Goal: Task Accomplishment & Management: Use online tool/utility

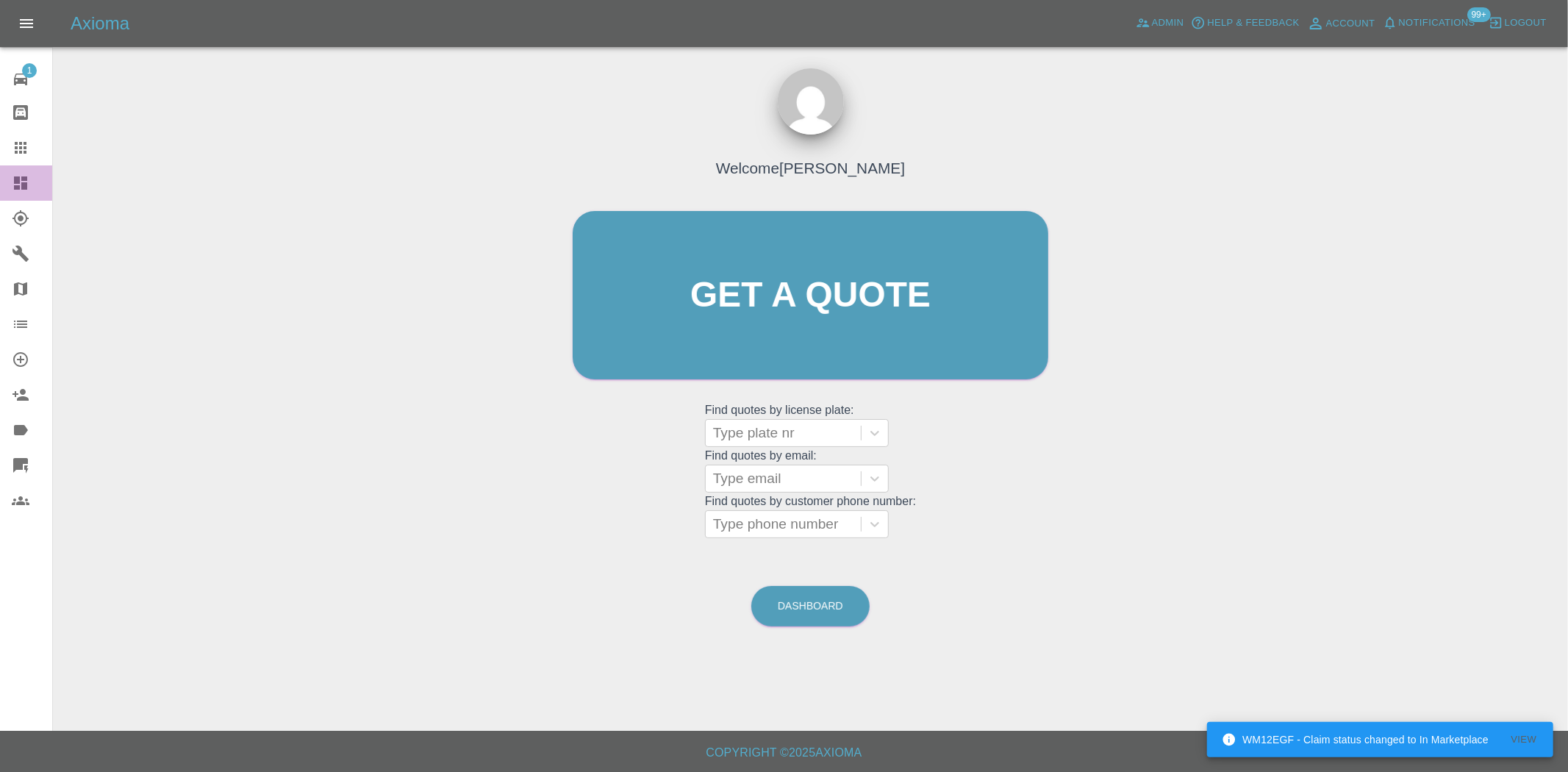
click at [27, 182] on icon at bounding box center [20, 183] width 18 height 18
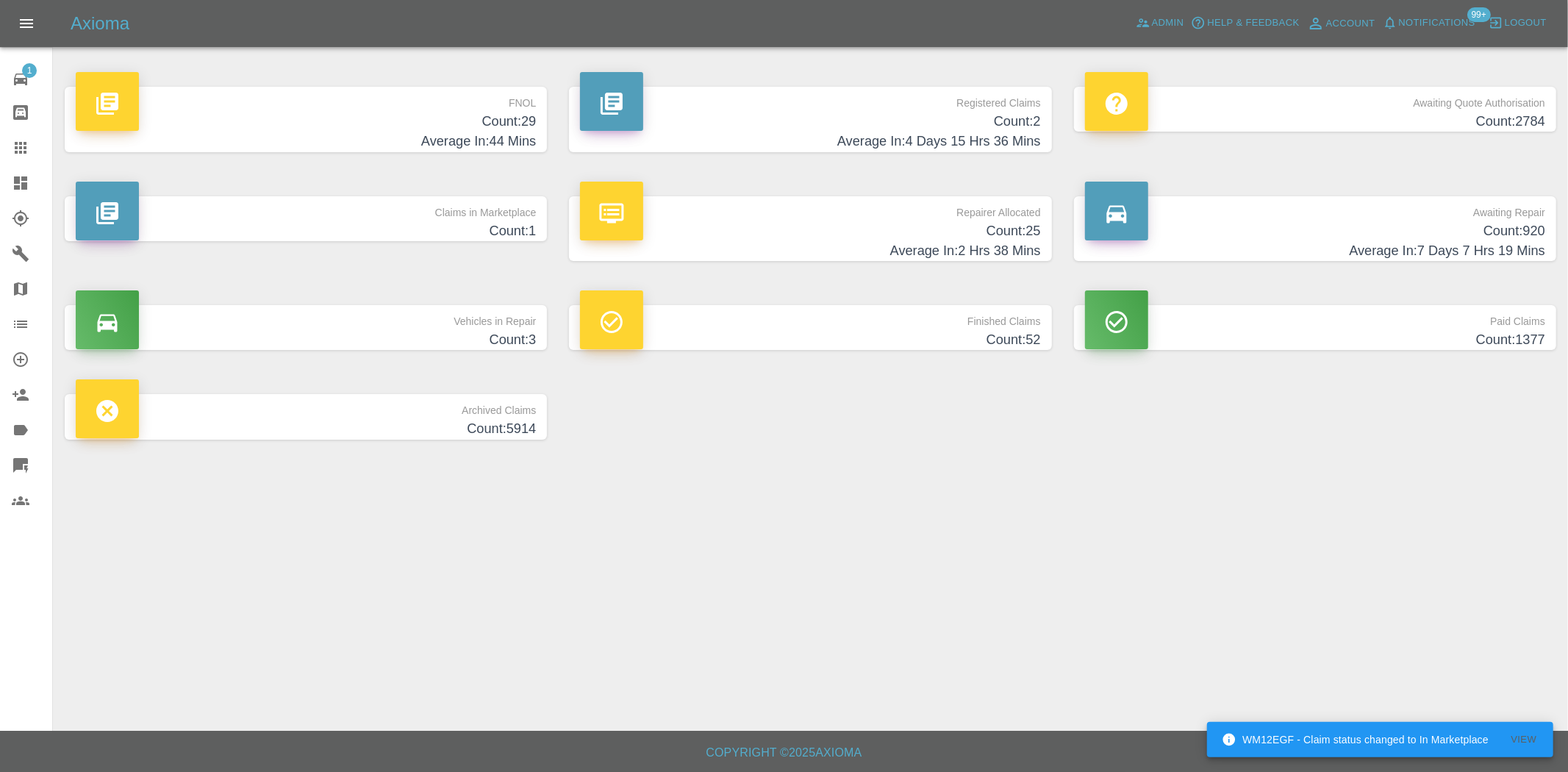
click at [484, 127] on h4 "Count: 29" at bounding box center [306, 122] width 460 height 20
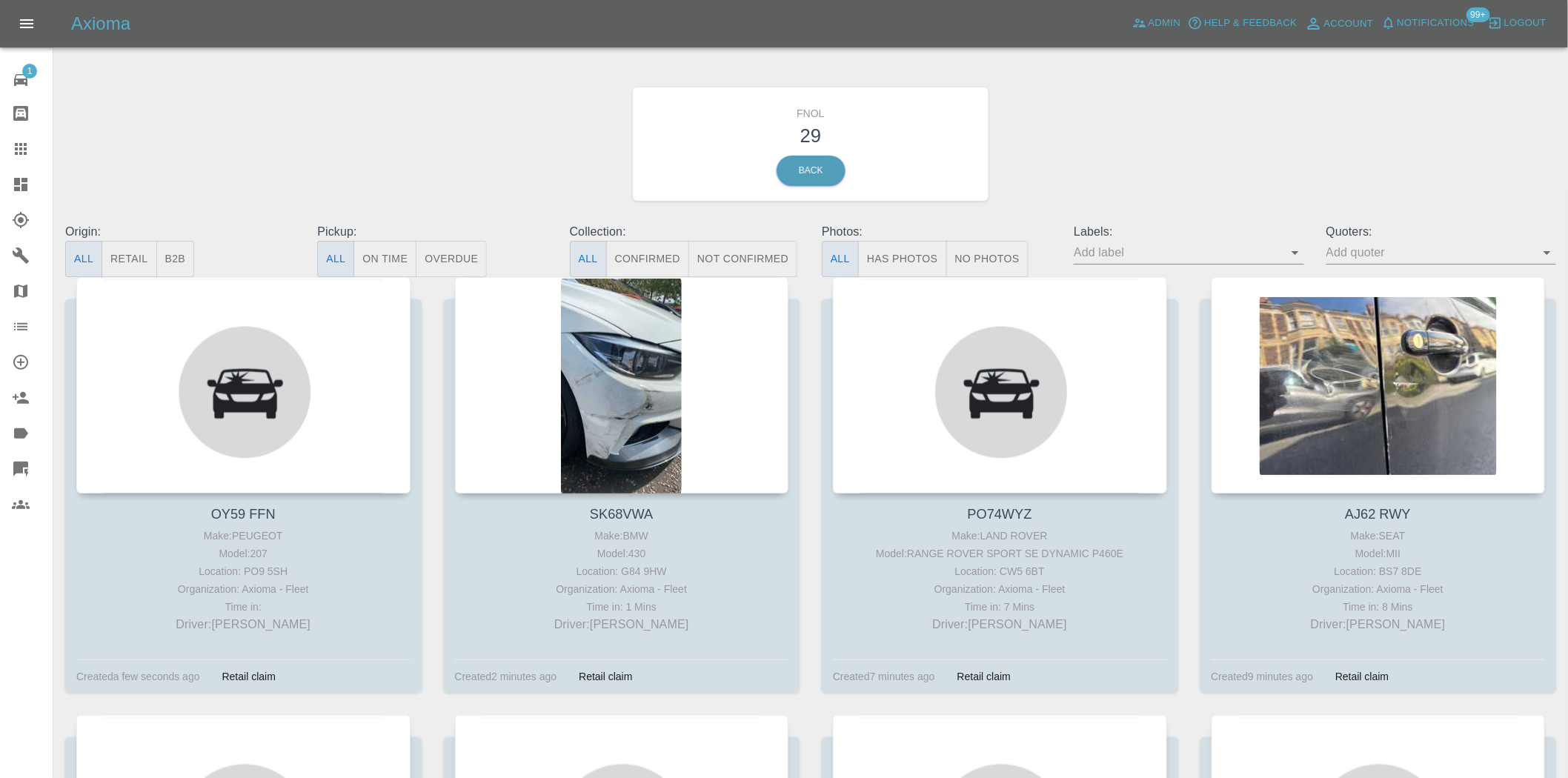
click at [893, 272] on button "Has Photos" at bounding box center [903, 258] width 89 height 37
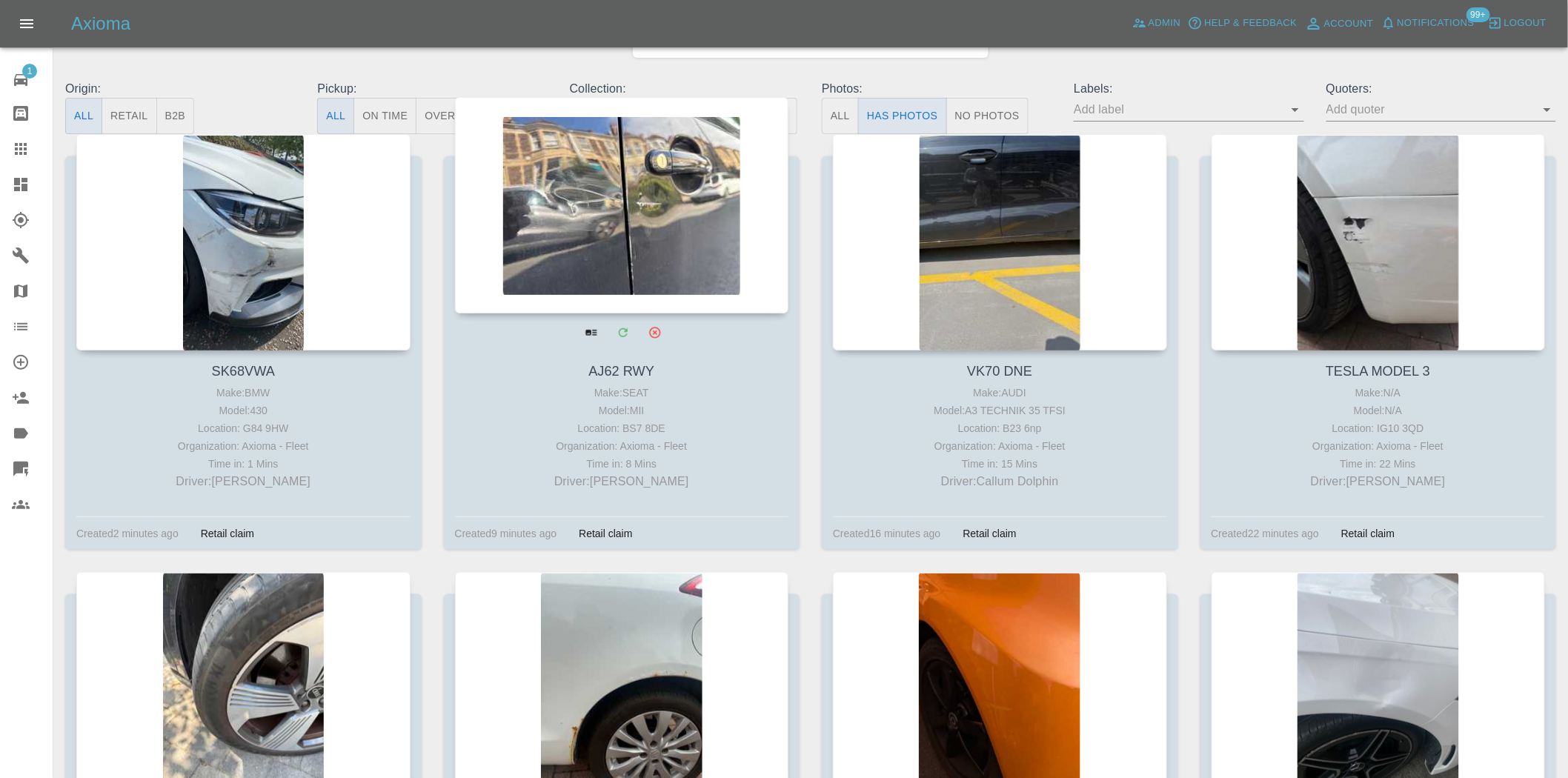
scroll to position [493, 0]
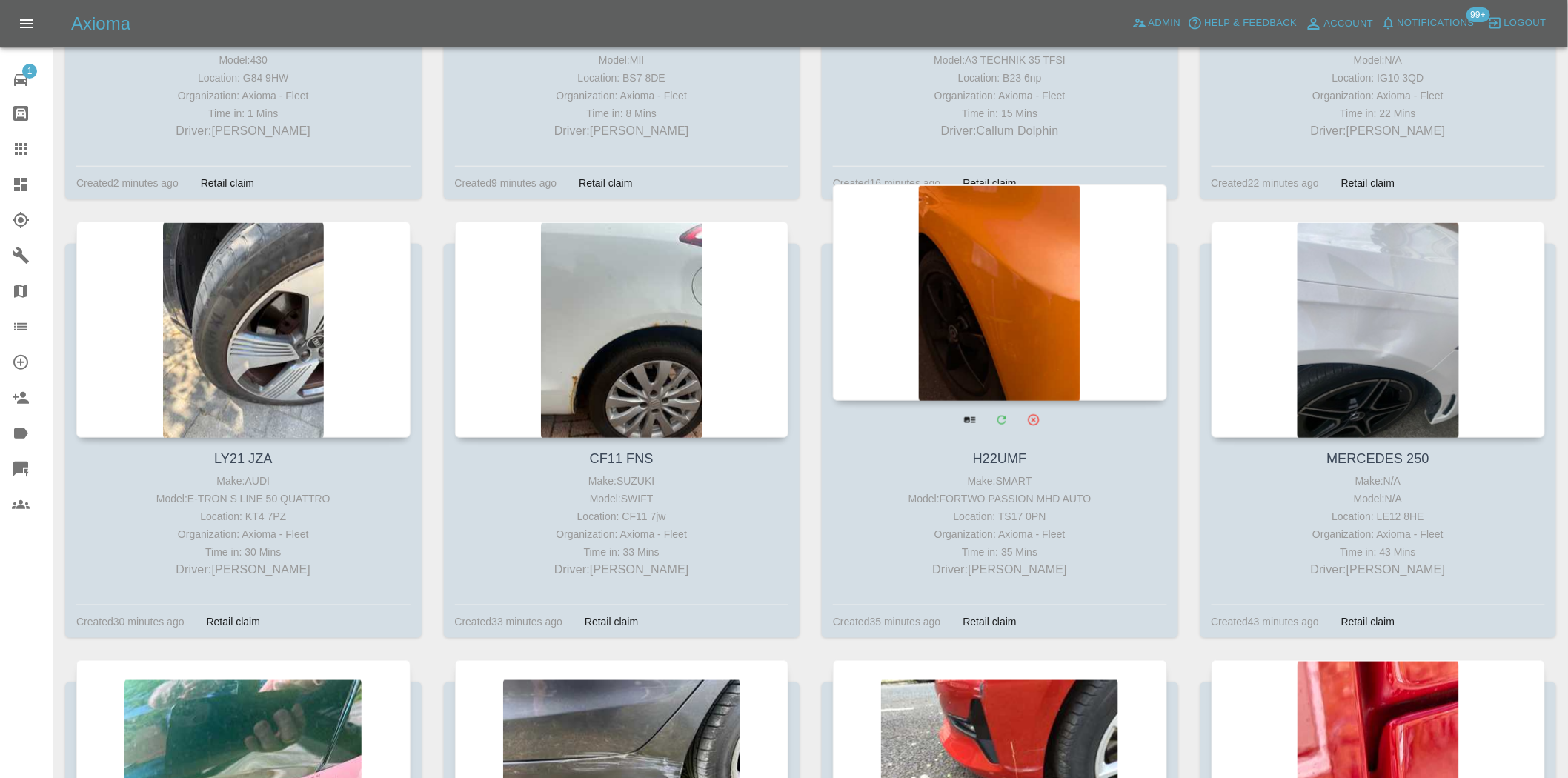
drag, startPoint x: 618, startPoint y: 251, endPoint x: 1043, endPoint y: 292, distance: 427.0
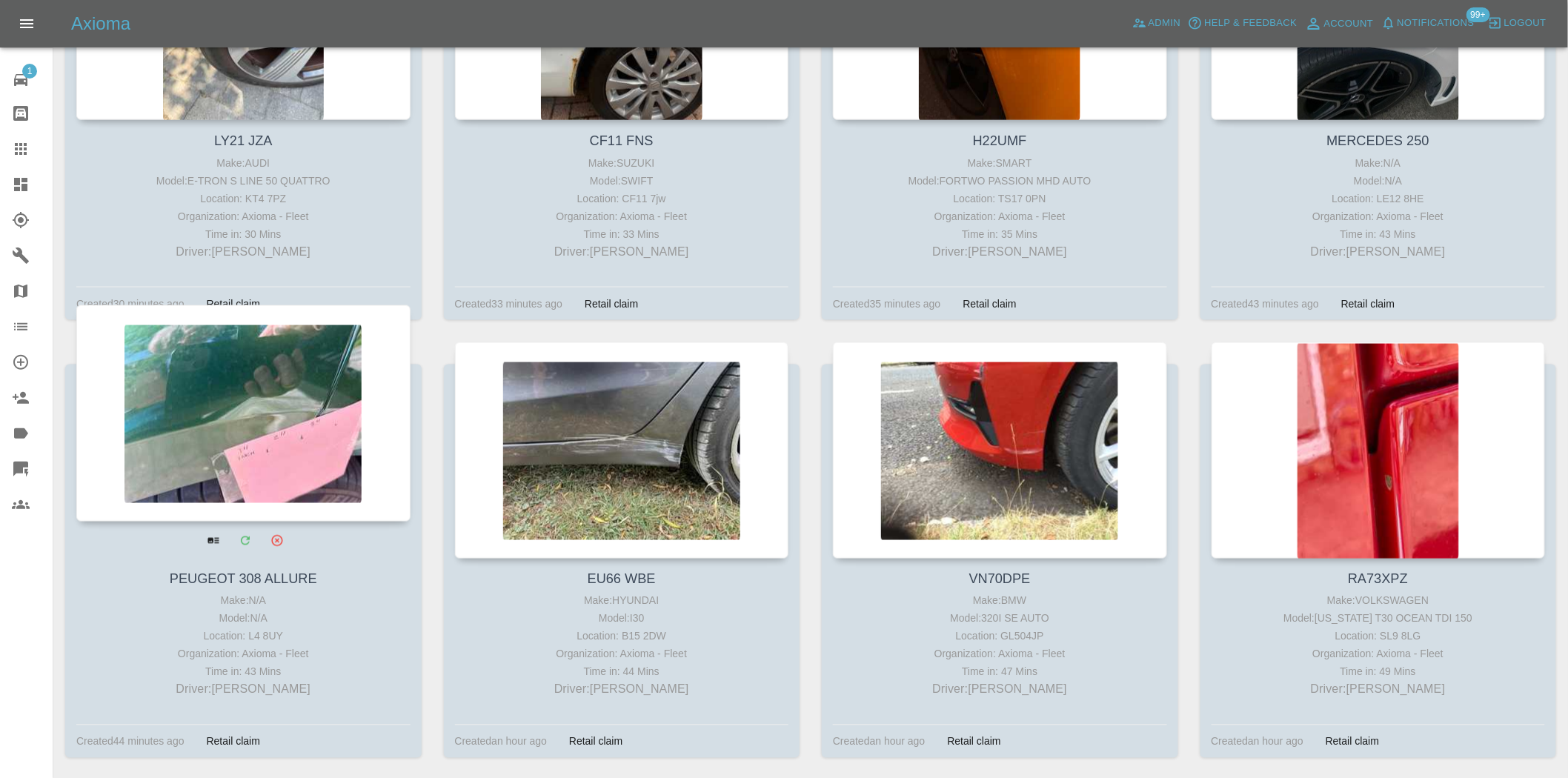
scroll to position [823, 0]
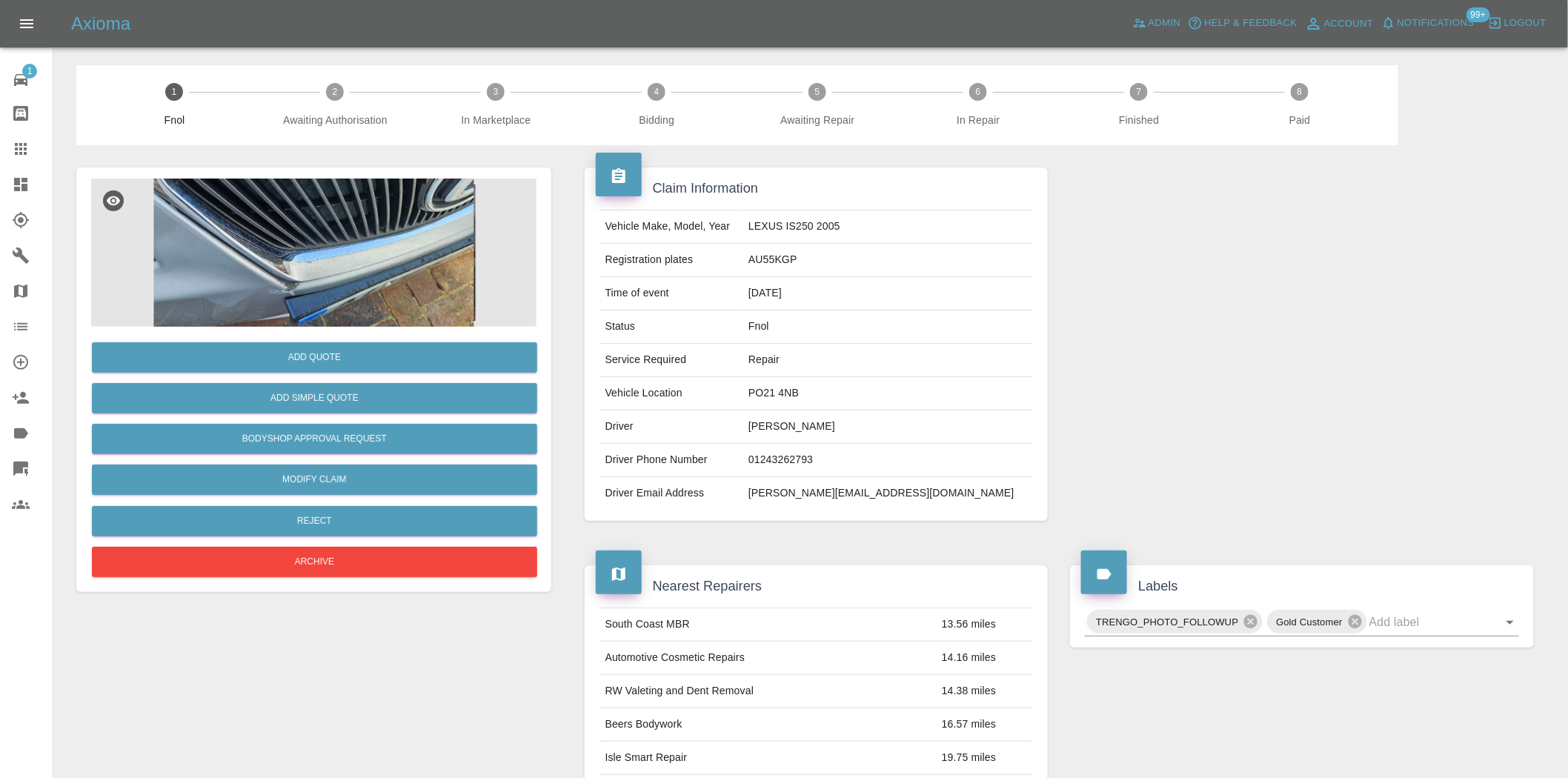
drag, startPoint x: 10, startPoint y: 160, endPoint x: 405, endPoint y: 291, distance: 416.2
click at [10, 160] on link "Claims" at bounding box center [26, 149] width 53 height 36
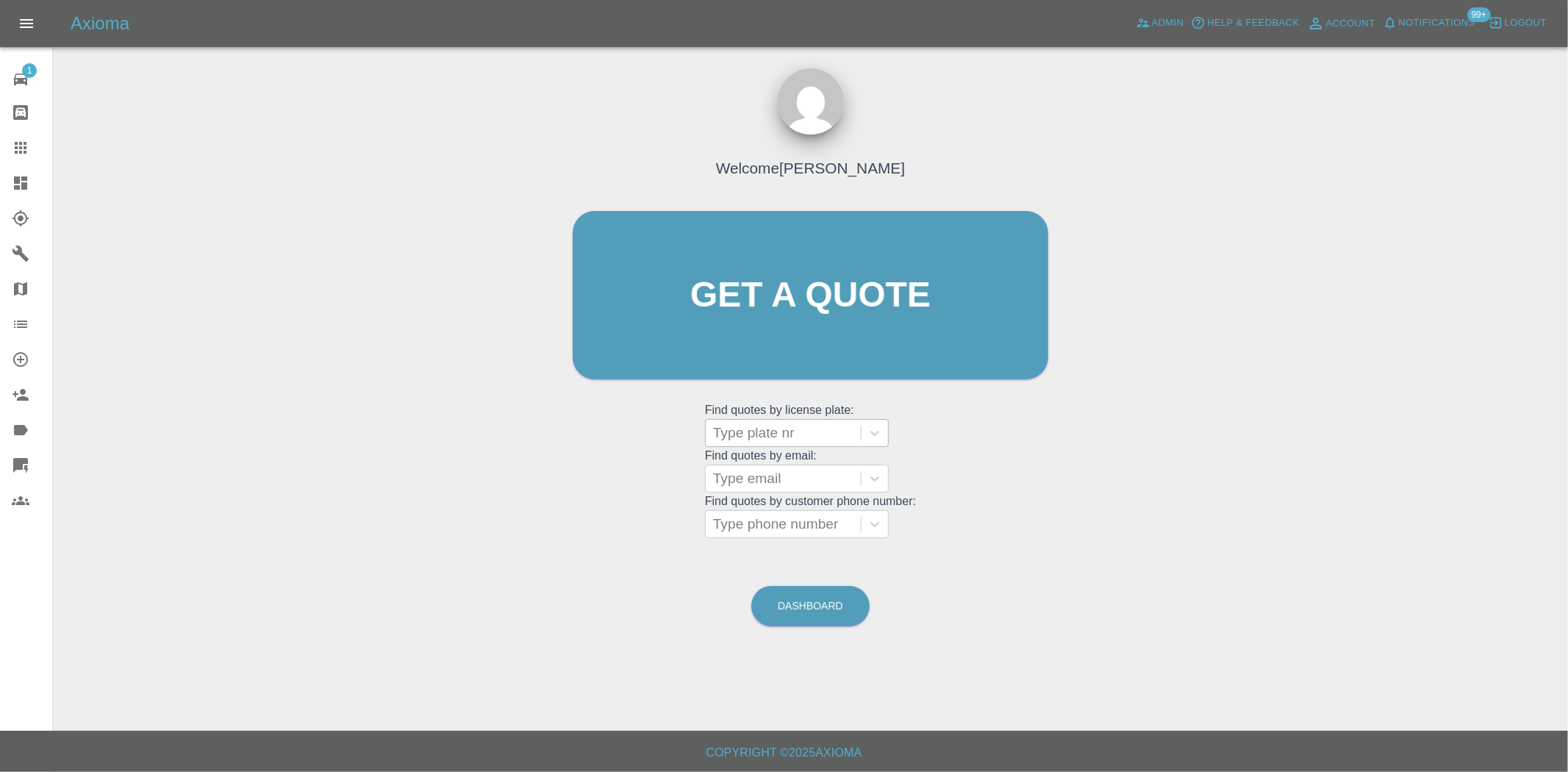
click at [761, 437] on div at bounding box center [783, 432] width 141 height 20
paste input "WK69XFM"
type input "WK69XFM"
click at [773, 465] on div "WK69XFM, Awaiting Authorisation" at bounding box center [797, 480] width 184 height 47
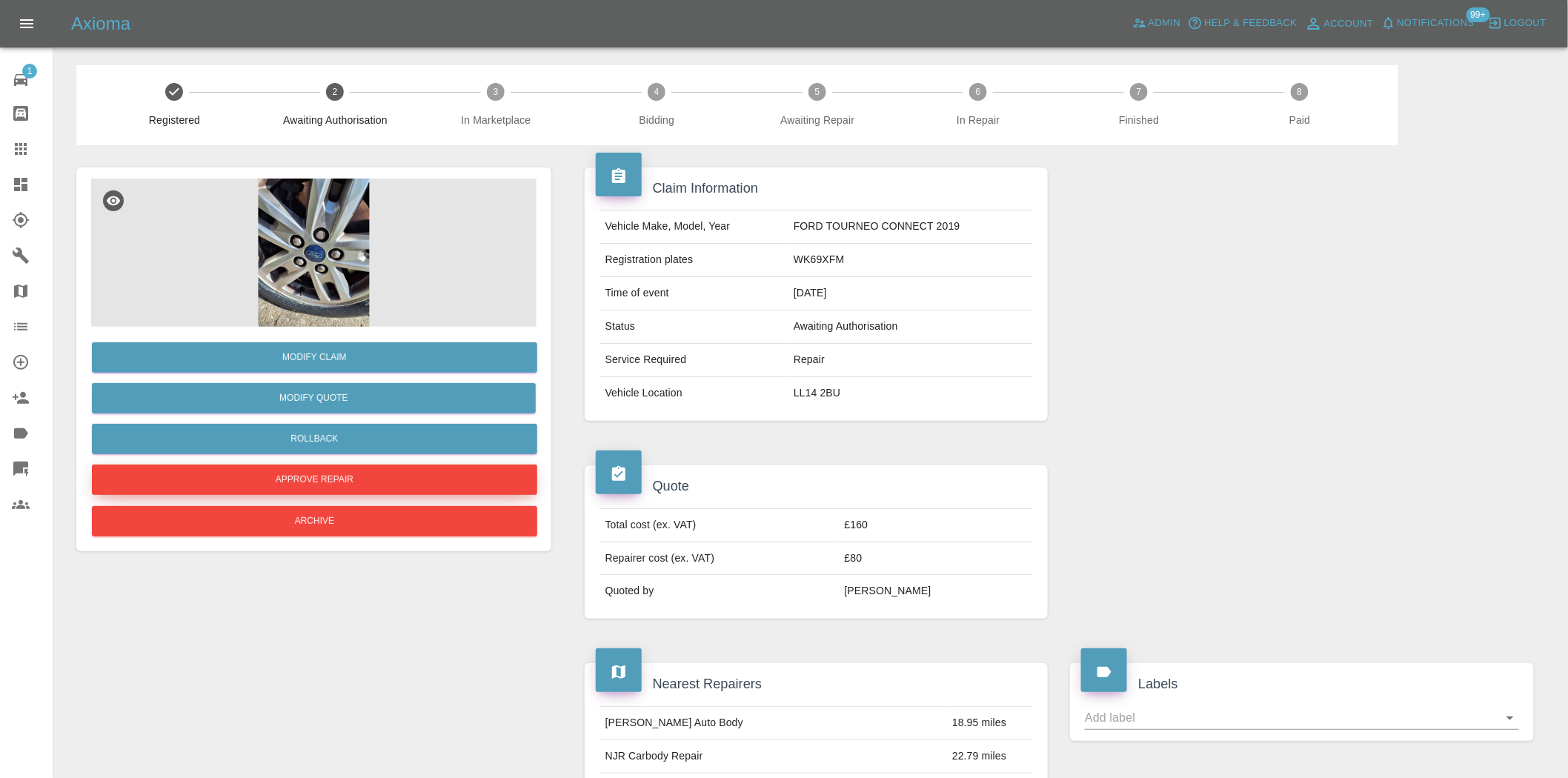
click at [319, 475] on button "Approve Repair" at bounding box center [314, 480] width 445 height 31
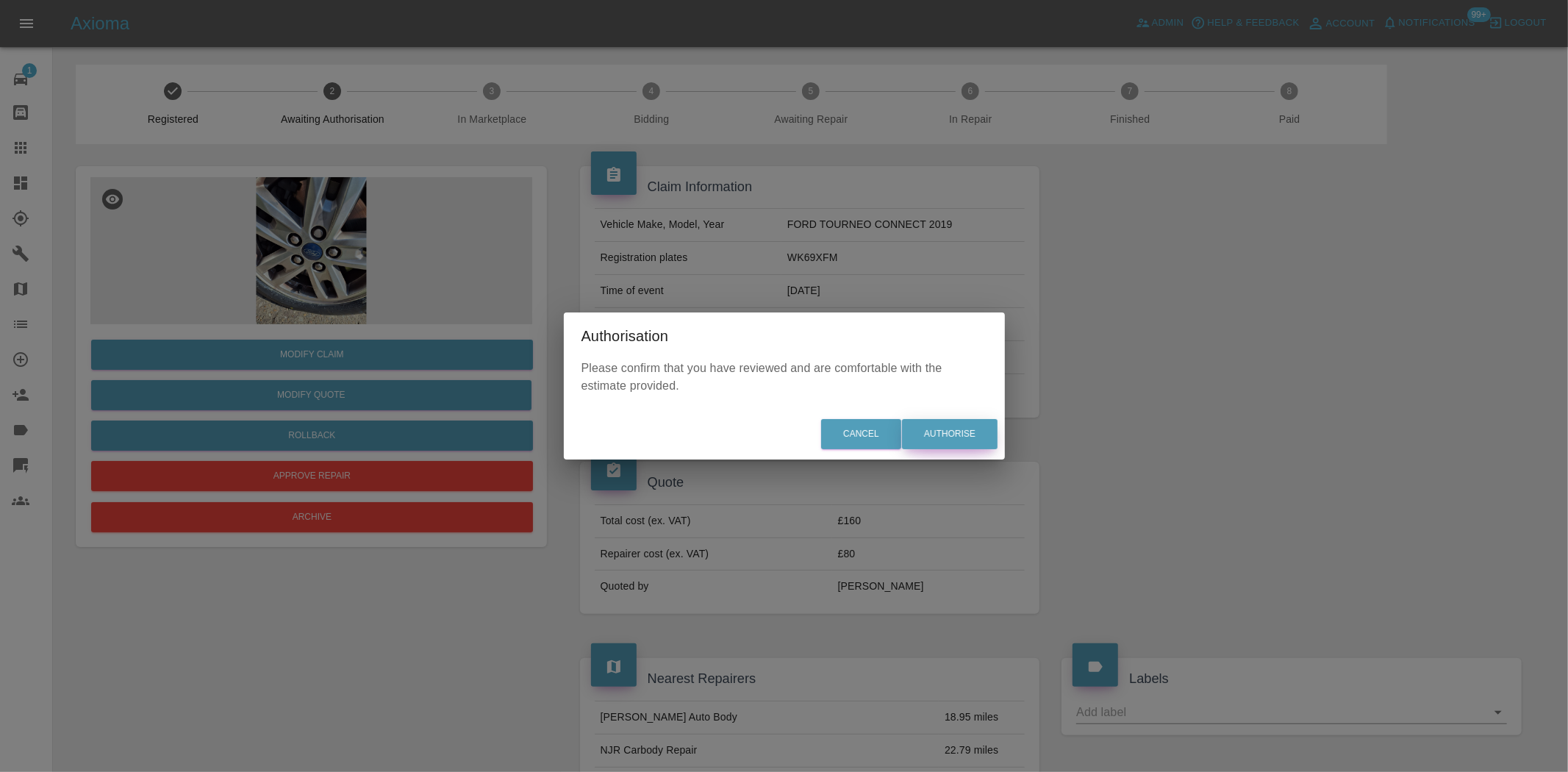
click at [937, 435] on button "Authorise" at bounding box center [949, 434] width 95 height 30
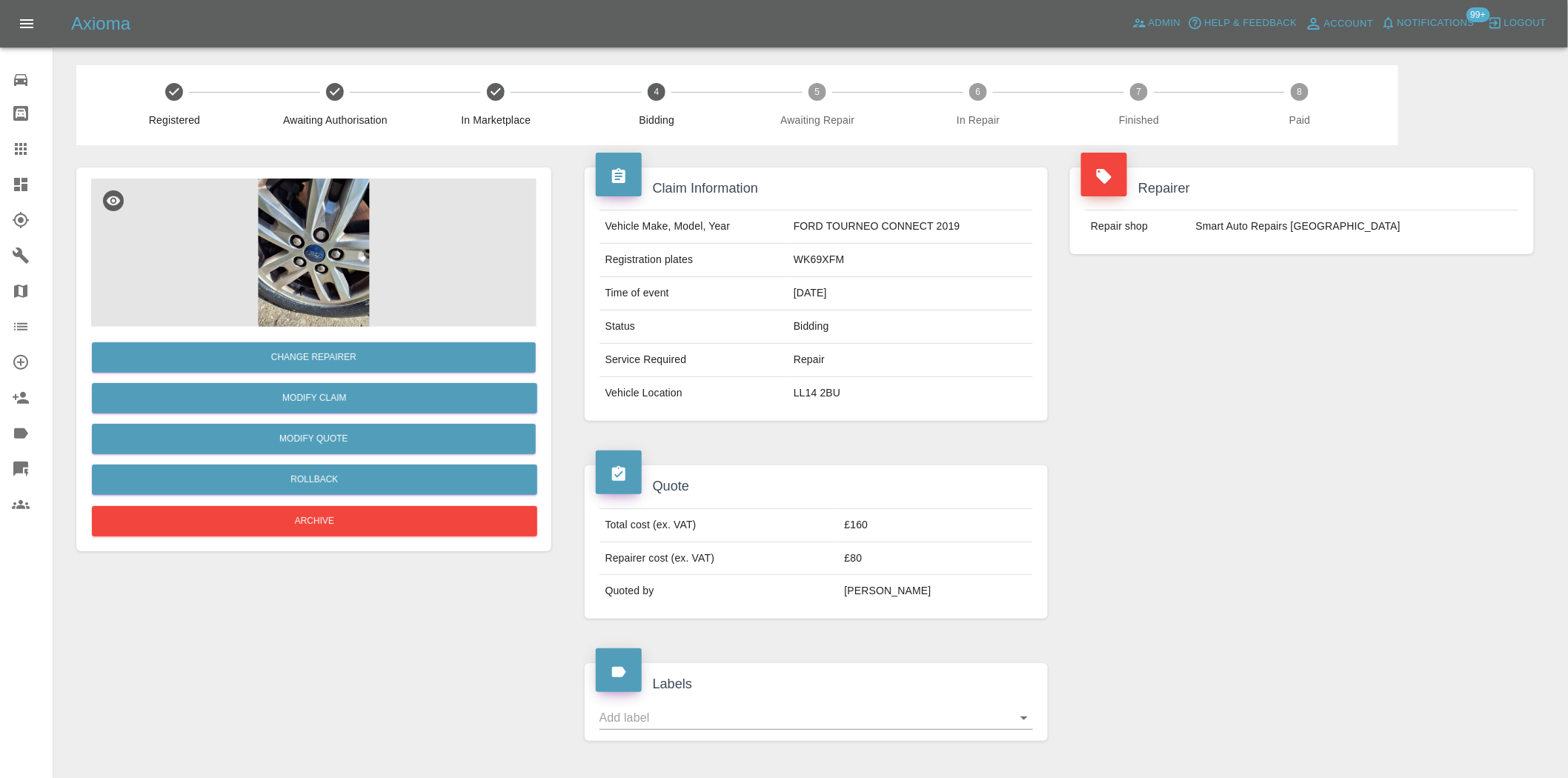
click at [1288, 437] on div "Repairer Repair shop Smart Auto Repairs Cheshire" at bounding box center [1302, 294] width 486 height 298
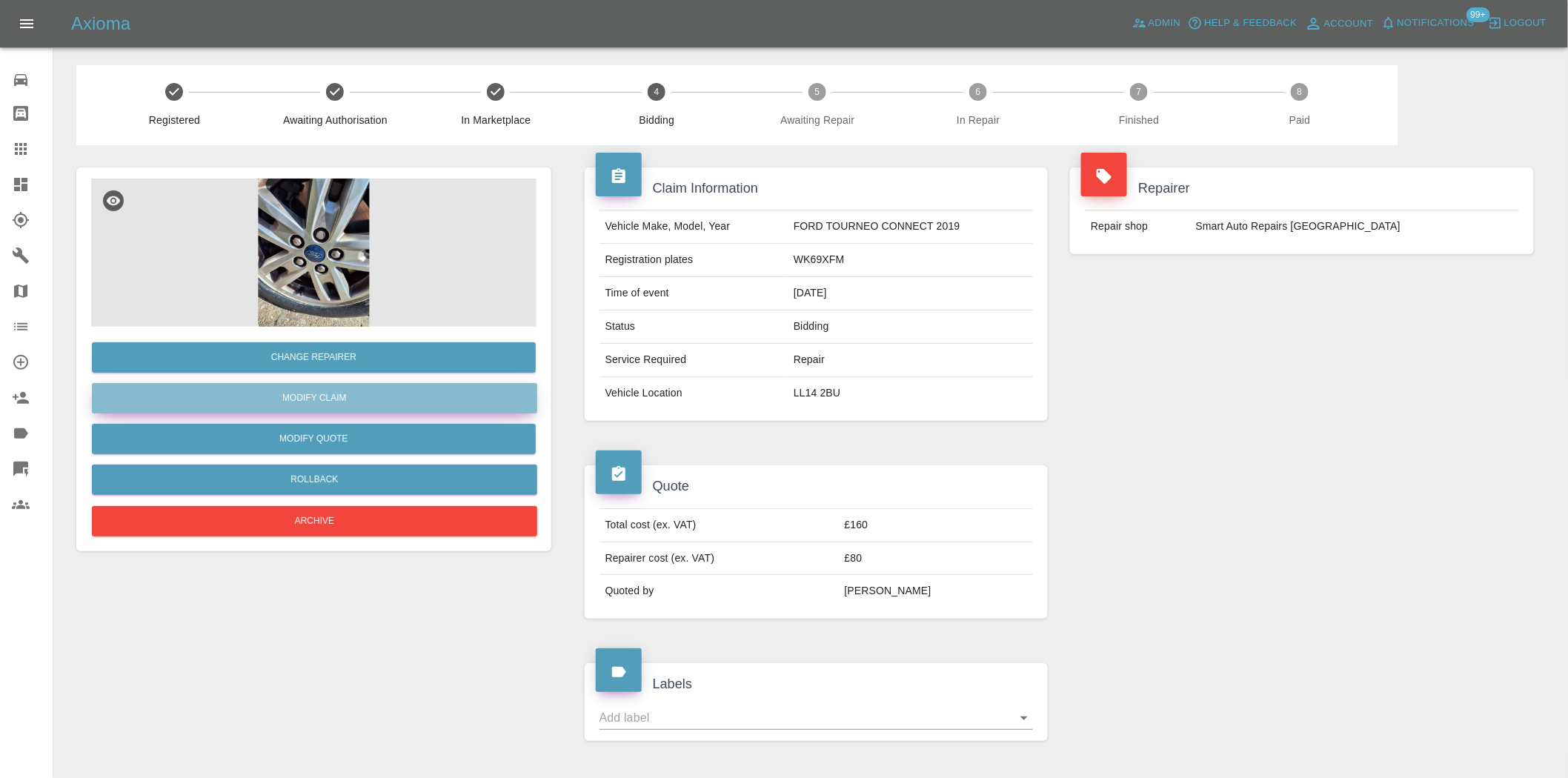
click at [329, 402] on link "Modify Claim" at bounding box center [314, 398] width 445 height 31
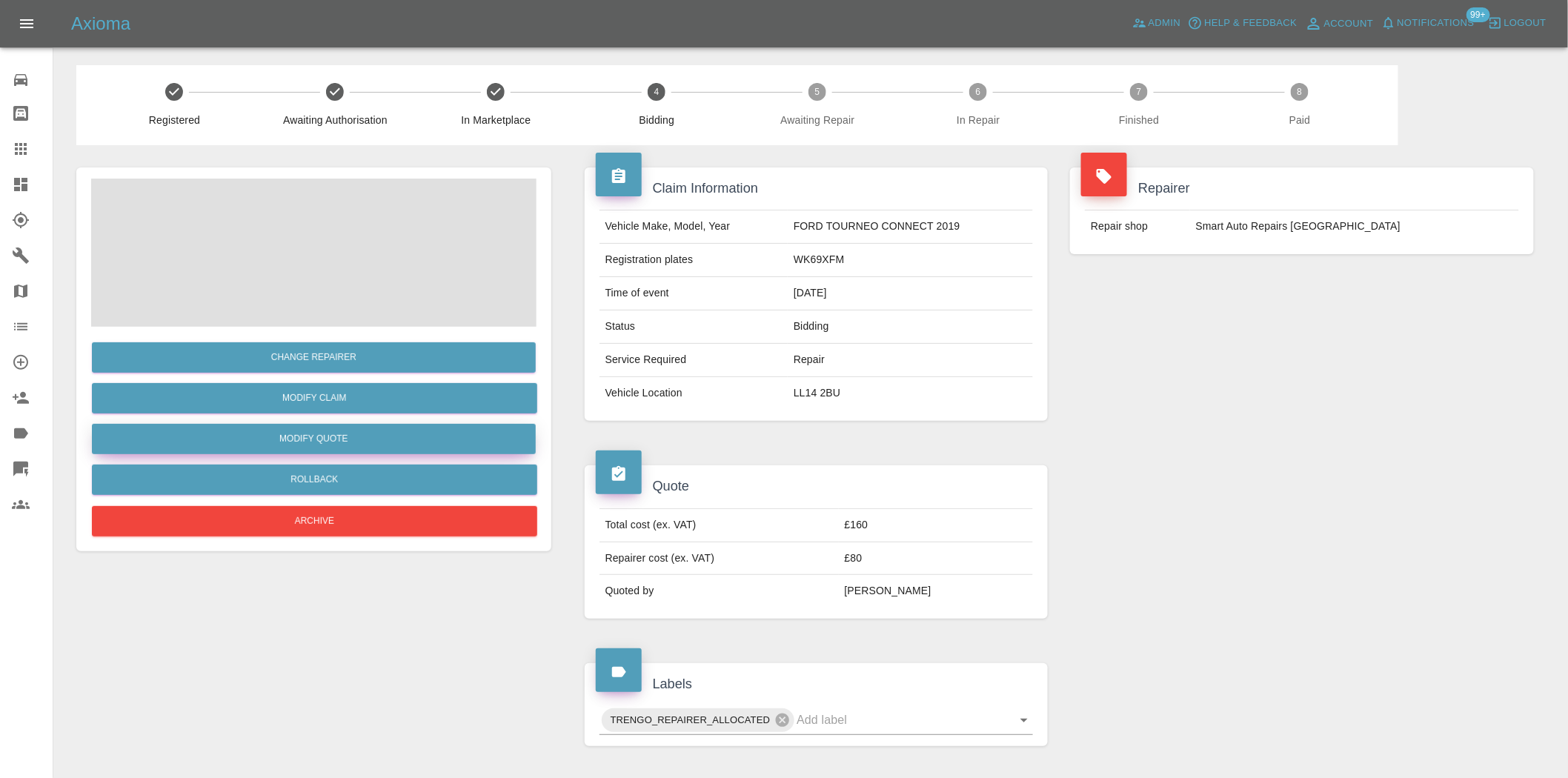
click at [347, 434] on button "Modify Quote" at bounding box center [314, 439] width 444 height 31
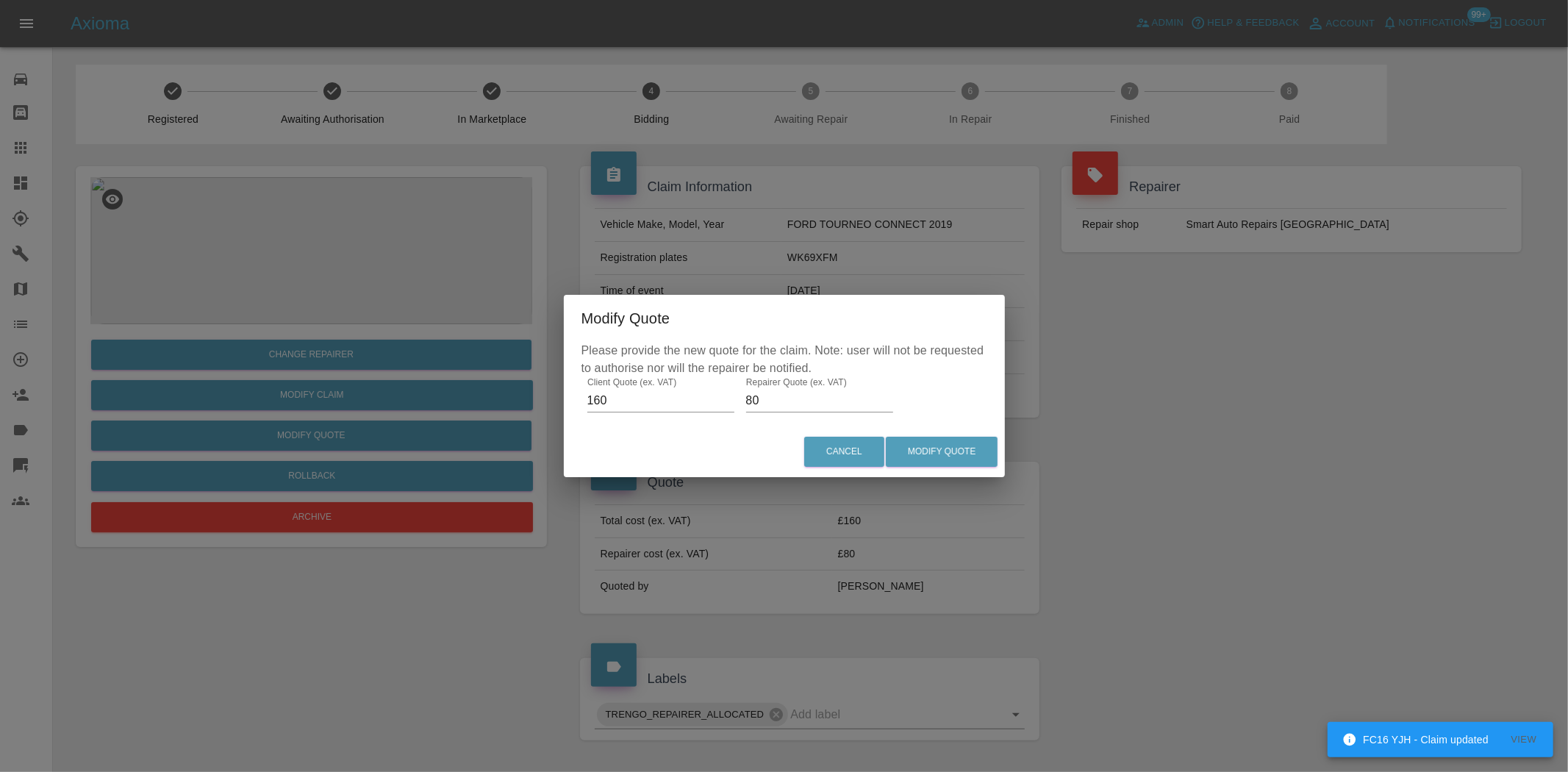
drag, startPoint x: 622, startPoint y: 397, endPoint x: 481, endPoint y: 393, distance: 141.1
click at [524, 399] on div "Modify Quote Please provide the new quote for the claim. Note: user will not be…" at bounding box center [784, 386] width 1568 height 772
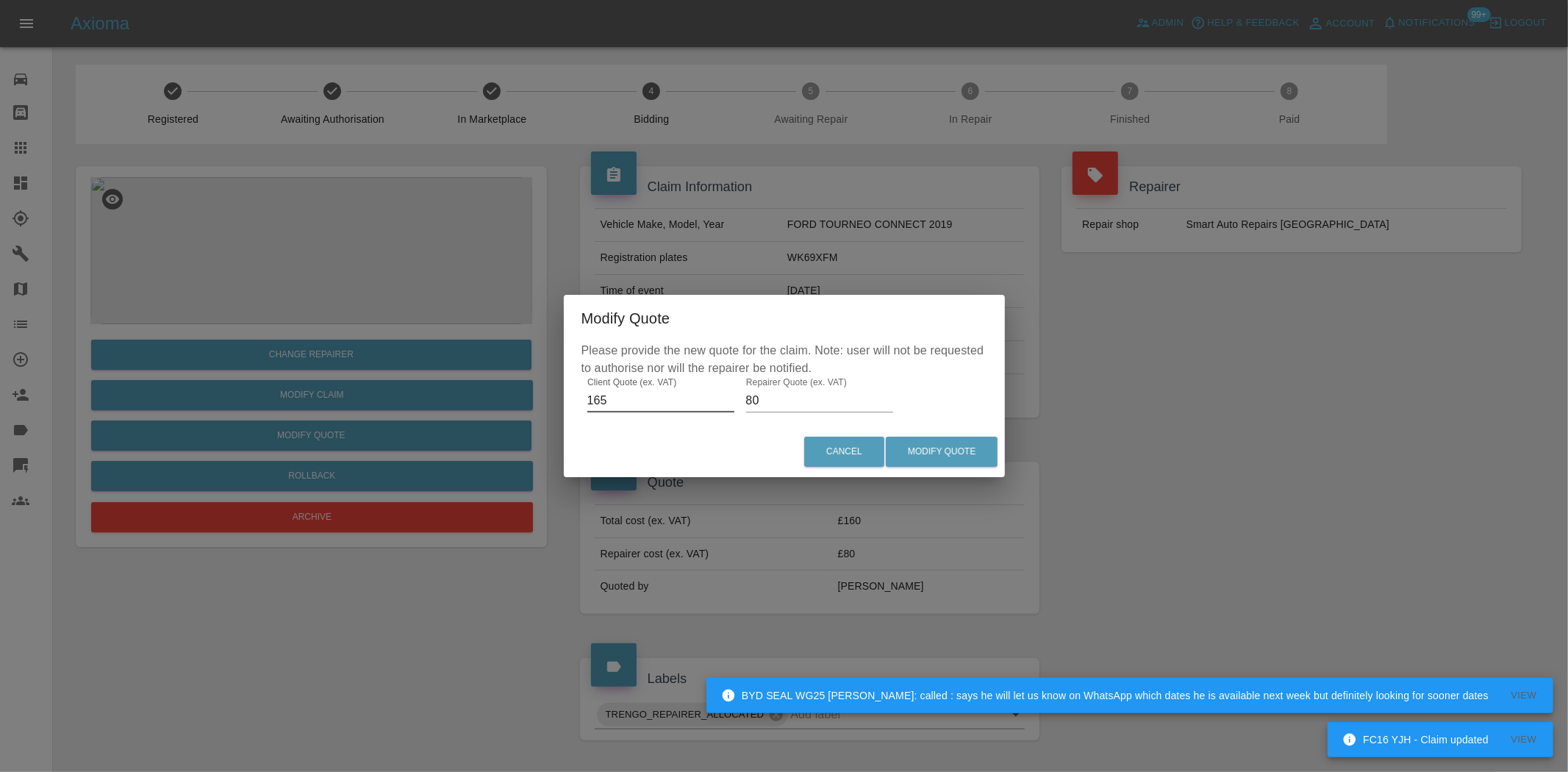
type input "165"
drag, startPoint x: 763, startPoint y: 398, endPoint x: 716, endPoint y: 398, distance: 47.0
click at [716, 398] on div "Please provide the new quote for the claim. Note: user will not be requested to…" at bounding box center [784, 384] width 441 height 85
type input "50"
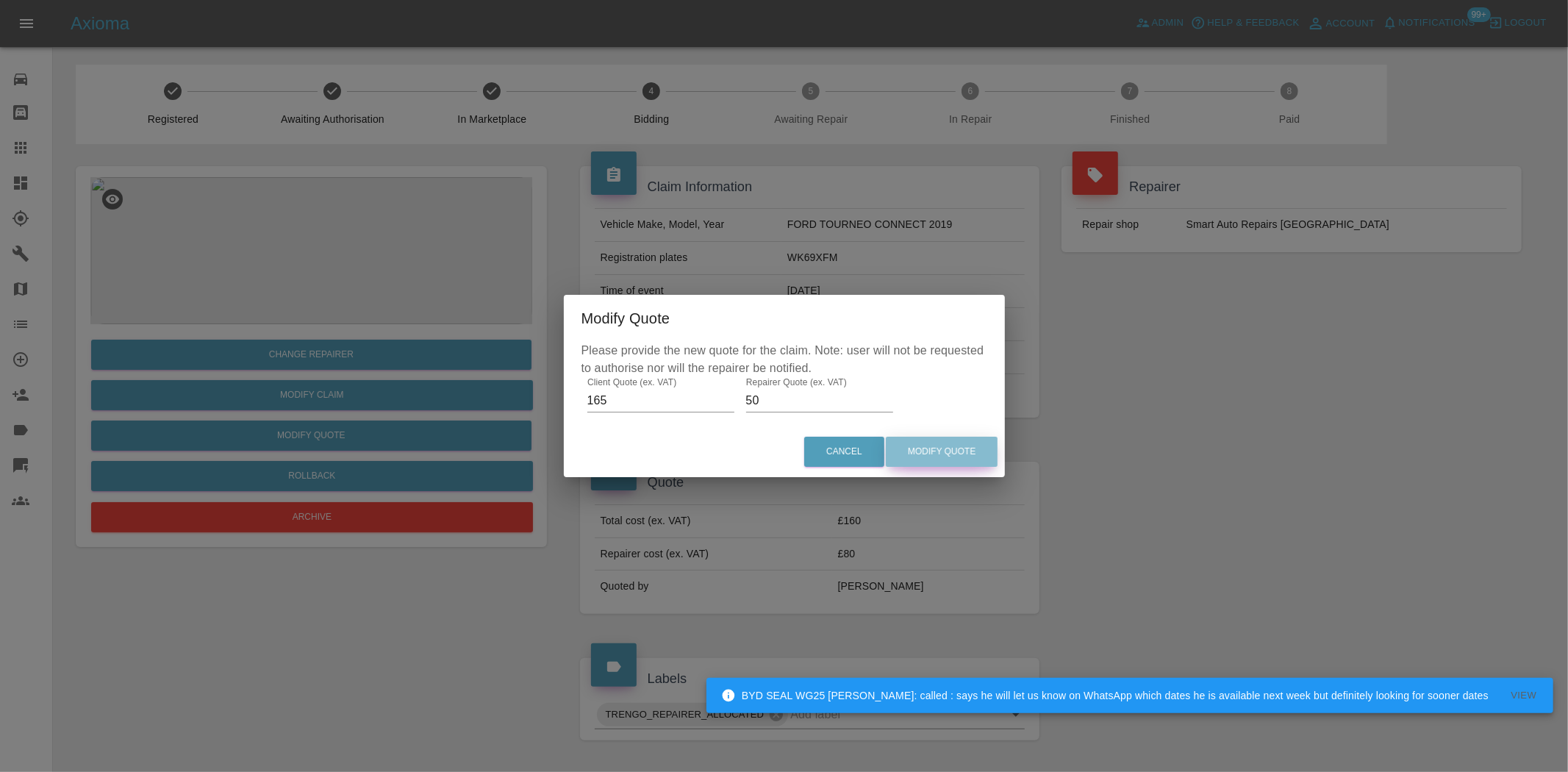
click at [925, 451] on button "Modify Quote" at bounding box center [942, 452] width 112 height 30
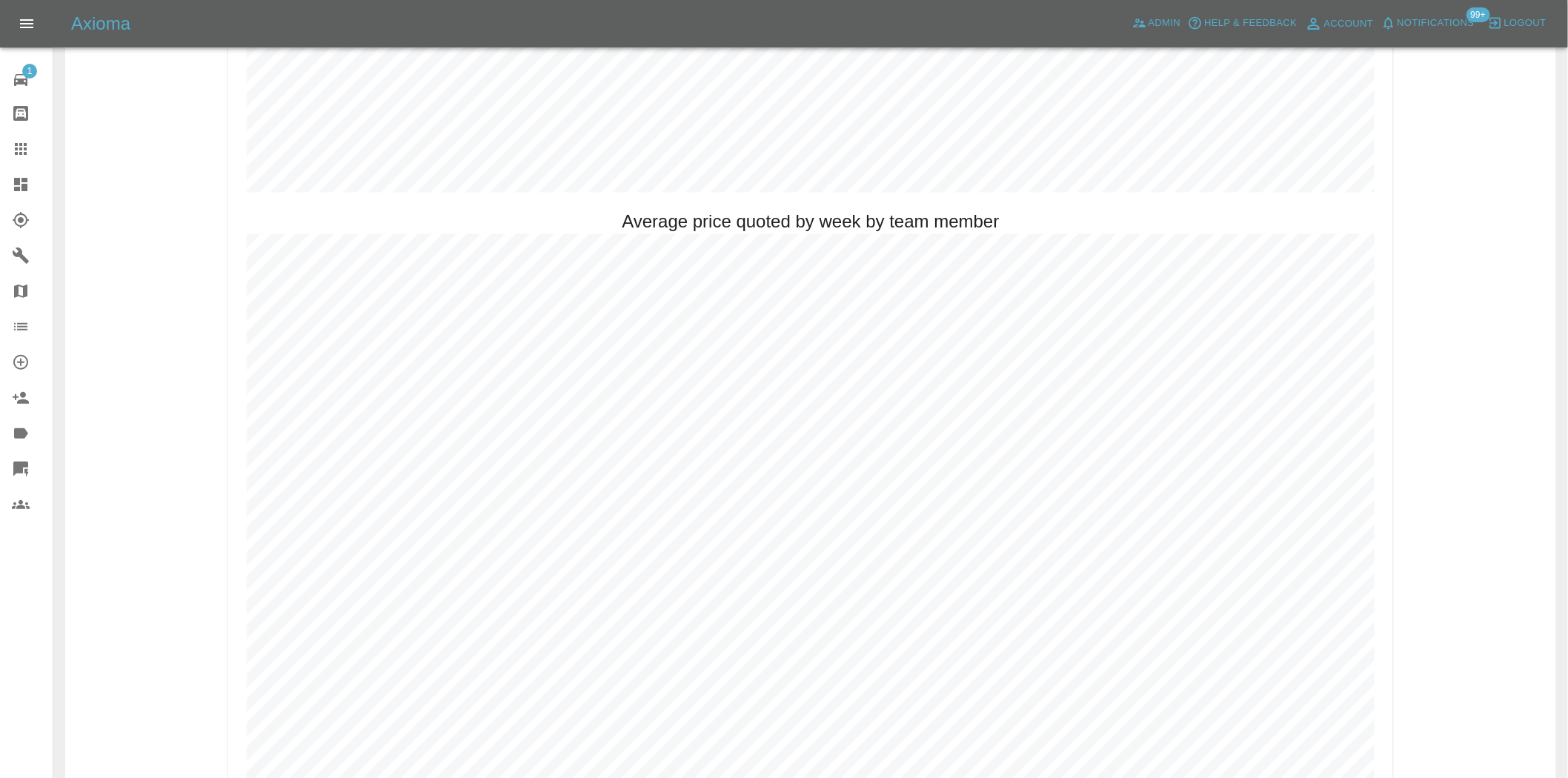
scroll to position [1152, 0]
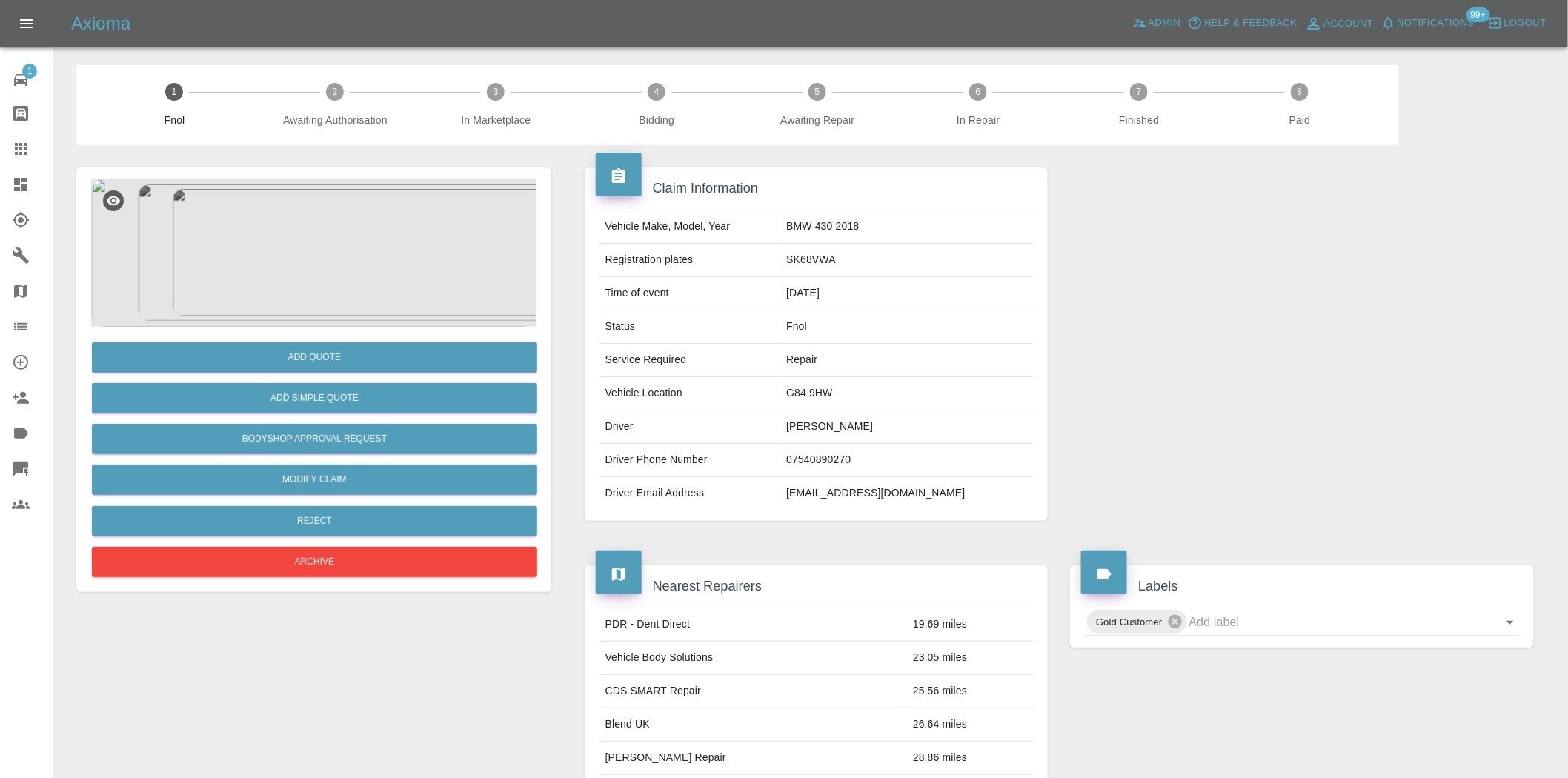
click at [342, 228] on img at bounding box center [314, 252] width 445 height 148
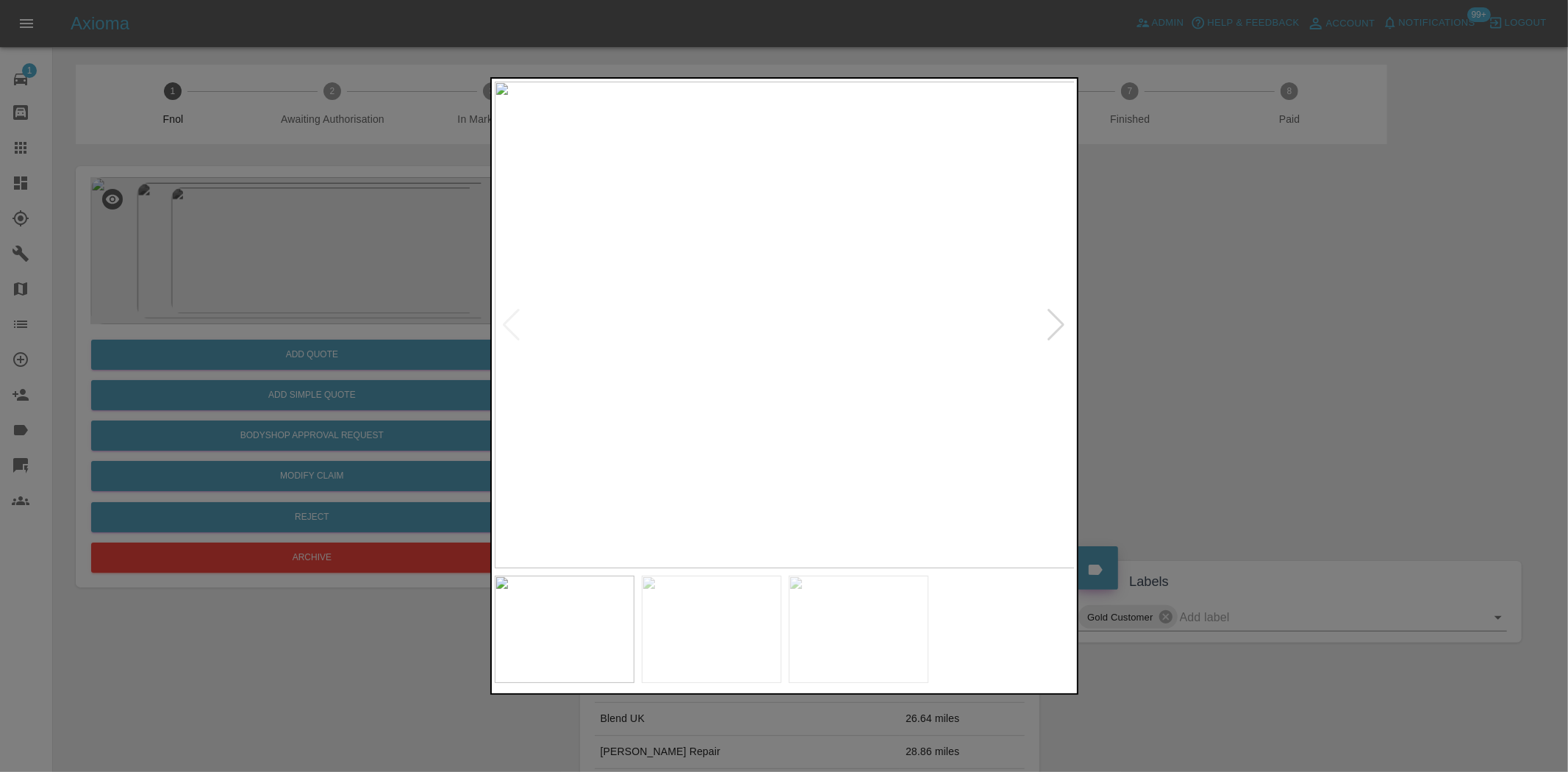
click at [718, 356] on img at bounding box center [785, 324] width 581 height 486
click at [726, 356] on img at bounding box center [980, 232] width 1743 height 1461
click at [727, 356] on img at bounding box center [982, 232] width 1743 height 1461
click at [614, 383] on img at bounding box center [785, 324] width 581 height 486
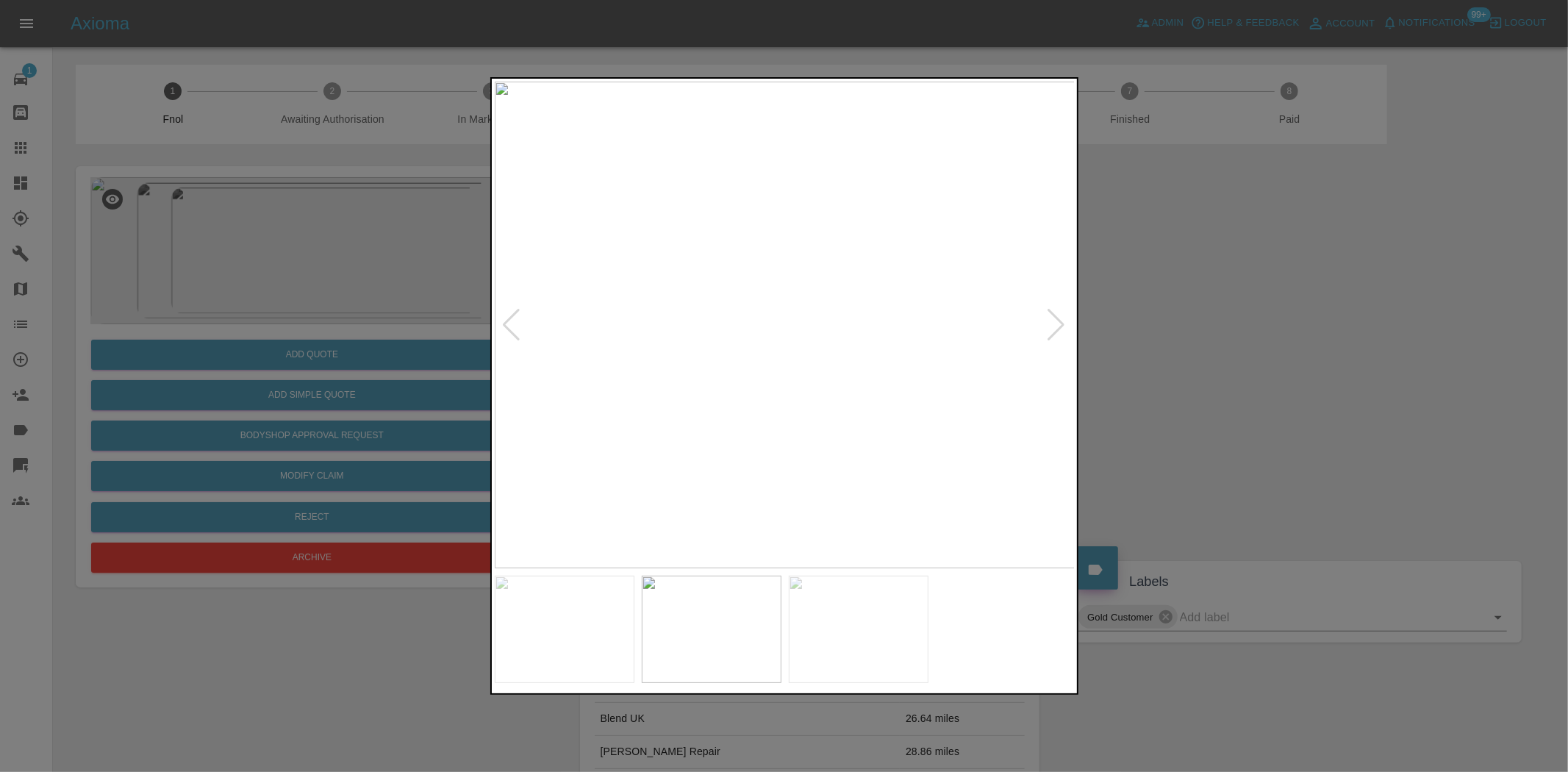
click at [535, 399] on img at bounding box center [785, 324] width 581 height 486
click at [756, 282] on img at bounding box center [785, 324] width 581 height 486
click at [766, 364] on img at bounding box center [868, 452] width 1743 height 1461
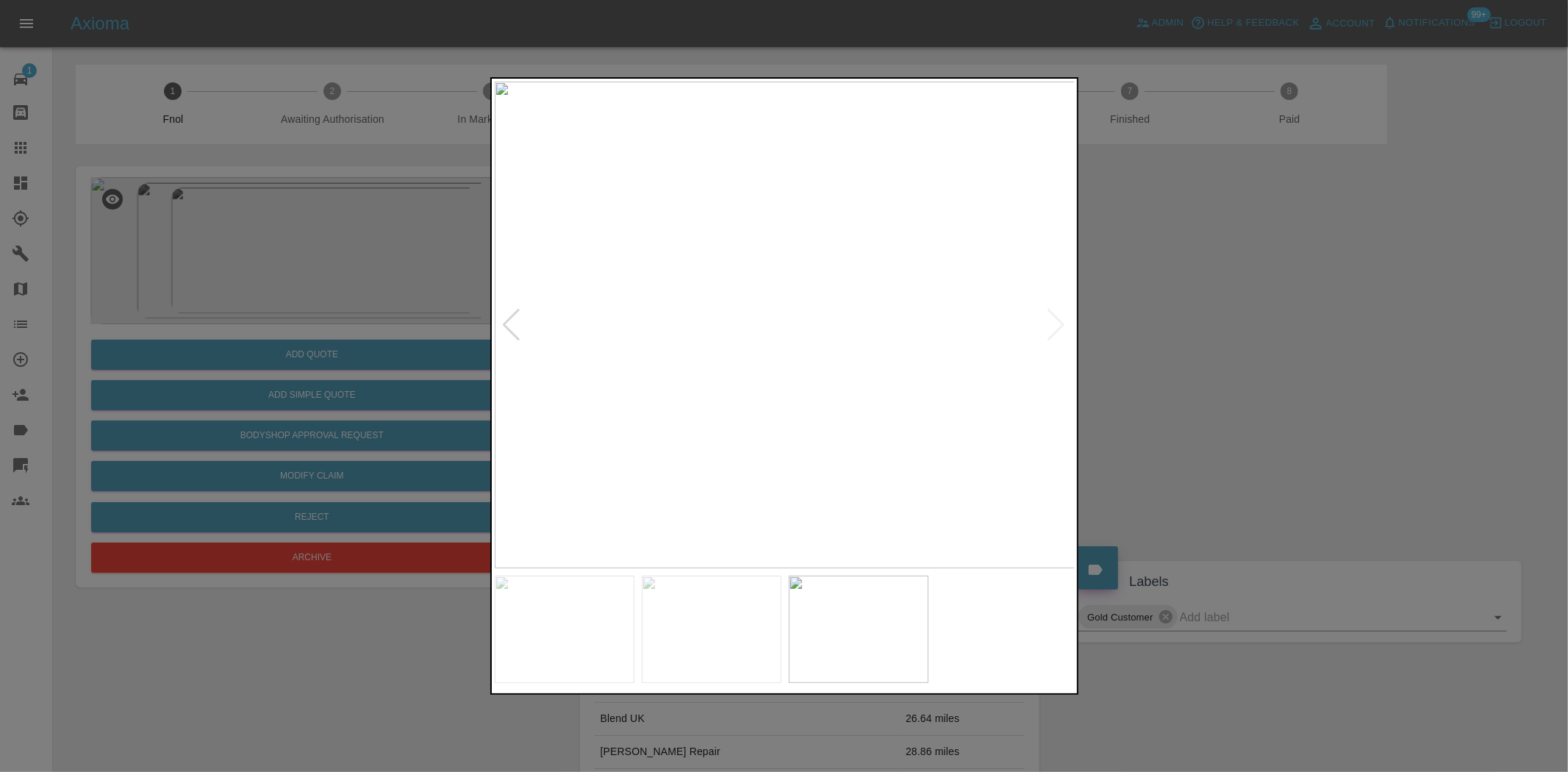
click at [598, 365] on img at bounding box center [785, 324] width 581 height 486
click at [802, 318] on img at bounding box center [785, 324] width 581 height 486
click at [851, 333] on img at bounding box center [785, 324] width 581 height 486
click at [730, 330] on img at bounding box center [785, 324] width 581 height 486
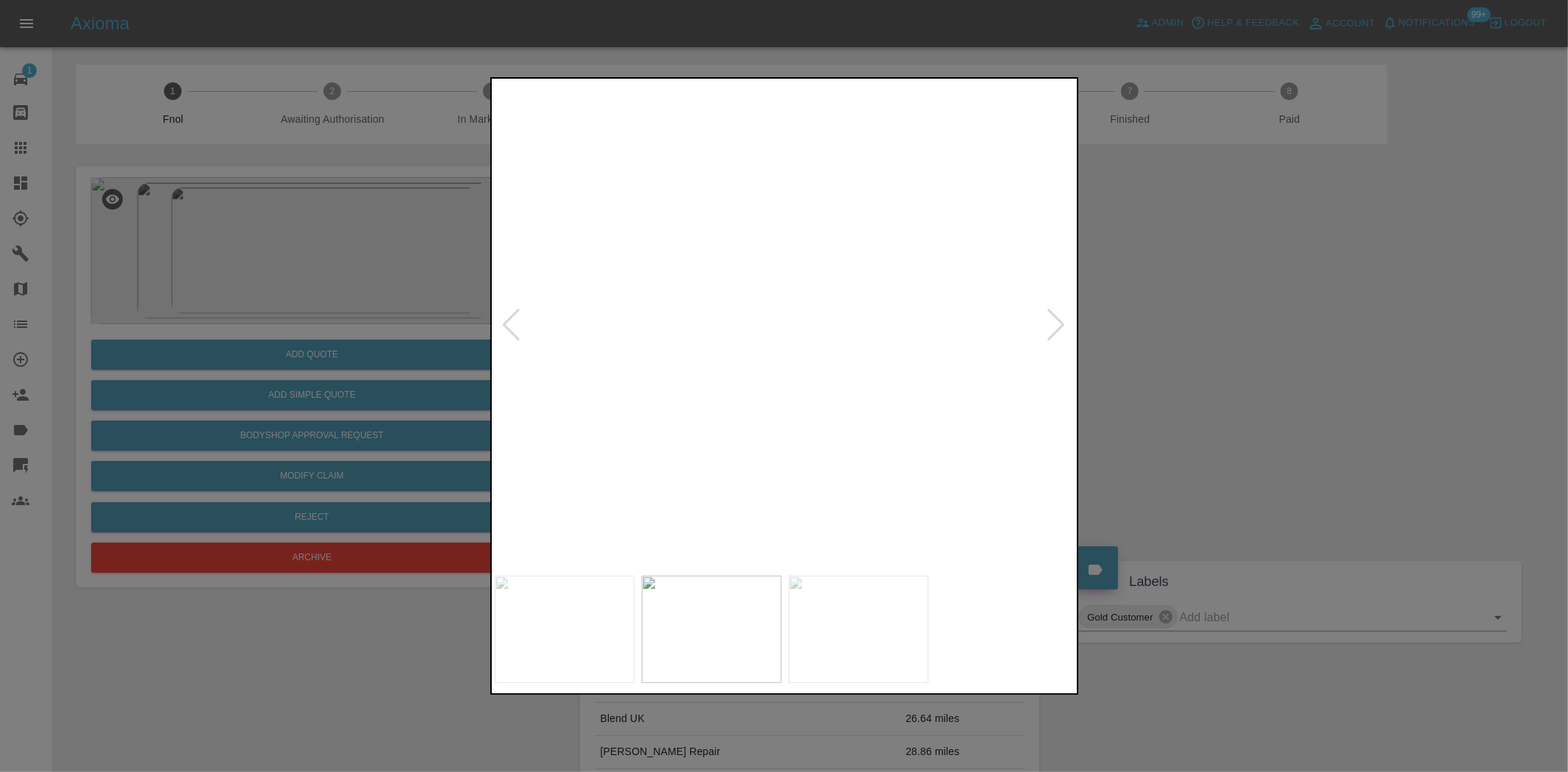
click at [730, 330] on img at bounding box center [947, 309] width 1743 height 1461
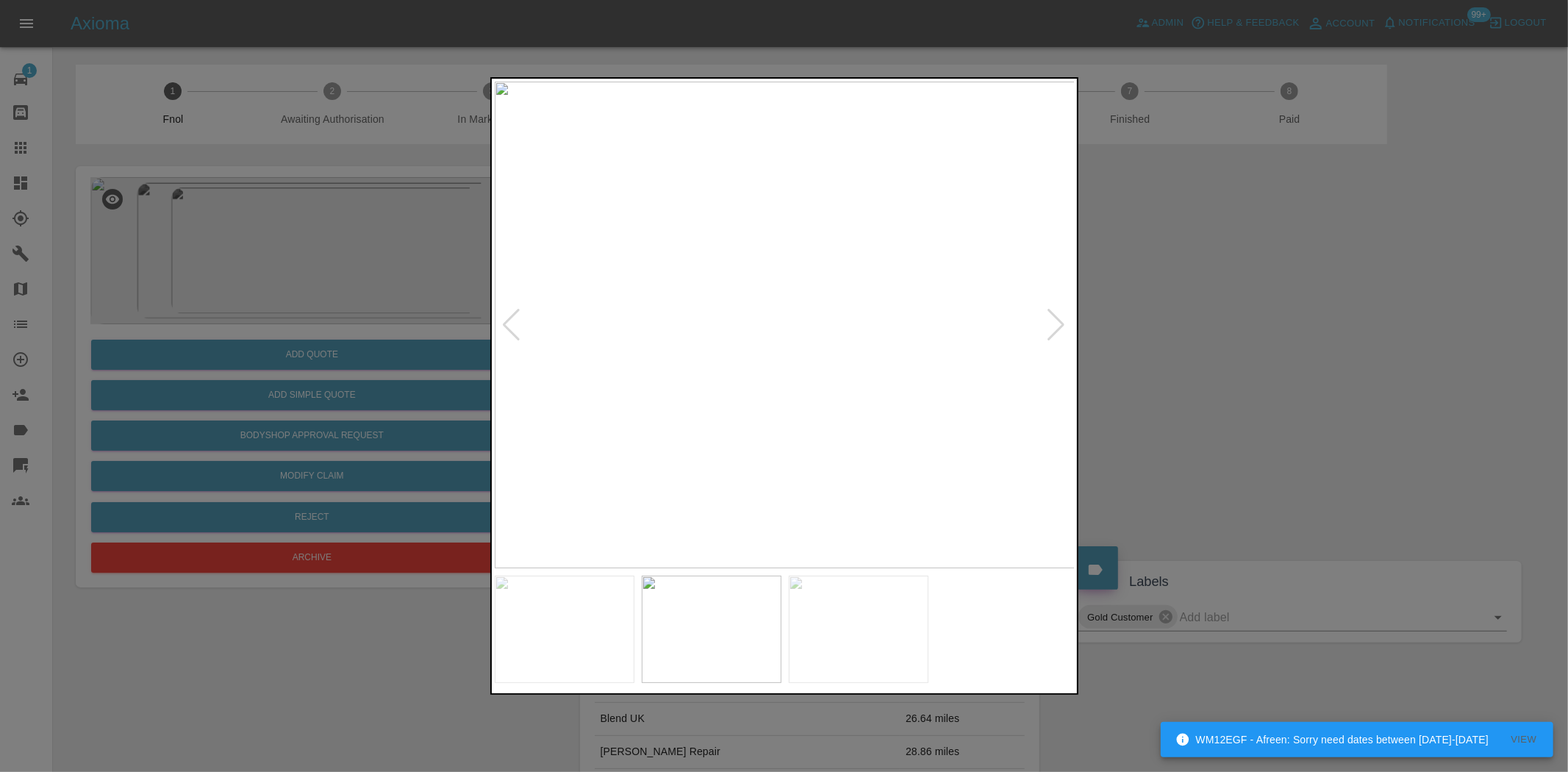
click at [992, 456] on img at bounding box center [785, 324] width 581 height 486
click at [901, 411] on img at bounding box center [785, 324] width 581 height 486
click at [814, 366] on img at bounding box center [785, 324] width 581 height 486
click at [814, 291] on img at bounding box center [699, 199] width 1743 height 1461
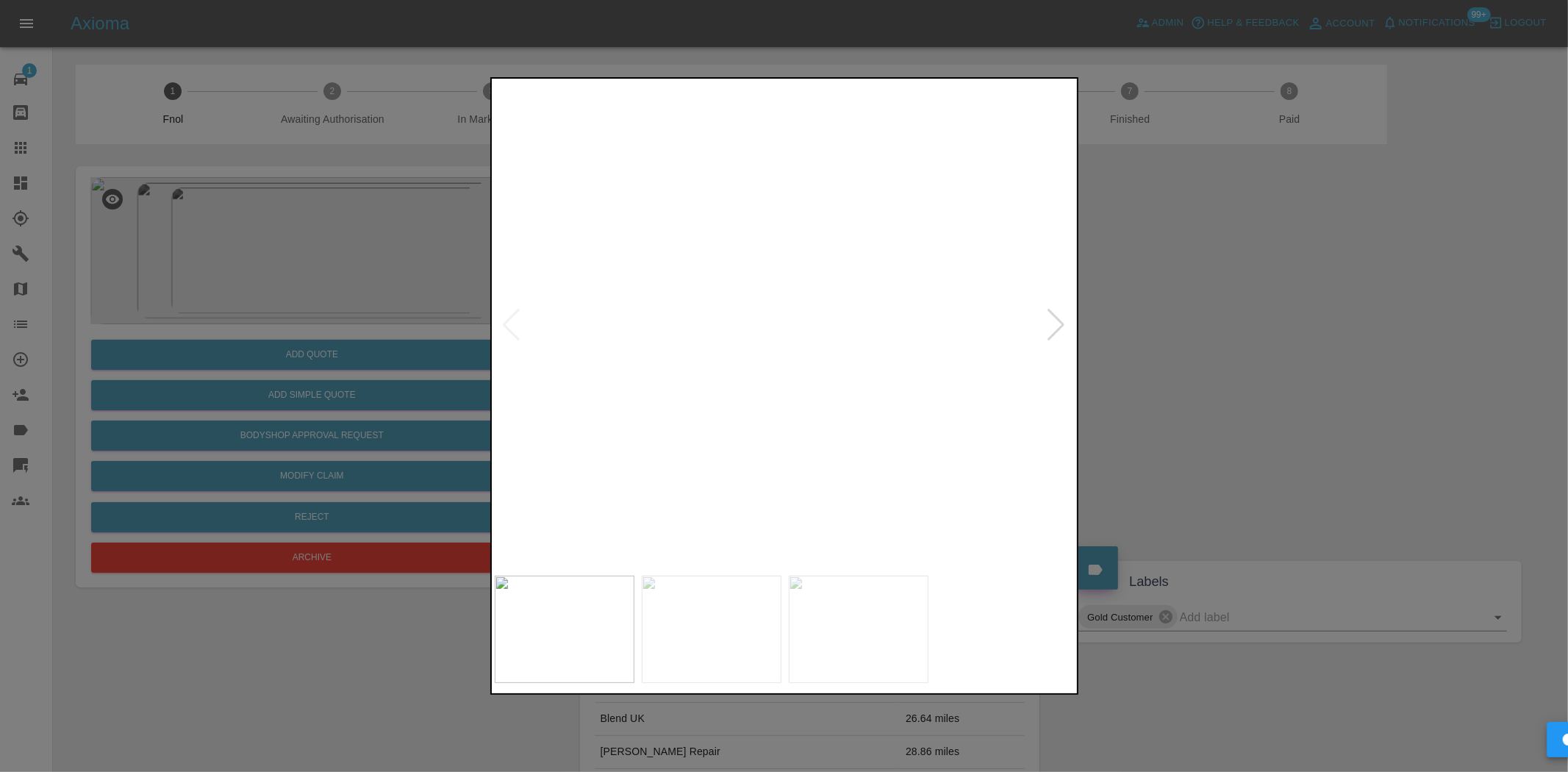
click at [605, 373] on img at bounding box center [785, 324] width 581 height 486
click at [655, 378] on img at bounding box center [785, 324] width 581 height 486
click at [688, 356] on img at bounding box center [785, 324] width 581 height 486
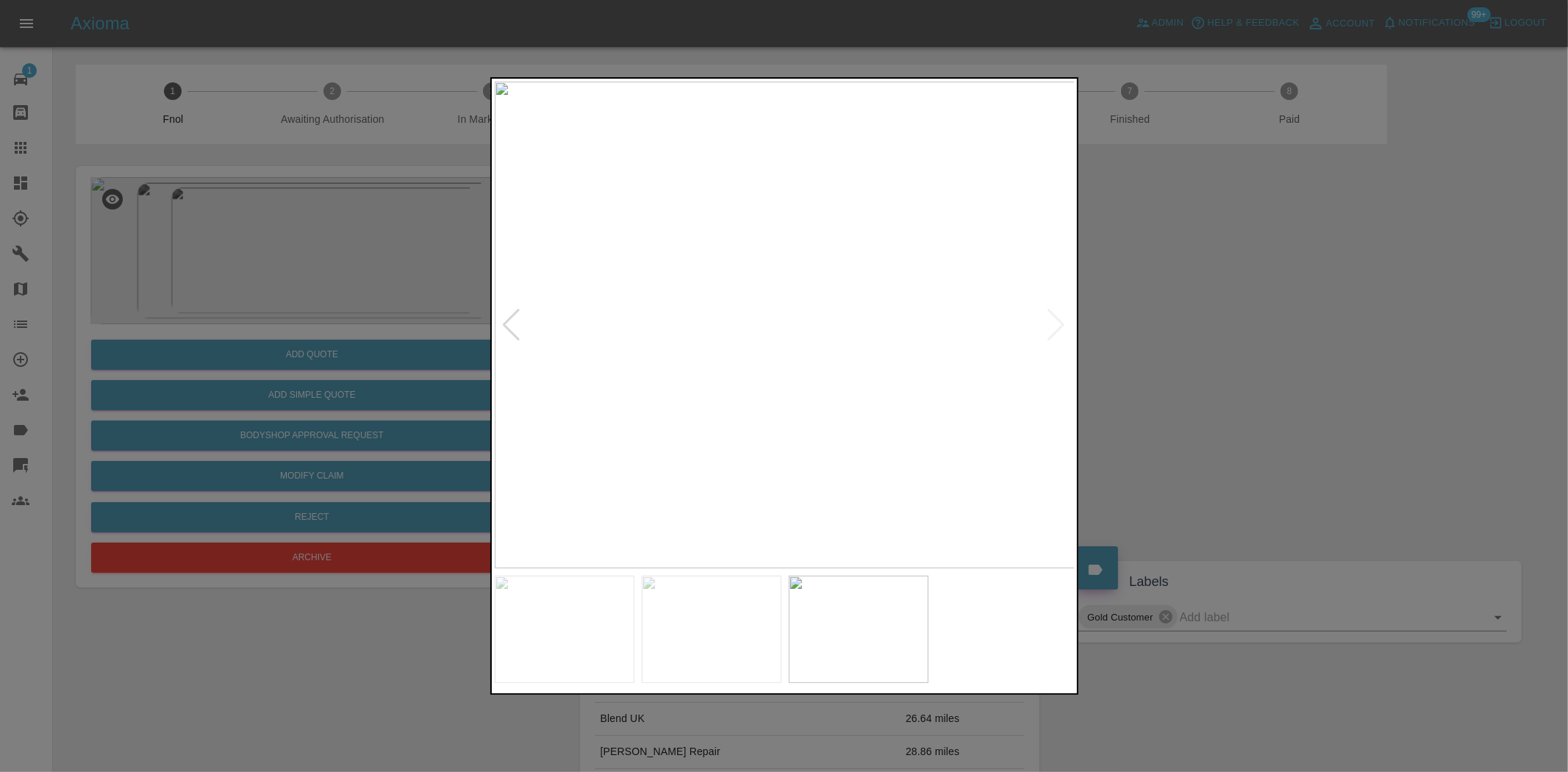
click at [539, 383] on img at bounding box center [785, 324] width 581 height 486
click at [731, 357] on img at bounding box center [785, 324] width 581 height 486
click at [721, 355] on img at bounding box center [943, 228] width 1743 height 1461
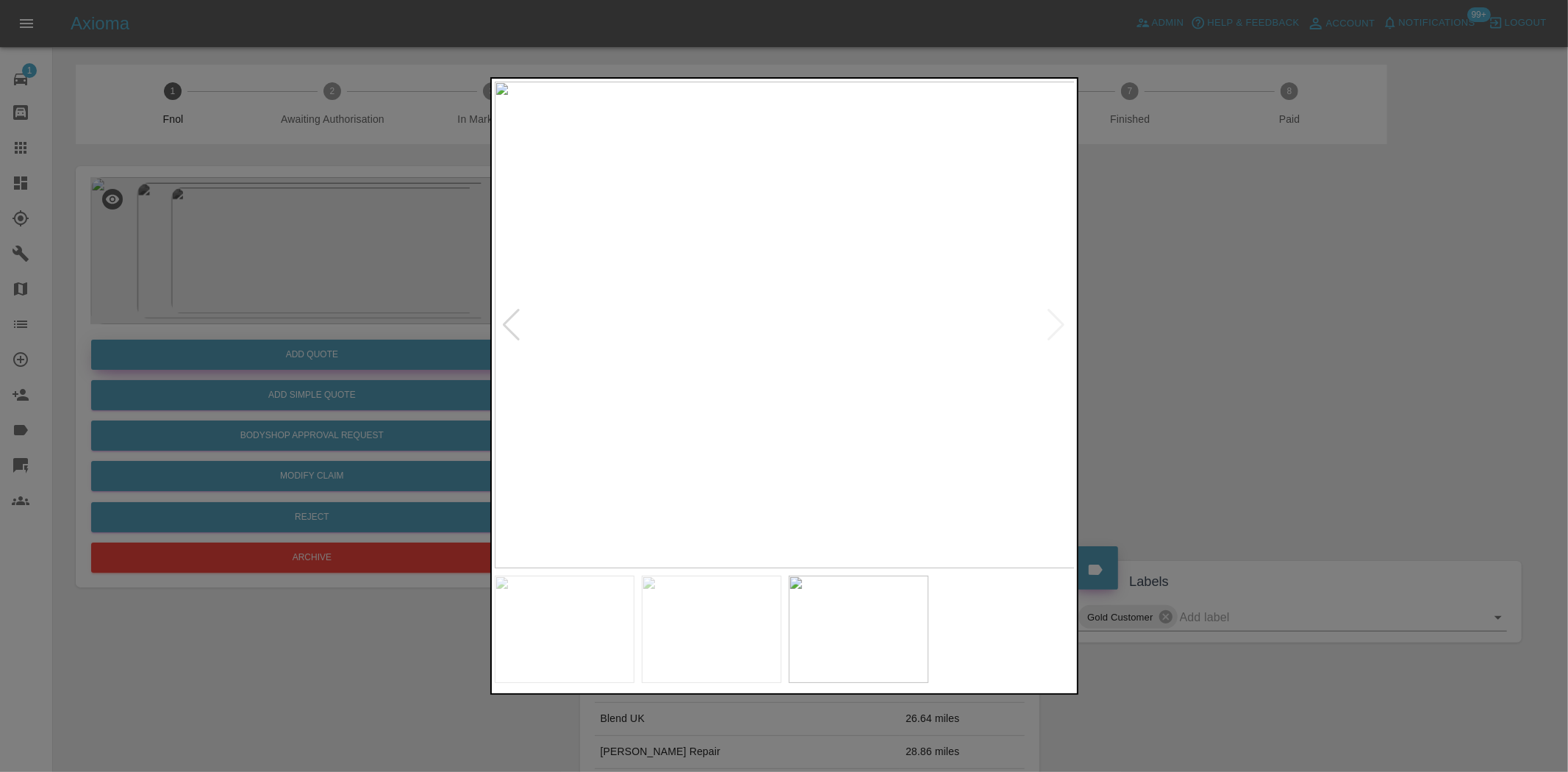
click at [407, 365] on div at bounding box center [784, 386] width 1568 height 772
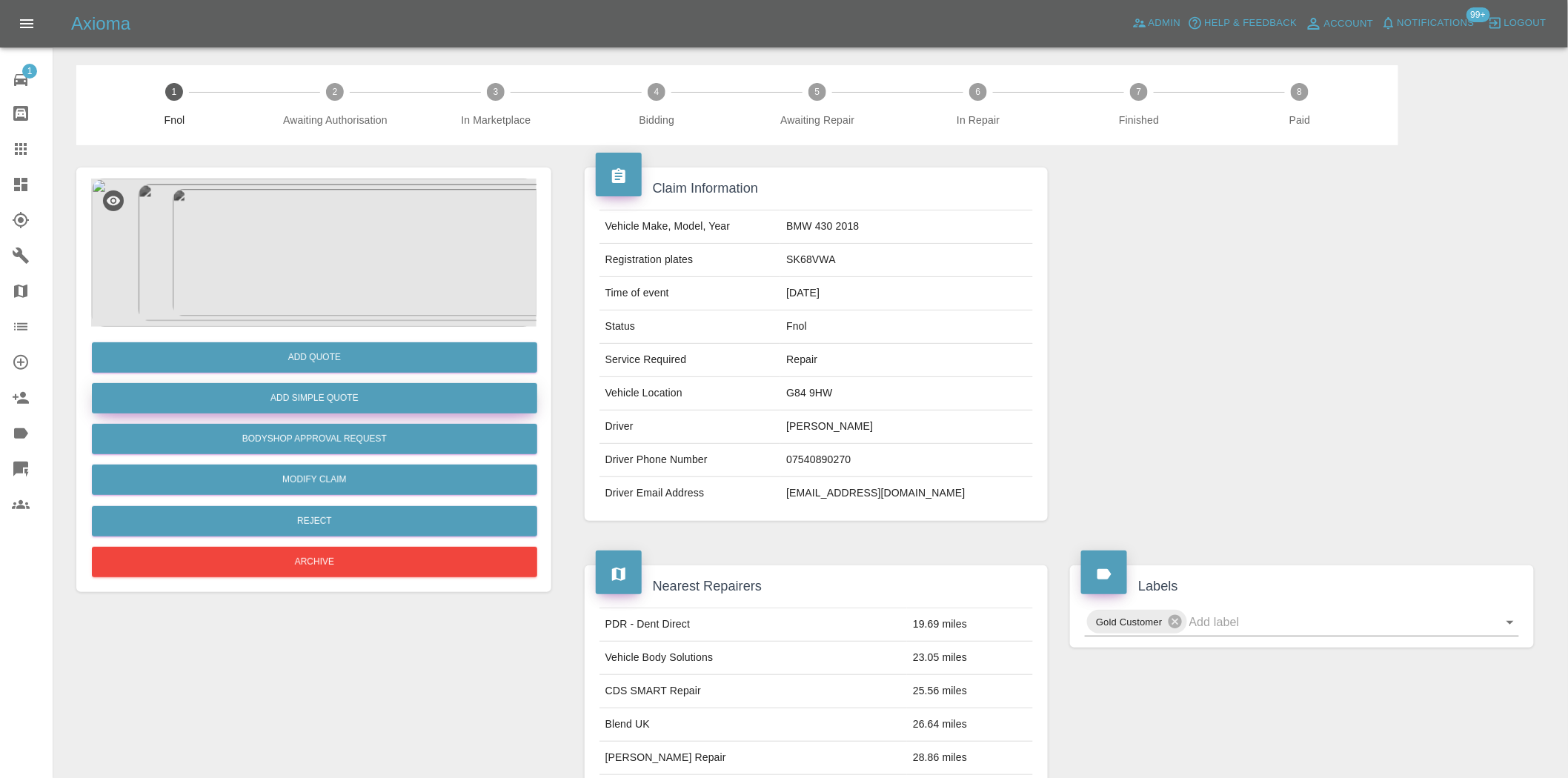
click at [337, 397] on button "Add Simple Quote" at bounding box center [314, 398] width 445 height 31
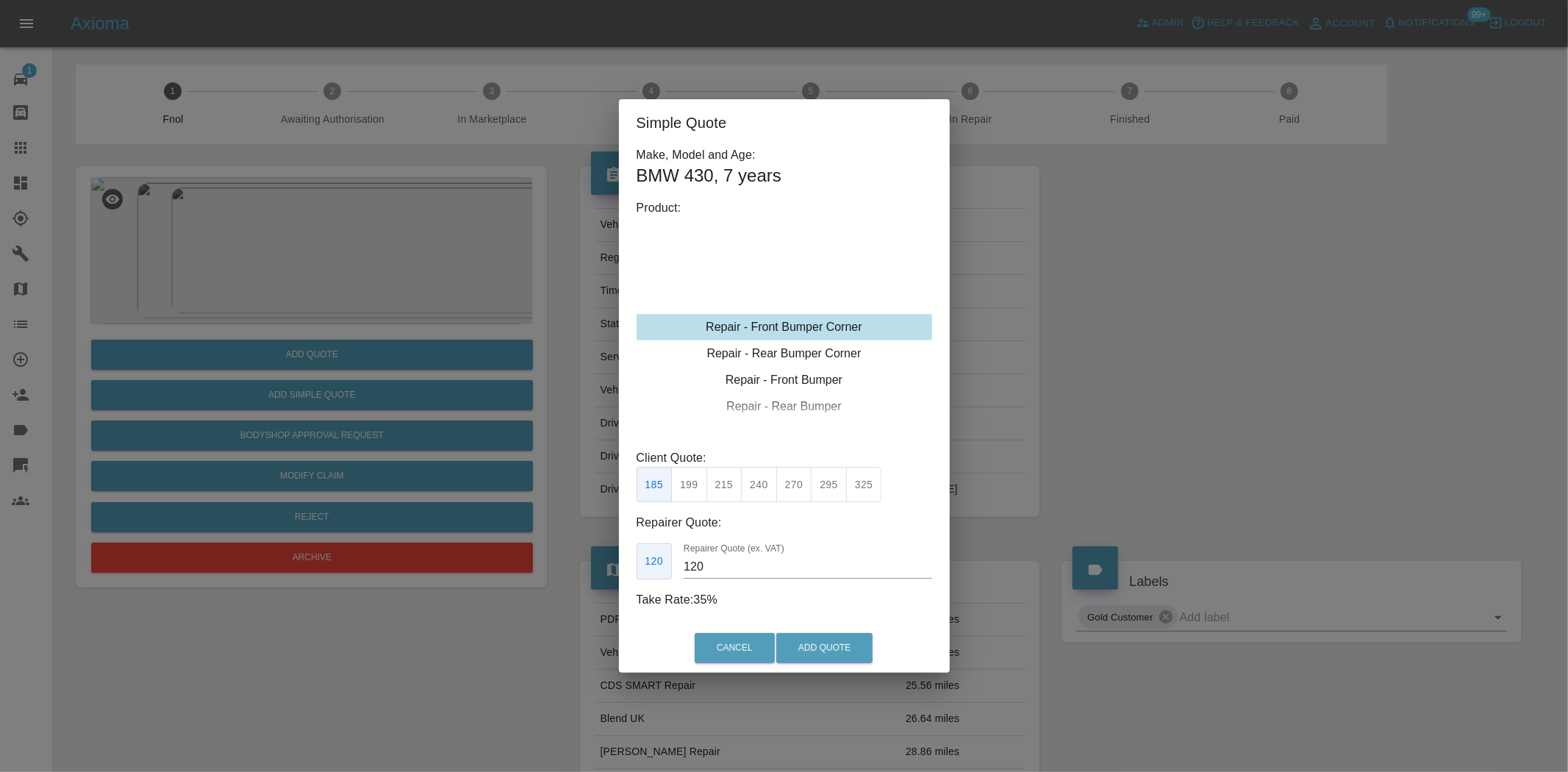
click at [787, 326] on div "Repair - Front Bumper Corner" at bounding box center [784, 326] width 296 height 26
click at [831, 488] on button "295" at bounding box center [829, 485] width 36 height 36
type input "180"
click at [820, 646] on button "Add Quote" at bounding box center [824, 648] width 96 height 30
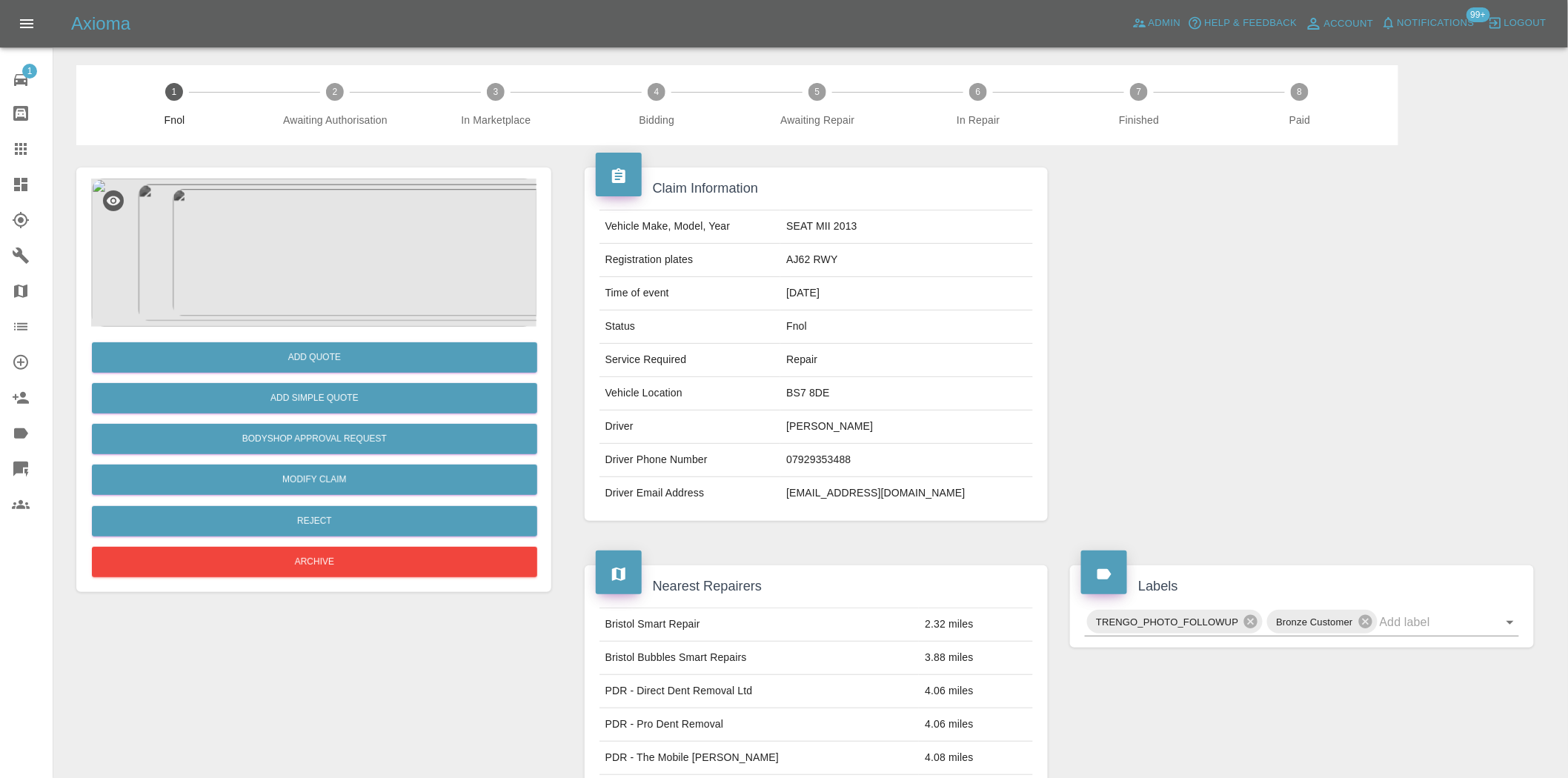
click at [334, 261] on img at bounding box center [314, 252] width 445 height 148
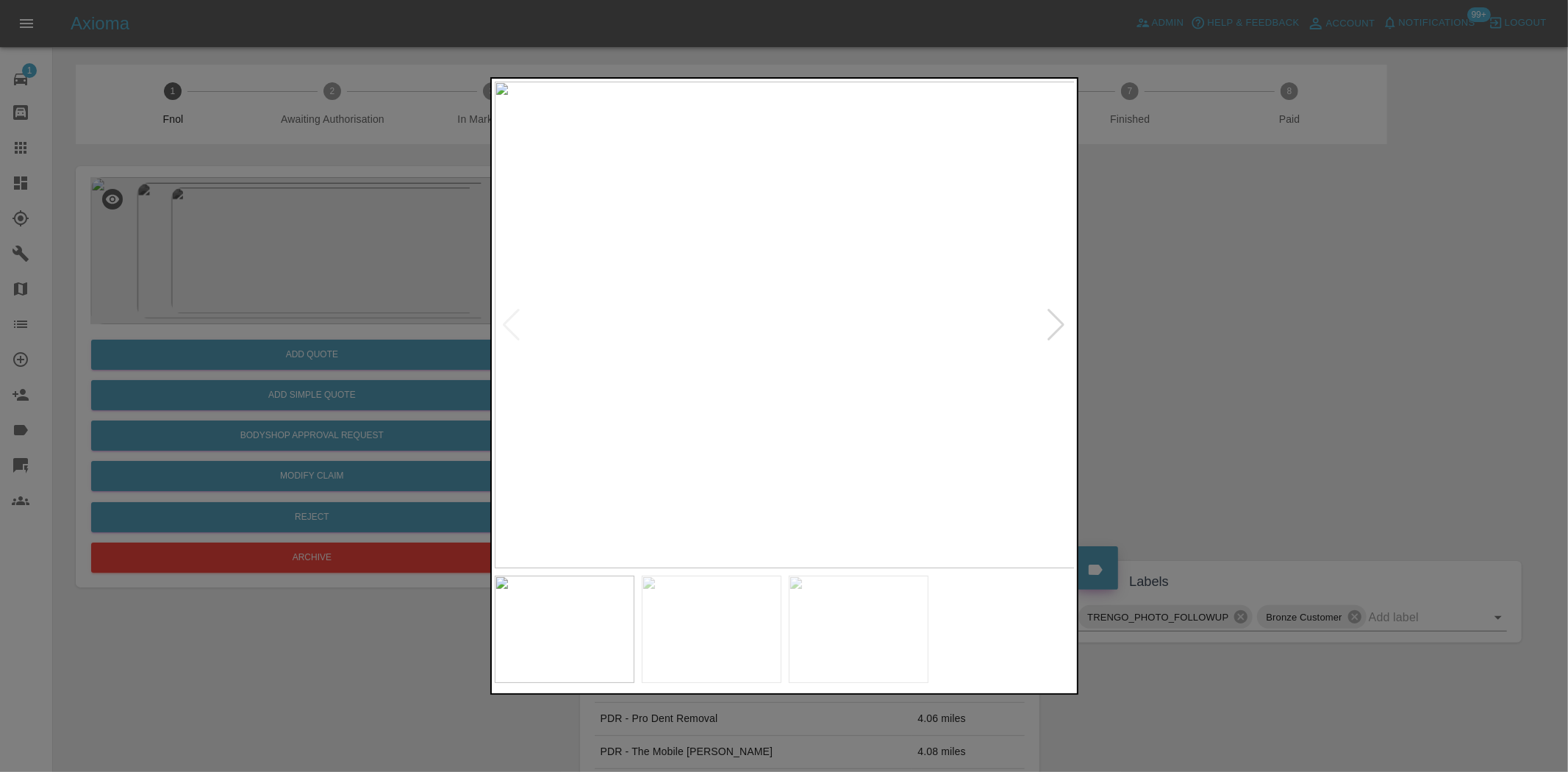
click at [773, 410] on img at bounding box center [785, 324] width 581 height 486
click at [549, 421] on img at bounding box center [785, 324] width 581 height 486
click at [228, 445] on div at bounding box center [784, 386] width 1568 height 772
click at [814, 464] on img at bounding box center [785, 324] width 581 height 486
click at [717, 347] on img at bounding box center [785, 324] width 581 height 486
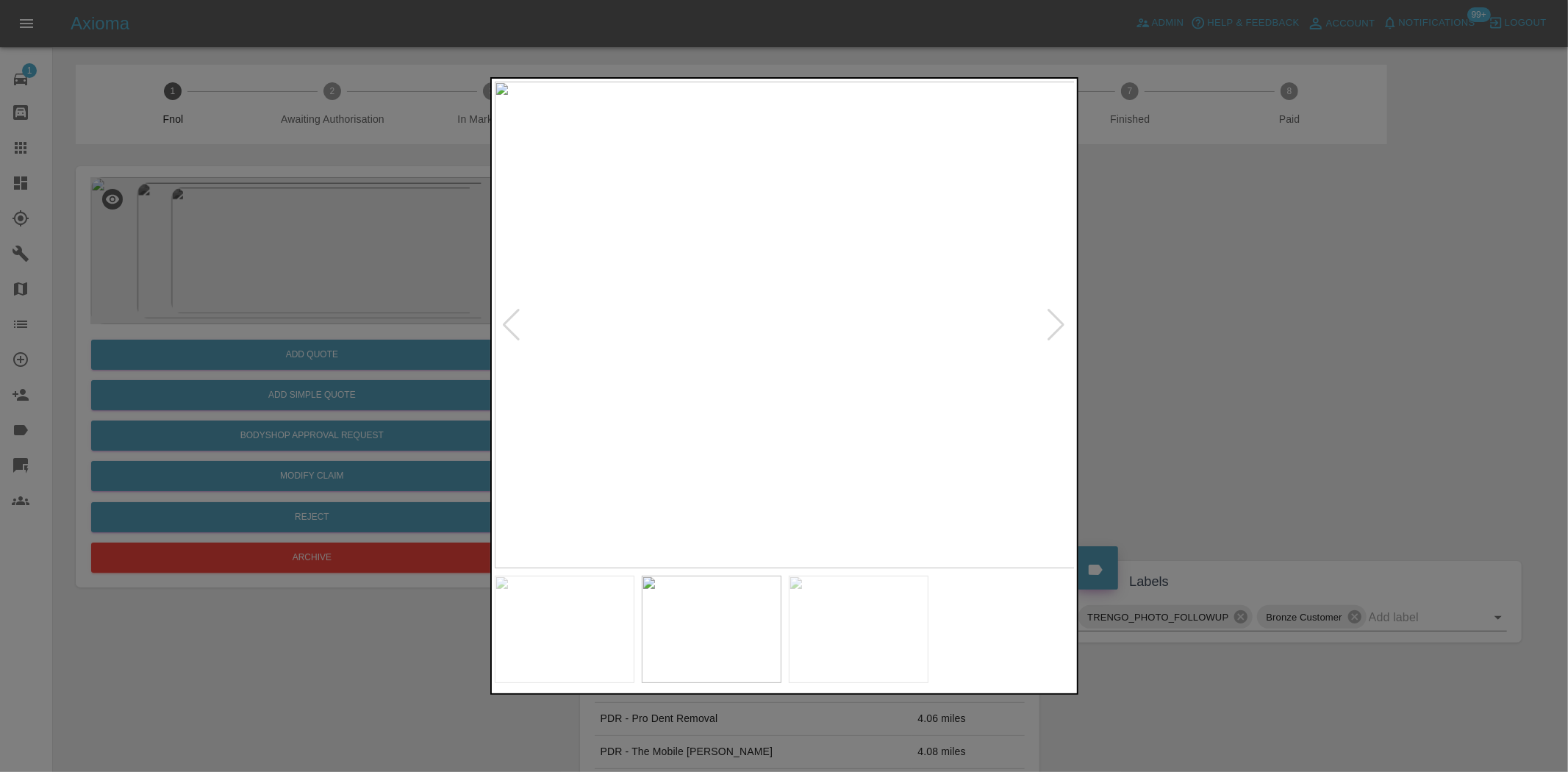
click at [717, 347] on img at bounding box center [785, 324] width 581 height 486
click at [717, 347] on img at bounding box center [983, 258] width 1743 height 1461
click at [568, 365] on img at bounding box center [785, 324] width 581 height 486
click at [849, 294] on img at bounding box center [785, 324] width 581 height 486
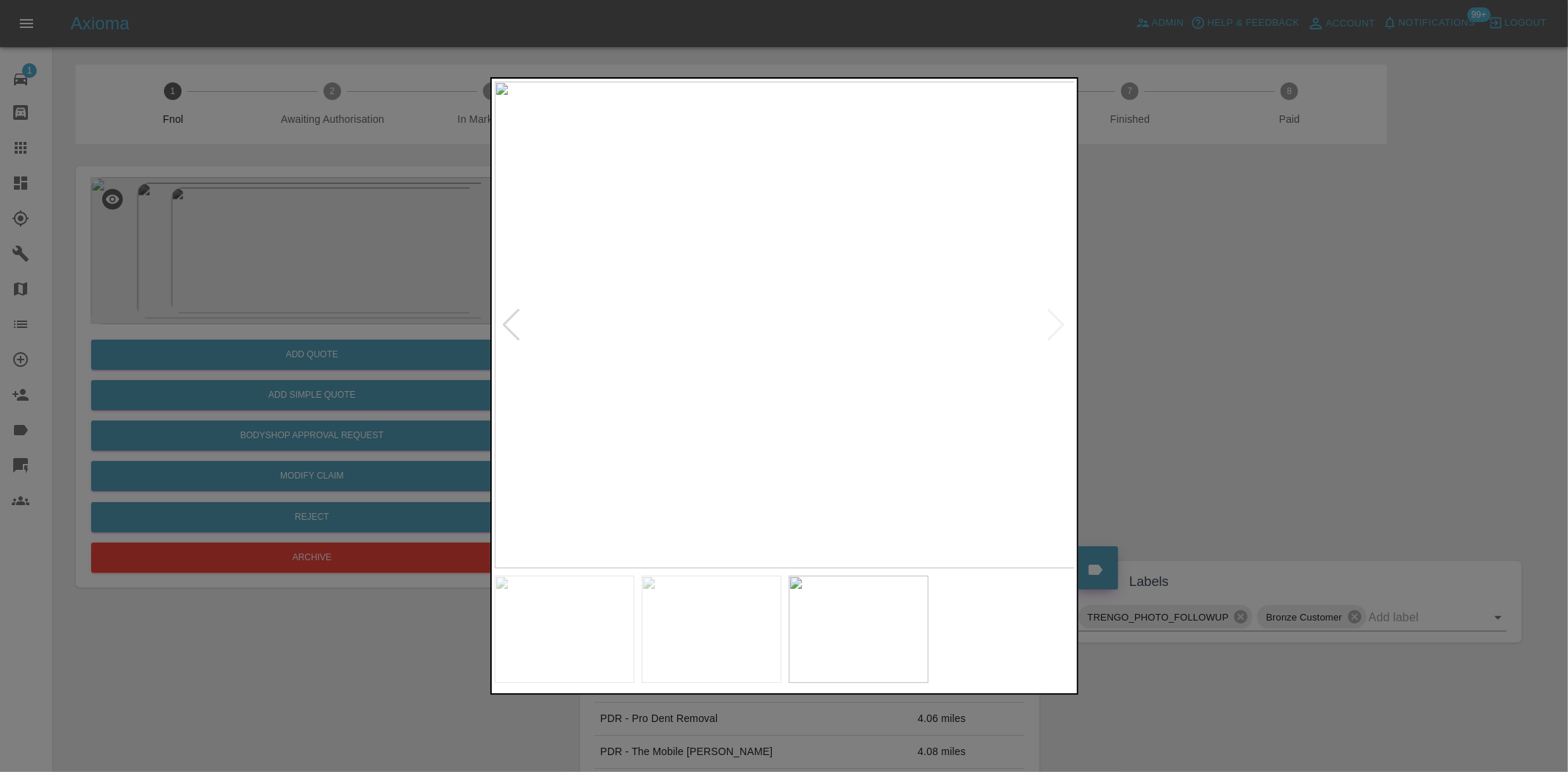
click at [850, 294] on img at bounding box center [785, 324] width 581 height 486
click at [851, 342] on img at bounding box center [586, 417] width 1743 height 1461
click at [636, 342] on img at bounding box center [586, 417] width 1743 height 1461
click at [336, 353] on div at bounding box center [784, 386] width 1568 height 772
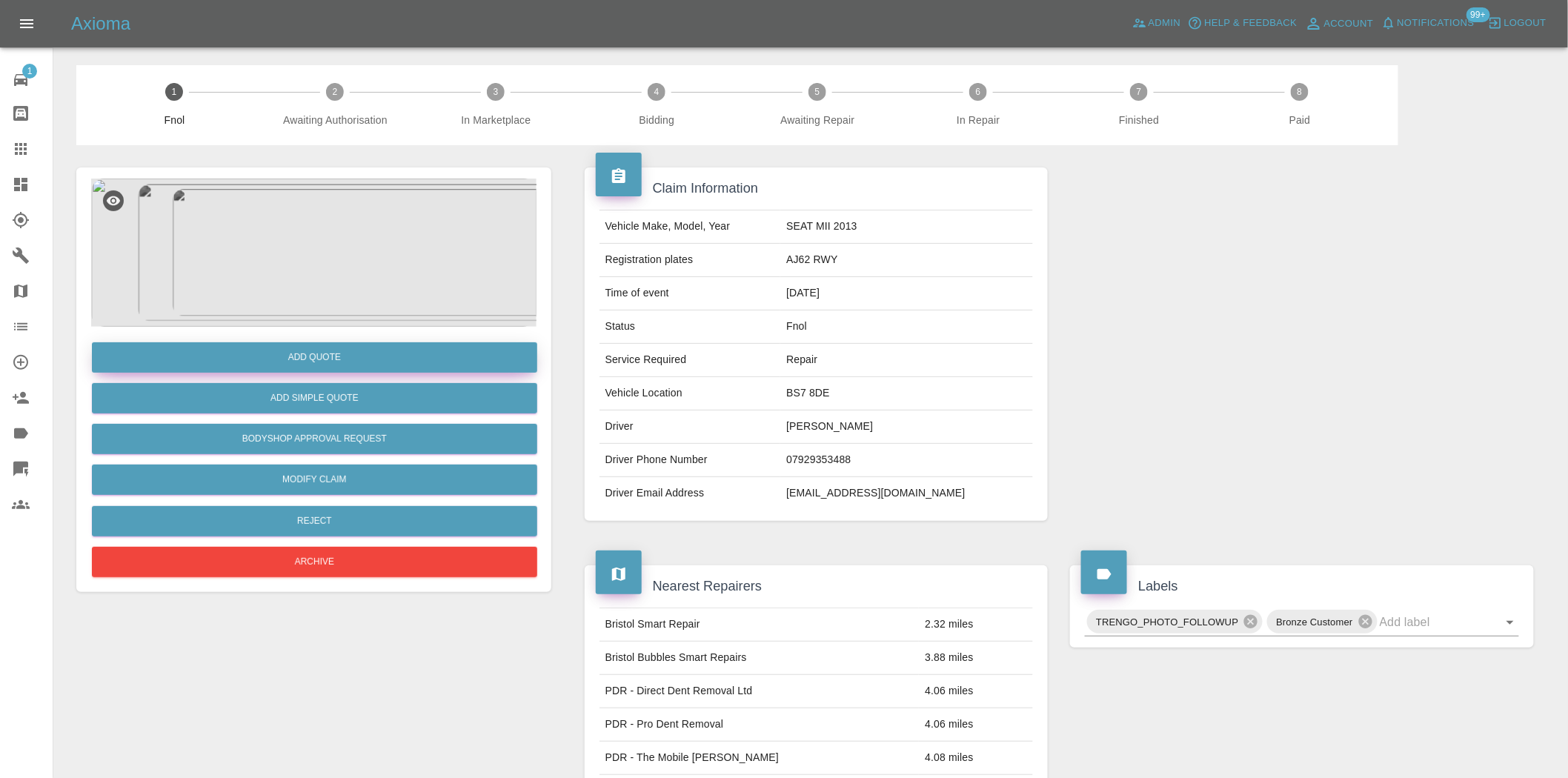
click at [346, 353] on button "Add Quote" at bounding box center [314, 358] width 445 height 31
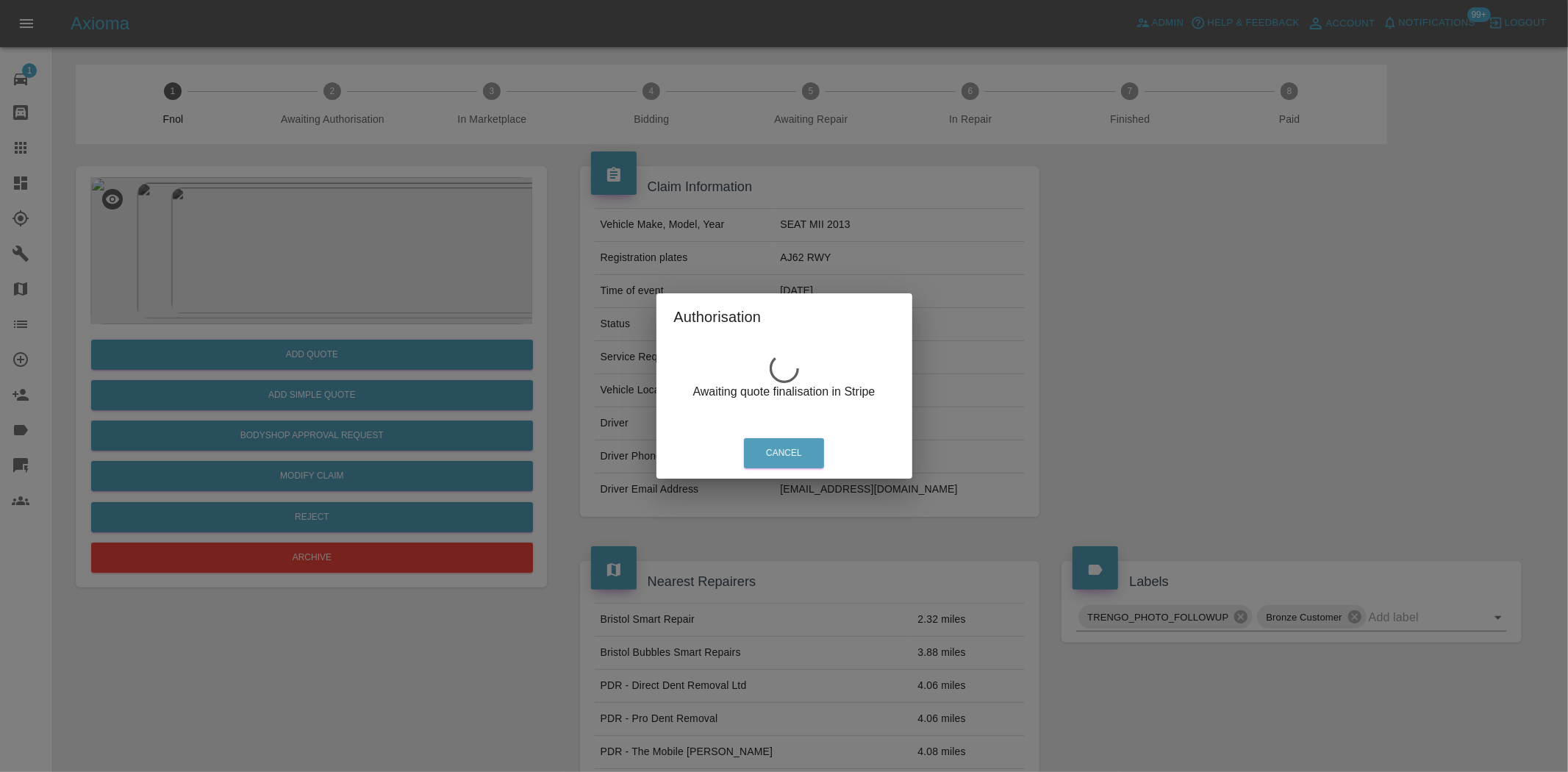
drag, startPoint x: 339, startPoint y: 217, endPoint x: 319, endPoint y: 248, distance: 36.9
click at [335, 217] on div "Authorisation Awaiting quote finalisation in Stripe Cancel" at bounding box center [784, 386] width 1568 height 772
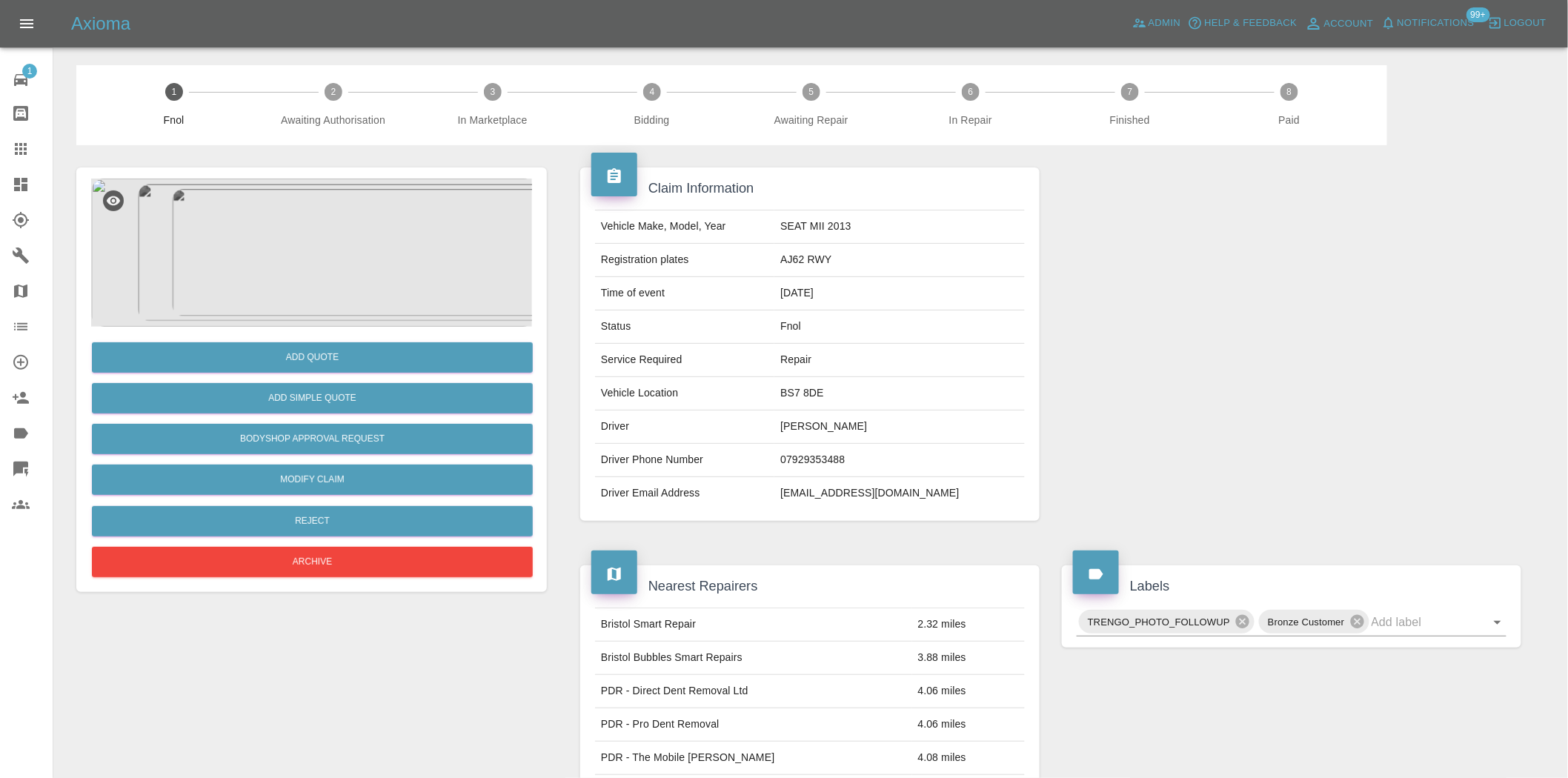
click at [345, 263] on img at bounding box center [314, 252] width 445 height 148
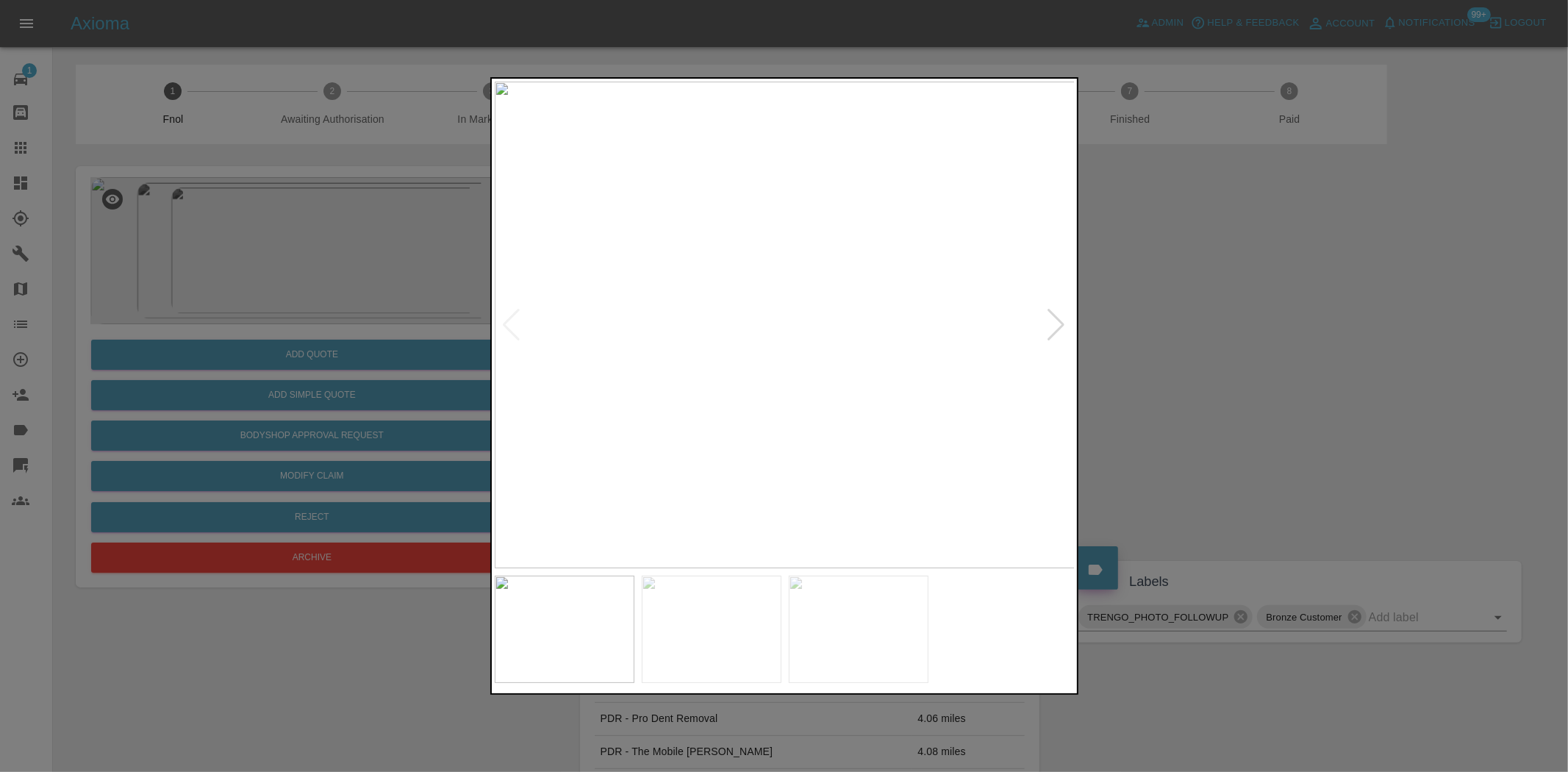
click at [641, 377] on img at bounding box center [785, 324] width 581 height 486
click at [481, 398] on div at bounding box center [784, 386] width 1568 height 772
click at [867, 361] on img at bounding box center [854, 324] width 581 height 486
click at [737, 350] on img at bounding box center [785, 324] width 581 height 486
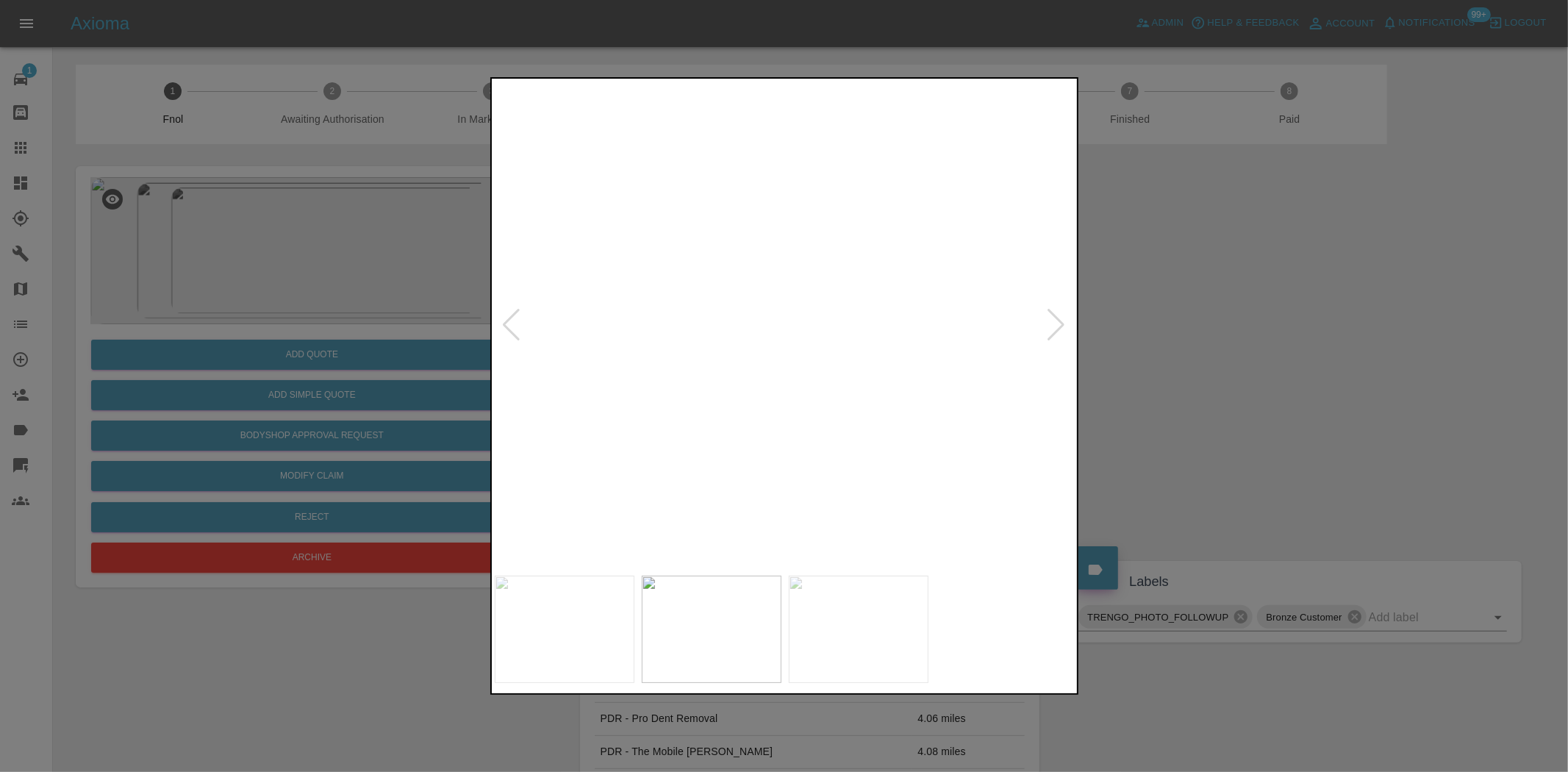
click at [737, 350] on img at bounding box center [926, 249] width 1743 height 1461
click at [647, 364] on img at bounding box center [776, 324] width 581 height 486
click at [808, 349] on img at bounding box center [785, 324] width 581 height 486
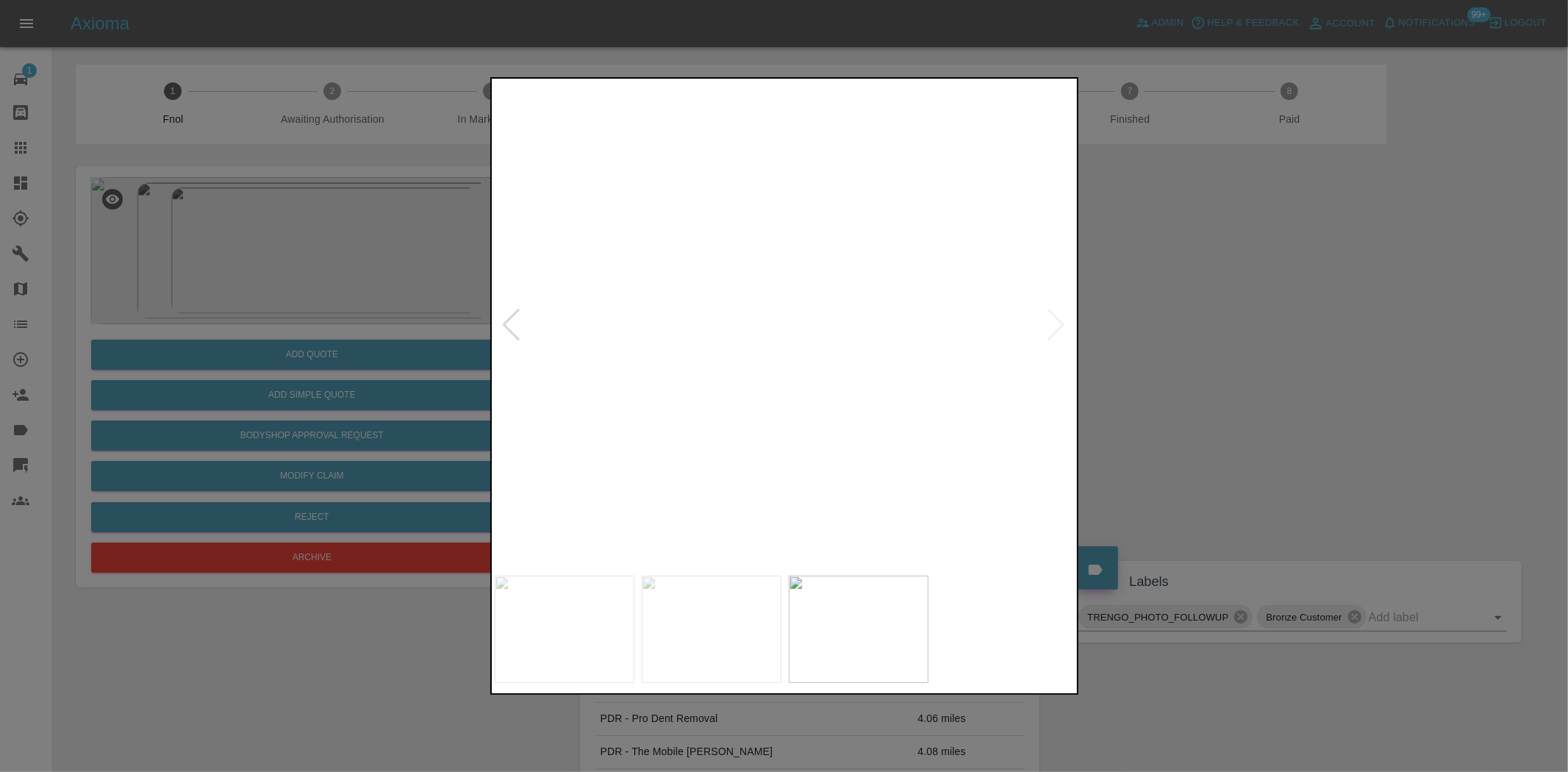
click at [785, 389] on img at bounding box center [713, 250] width 1743 height 1461
click at [946, 407] on img at bounding box center [785, 324] width 581 height 486
drag, startPoint x: 349, startPoint y: 302, endPoint x: 320, endPoint y: 356, distance: 61.3
click at [349, 302] on div at bounding box center [784, 386] width 1568 height 772
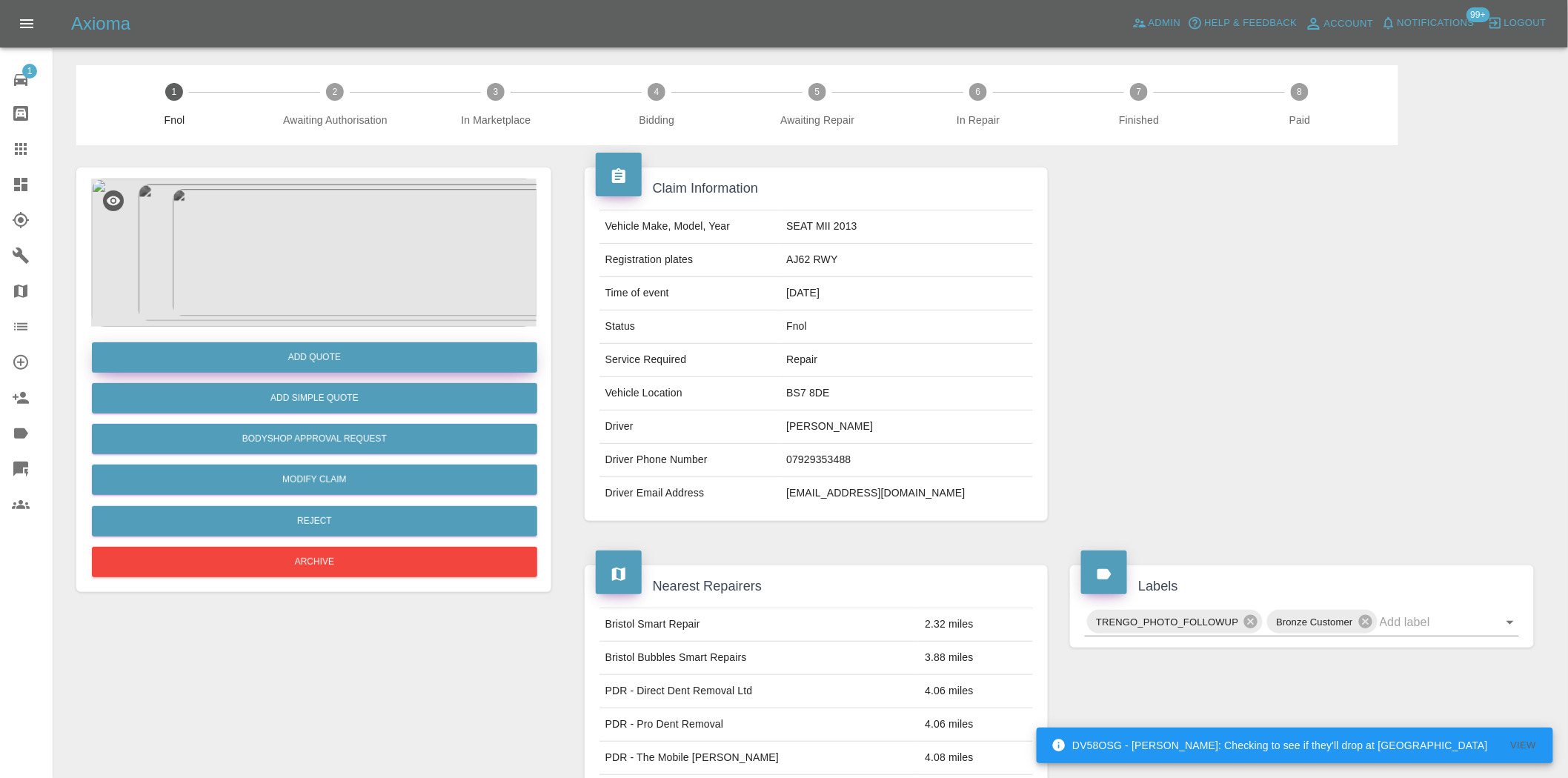
click at [322, 358] on button "Add Quote" at bounding box center [314, 358] width 445 height 31
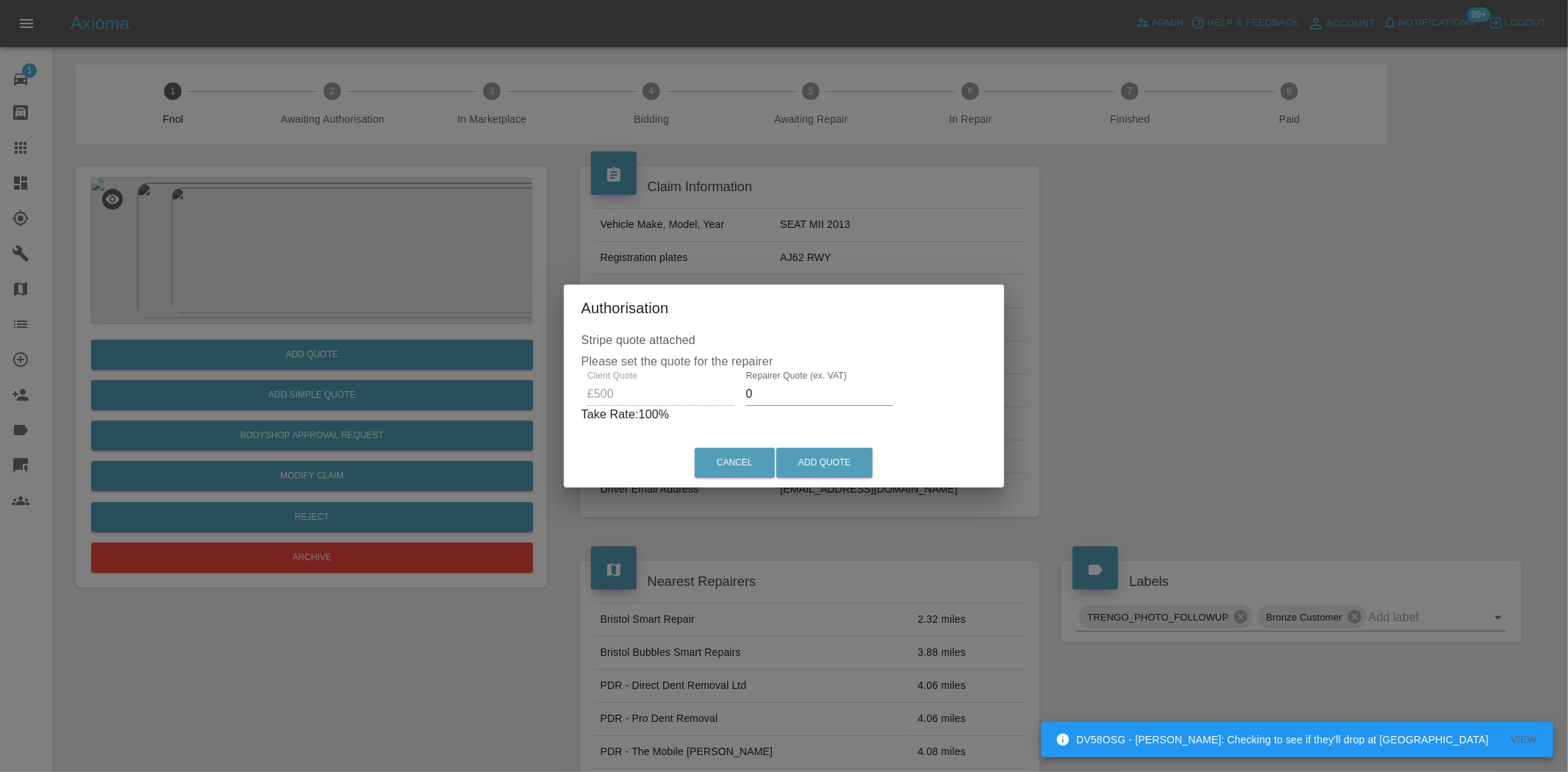
click at [730, 391] on div "Client Quote £500 Repairer Quote (ex. VAT) 0 Take Rate: 100 %" at bounding box center [784, 397] width 405 height 53
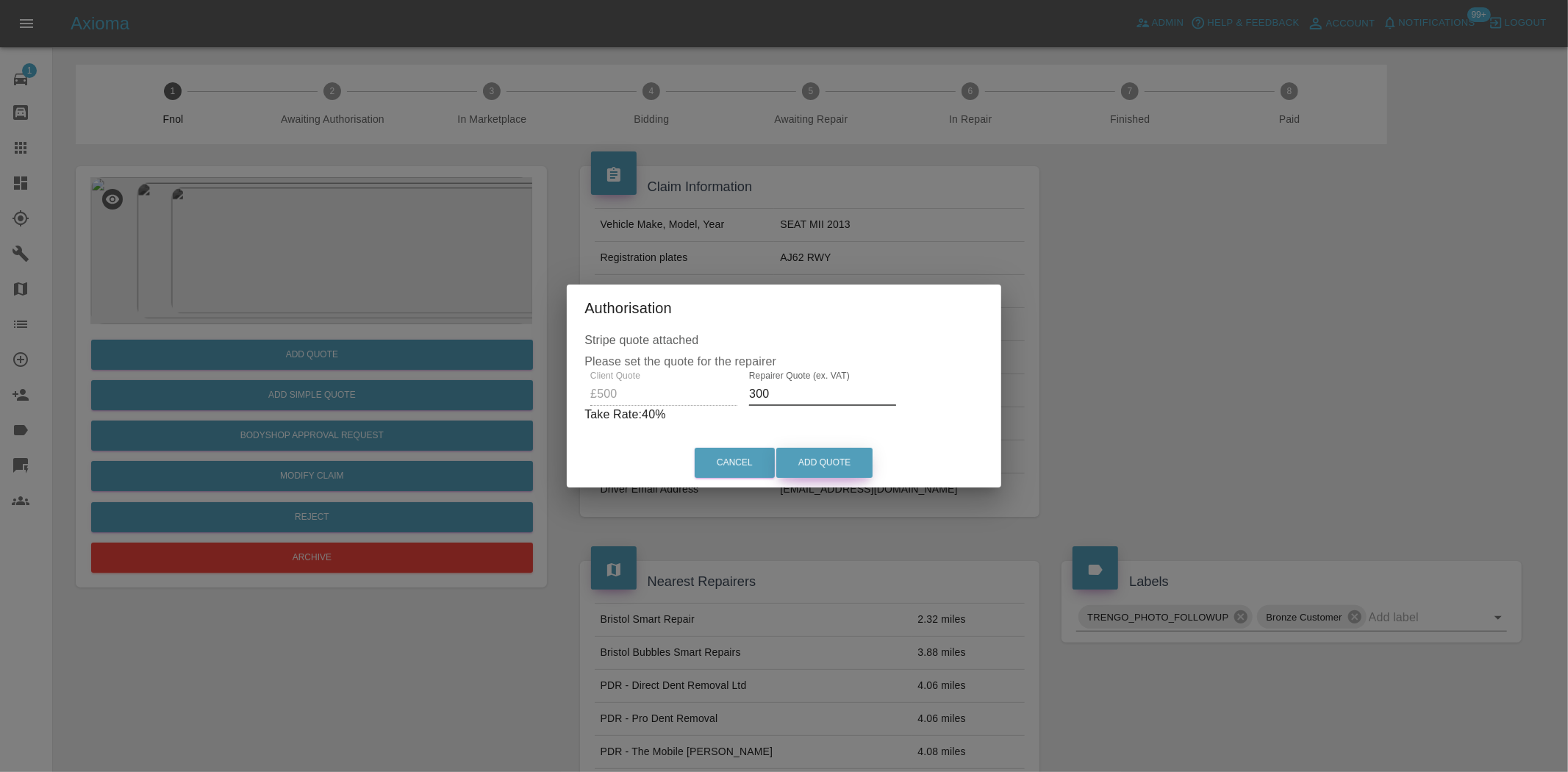
type input "300"
click at [802, 459] on button "Add Quote" at bounding box center [824, 463] width 96 height 30
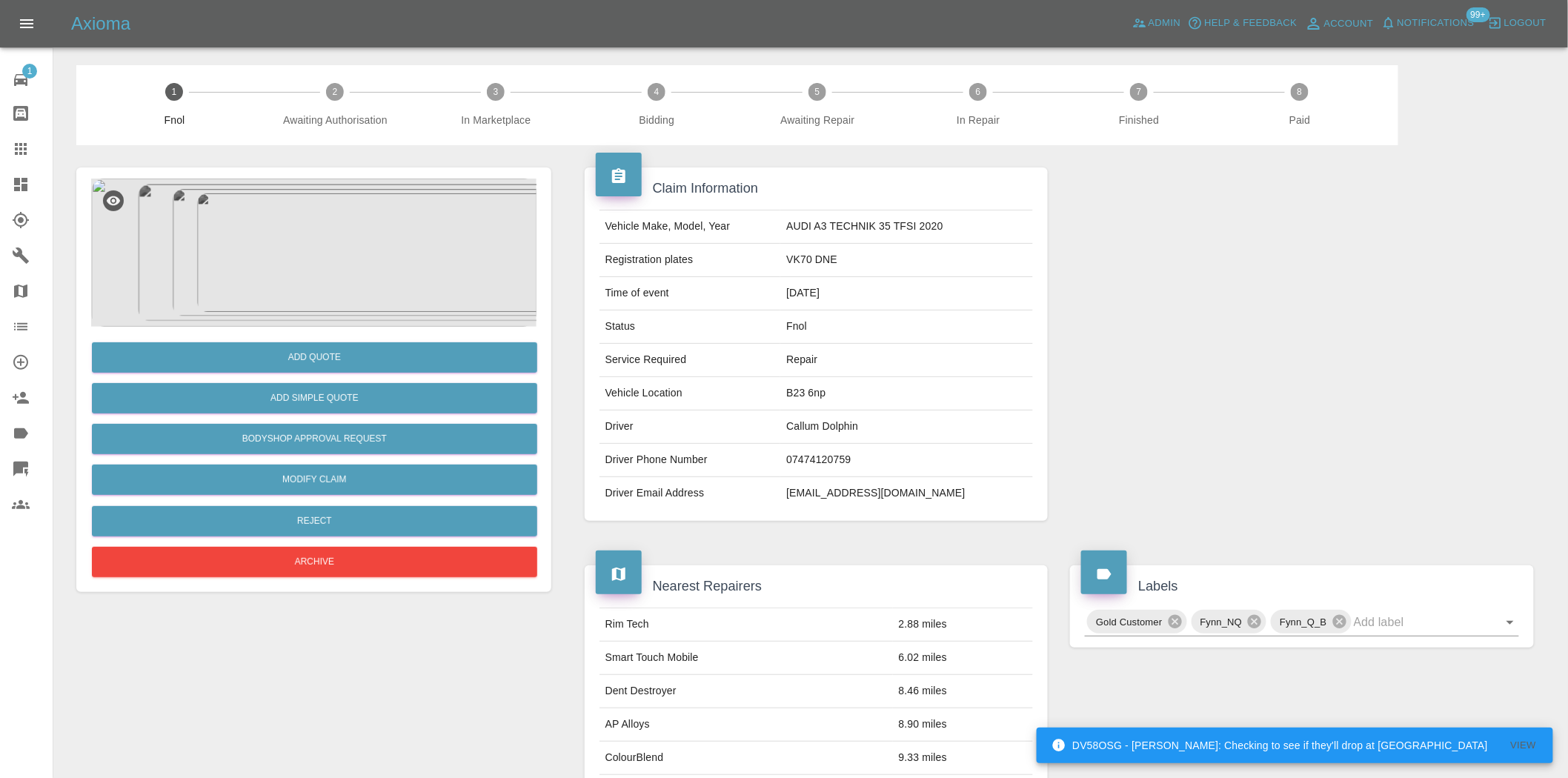
click at [345, 280] on img at bounding box center [314, 252] width 445 height 148
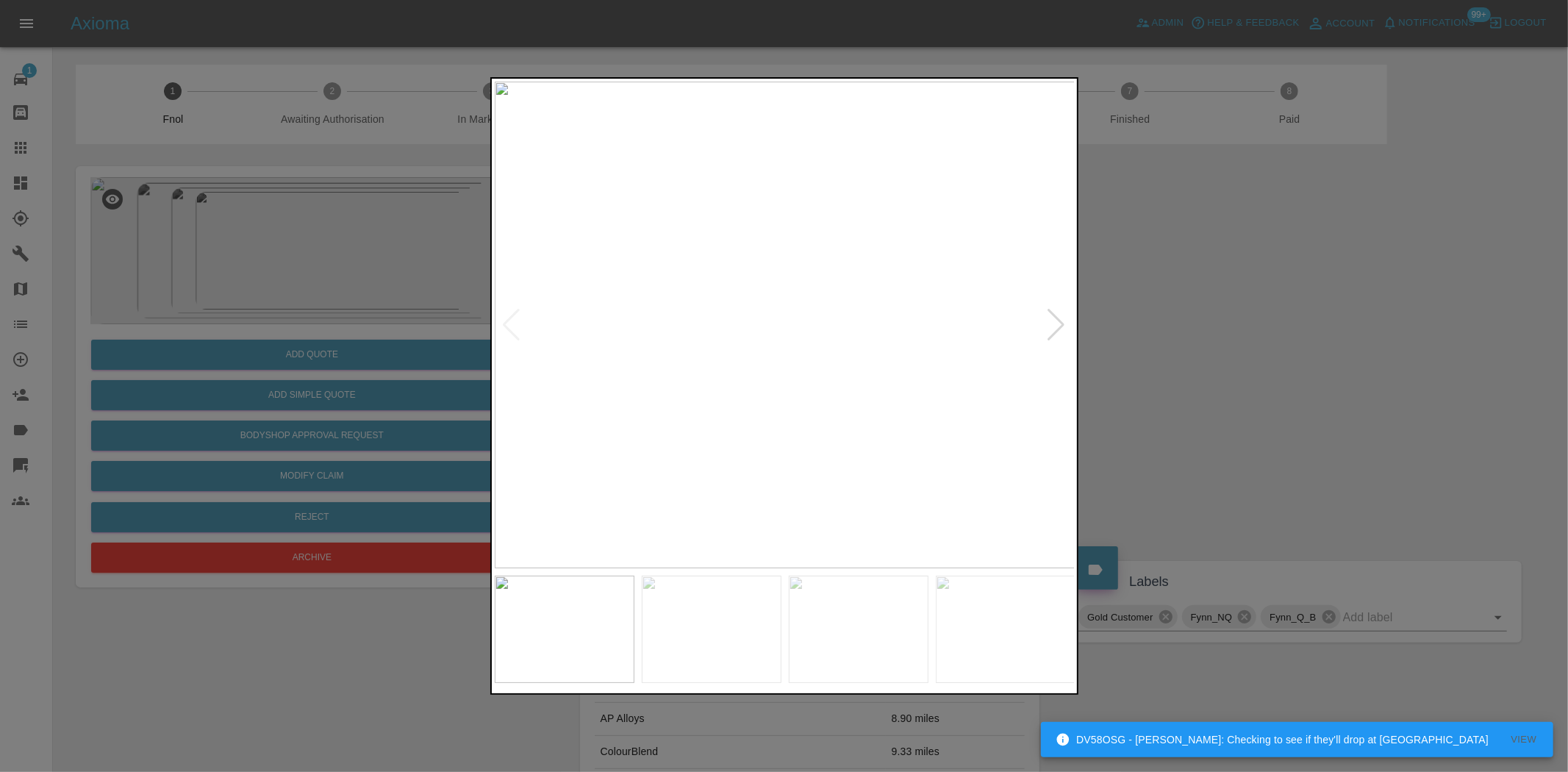
click at [716, 331] on img at bounding box center [785, 324] width 581 height 486
click at [727, 319] on img at bounding box center [988, 305] width 1743 height 1461
click at [704, 359] on img at bounding box center [785, 324] width 581 height 486
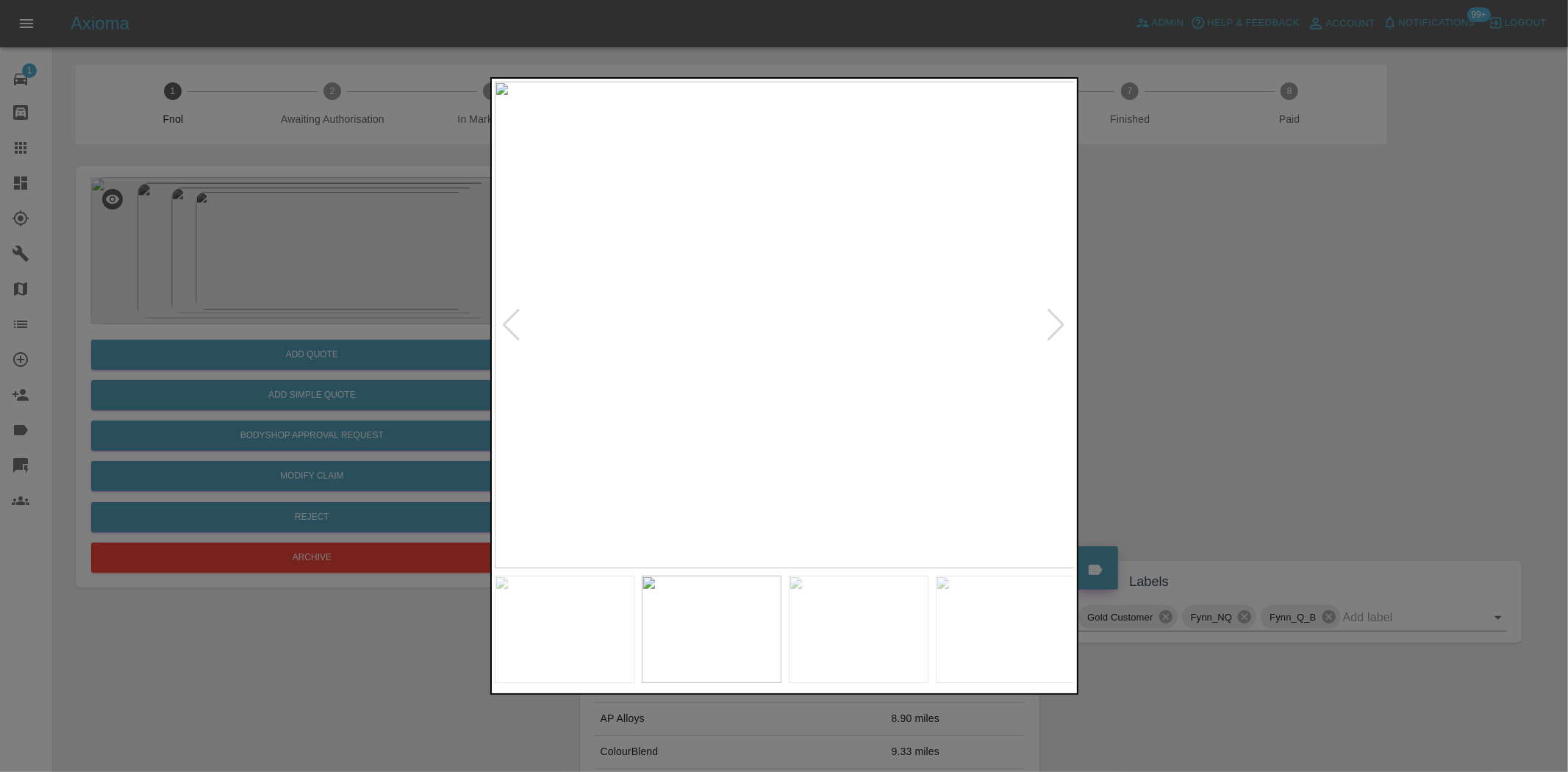
click at [686, 338] on img at bounding box center [785, 324] width 581 height 486
click at [723, 330] on img at bounding box center [785, 324] width 581 height 486
click at [794, 314] on img at bounding box center [785, 324] width 581 height 486
click at [792, 314] on img at bounding box center [785, 324] width 581 height 486
click at [735, 410] on img at bounding box center [735, 418] width 1743 height 1461
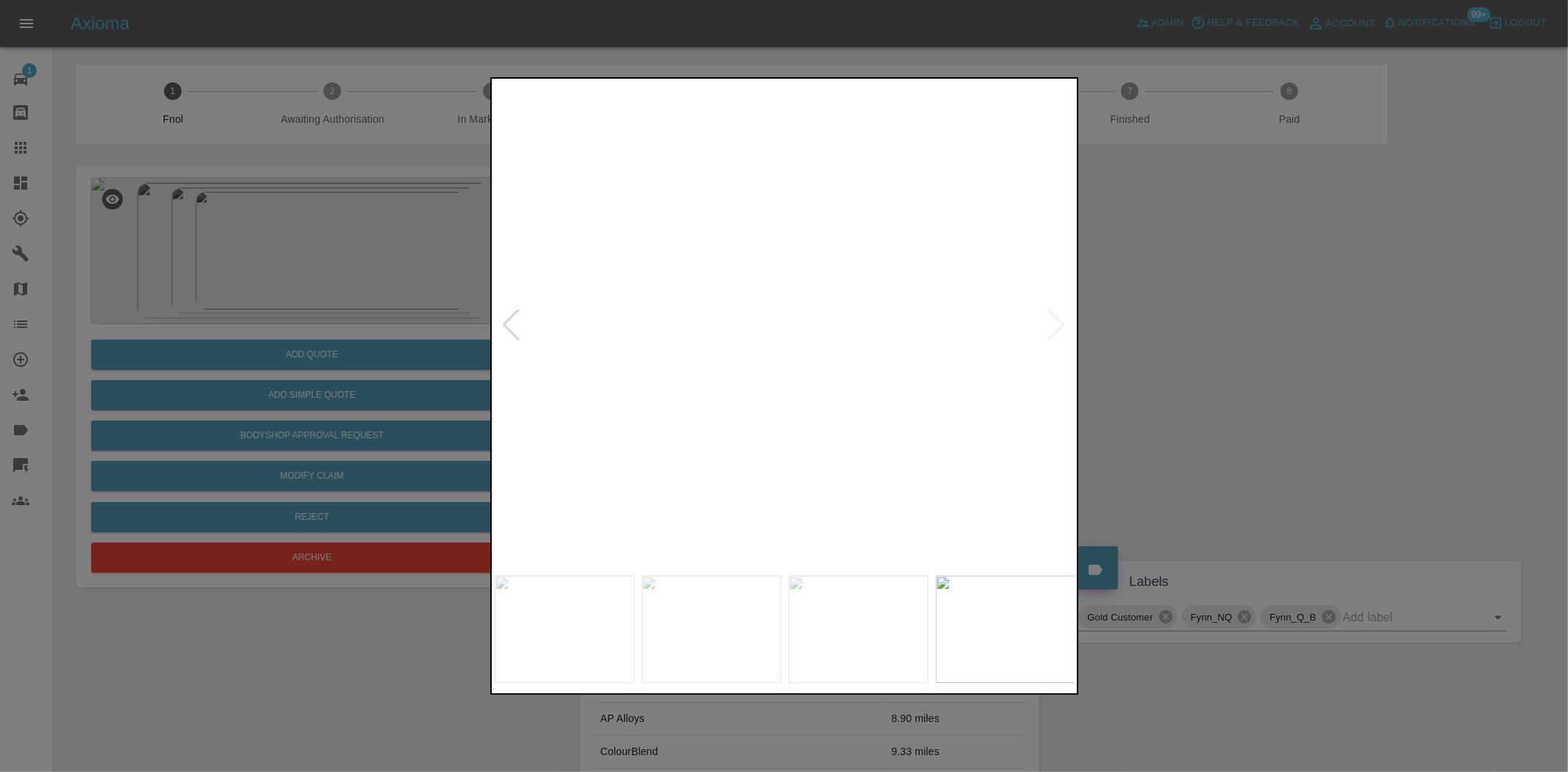
click at [735, 410] on img at bounding box center [723, 442] width 1743 height 1461
click at [735, 410] on img at bounding box center [785, 324] width 581 height 486
click at [884, 325] on img at bounding box center [932, 70] width 1743 height 1461
click at [884, 325] on img at bounding box center [953, 56] width 1743 height 1461
click at [471, 346] on div at bounding box center [784, 386] width 1568 height 772
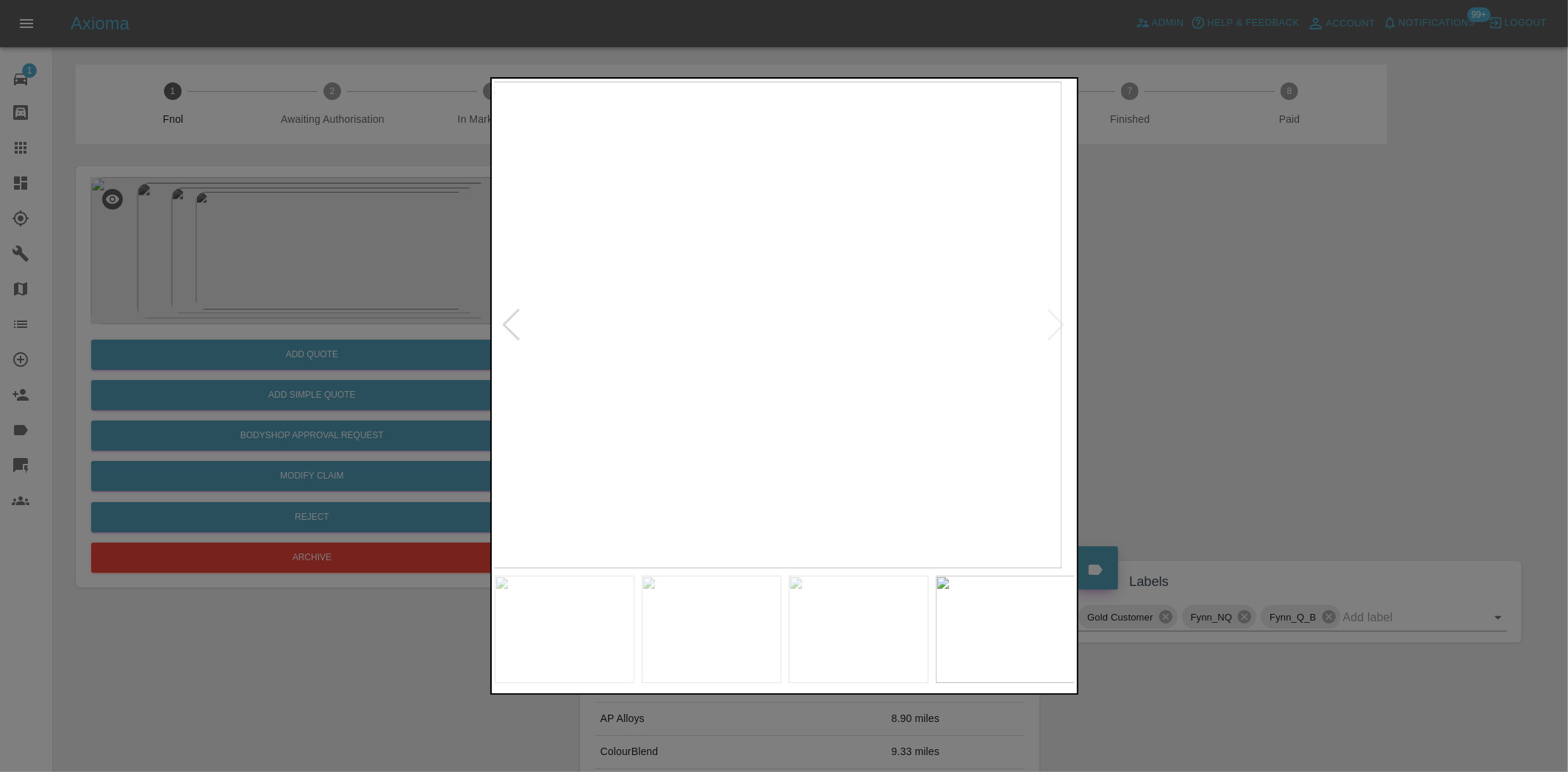
click at [589, 335] on img at bounding box center [771, 324] width 581 height 486
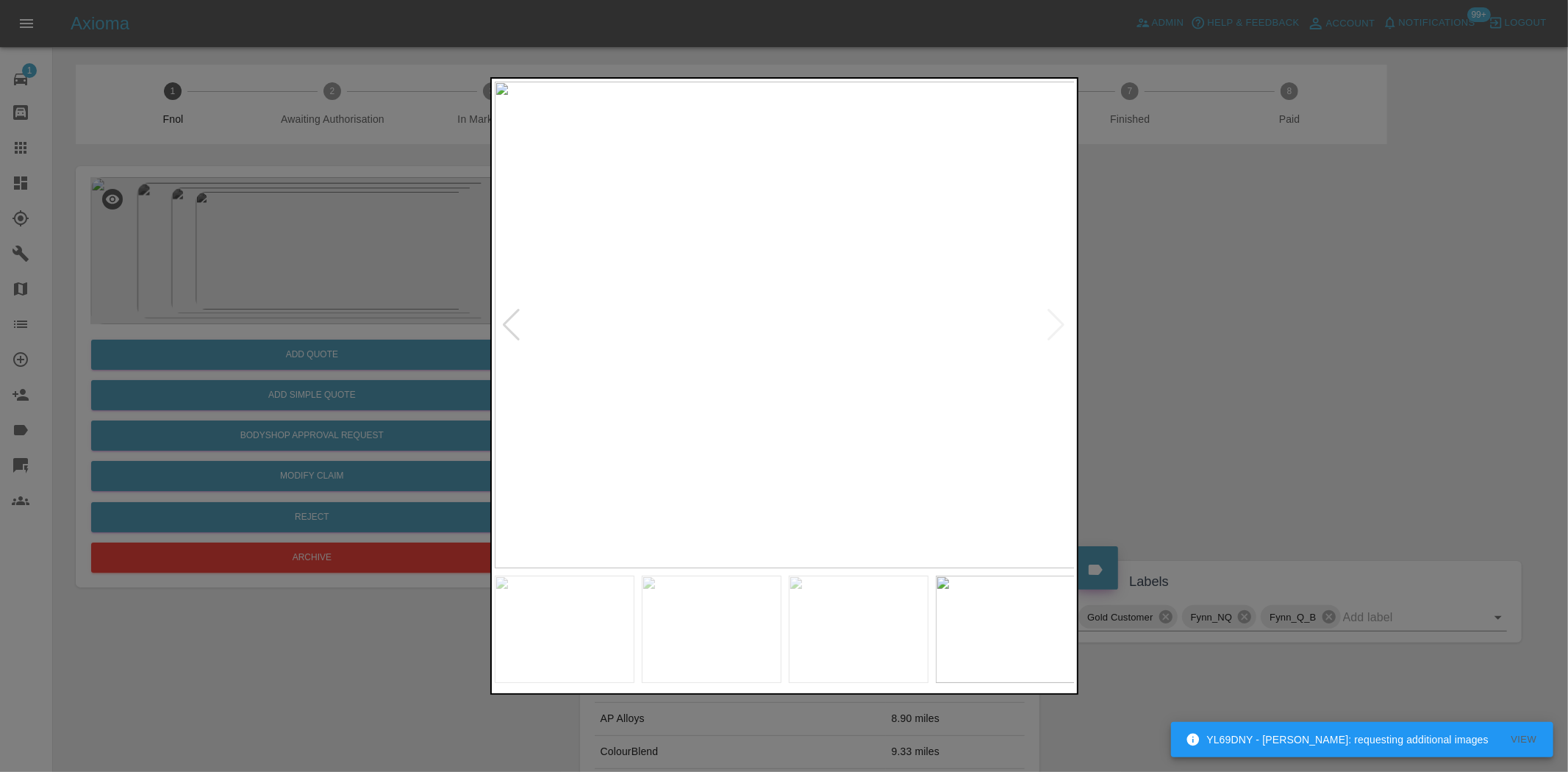
click at [808, 283] on img at bounding box center [785, 324] width 581 height 486
click at [808, 283] on img at bounding box center [713, 449] width 1743 height 1461
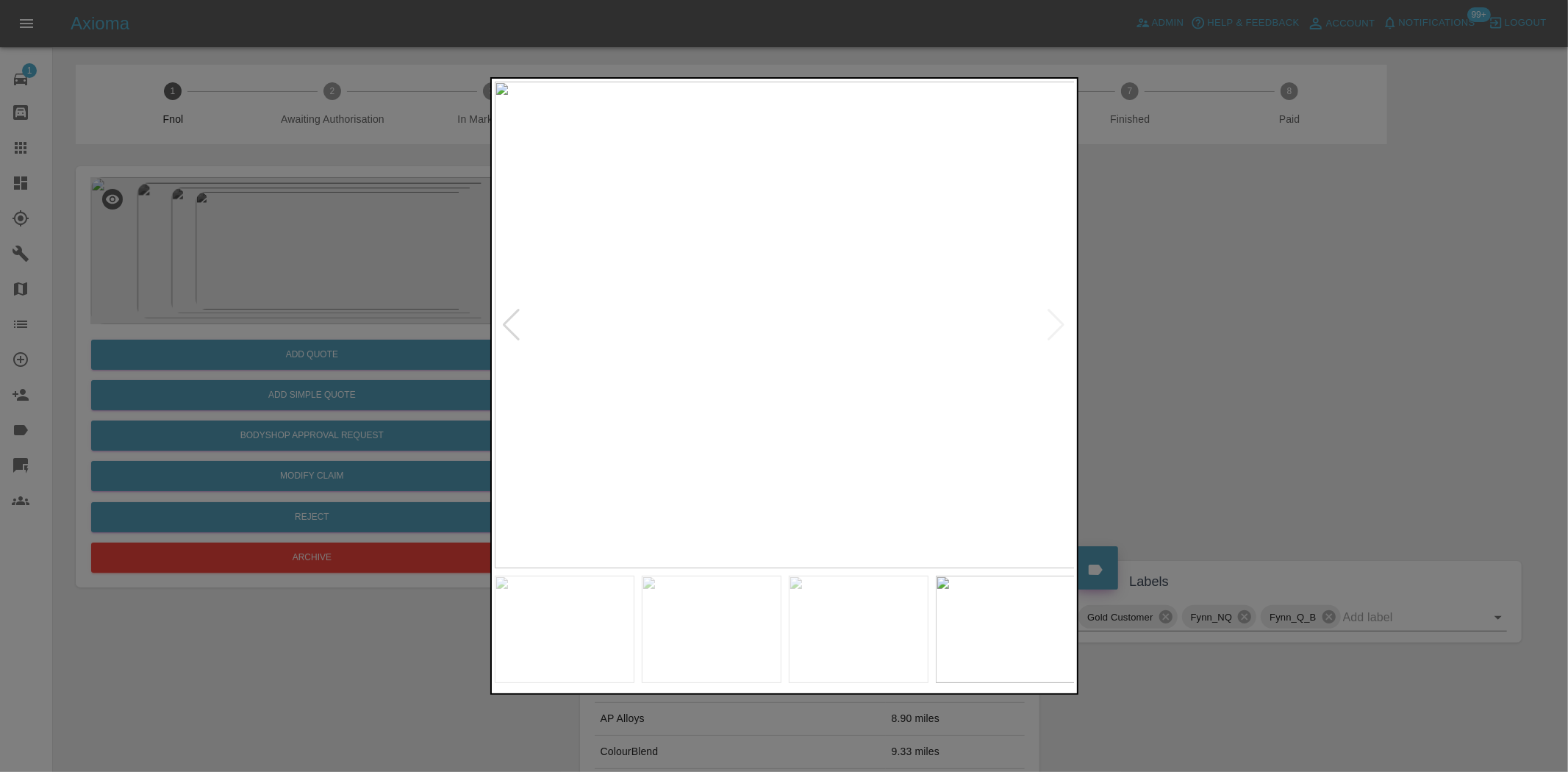
click at [775, 316] on img at bounding box center [785, 324] width 581 height 486
click at [775, 316] on img at bounding box center [811, 351] width 1743 height 1461
click at [774, 316] on img at bounding box center [811, 351] width 1743 height 1461
click at [615, 372] on img at bounding box center [785, 324] width 581 height 486
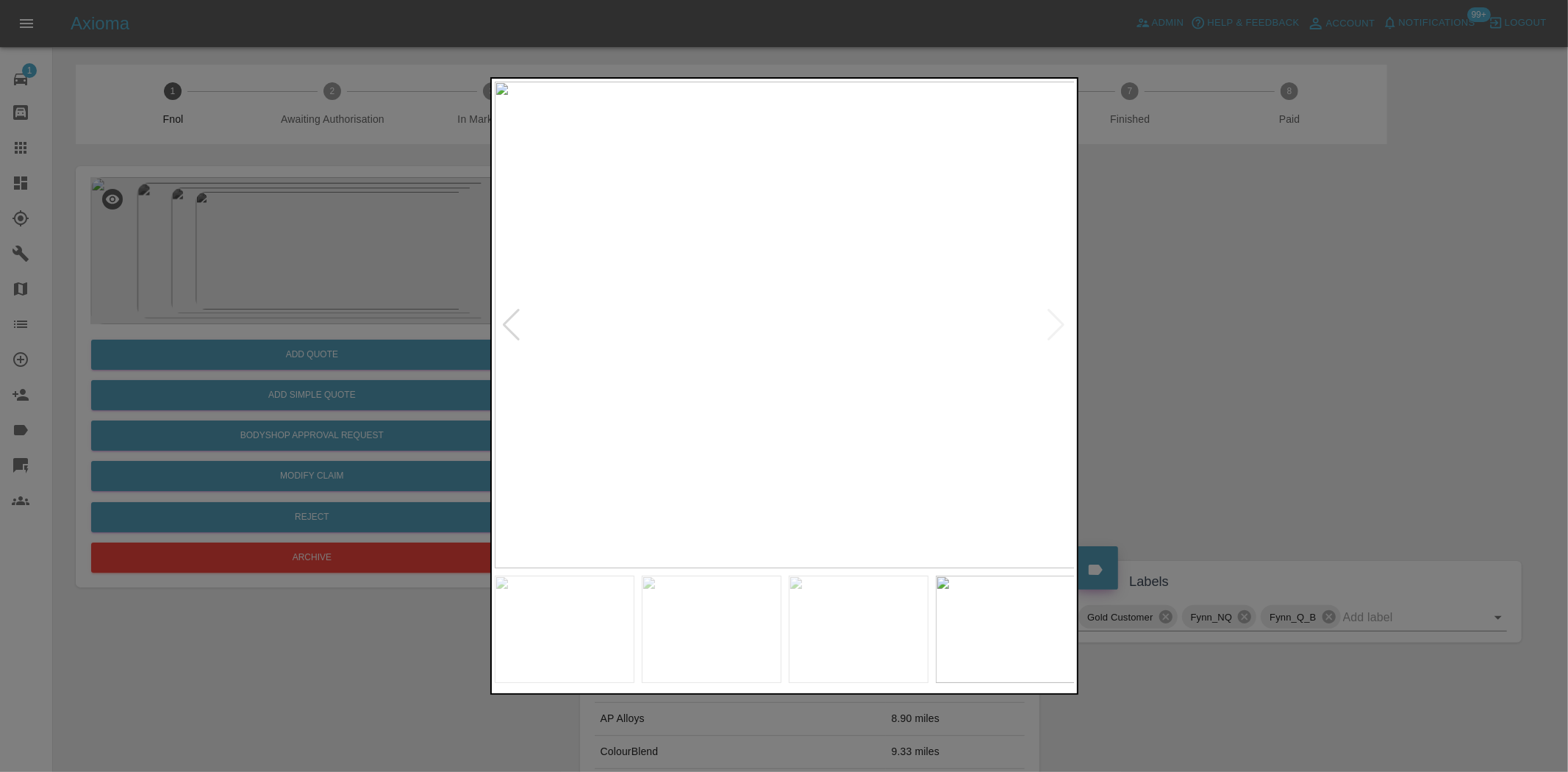
click at [835, 308] on img at bounding box center [785, 324] width 581 height 486
click at [831, 307] on img at bounding box center [785, 324] width 581 height 486
click at [731, 319] on img at bounding box center [642, 378] width 1743 height 1461
click at [784, 340] on img at bounding box center [785, 324] width 581 height 486
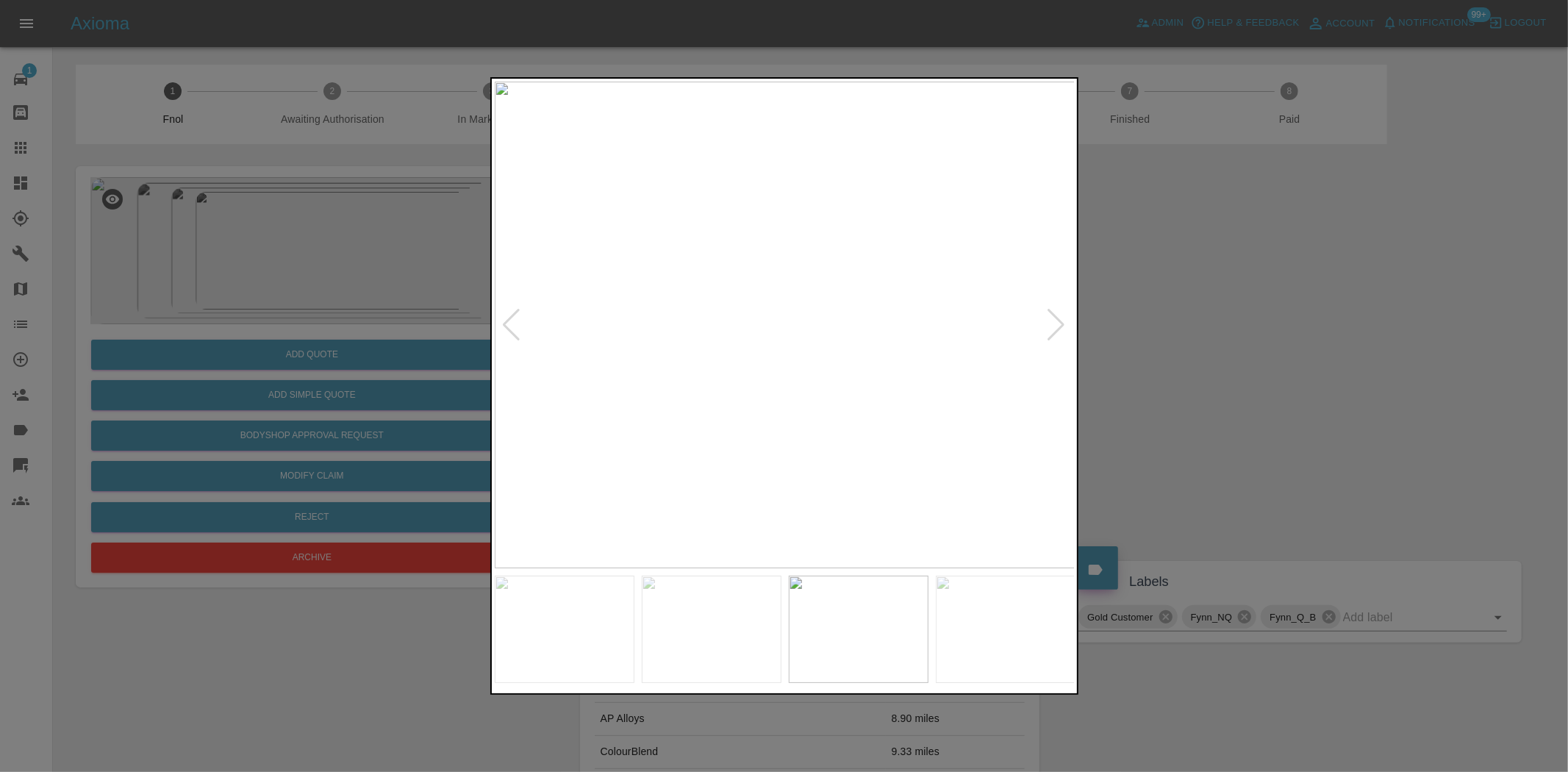
click at [814, 331] on img at bounding box center [785, 324] width 581 height 486
click at [814, 330] on img at bounding box center [785, 324] width 581 height 486
click at [750, 322] on img at bounding box center [694, 305] width 1743 height 1461
click at [770, 317] on img at bounding box center [785, 324] width 581 height 486
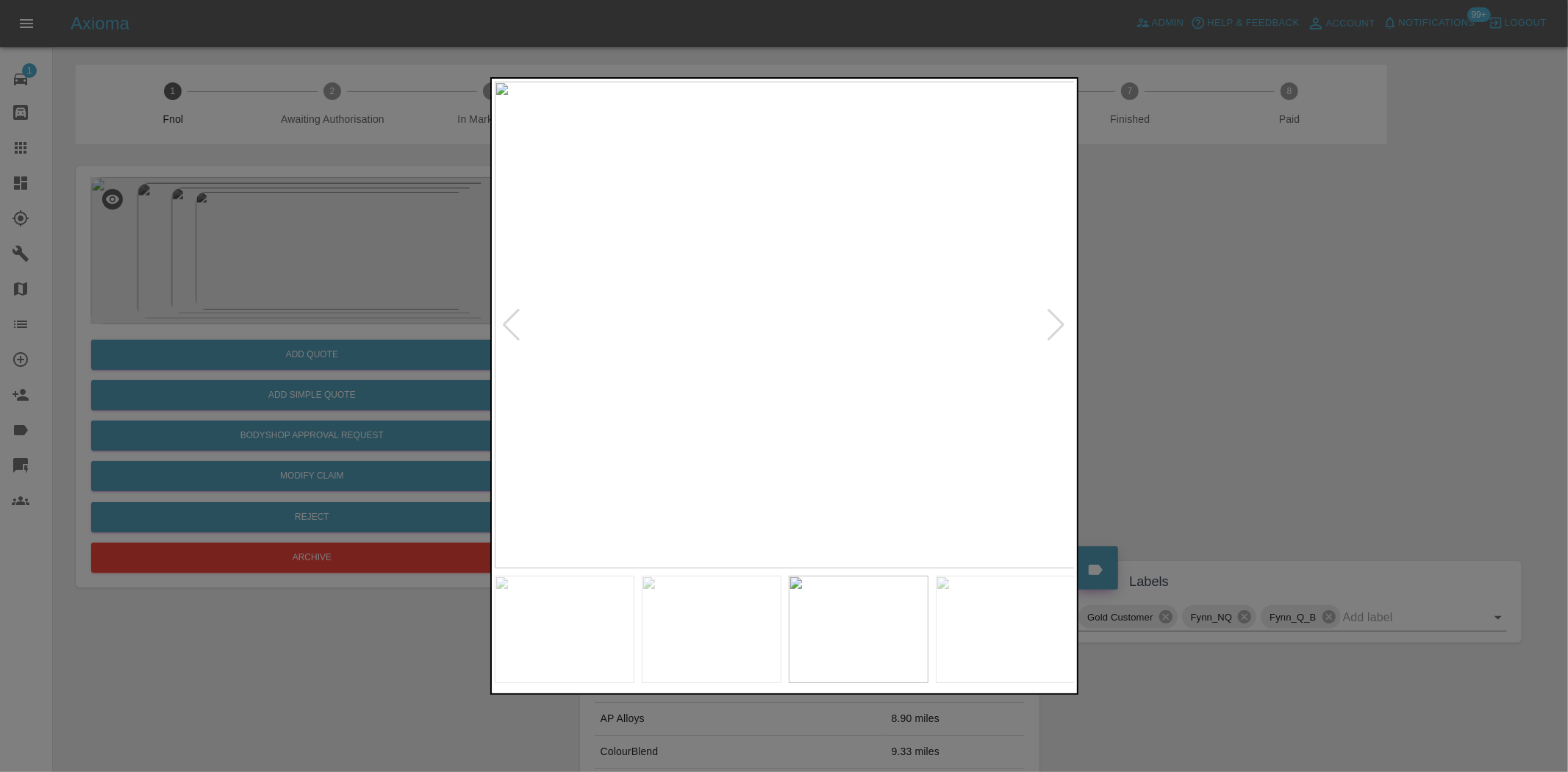
click at [771, 314] on img at bounding box center [785, 324] width 581 height 486
click at [771, 314] on img at bounding box center [824, 351] width 1743 height 1461
click at [799, 375] on img at bounding box center [785, 324] width 581 height 486
click at [756, 355] on img at bounding box center [785, 324] width 581 height 486
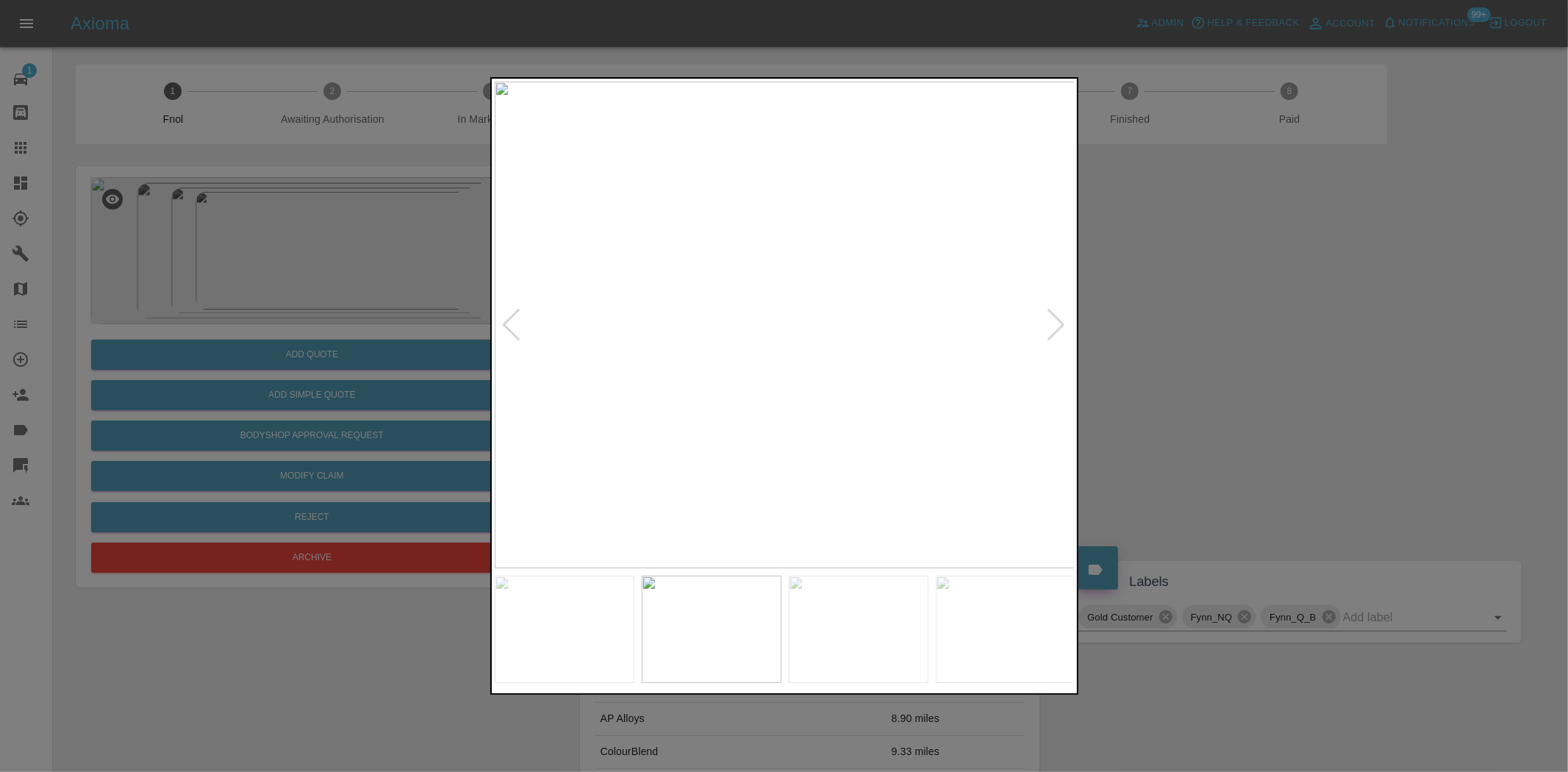
click at [756, 355] on img at bounding box center [785, 324] width 581 height 486
click at [804, 314] on img at bounding box center [868, 233] width 1743 height 1461
click at [798, 376] on img at bounding box center [785, 324] width 581 height 486
click at [797, 329] on img at bounding box center [785, 324] width 581 height 486
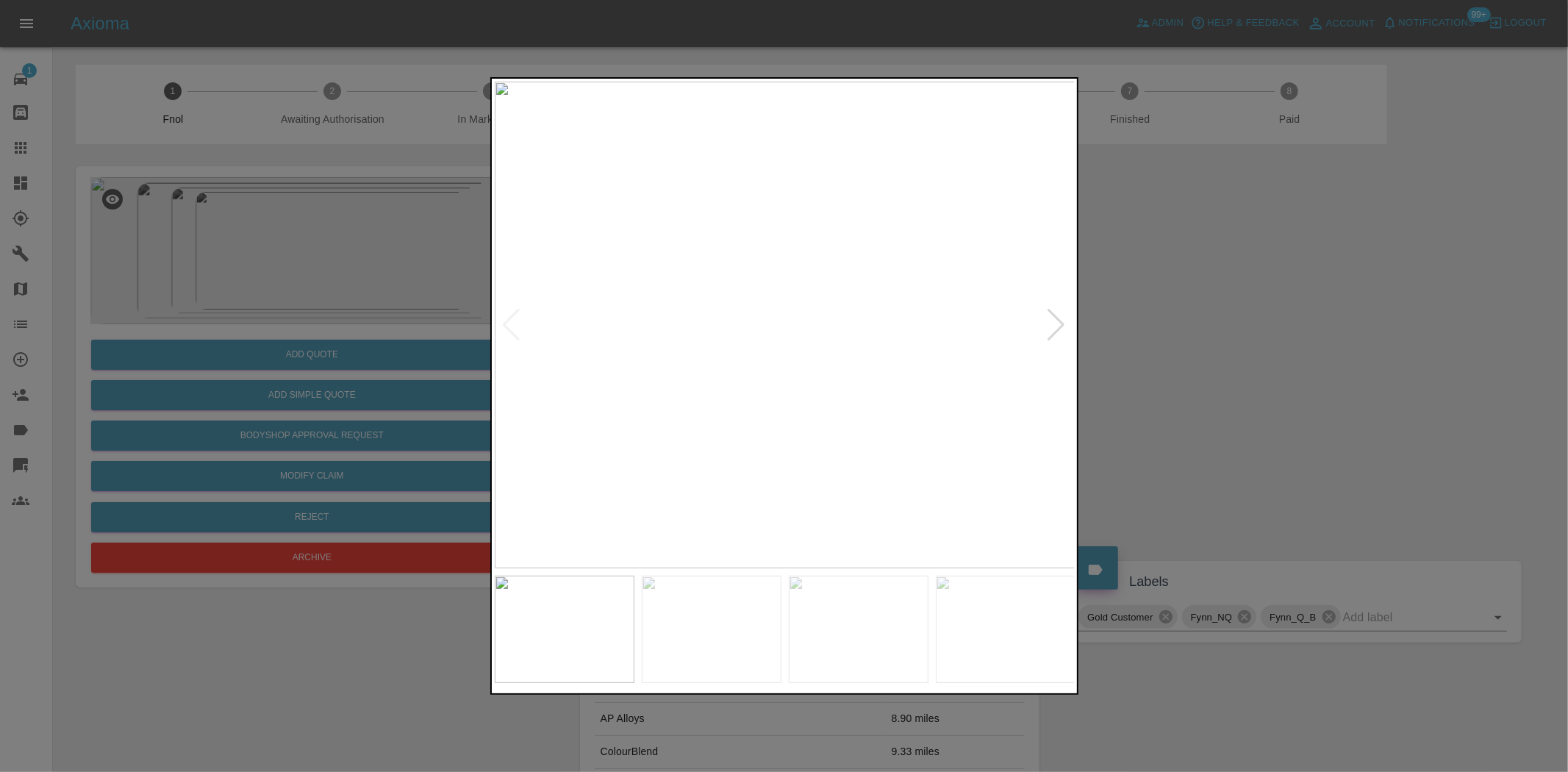
click at [797, 329] on img at bounding box center [785, 324] width 581 height 486
click at [797, 329] on img at bounding box center [743, 313] width 1743 height 1461
click at [804, 362] on img at bounding box center [785, 324] width 581 height 486
click at [937, 342] on img at bounding box center [785, 324] width 581 height 486
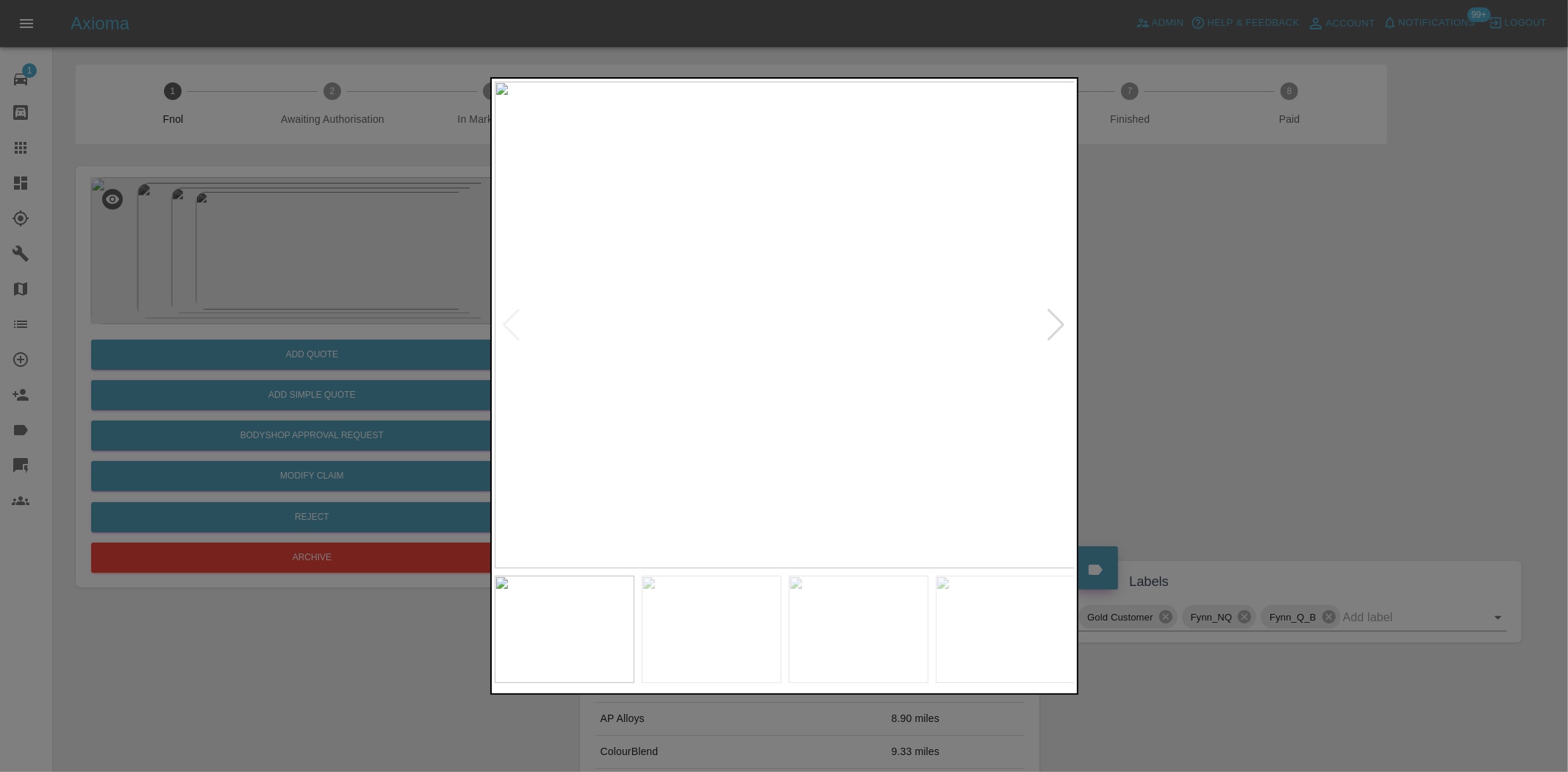
click at [756, 353] on img at bounding box center [785, 324] width 581 height 486
click at [802, 325] on img at bounding box center [785, 324] width 581 height 486
click at [752, 387] on img at bounding box center [730, 322] width 1743 height 1461
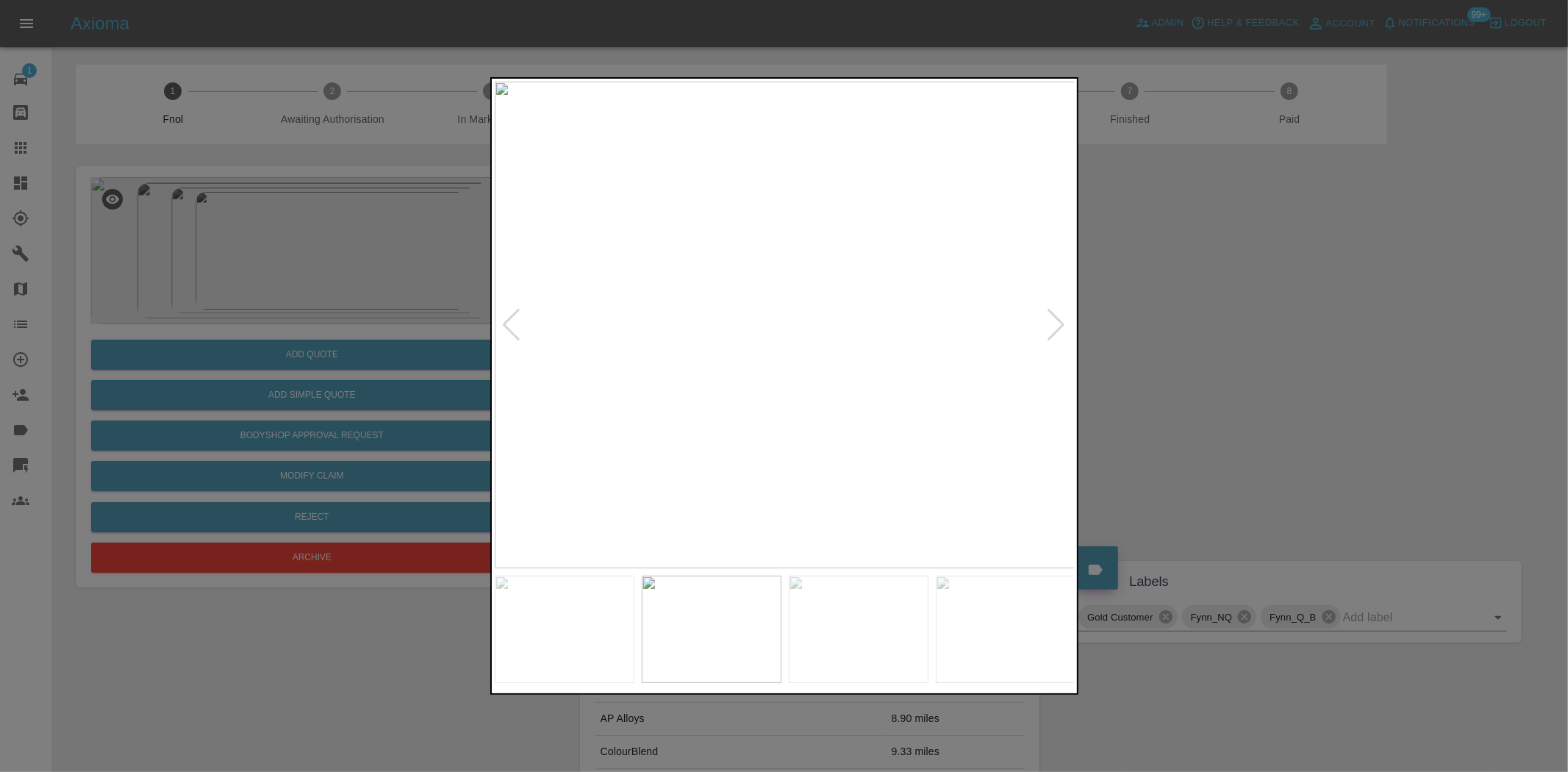
click at [510, 294] on img at bounding box center [785, 324] width 581 height 486
click at [428, 299] on div at bounding box center [784, 386] width 1568 height 772
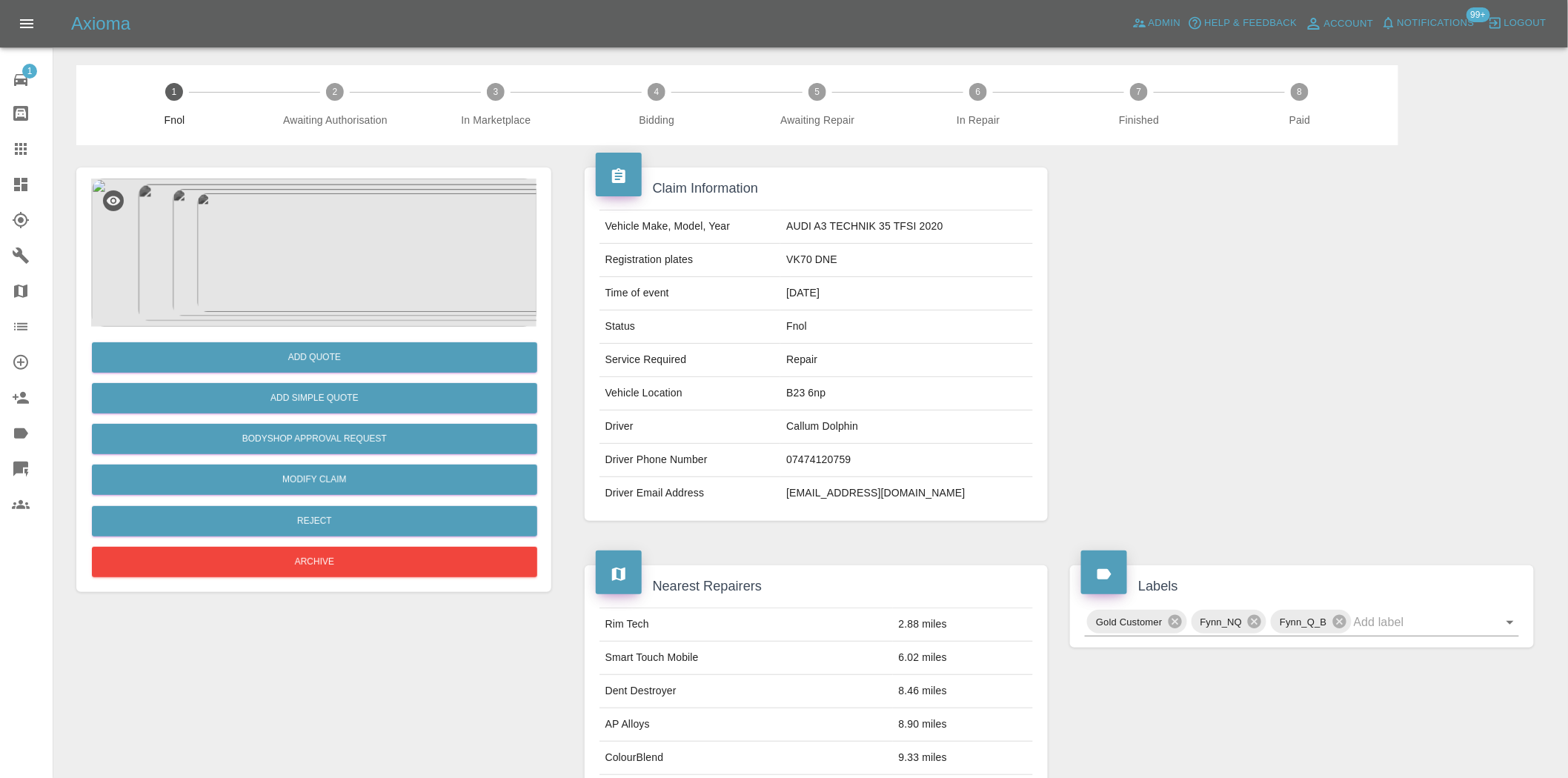
click at [321, 234] on img at bounding box center [314, 252] width 445 height 148
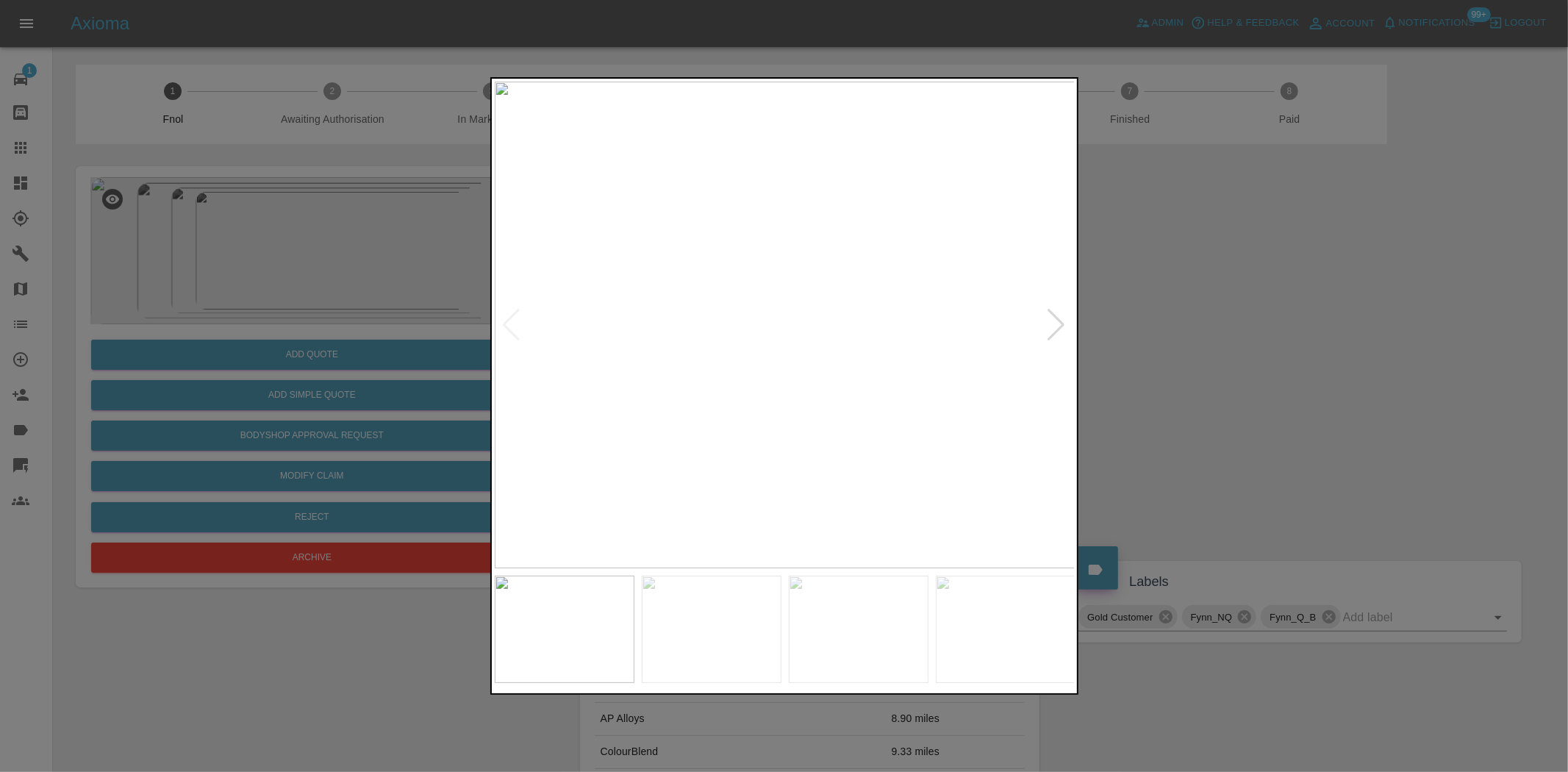
click at [792, 357] on img at bounding box center [785, 324] width 581 height 486
drag, startPoint x: 451, startPoint y: 283, endPoint x: 378, endPoint y: 283, distance: 73.0
click at [447, 283] on div at bounding box center [784, 386] width 1568 height 772
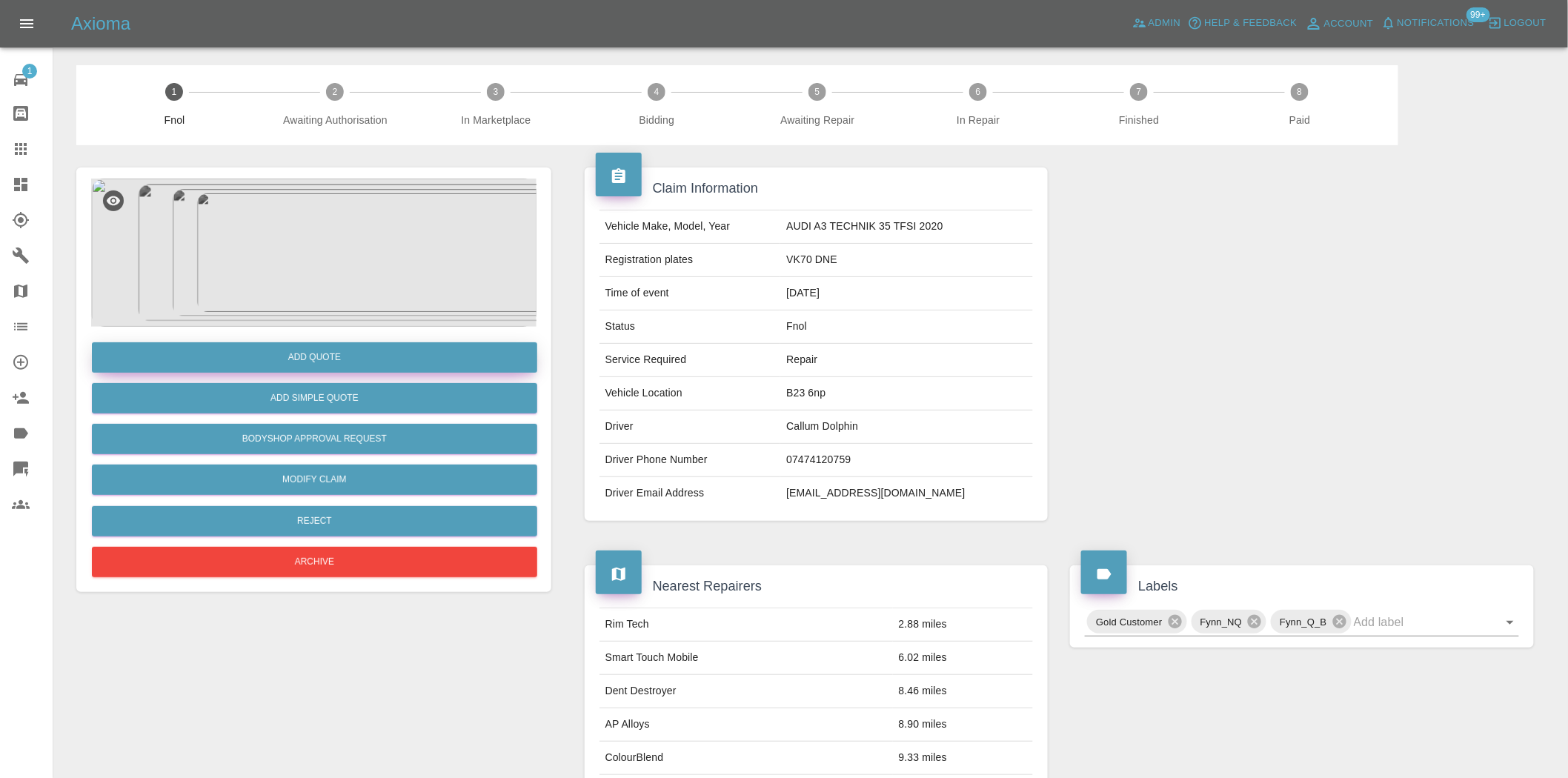
click at [343, 346] on button "Add Quote" at bounding box center [314, 358] width 445 height 31
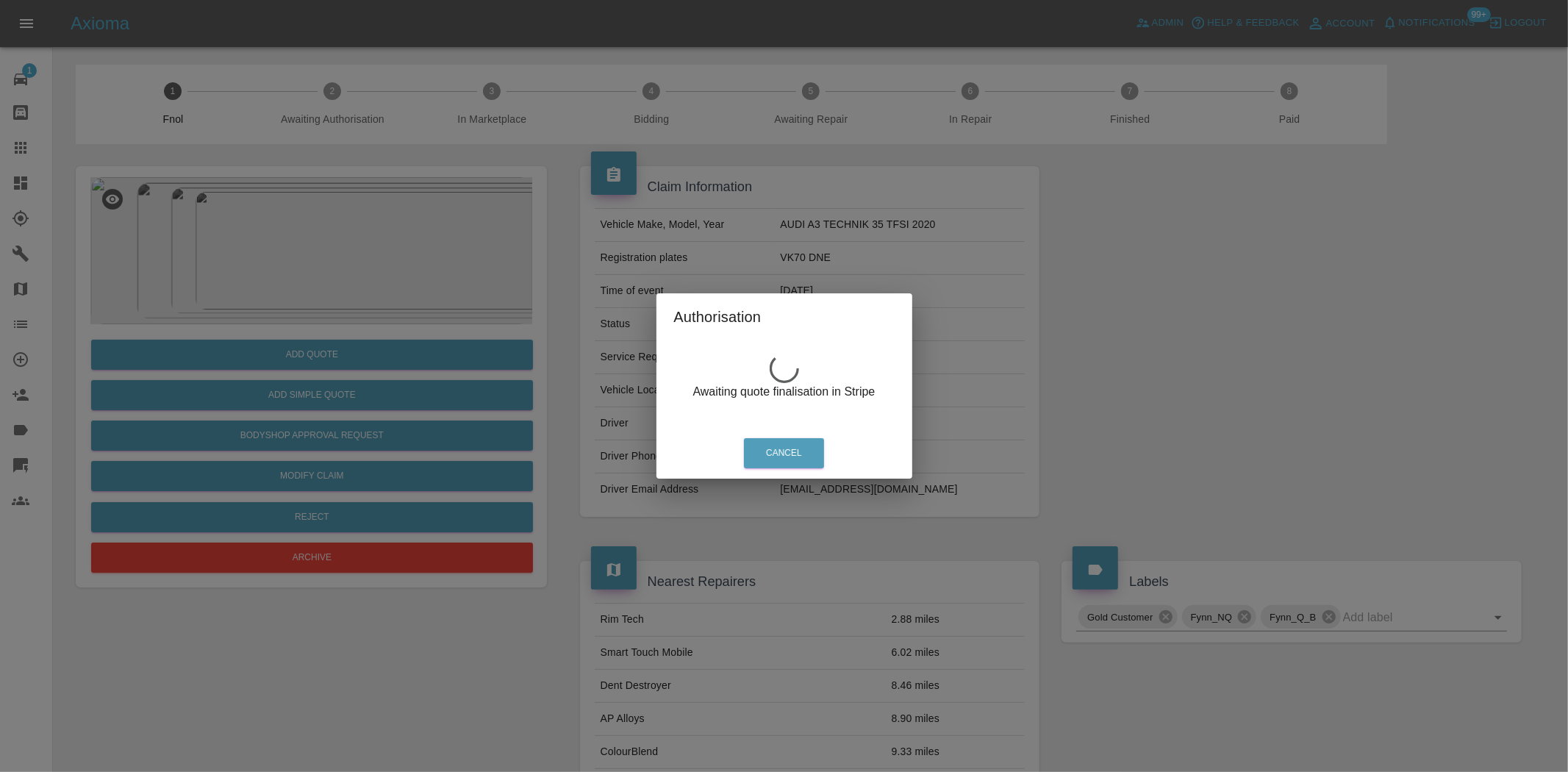
click at [319, 212] on div "Authorisation Awaiting quote finalisation in Stripe Cancel" at bounding box center [784, 386] width 1568 height 772
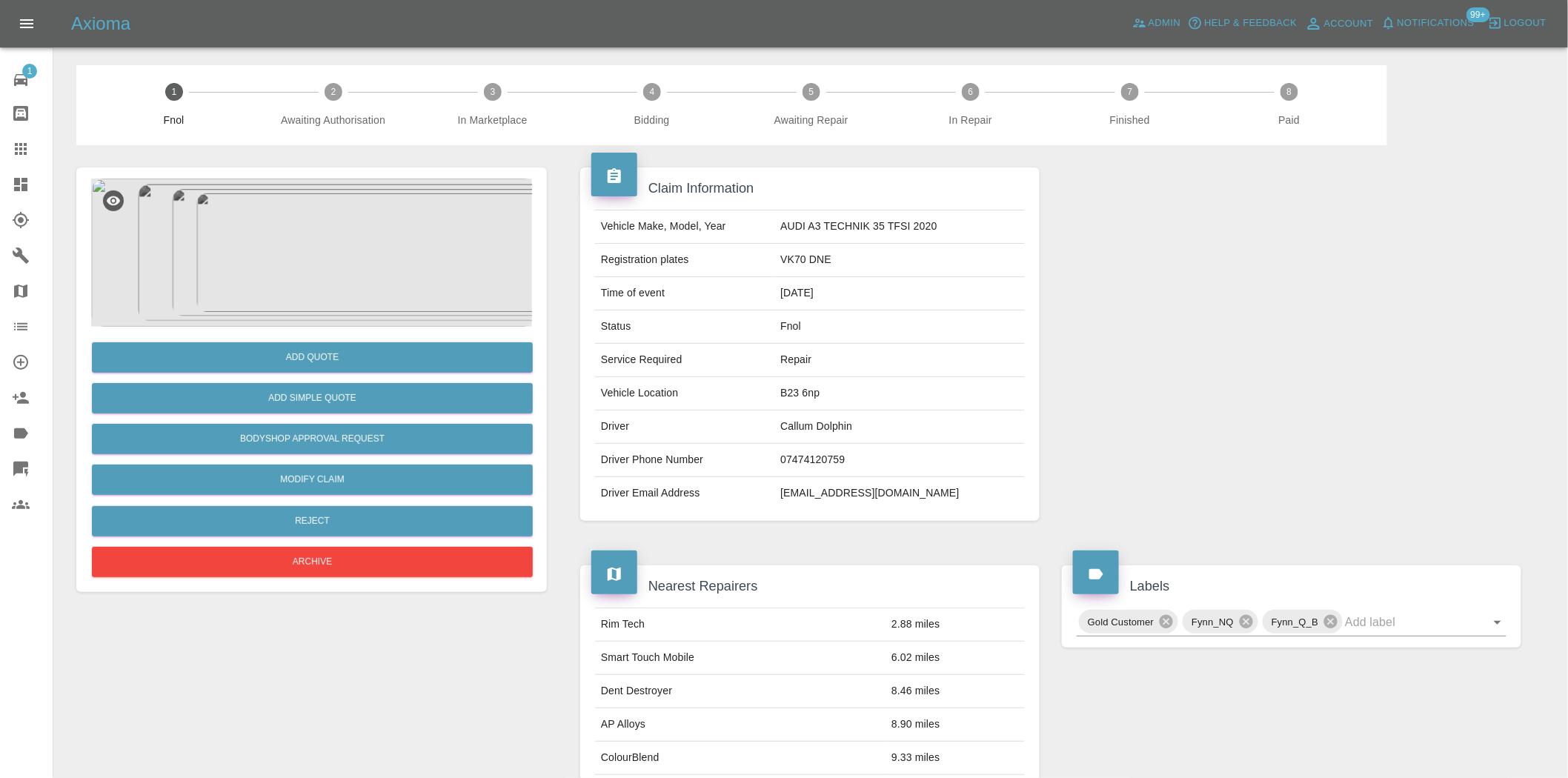
click at [326, 249] on img at bounding box center [314, 252] width 445 height 148
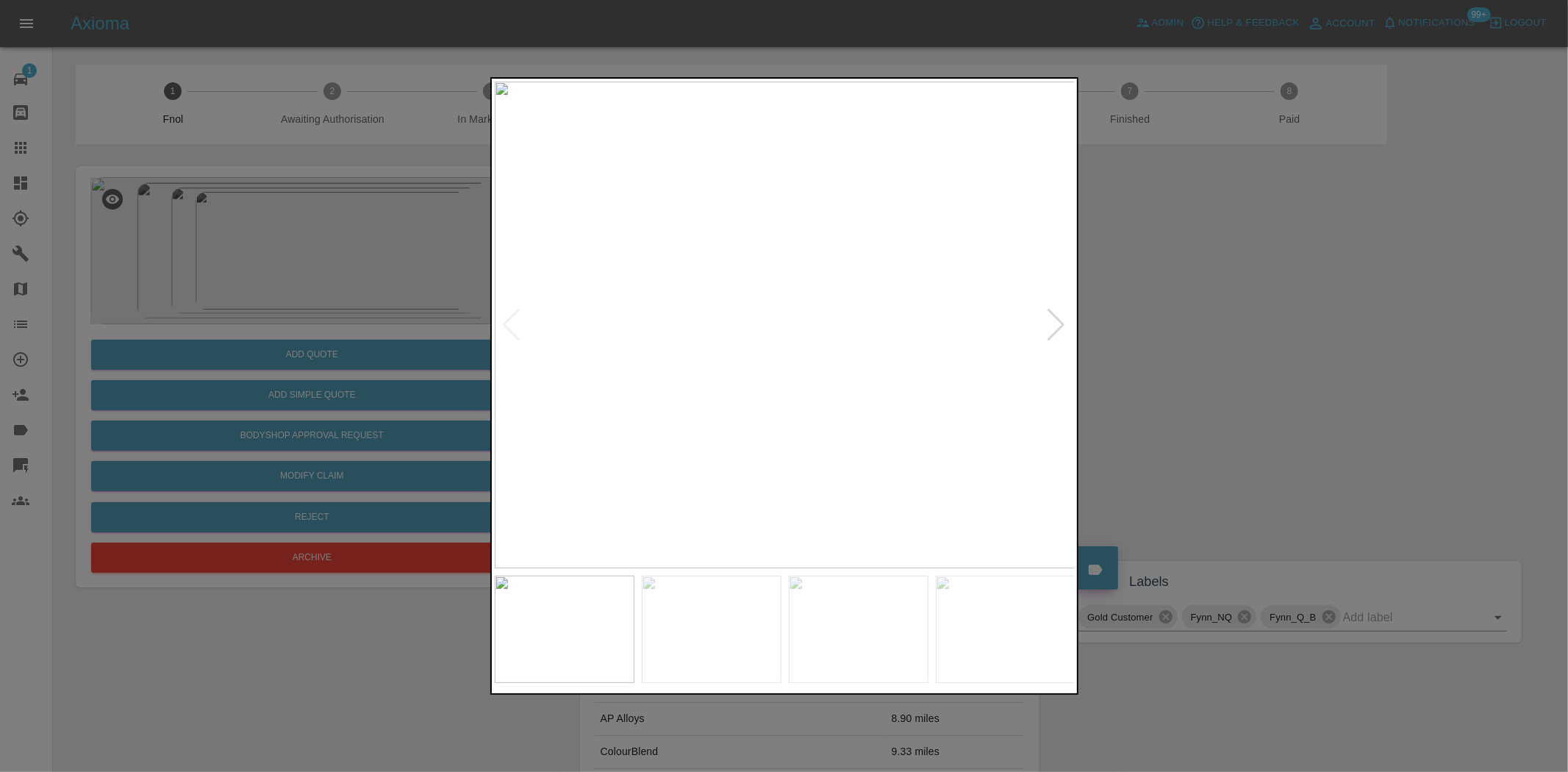
click at [776, 348] on img at bounding box center [785, 324] width 581 height 486
click at [712, 378] on img at bounding box center [807, 254] width 1743 height 1461
drag, startPoint x: 290, startPoint y: 91, endPoint x: 299, endPoint y: 300, distance: 209.2
click at [287, 125] on div at bounding box center [784, 386] width 1568 height 772
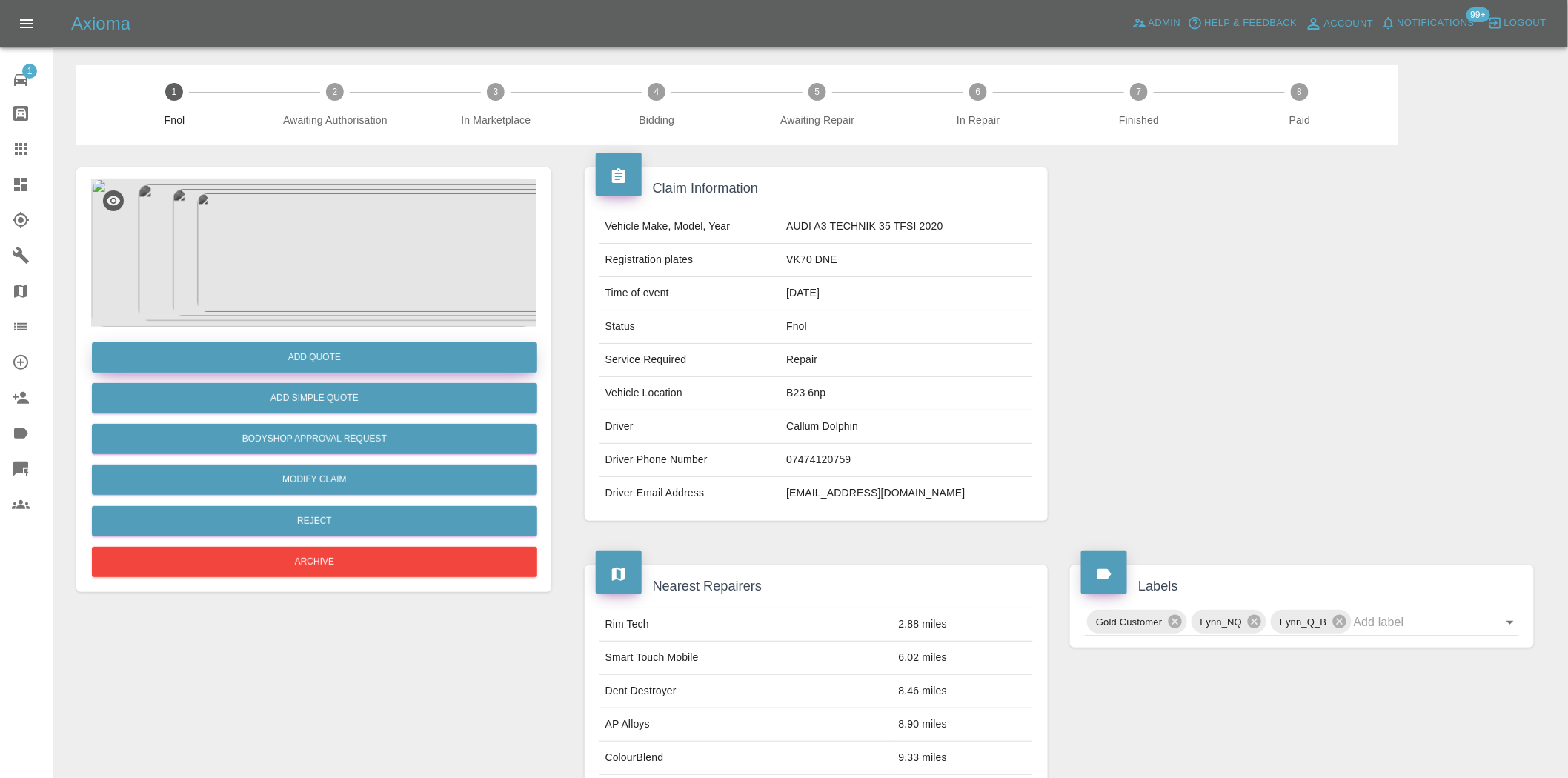
click at [304, 347] on button "Add Quote" at bounding box center [314, 358] width 445 height 31
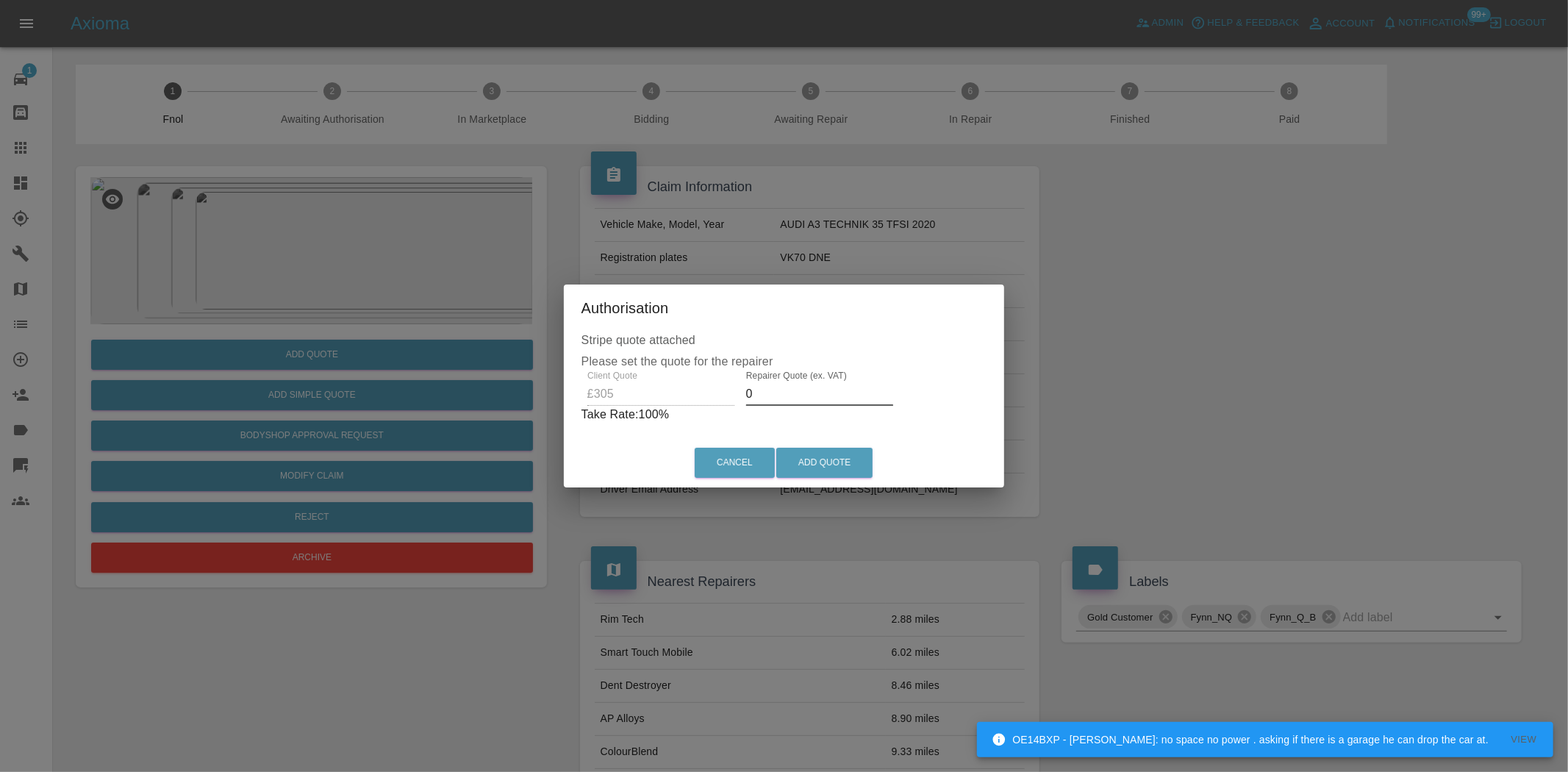
click at [651, 389] on div "Client Quote £305 Repairer Quote (ex. VAT) 0 Take Rate: 100 %" at bounding box center [784, 397] width 405 height 53
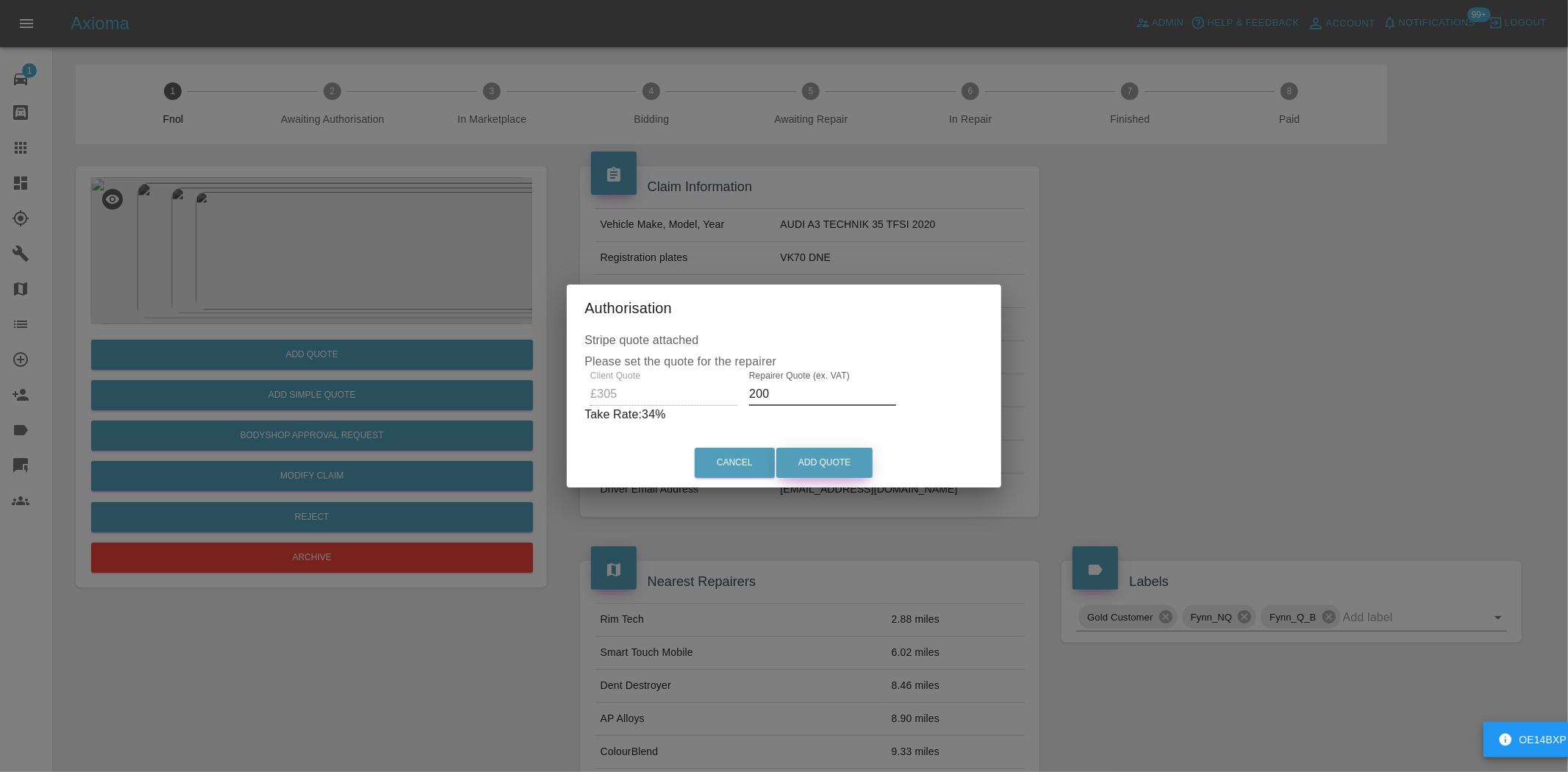
type input "200"
click at [838, 457] on button "Add Quote" at bounding box center [824, 463] width 96 height 30
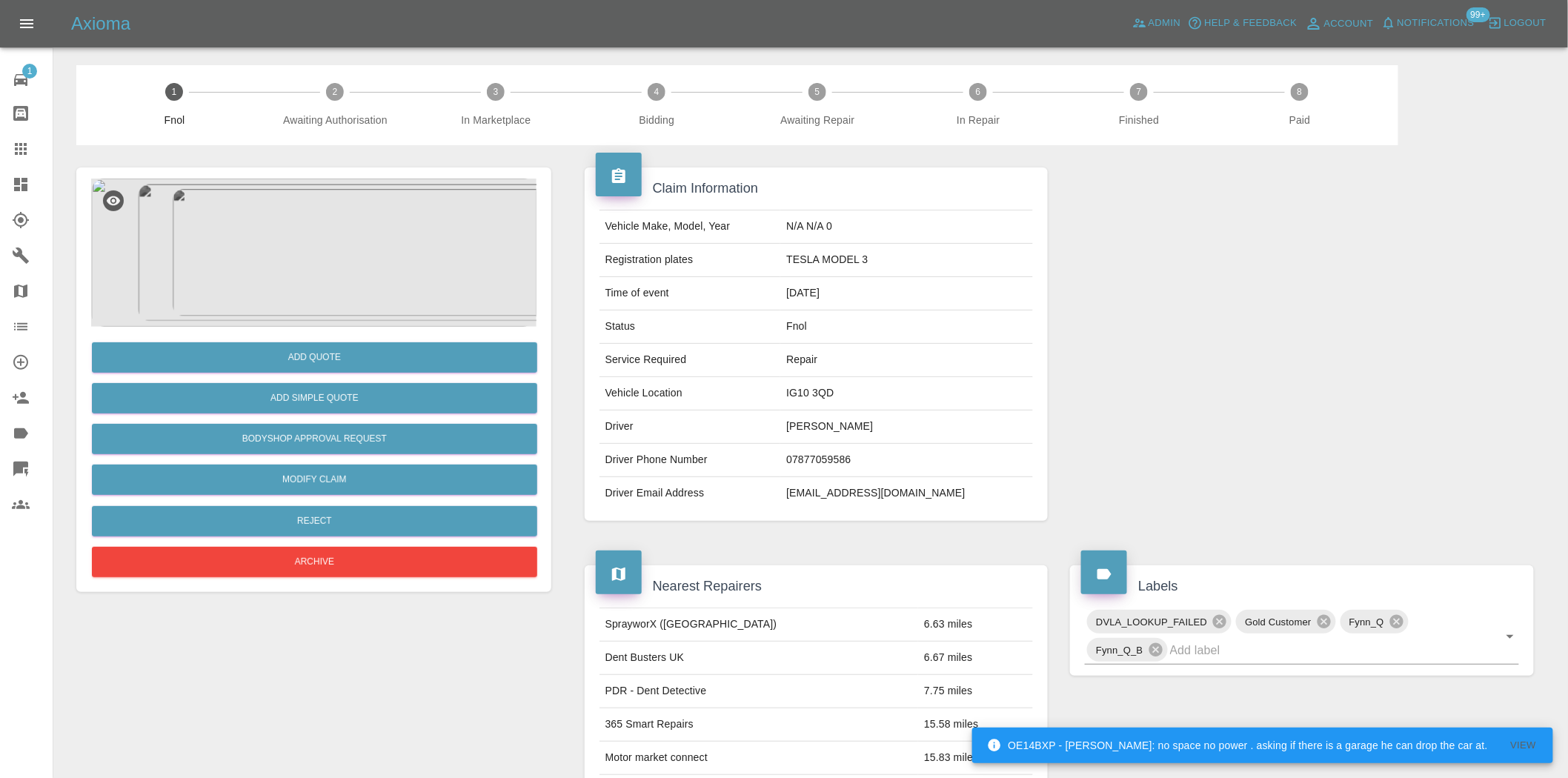
click at [349, 252] on img at bounding box center [314, 252] width 445 height 148
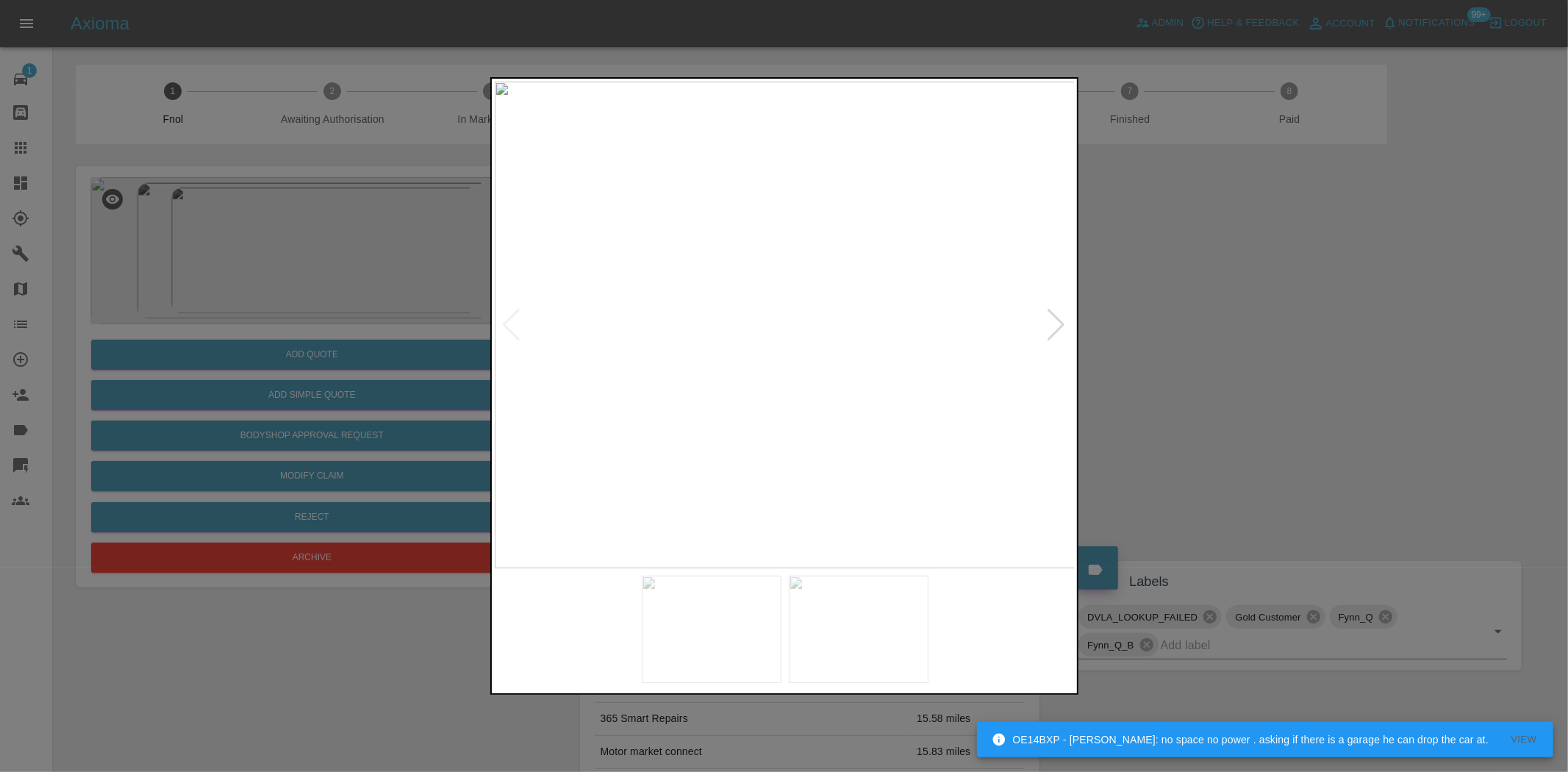
click at [682, 304] on img at bounding box center [785, 324] width 581 height 486
click at [628, 303] on img at bounding box center [635, 324] width 581 height 486
click at [601, 349] on img at bounding box center [785, 324] width 581 height 486
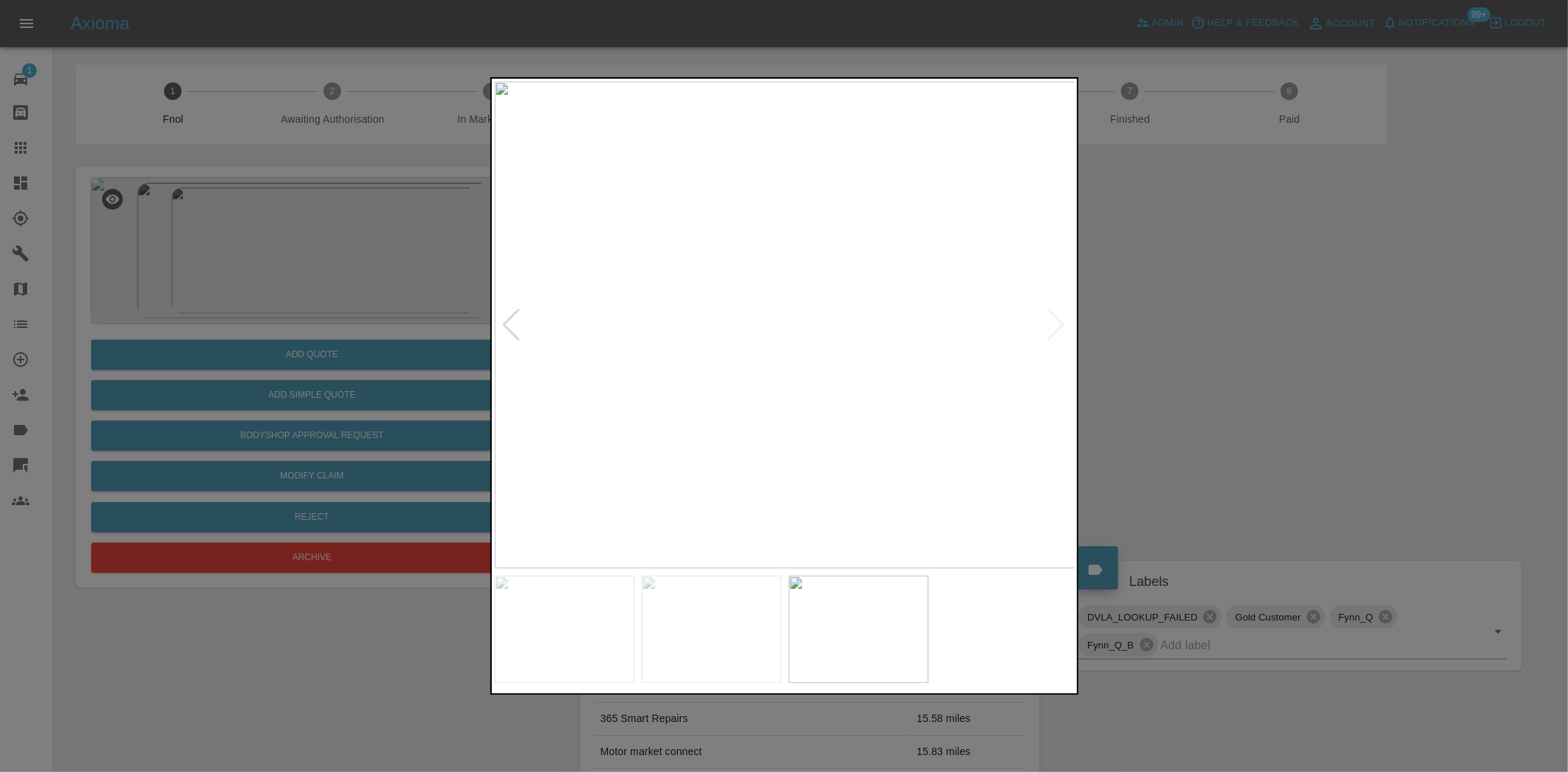
click at [752, 354] on img at bounding box center [785, 324] width 581 height 486
click at [716, 332] on img at bounding box center [785, 324] width 581 height 486
click at [545, 306] on img at bounding box center [819, 287] width 1743 height 1461
click at [399, 383] on div at bounding box center [784, 386] width 1568 height 772
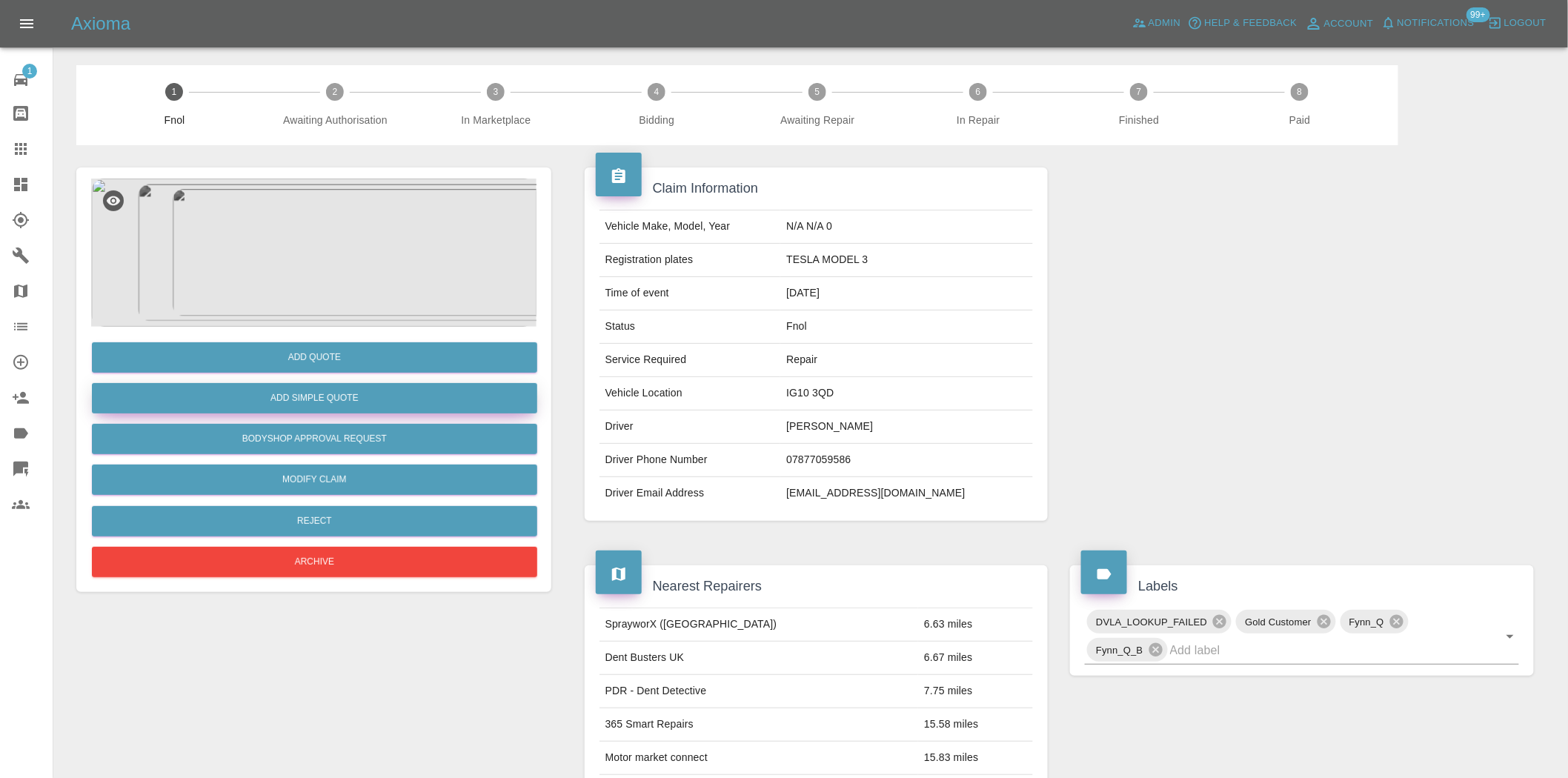
click at [302, 389] on button "Add Simple Quote" at bounding box center [314, 398] width 445 height 31
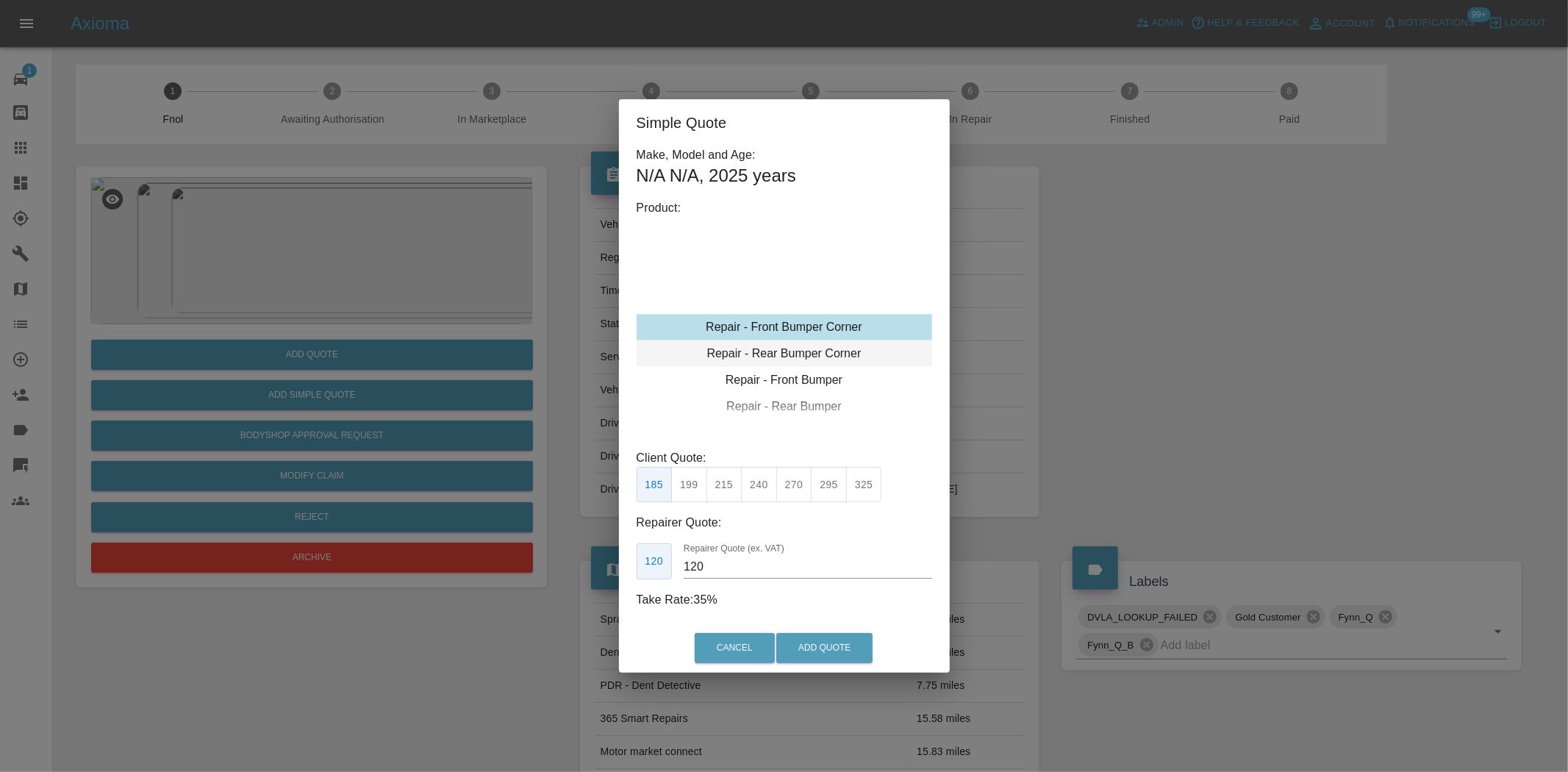
click at [794, 349] on div "Repair - Rear Bumper Corner" at bounding box center [784, 353] width 296 height 26
click at [798, 480] on button "270" at bounding box center [794, 485] width 36 height 36
drag, startPoint x: 727, startPoint y: 565, endPoint x: 517, endPoint y: 458, distance: 235.7
click at [532, 476] on div "Simple Quote Make, Model and Age: N/A N/A , 2025 years Product: Repair - Front …" at bounding box center [784, 386] width 1568 height 772
type input "155"
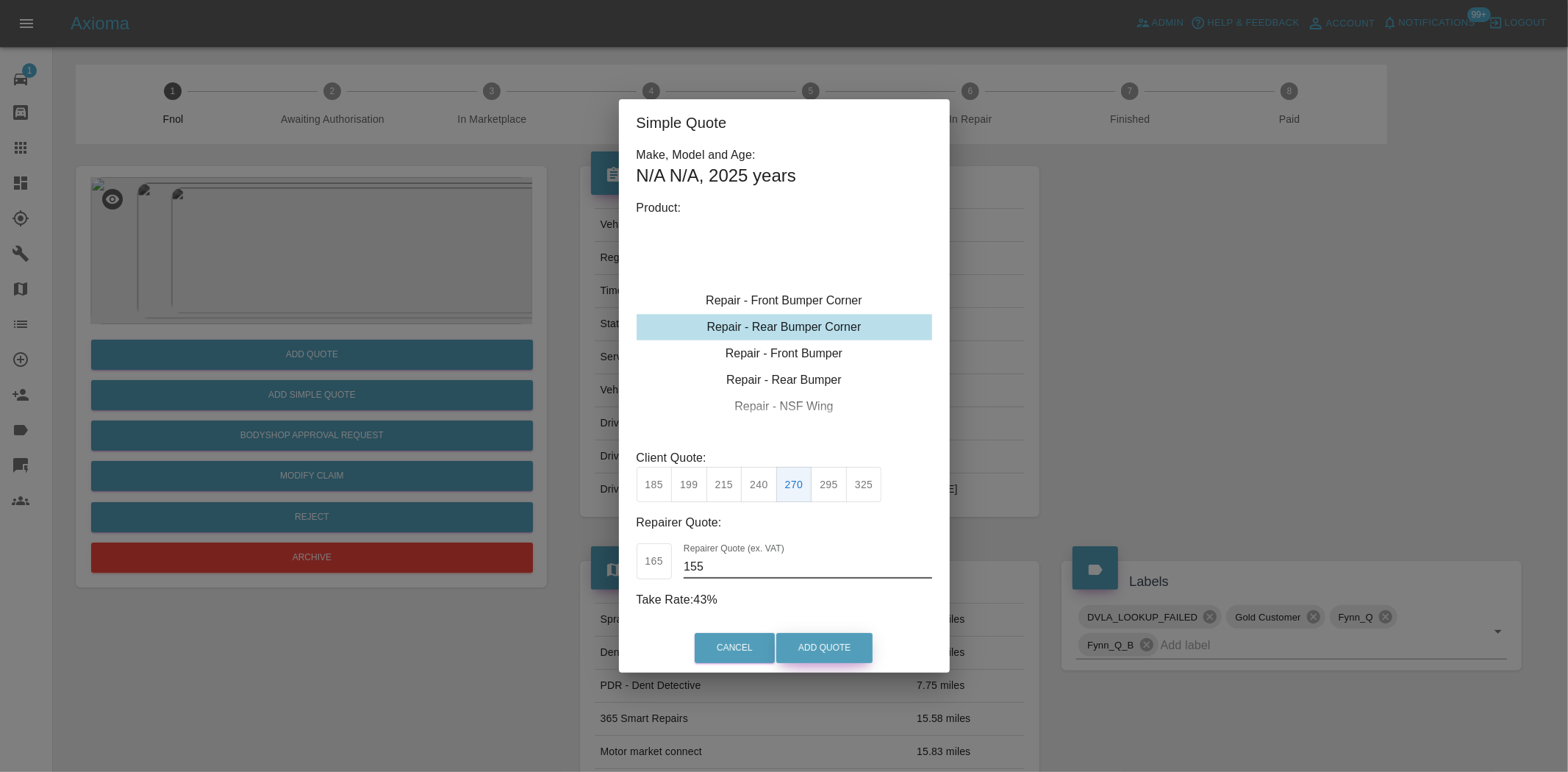
click at [847, 652] on button "Add Quote" at bounding box center [824, 648] width 96 height 30
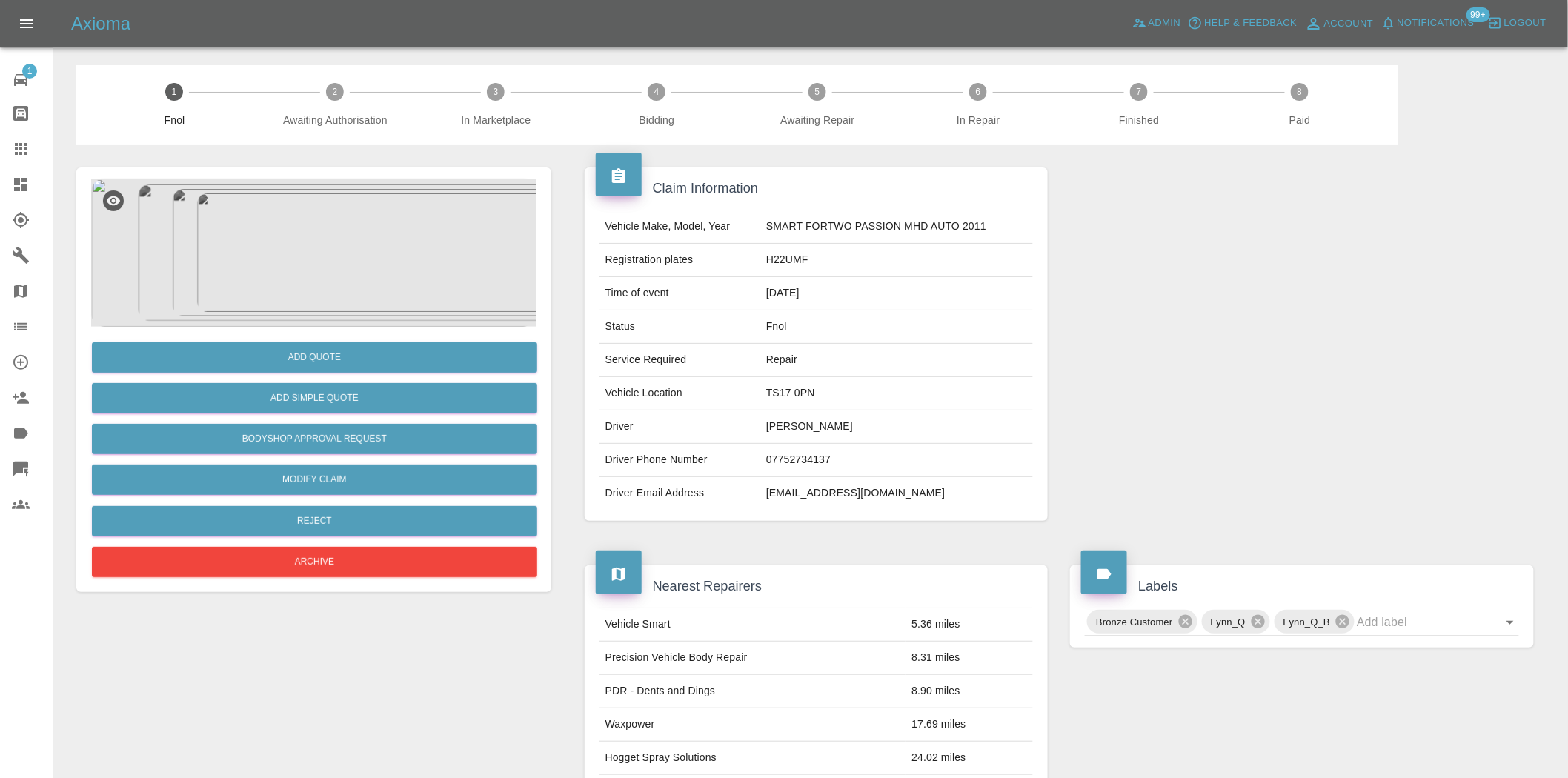
click at [232, 269] on img at bounding box center [314, 252] width 445 height 148
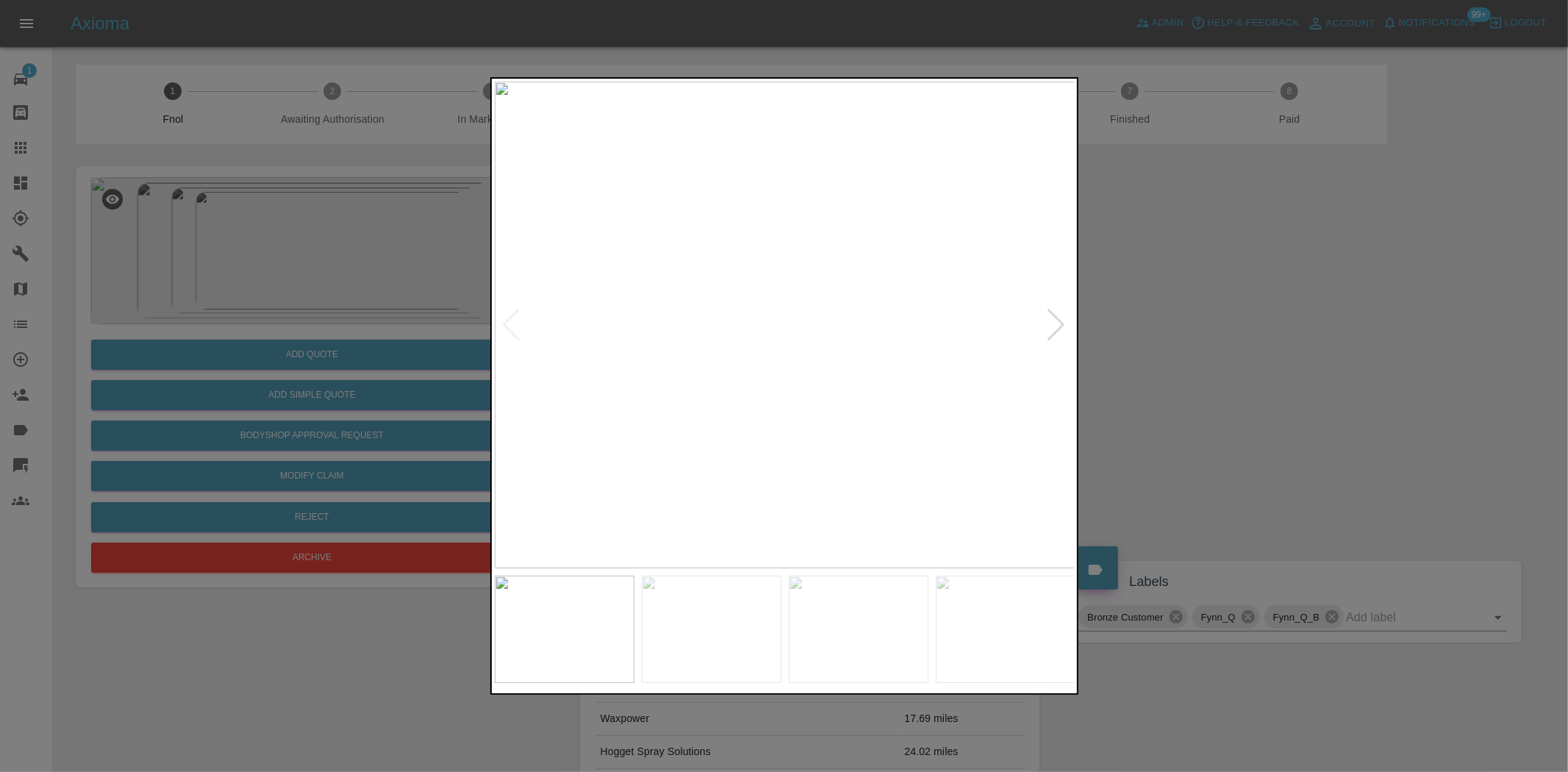
click at [614, 313] on img at bounding box center [785, 324] width 581 height 486
click at [567, 366] on img at bounding box center [785, 324] width 581 height 486
click at [480, 360] on div at bounding box center [784, 386] width 1568 height 772
click at [768, 354] on img at bounding box center [785, 324] width 581 height 486
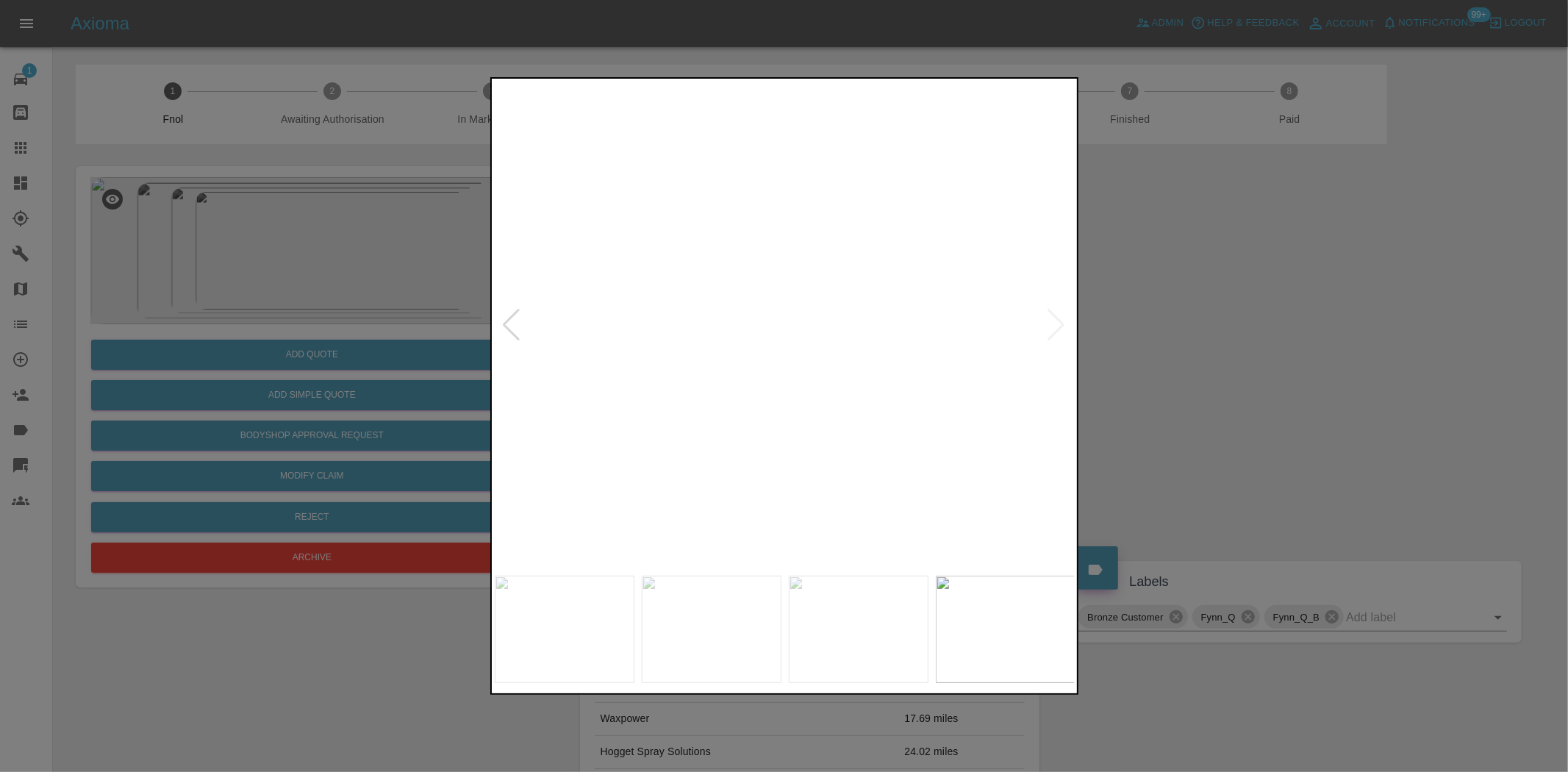
click at [768, 354] on img at bounding box center [831, 236] width 1743 height 1461
click at [647, 394] on img at bounding box center [785, 324] width 581 height 486
click at [794, 391] on img at bounding box center [785, 324] width 581 height 486
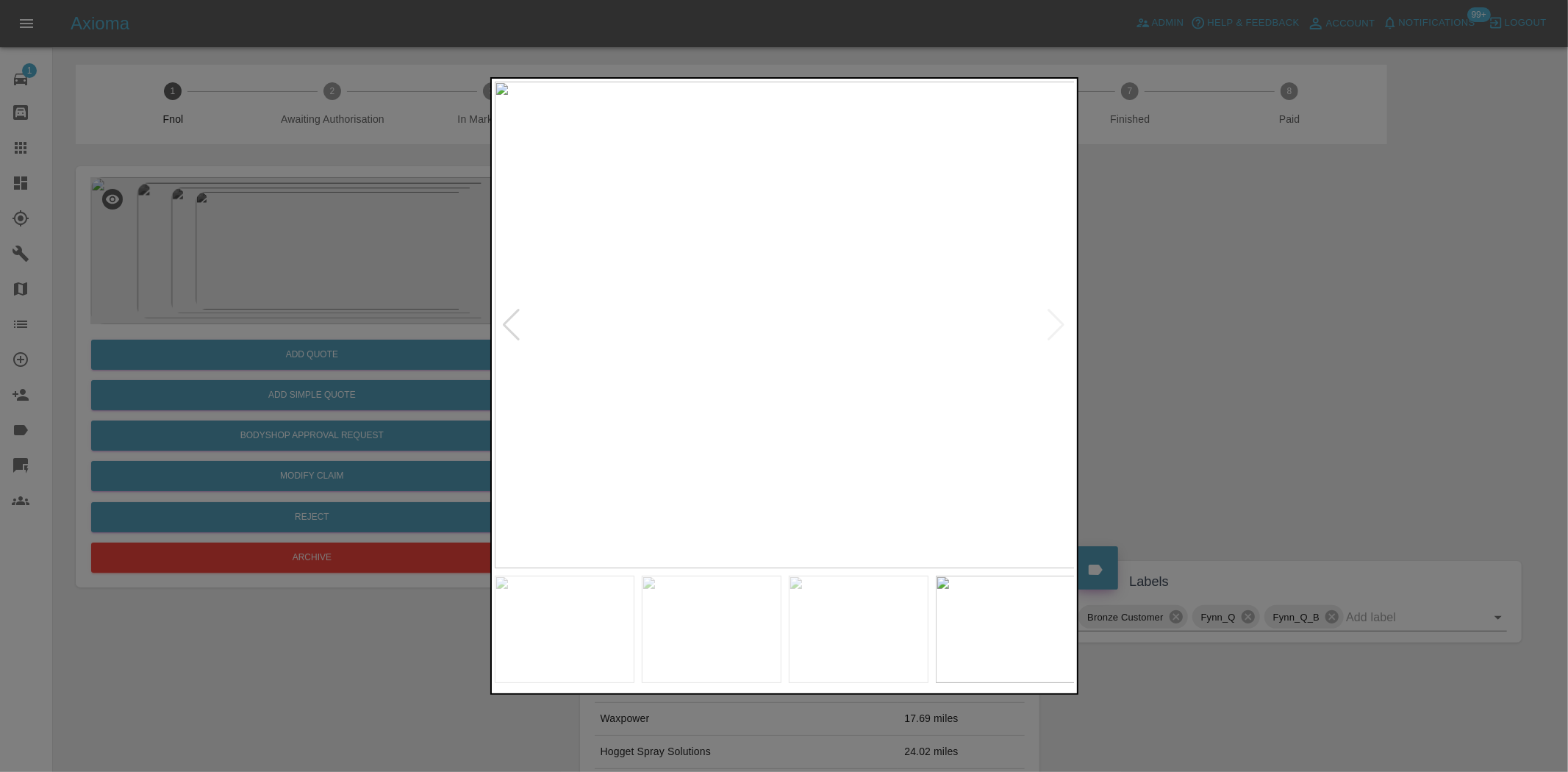
click at [794, 391] on img at bounding box center [785, 324] width 581 height 486
click at [792, 385] on img at bounding box center [755, 126] width 1743 height 1461
click at [888, 399] on img at bounding box center [785, 324] width 581 height 486
click at [419, 290] on div at bounding box center [784, 386] width 1568 height 772
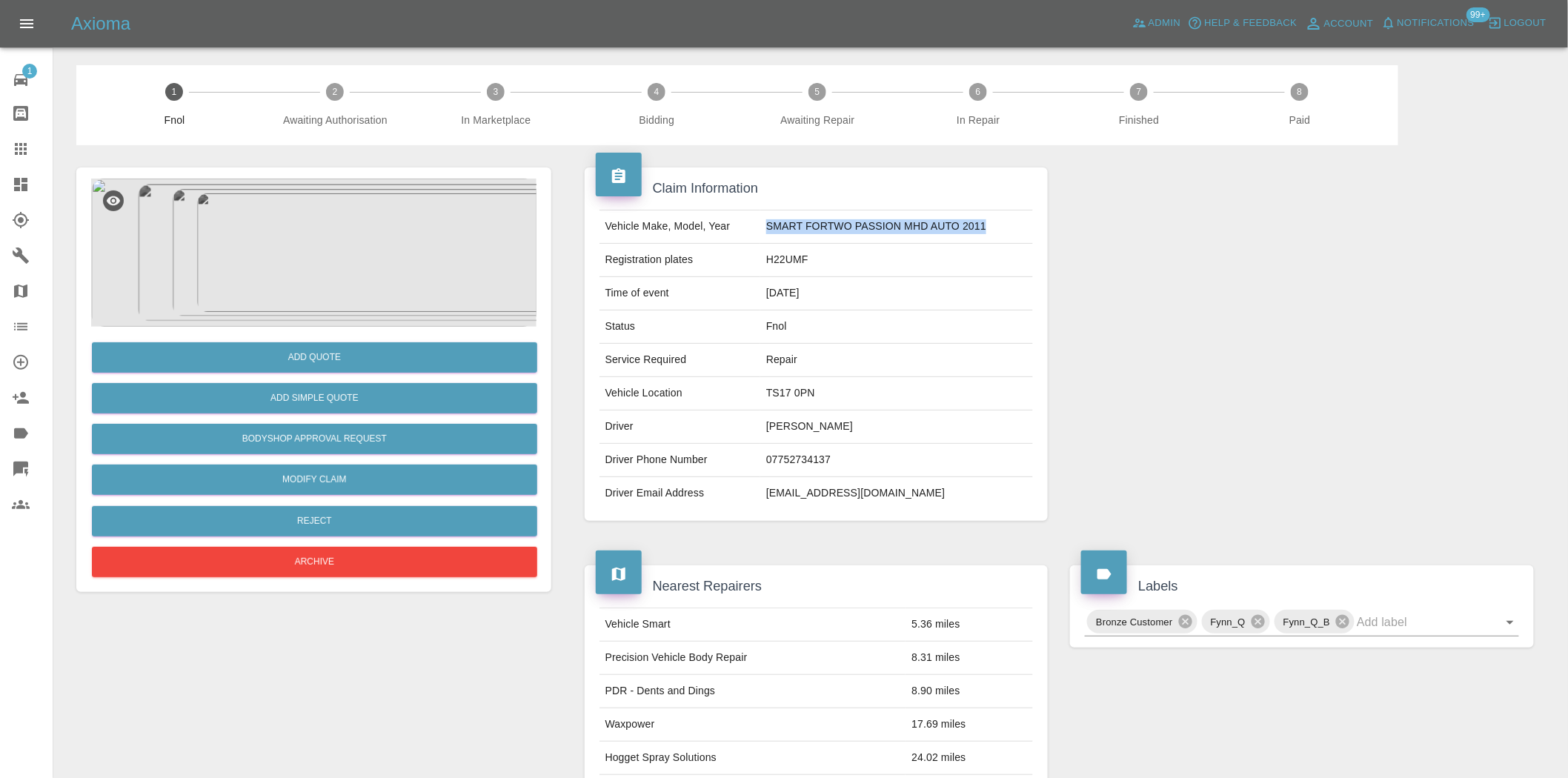
drag, startPoint x: 766, startPoint y: 224, endPoint x: 991, endPoint y: 220, distance: 225.0
click at [991, 220] on td "SMART FORTWO PASSION MHD AUTO 2011" at bounding box center [897, 227] width 273 height 33
copy td "SMART FORTWO PASSION MHD AUTO 2011"
click at [343, 264] on img at bounding box center [314, 252] width 445 height 148
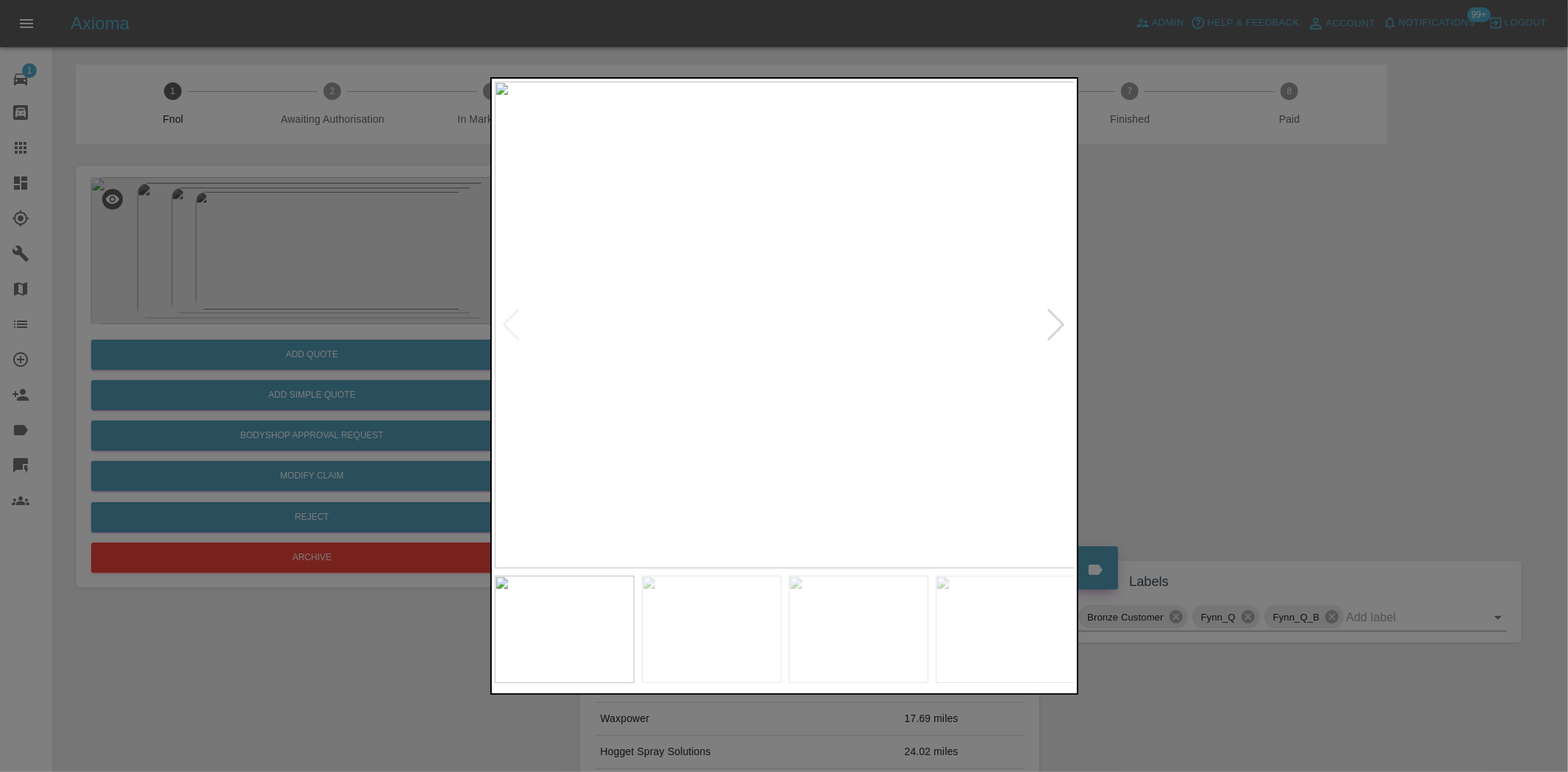
click at [820, 304] on img at bounding box center [785, 324] width 581 height 486
click at [820, 304] on img at bounding box center [674, 386] width 1743 height 1461
click at [770, 397] on img at bounding box center [785, 324] width 581 height 486
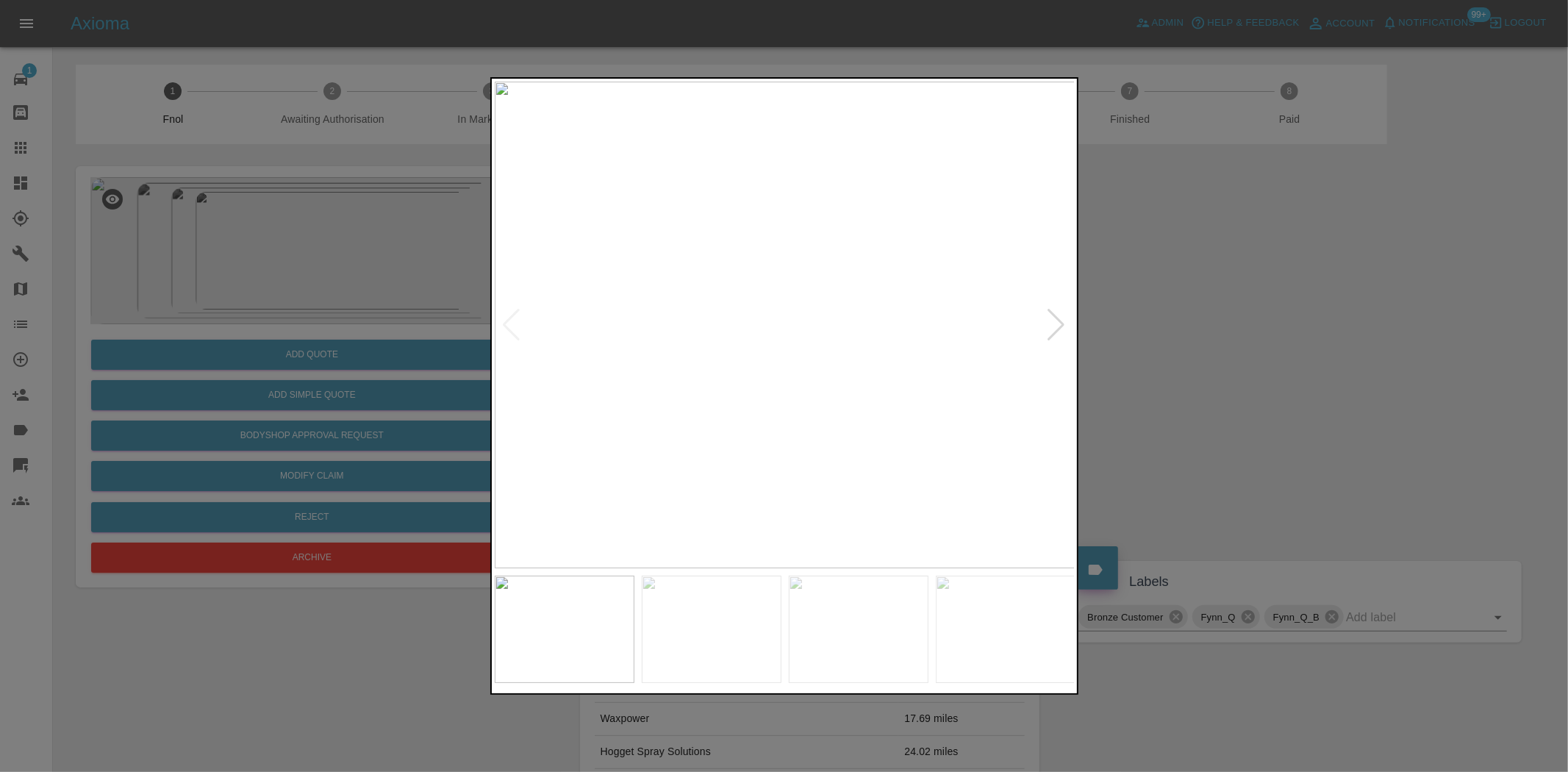
click at [770, 397] on img at bounding box center [785, 324] width 581 height 486
click at [770, 397] on img at bounding box center [826, 109] width 1743 height 1461
click at [704, 432] on img at bounding box center [785, 324] width 581 height 486
click at [760, 426] on img at bounding box center [785, 324] width 581 height 486
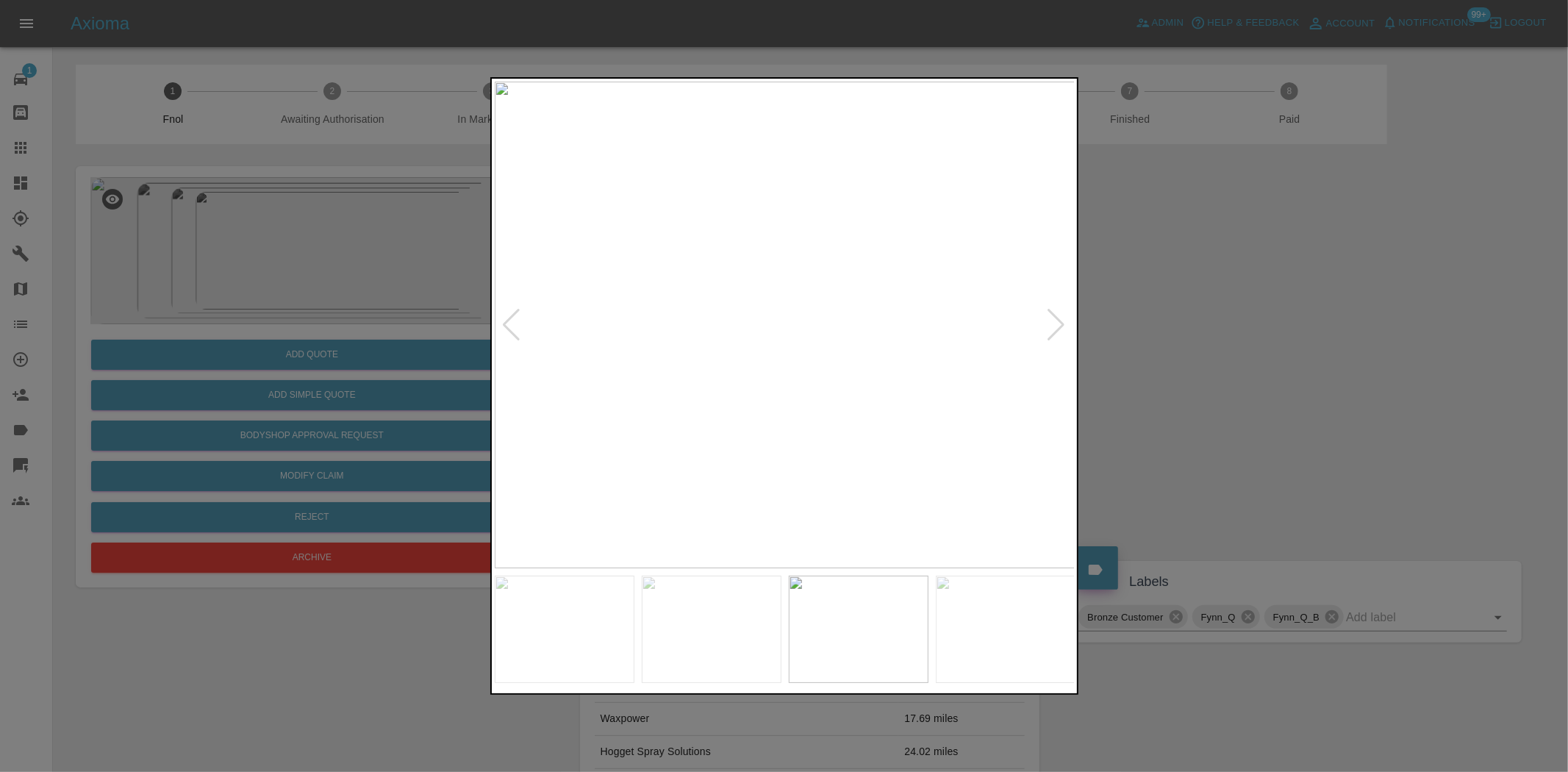
click at [738, 244] on img at bounding box center [785, 324] width 581 height 486
click at [732, 342] on img at bounding box center [785, 324] width 581 height 486
click at [732, 342] on img at bounding box center [942, 271] width 1743 height 1461
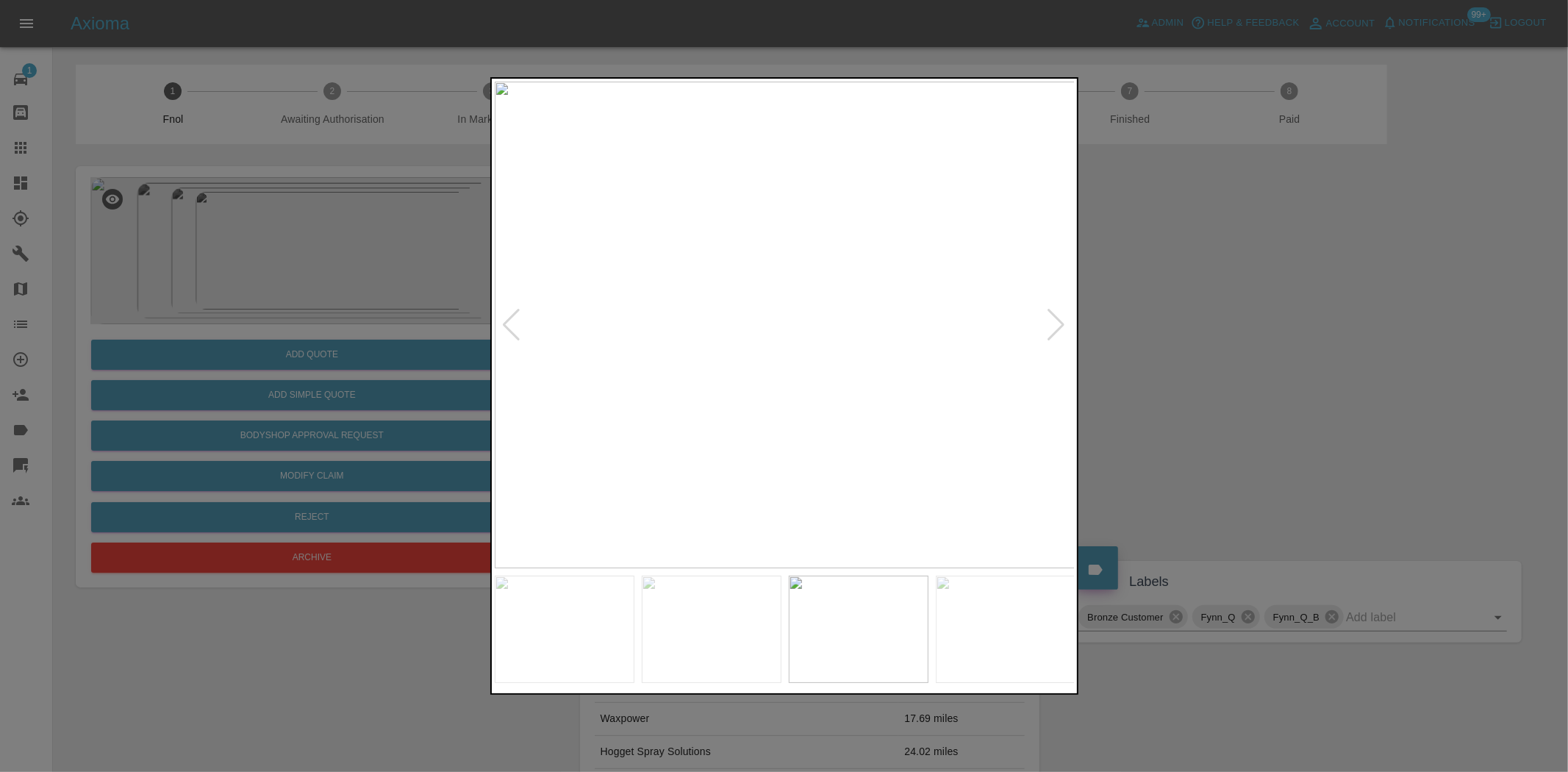
click at [855, 383] on img at bounding box center [785, 324] width 581 height 486
click at [843, 369] on img at bounding box center [785, 324] width 581 height 486
click at [848, 373] on img at bounding box center [785, 324] width 581 height 486
click at [934, 375] on img at bounding box center [785, 324] width 581 height 486
click at [709, 367] on img at bounding box center [785, 324] width 581 height 486
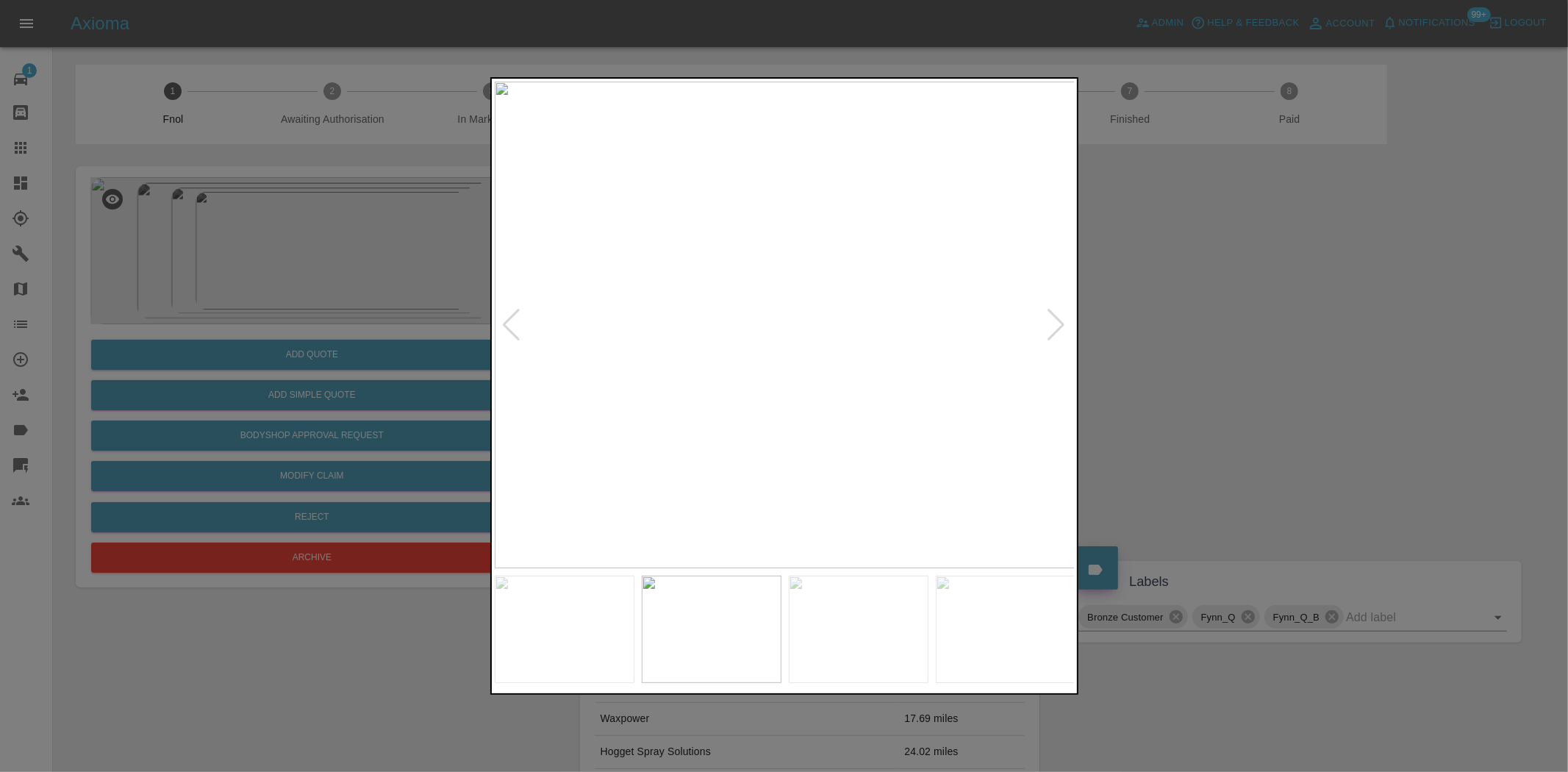
click at [652, 368] on img at bounding box center [785, 324] width 581 height 486
click at [549, 356] on img at bounding box center [785, 324] width 581 height 486
click at [767, 382] on img at bounding box center [785, 324] width 581 height 486
click at [767, 382] on img at bounding box center [836, 153] width 1743 height 1461
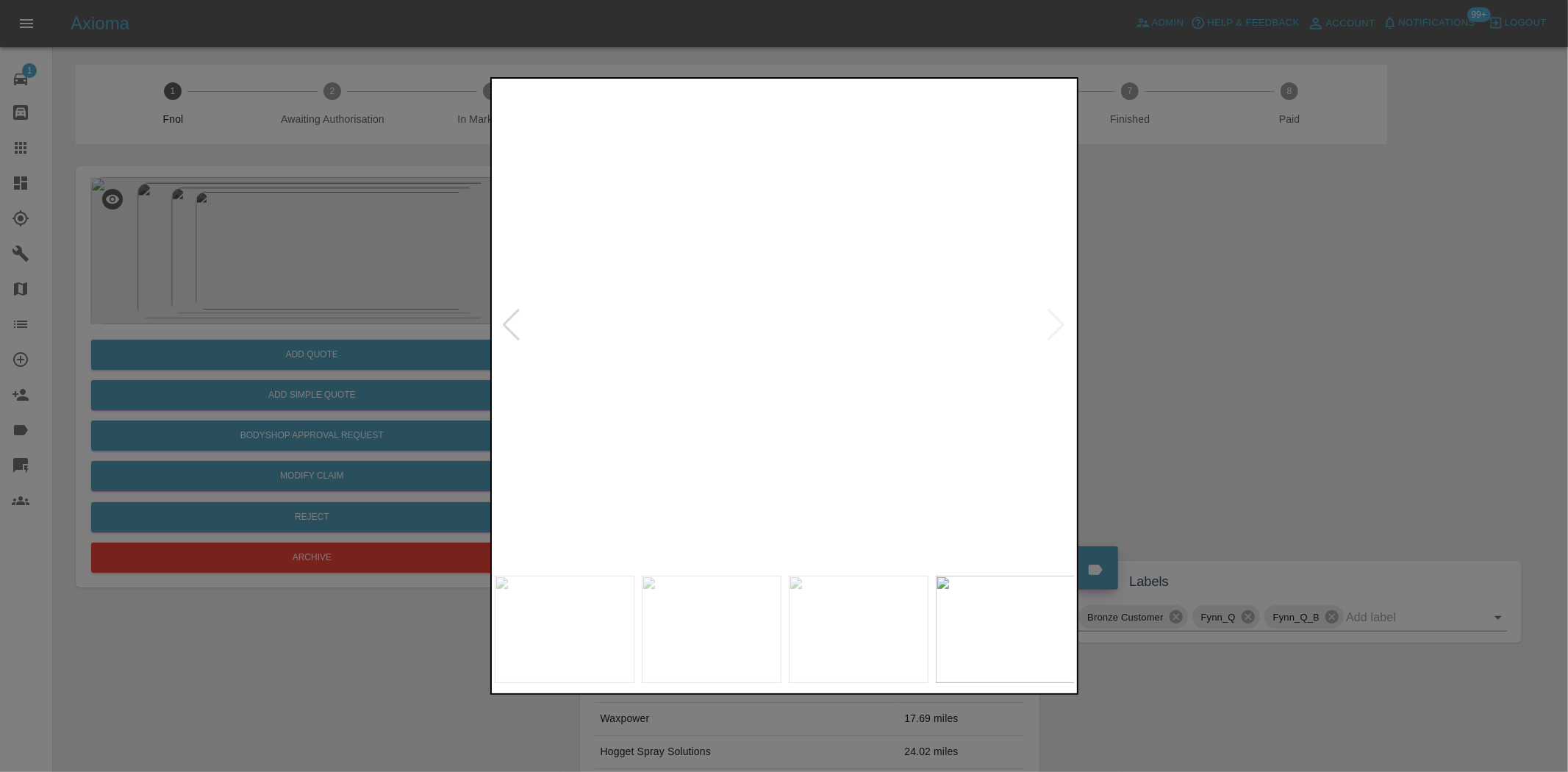
click at [711, 382] on img at bounding box center [836, 153] width 1743 height 1461
click at [250, 281] on div at bounding box center [784, 386] width 1568 height 772
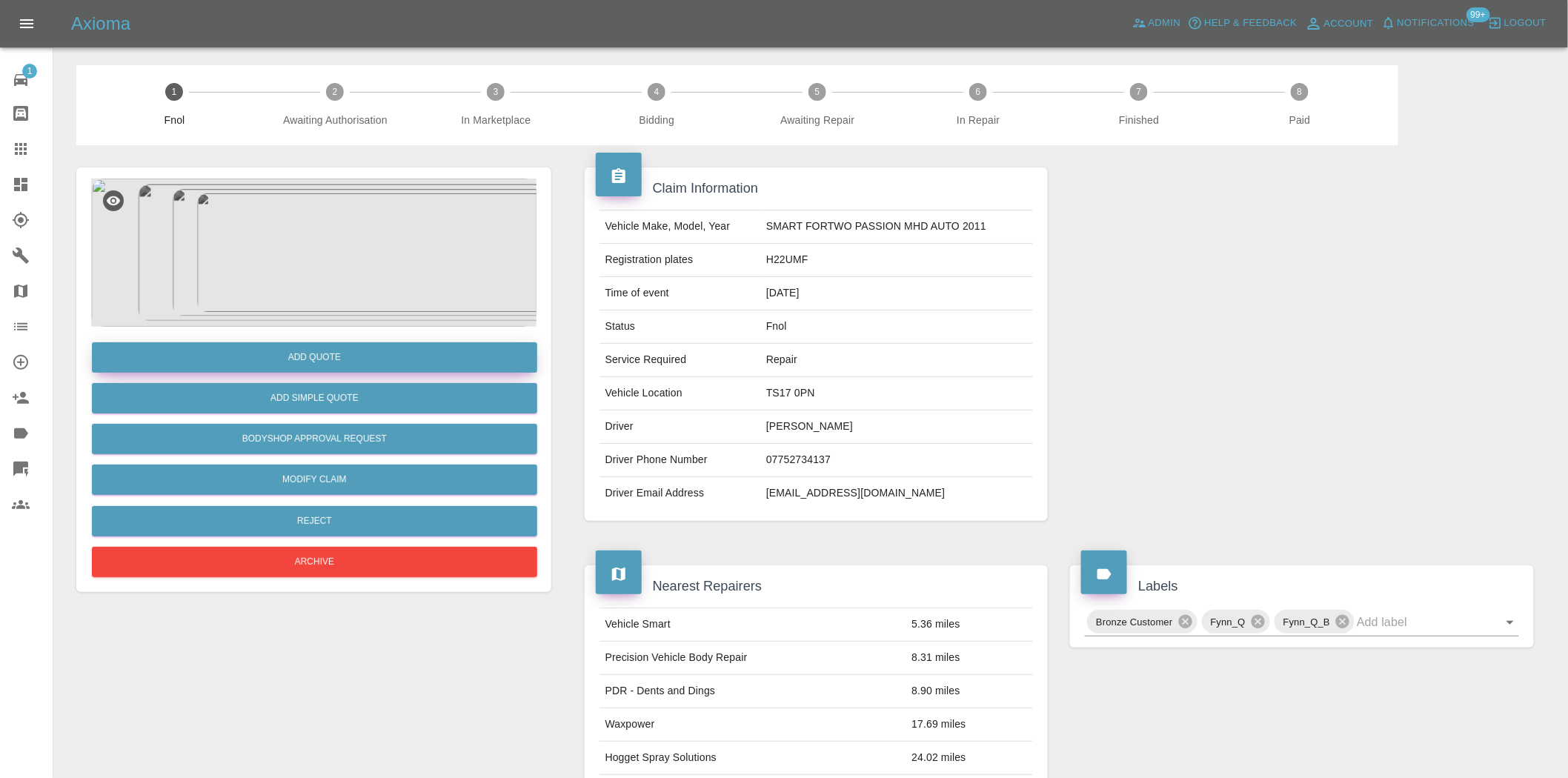
click at [338, 351] on button "Add Quote" at bounding box center [314, 358] width 445 height 31
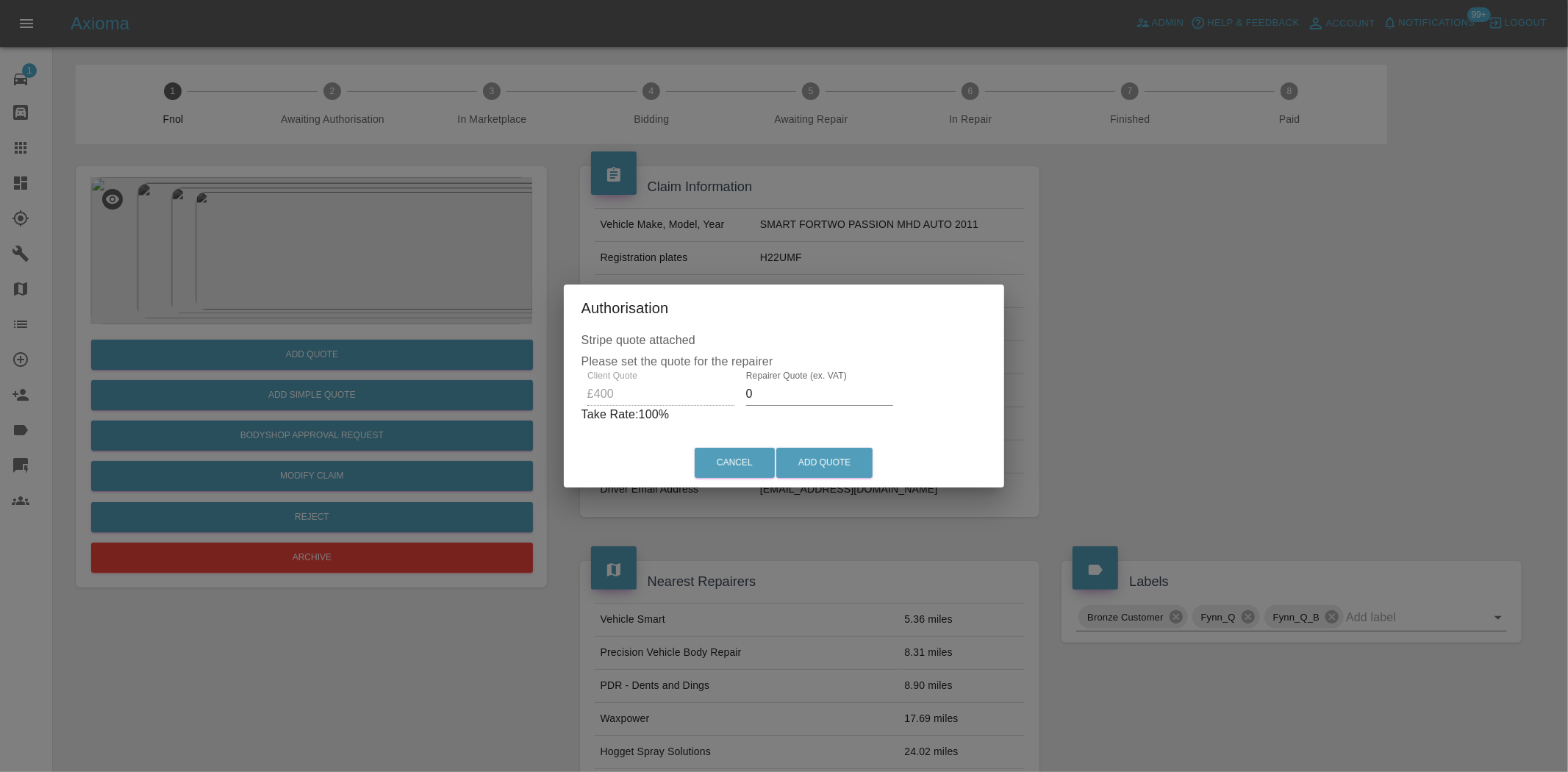
click at [730, 402] on div "Client Quote £400 Repairer Quote (ex. VAT) 0 Take Rate: 100 %" at bounding box center [784, 397] width 405 height 53
type input "250"
click at [817, 434] on div "Stripe quote attached Please set the quote for the repairer Client Quote £400 R…" at bounding box center [783, 384] width 434 height 107
click at [818, 452] on button "Add Quote" at bounding box center [824, 463] width 96 height 30
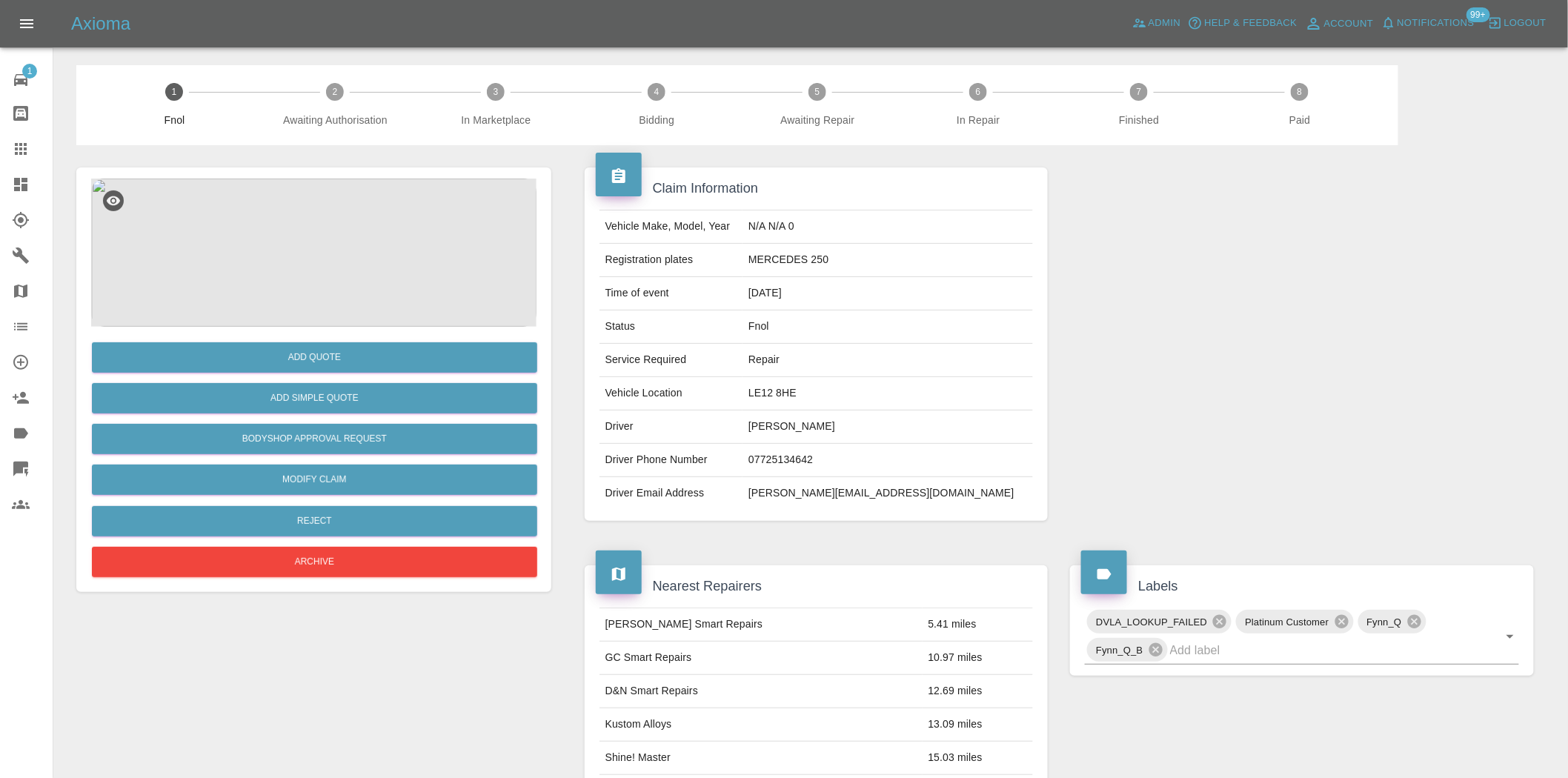
click at [332, 264] on img at bounding box center [314, 252] width 445 height 148
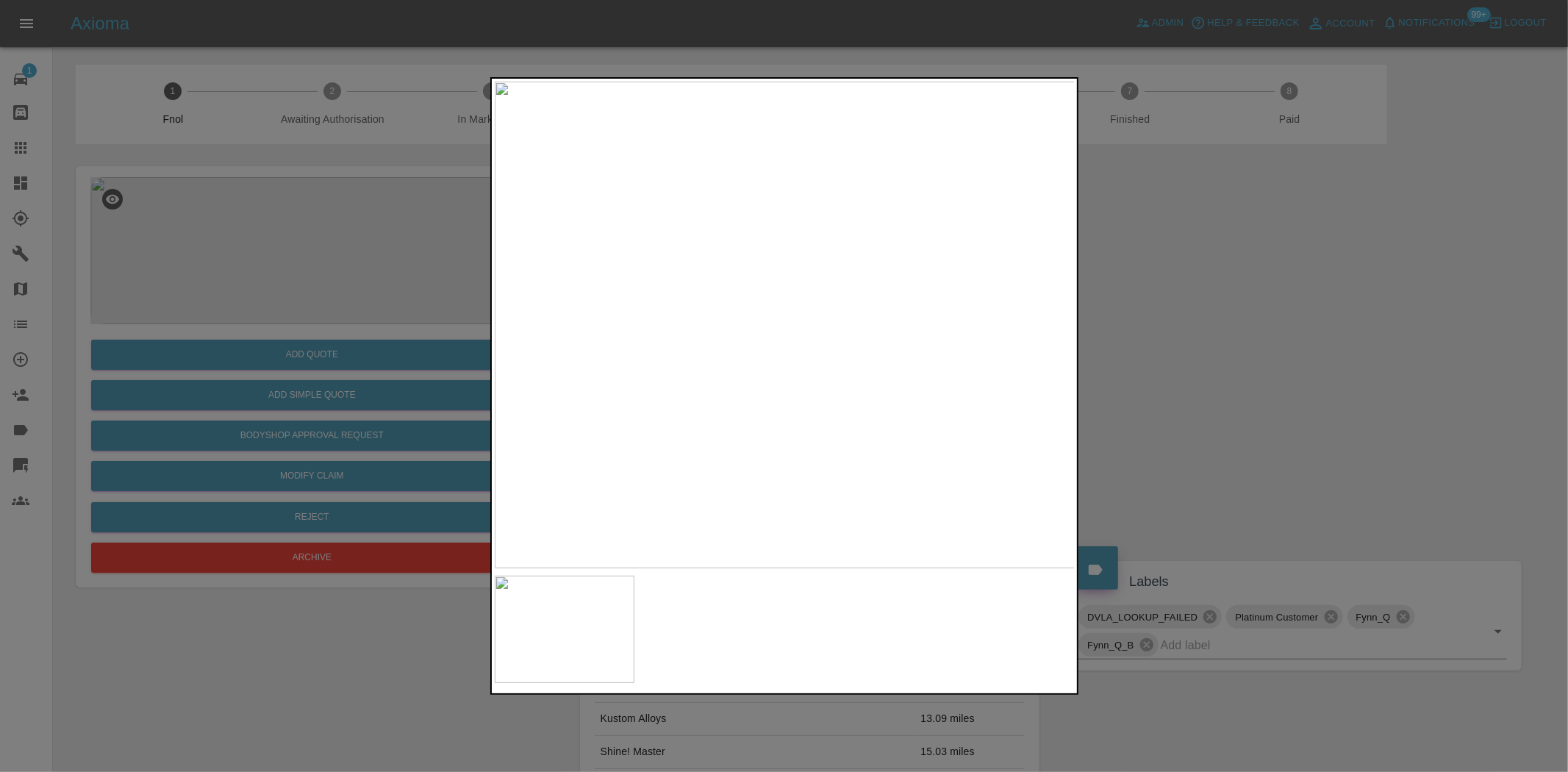
click at [664, 375] on img at bounding box center [785, 324] width 581 height 486
click at [806, 388] on img at bounding box center [785, 324] width 581 height 486
click at [806, 388] on img at bounding box center [718, 133] width 1743 height 1461
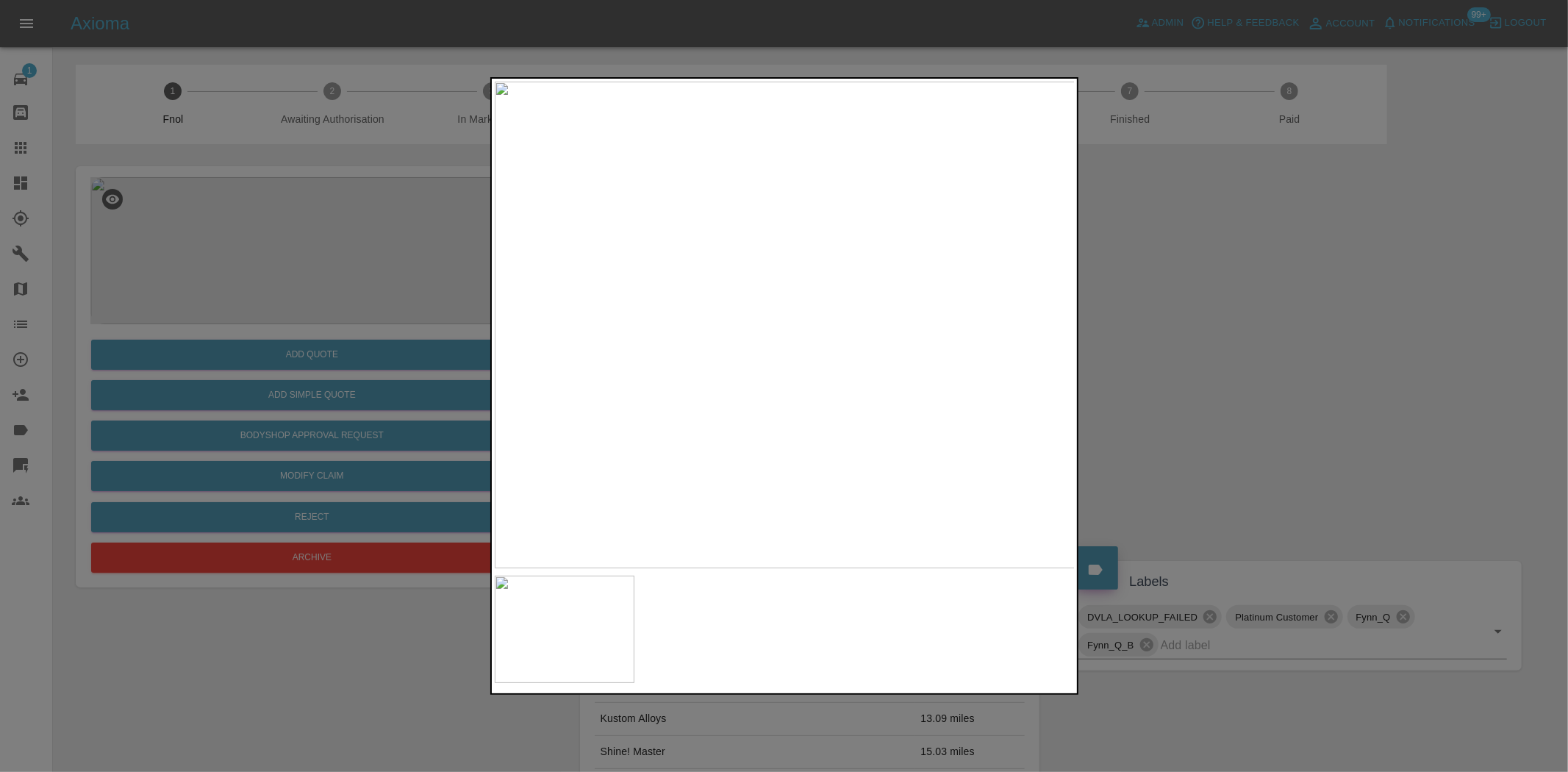
click at [474, 391] on div at bounding box center [784, 386] width 1568 height 772
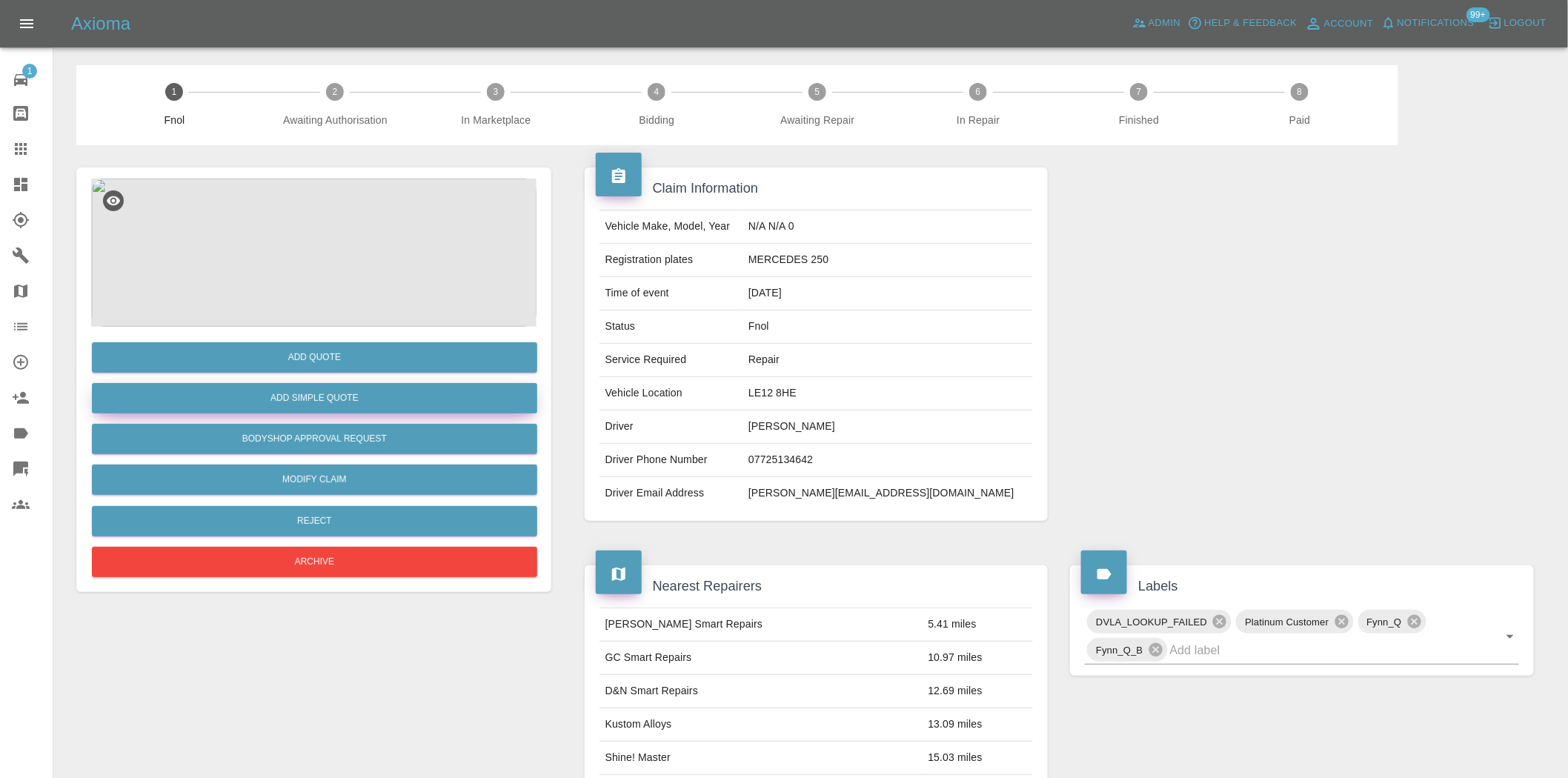
click at [322, 409] on button "Add Simple Quote" at bounding box center [314, 398] width 445 height 31
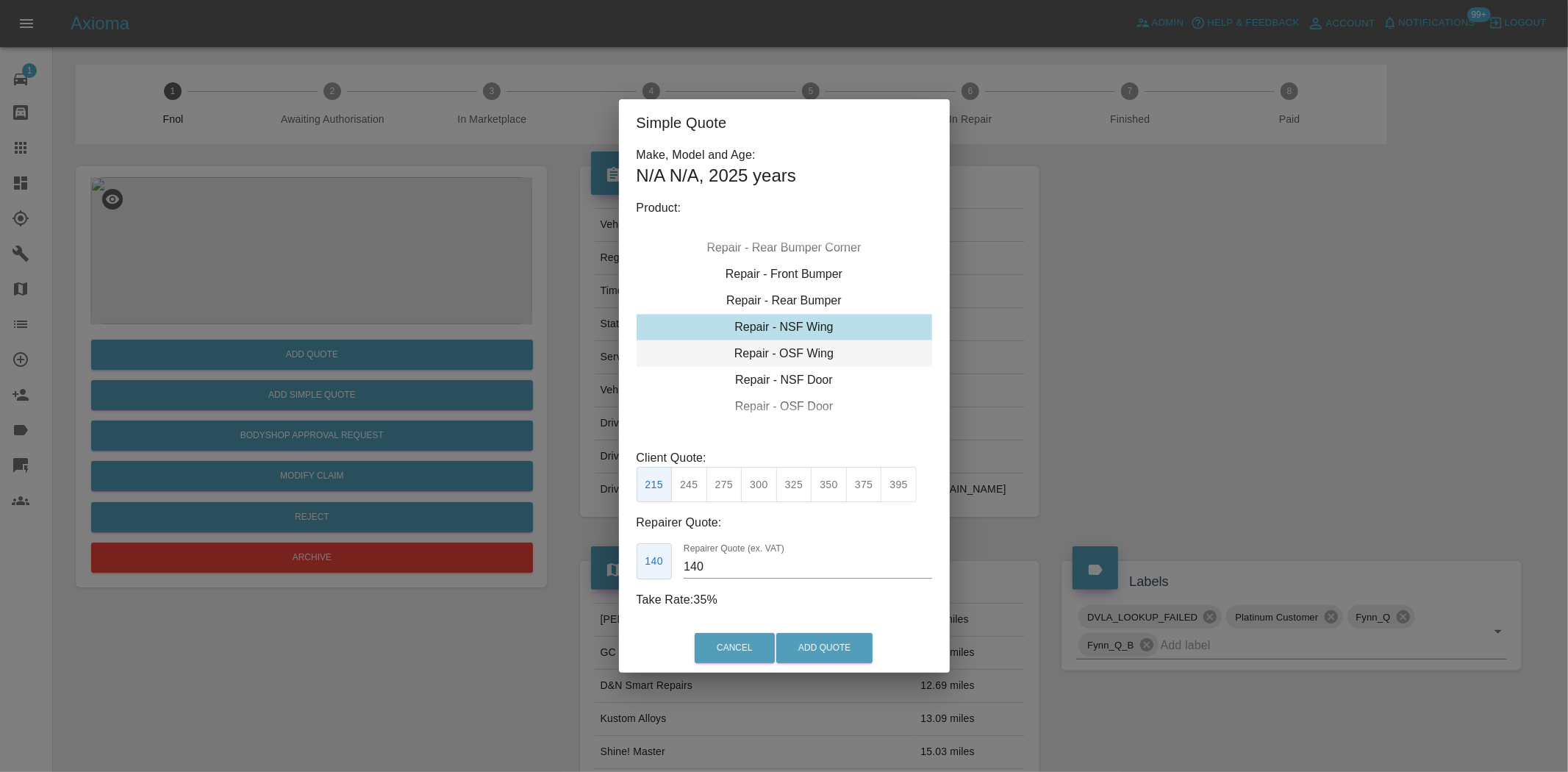
click at [783, 351] on div "Repair - OSF Wing" at bounding box center [784, 353] width 296 height 26
click at [830, 492] on button "350" at bounding box center [829, 485] width 36 height 36
type input "230"
click at [811, 658] on button "Add Quote" at bounding box center [824, 648] width 96 height 30
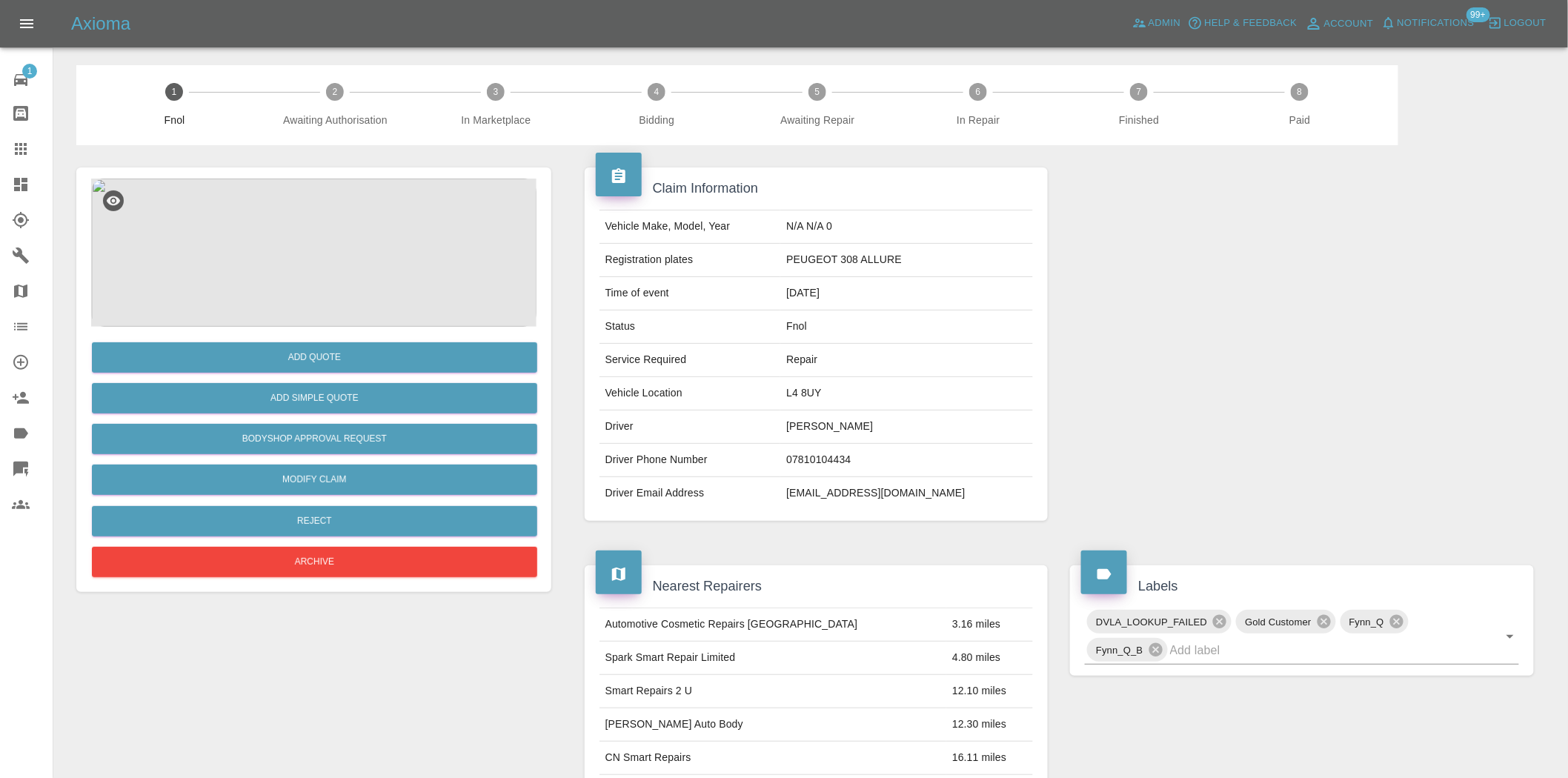
click at [308, 273] on img at bounding box center [314, 252] width 445 height 148
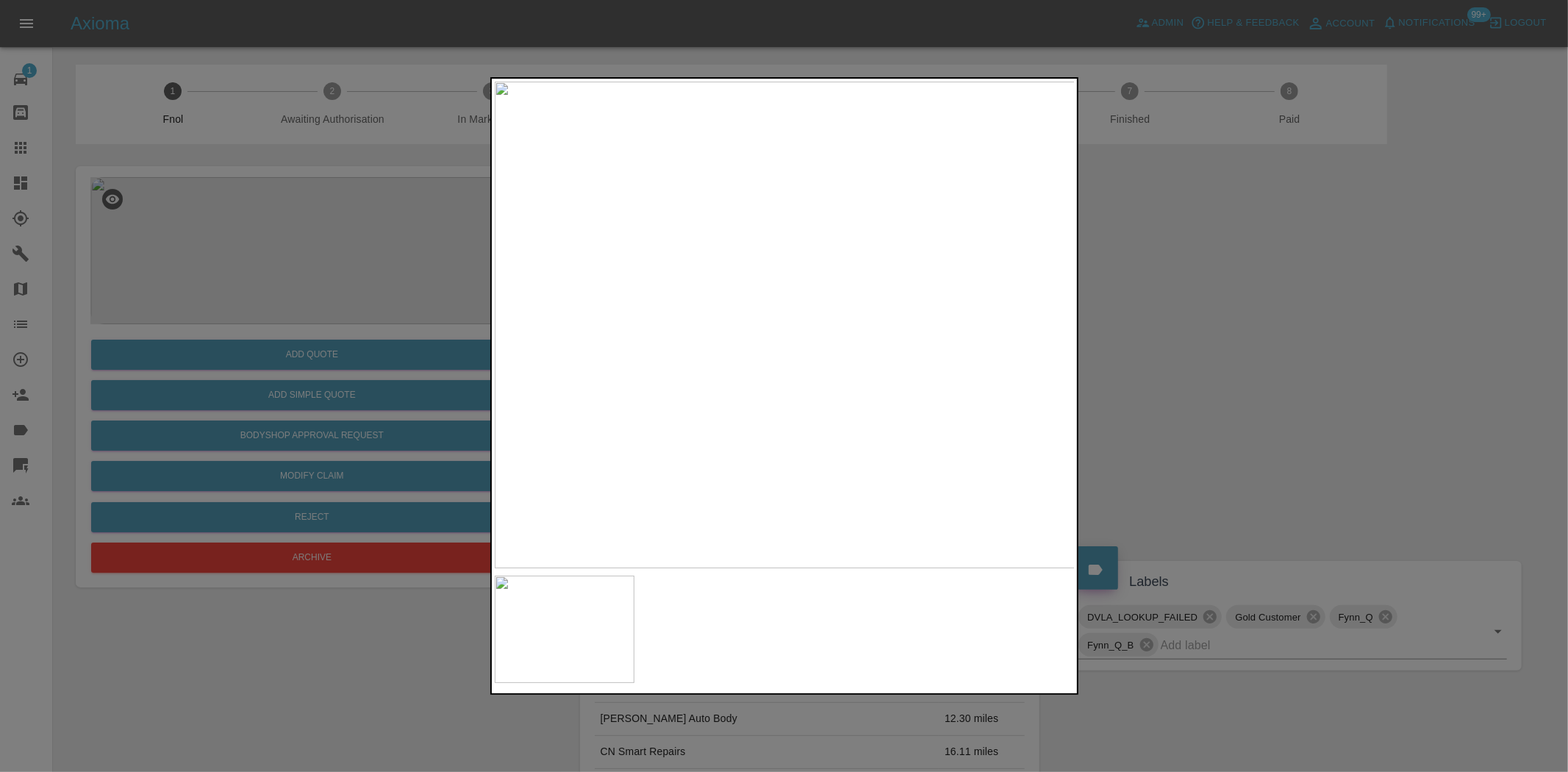
click at [556, 371] on img at bounding box center [785, 324] width 581 height 486
click at [768, 421] on img at bounding box center [785, 324] width 581 height 486
click at [914, 331] on img at bounding box center [785, 324] width 581 height 486
click at [914, 331] on img at bounding box center [395, 305] width 1743 height 1461
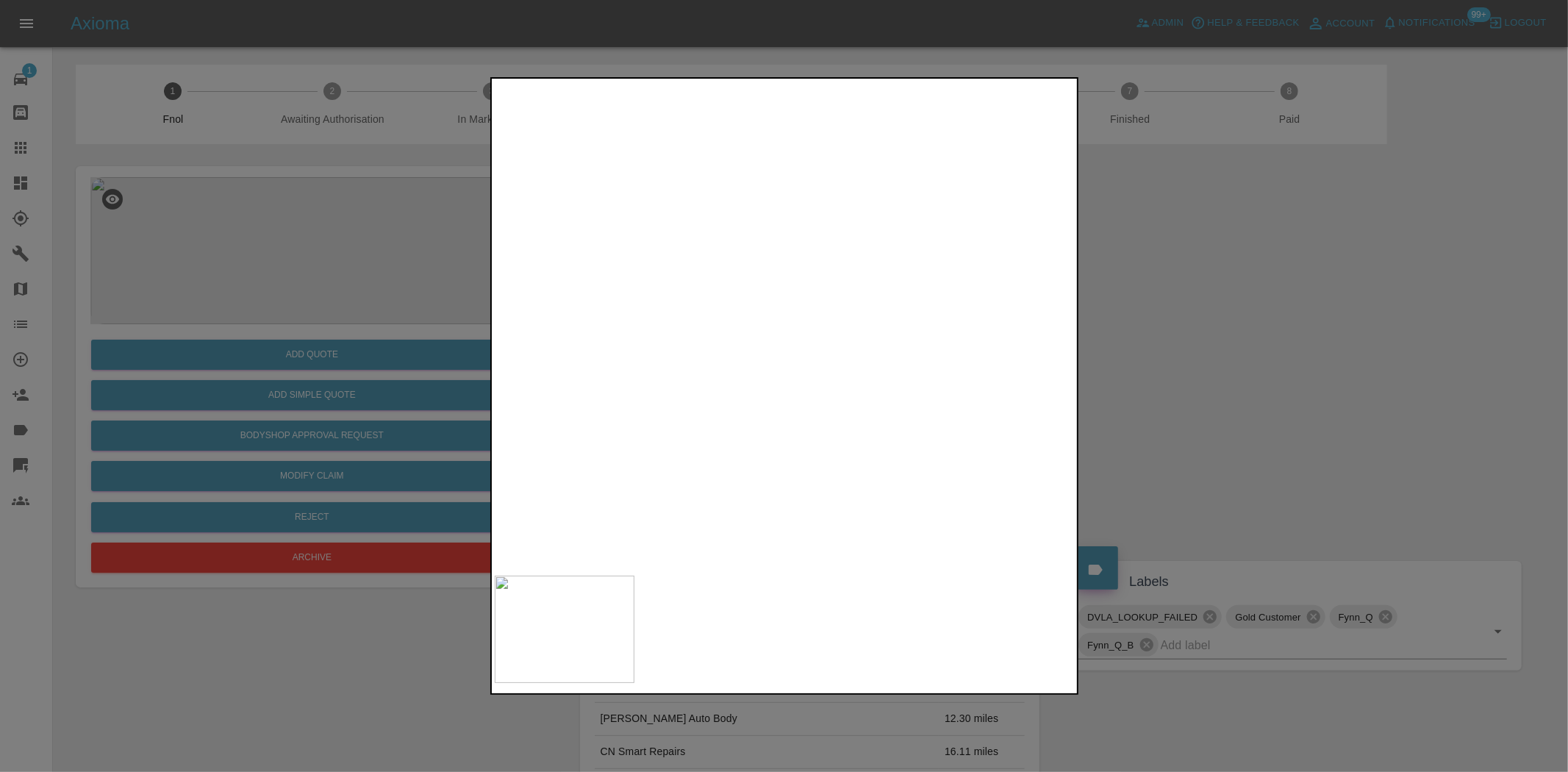
click at [914, 331] on img at bounding box center [395, 305] width 1743 height 1461
click at [889, 353] on img at bounding box center [785, 324] width 581 height 486
click at [899, 358] on img at bounding box center [785, 324] width 581 height 486
click at [899, 358] on img at bounding box center [439, 224] width 1743 height 1461
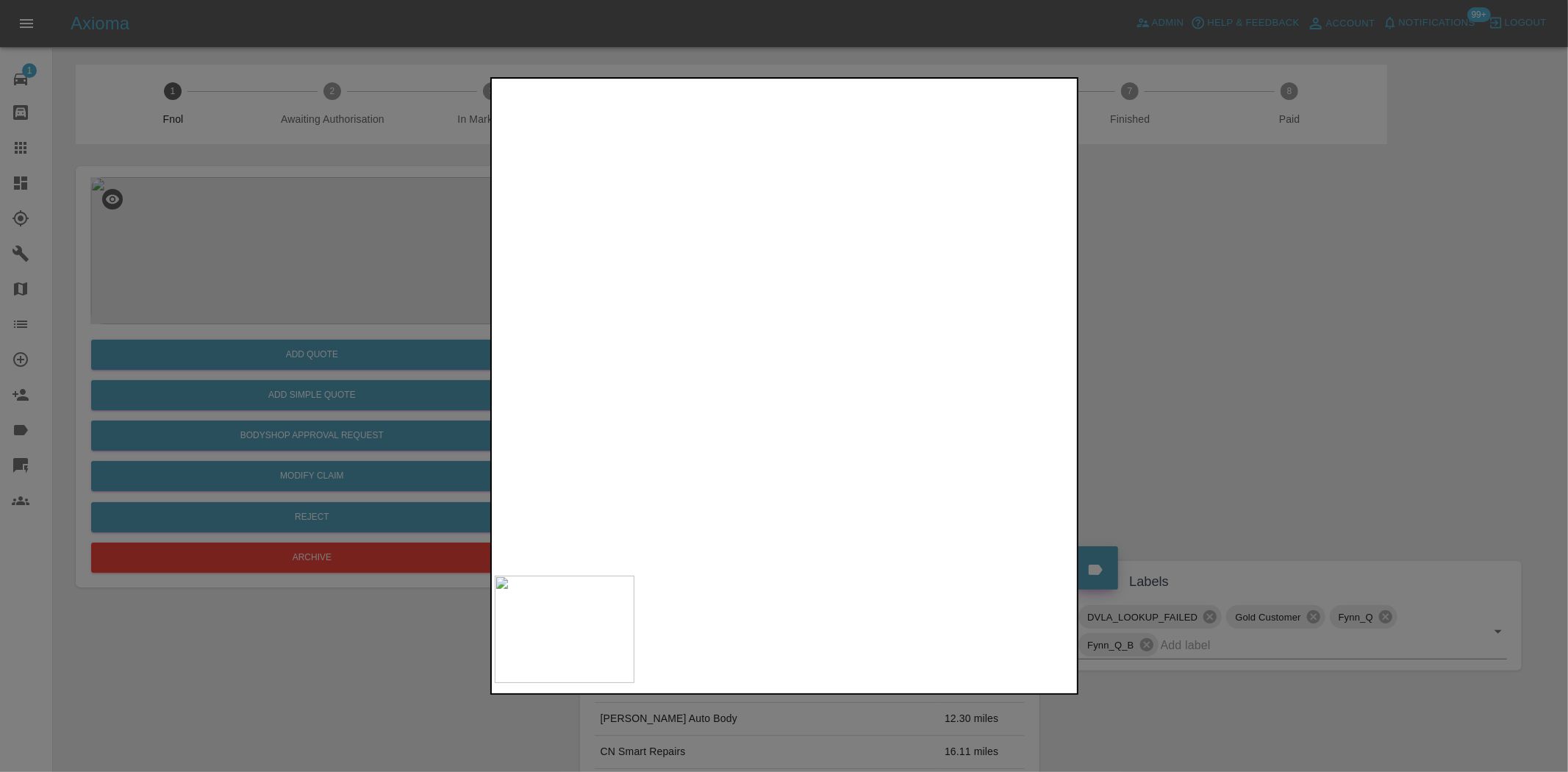
click at [899, 358] on img at bounding box center [439, 224] width 1743 height 1461
click at [495, 377] on img at bounding box center [785, 324] width 581 height 486
click at [391, 310] on div at bounding box center [784, 386] width 1568 height 772
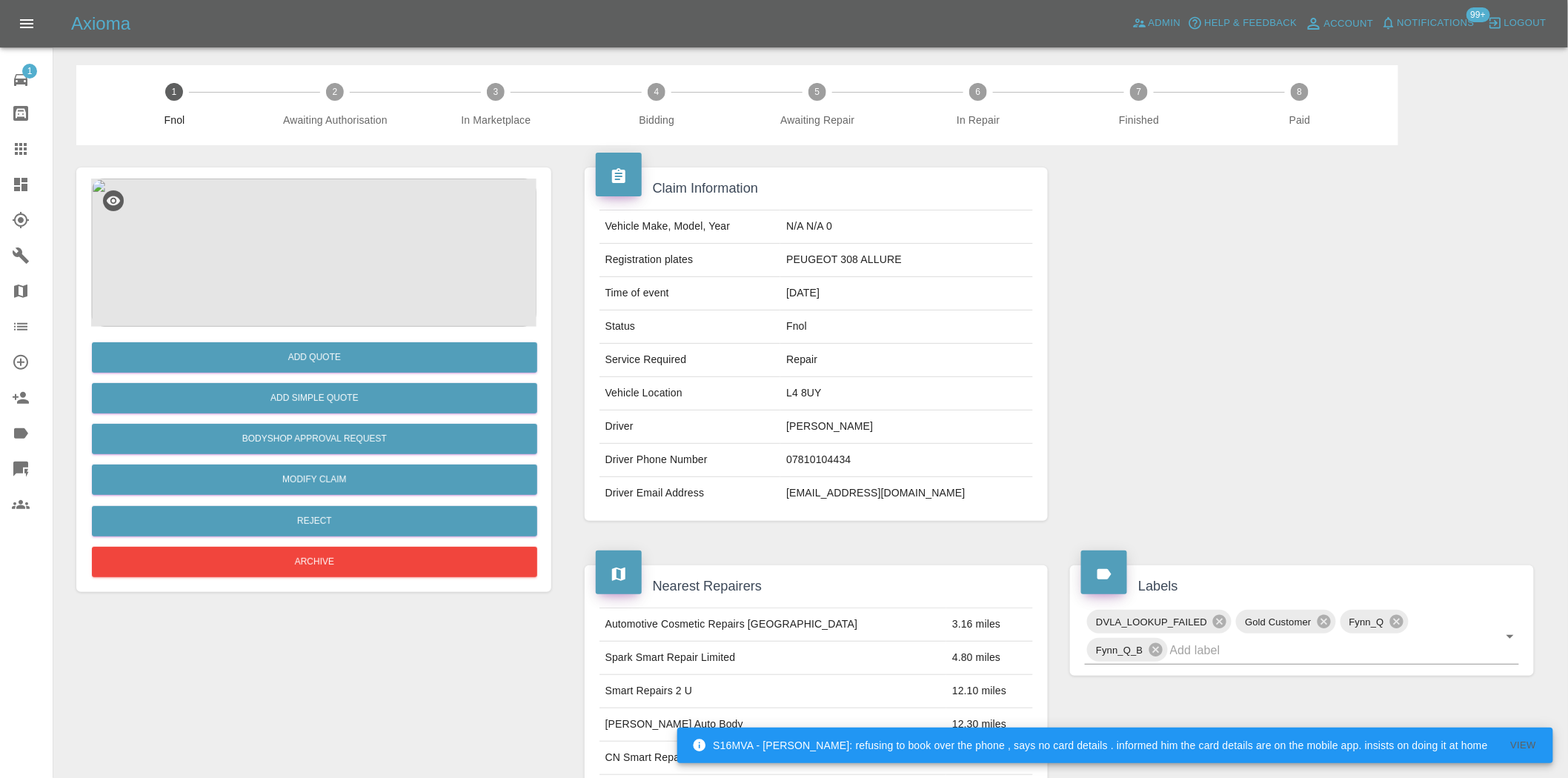
click at [375, 211] on img at bounding box center [314, 252] width 445 height 148
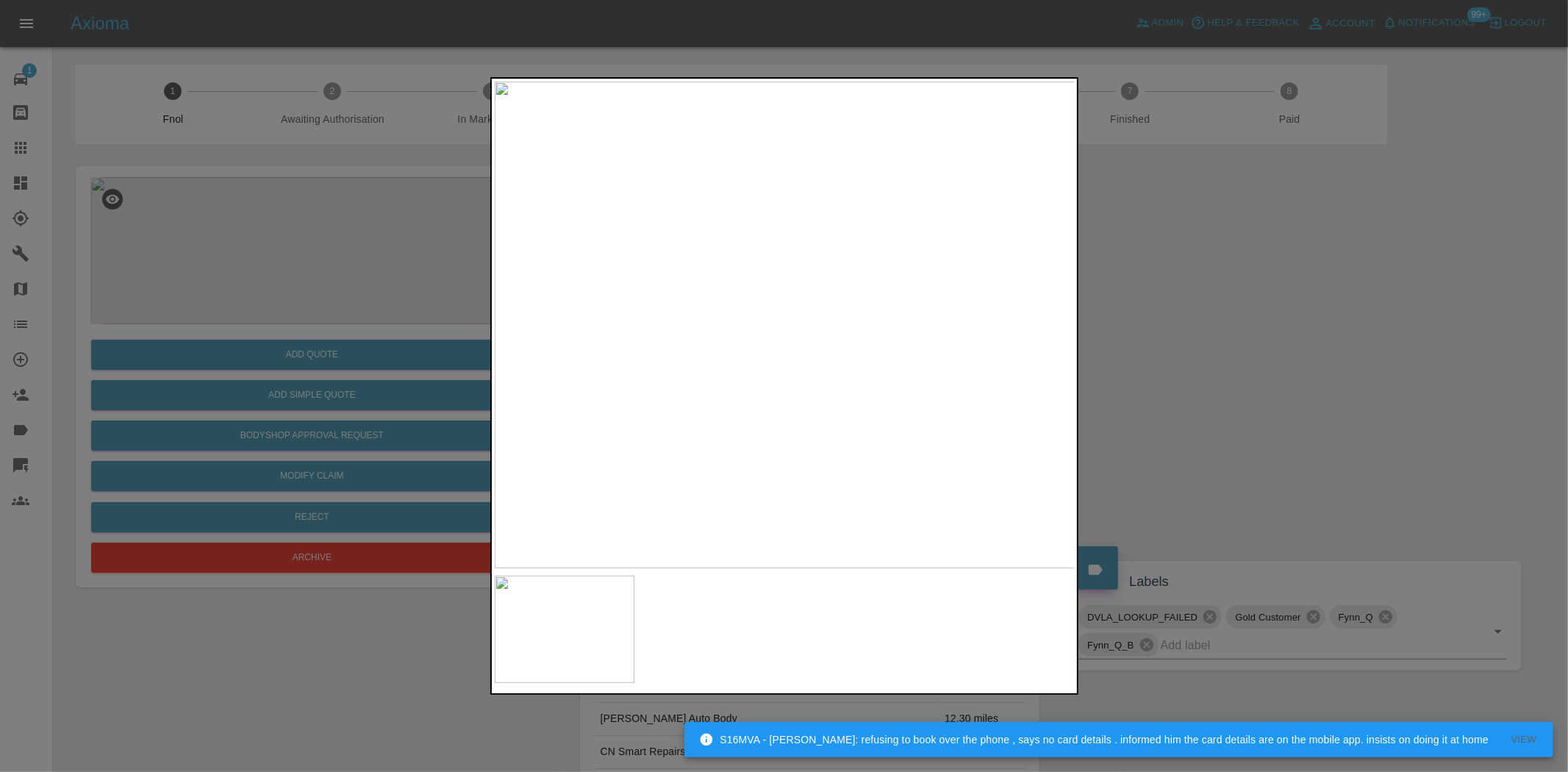
click at [790, 344] on img at bounding box center [785, 324] width 581 height 486
click at [429, 298] on div at bounding box center [784, 386] width 1568 height 772
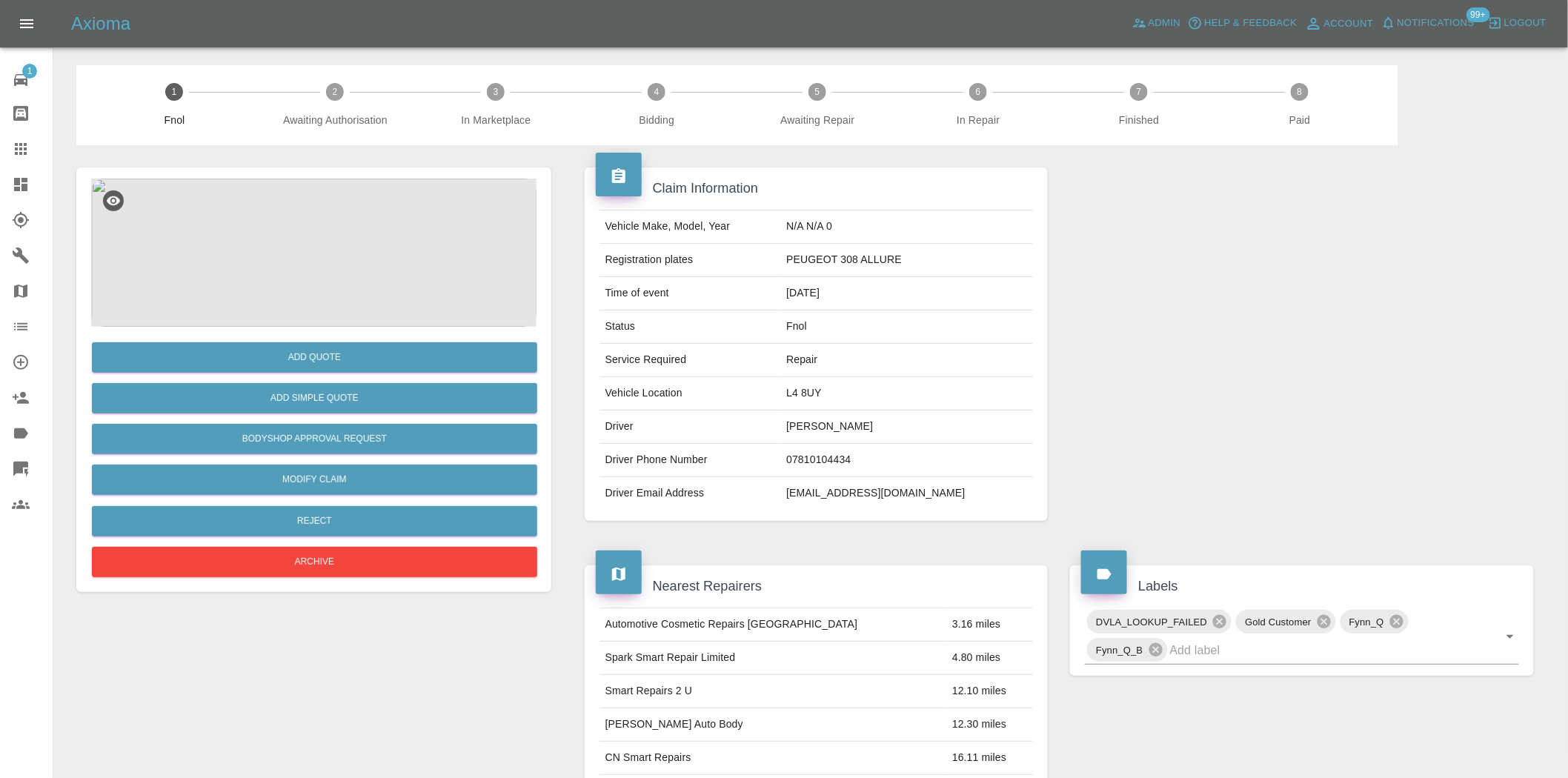
click at [356, 277] on img at bounding box center [314, 252] width 445 height 148
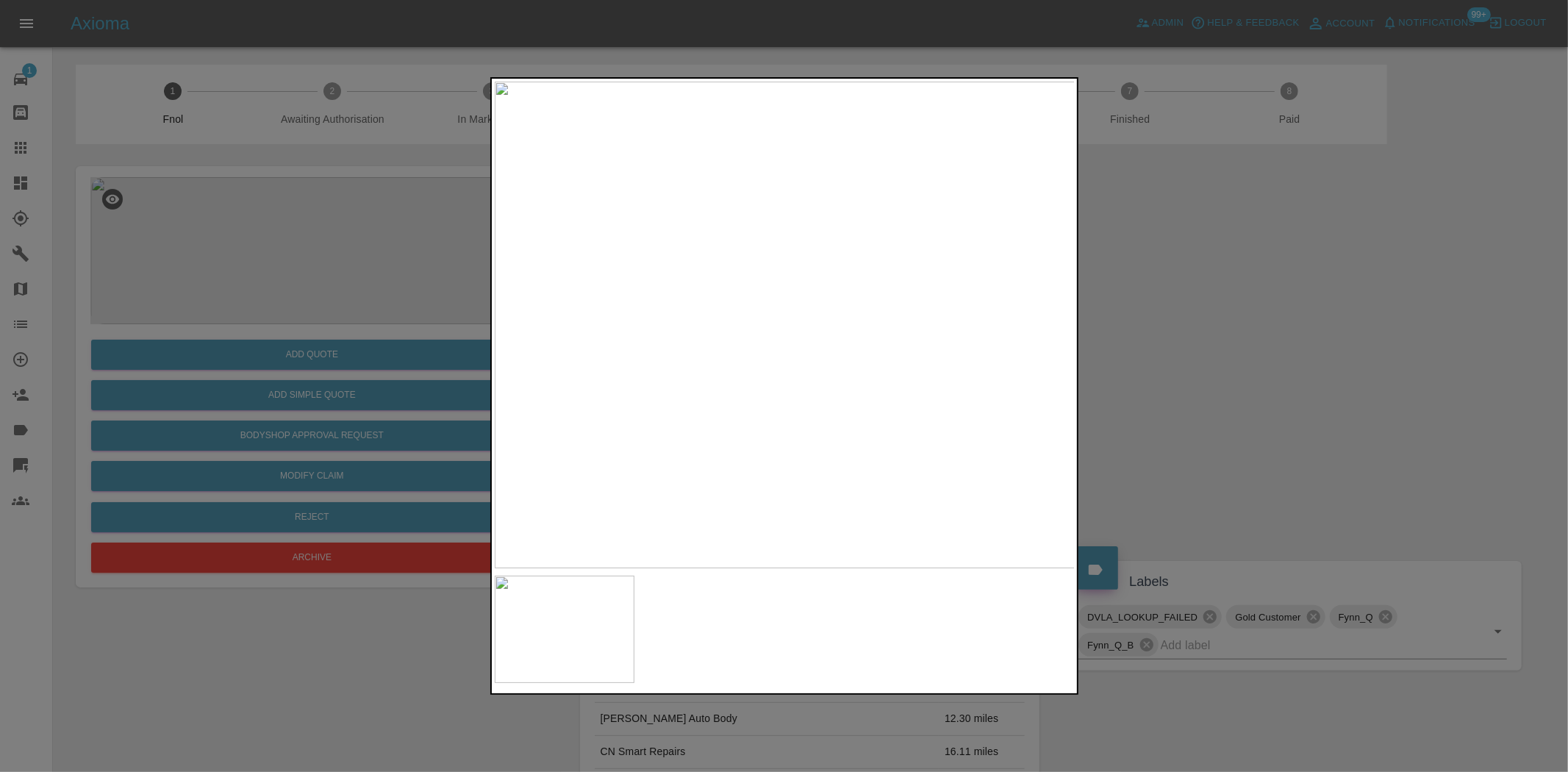
click at [843, 342] on img at bounding box center [785, 324] width 581 height 486
click at [843, 343] on img at bounding box center [605, 271] width 1743 height 1461
click at [350, 306] on div at bounding box center [784, 386] width 1568 height 772
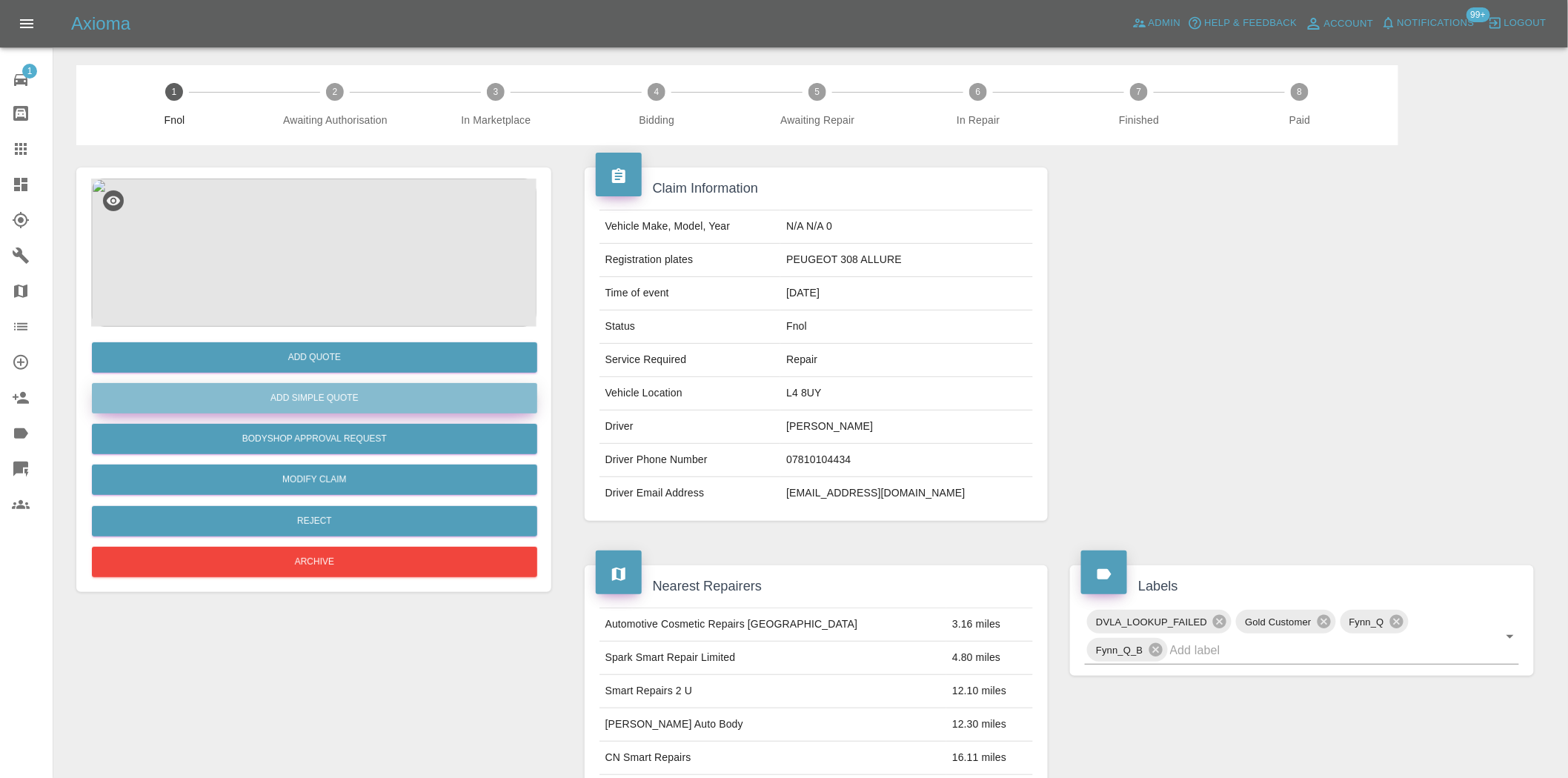
click at [335, 397] on button "Add Simple Quote" at bounding box center [314, 398] width 445 height 31
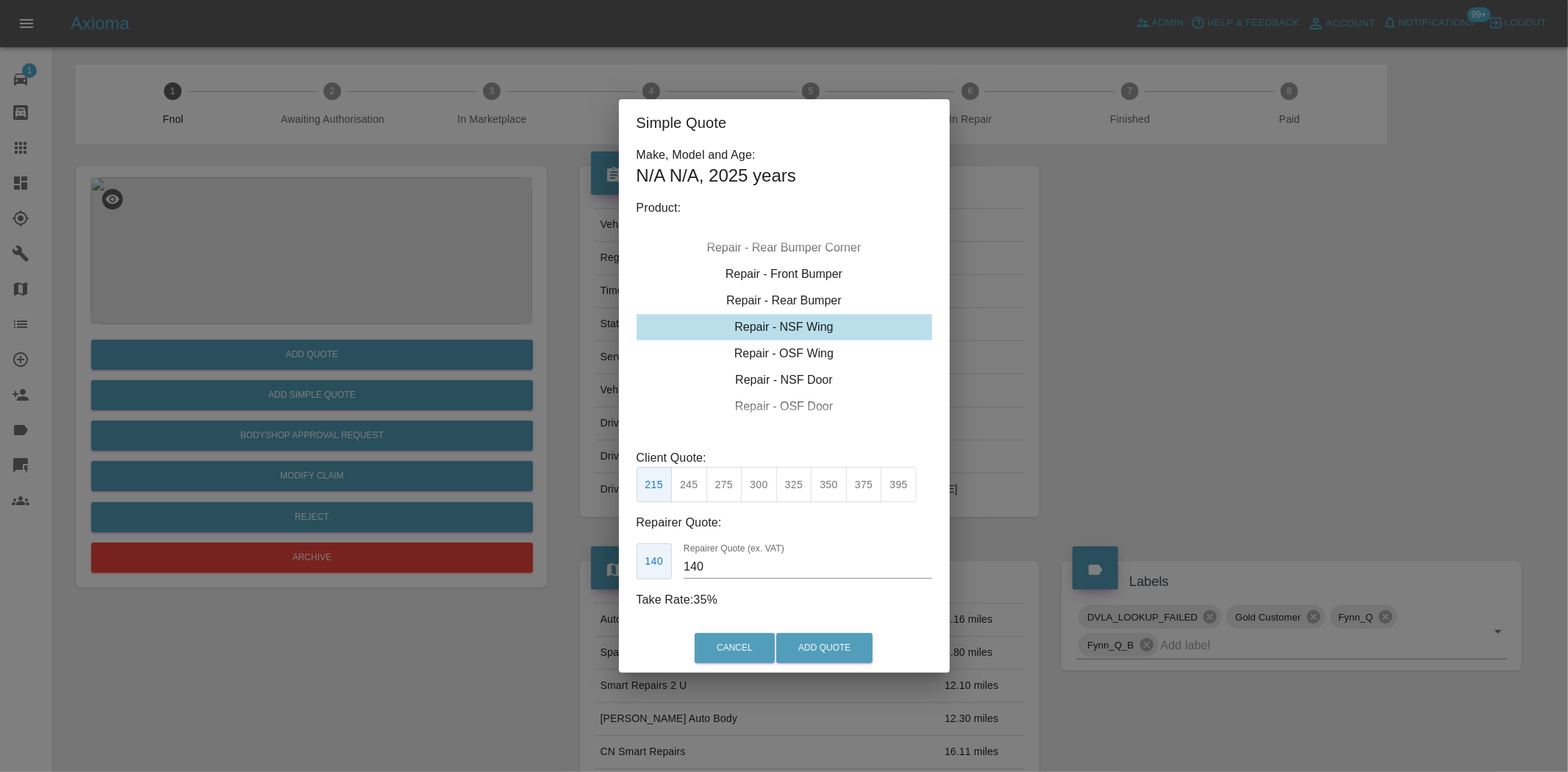
click at [739, 357] on div "Repair - OSF Wing" at bounding box center [784, 353] width 296 height 26
click at [761, 489] on button "300" at bounding box center [759, 485] width 36 height 36
type input "190"
click at [819, 647] on button "Add Quote" at bounding box center [824, 648] width 96 height 30
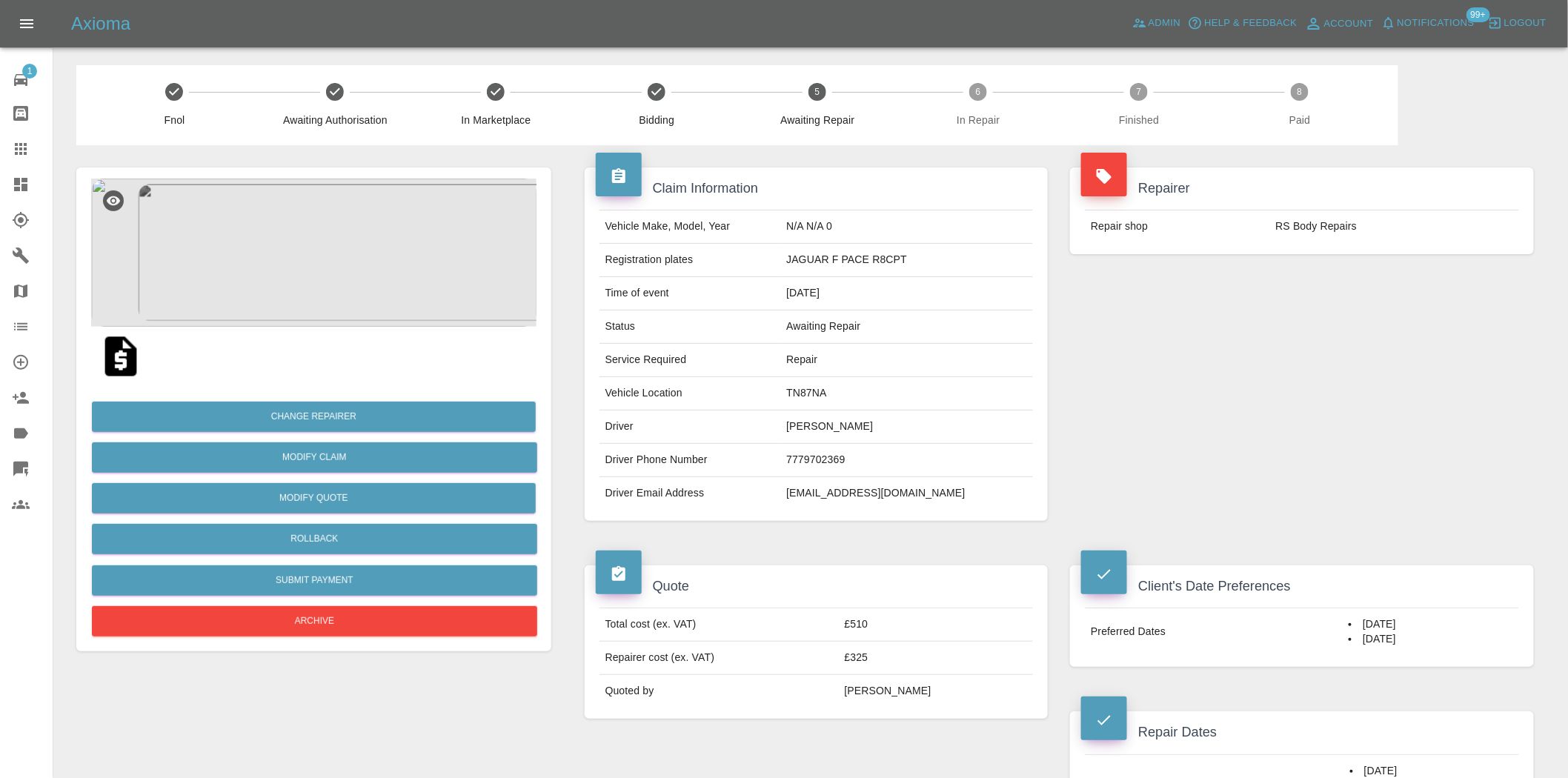
click at [345, 262] on img at bounding box center [314, 252] width 445 height 148
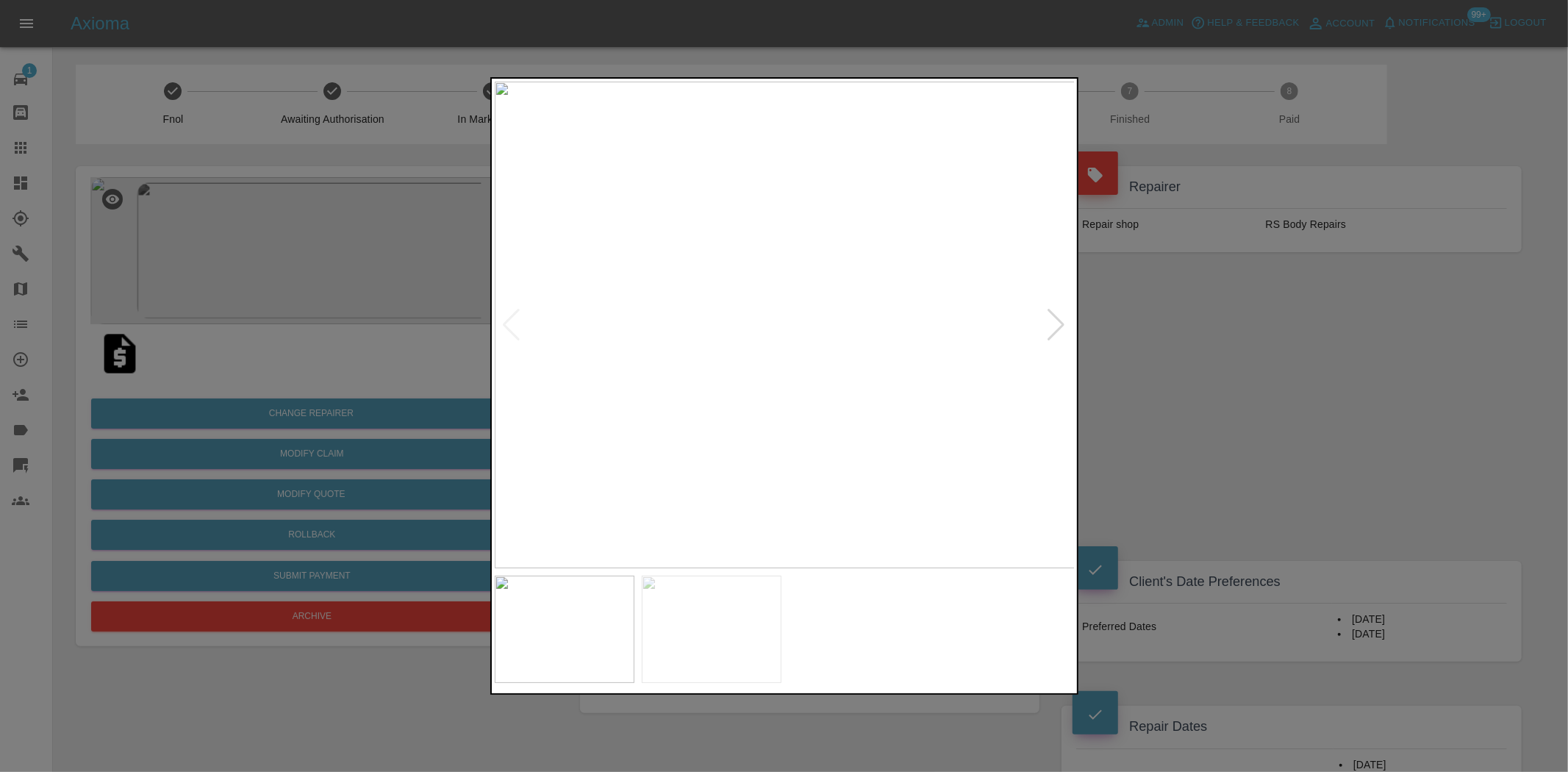
click at [836, 362] on img at bounding box center [785, 324] width 581 height 486
click at [836, 362] on img at bounding box center [626, 214] width 1743 height 1461
click at [663, 409] on img at bounding box center [785, 324] width 581 height 486
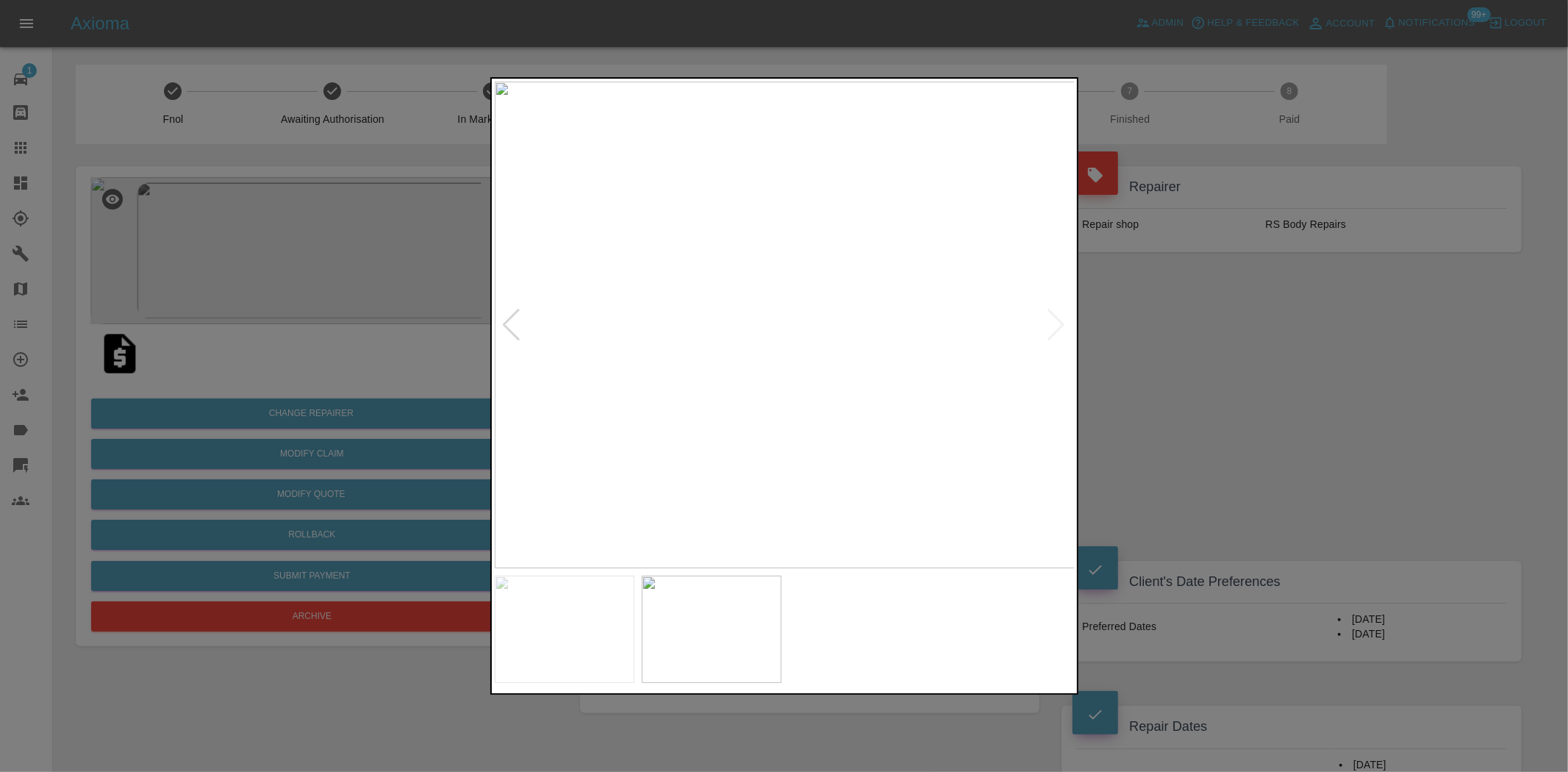
click at [615, 403] on img at bounding box center [785, 324] width 581 height 486
click at [776, 399] on img at bounding box center [785, 324] width 581 height 486
click at [774, 398] on img at bounding box center [809, 104] width 1743 height 1461
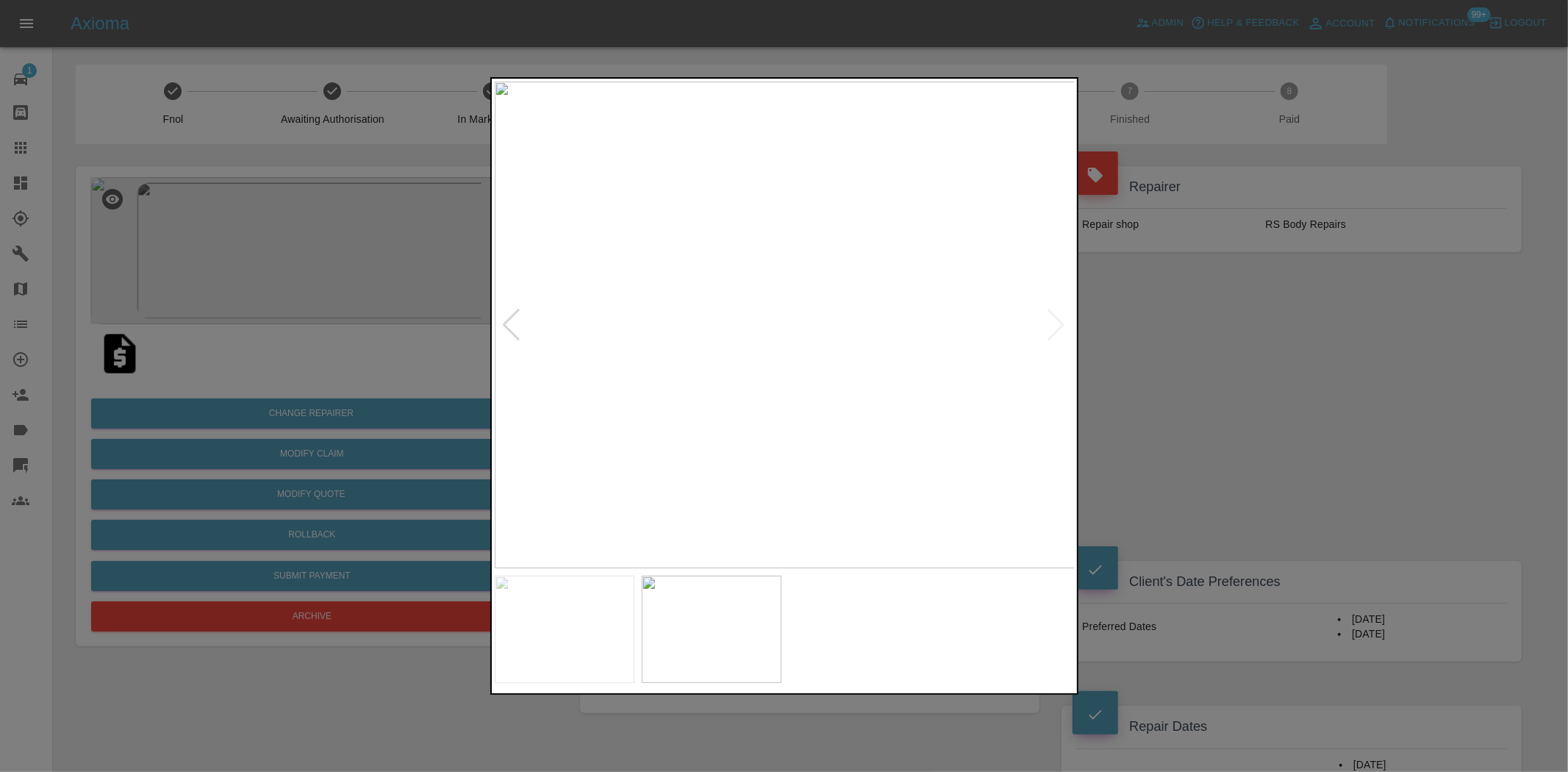
click at [841, 426] on img at bounding box center [785, 324] width 581 height 486
click at [817, 409] on img at bounding box center [785, 324] width 581 height 486
click at [754, 399] on img at bounding box center [785, 324] width 581 height 486
click at [608, 474] on img at bounding box center [766, 173] width 1743 height 1461
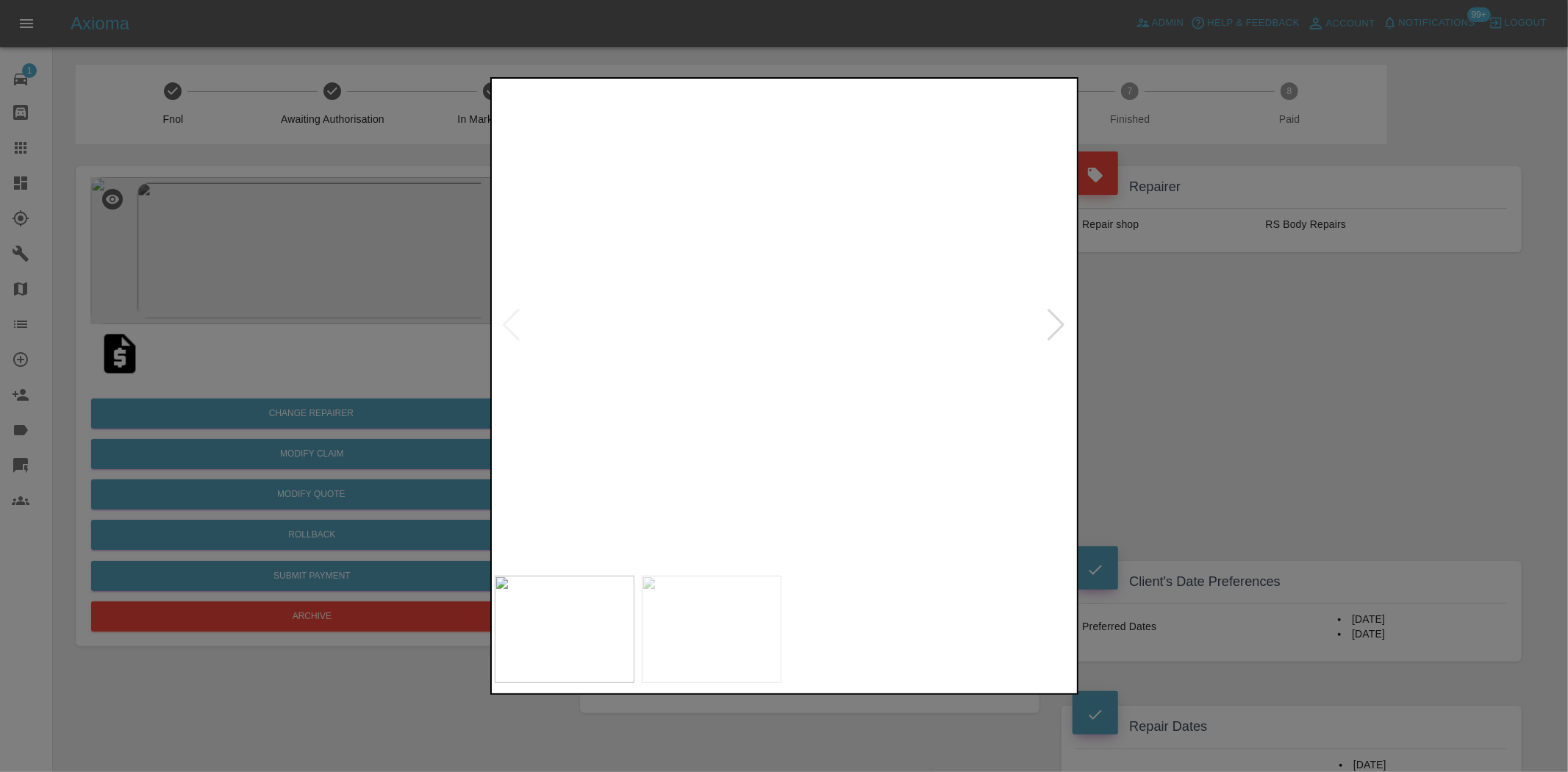
click at [508, 456] on img at bounding box center [512, 171] width 1743 height 1461
click at [505, 434] on img at bounding box center [316, 148] width 1743 height 1461
click at [834, 428] on img at bounding box center [217, 147] width 1743 height 1461
click at [787, 461] on img at bounding box center [661, 173] width 1743 height 1461
click at [840, 493] on img at bounding box center [668, 173] width 1743 height 1461
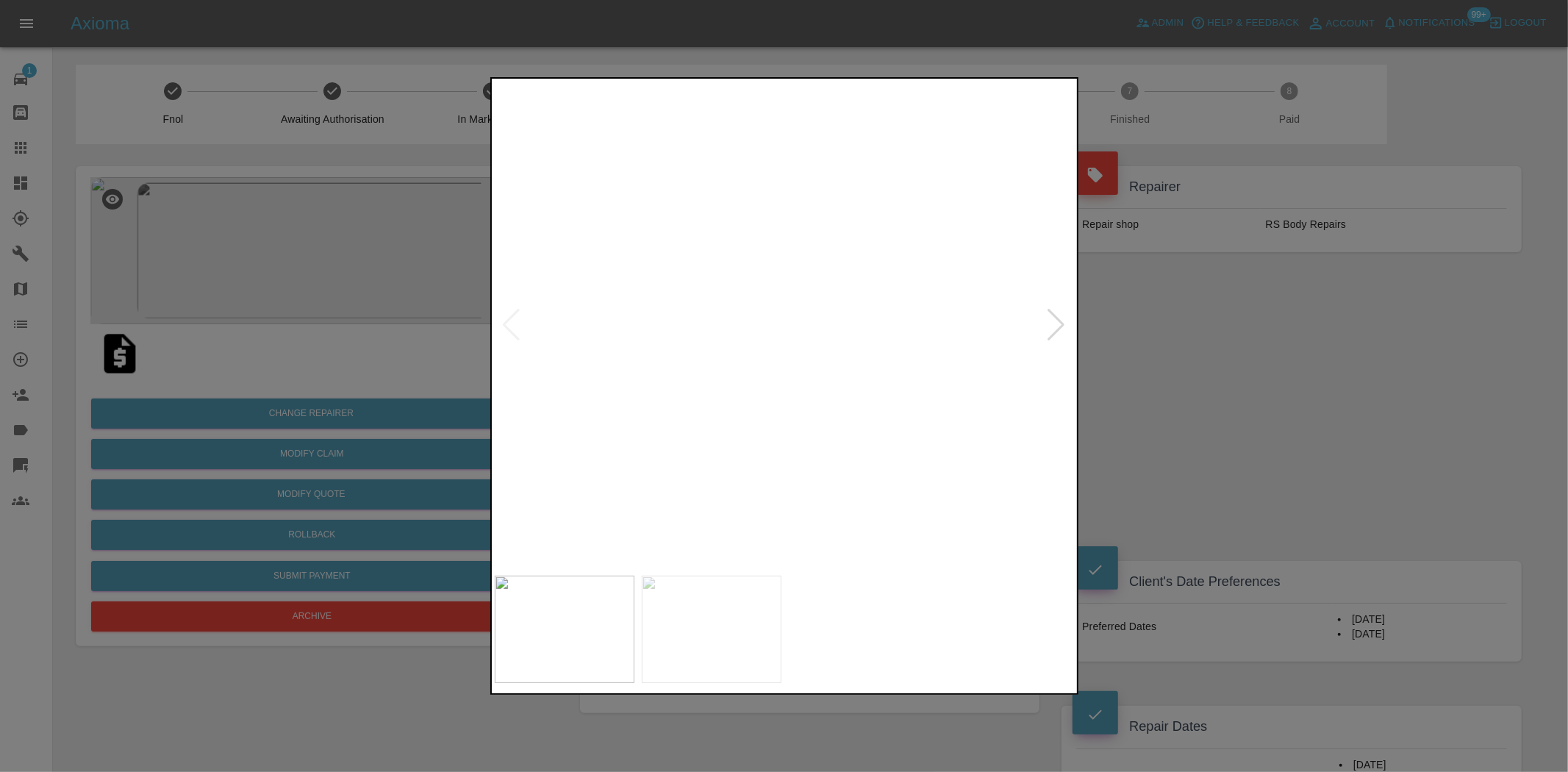
click at [795, 473] on img at bounding box center [989, 213] width 1743 height 1461
click at [667, 461] on img at bounding box center [1013, 212] width 1743 height 1461
click at [666, 461] on img at bounding box center [1013, 212] width 1743 height 1461
click at [390, 416] on div at bounding box center [784, 386] width 1568 height 772
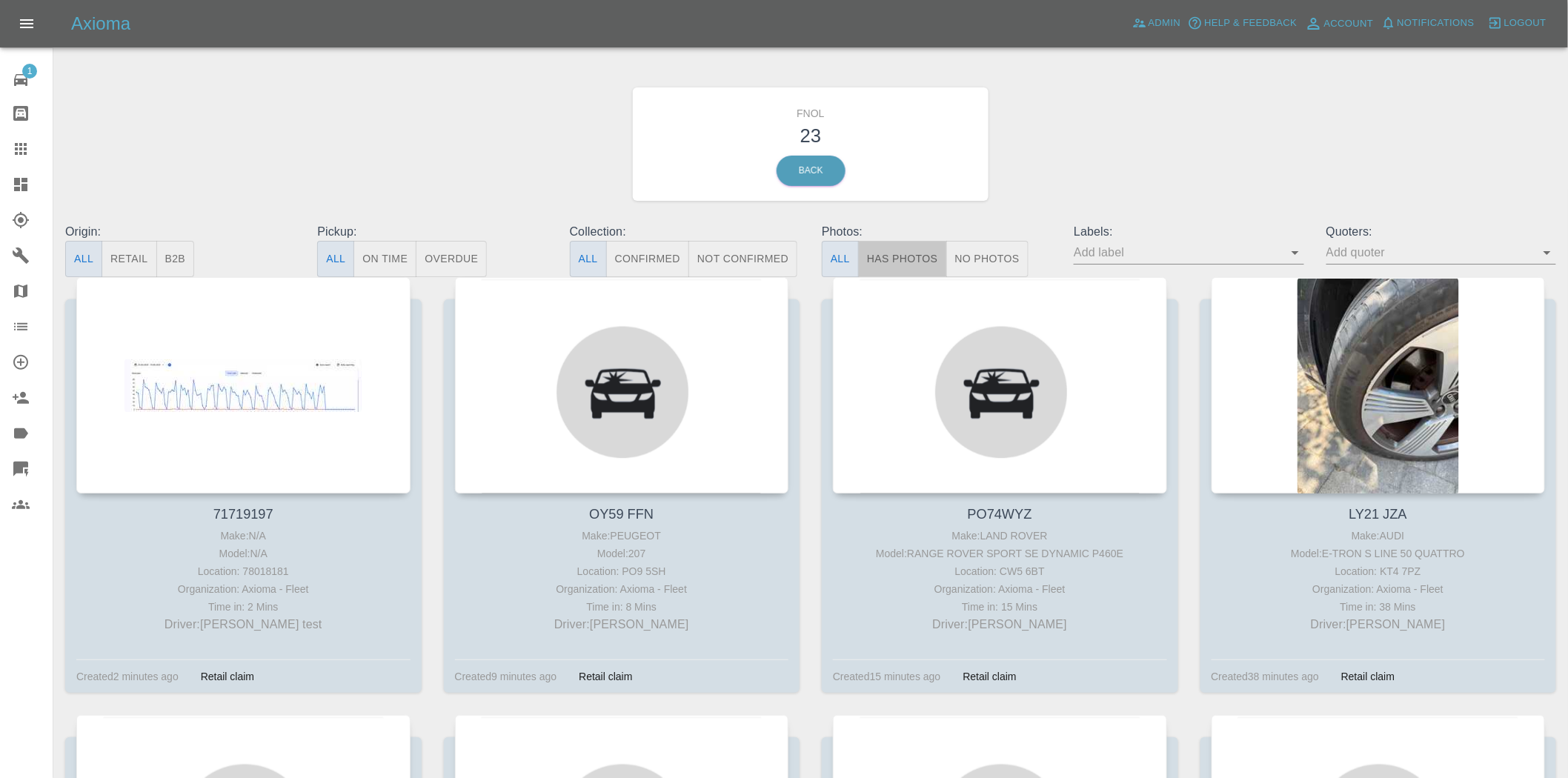
click at [872, 257] on button "Has Photos" at bounding box center [903, 258] width 89 height 37
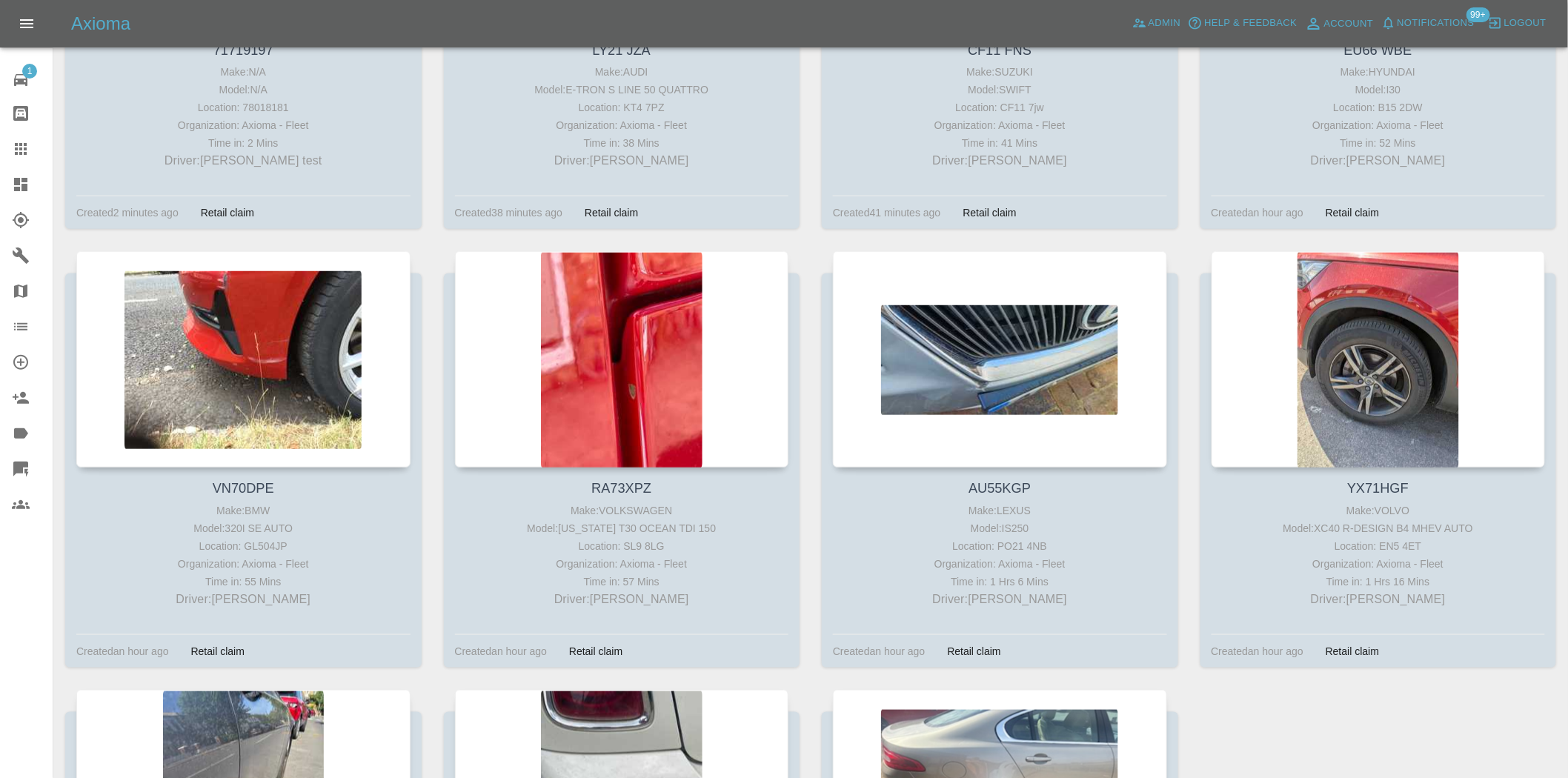
scroll to position [460, 0]
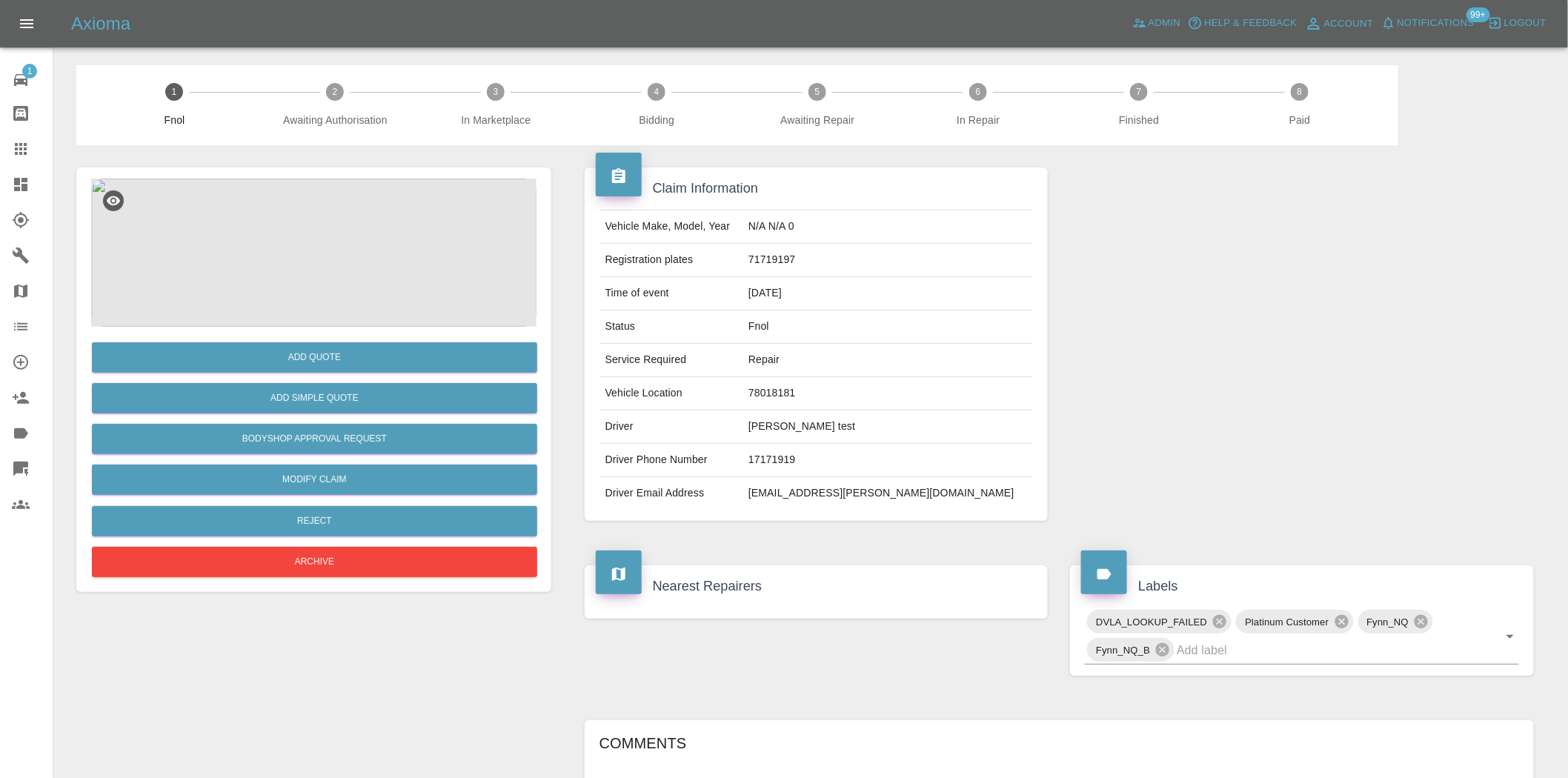
click at [257, 223] on img at bounding box center [314, 252] width 445 height 148
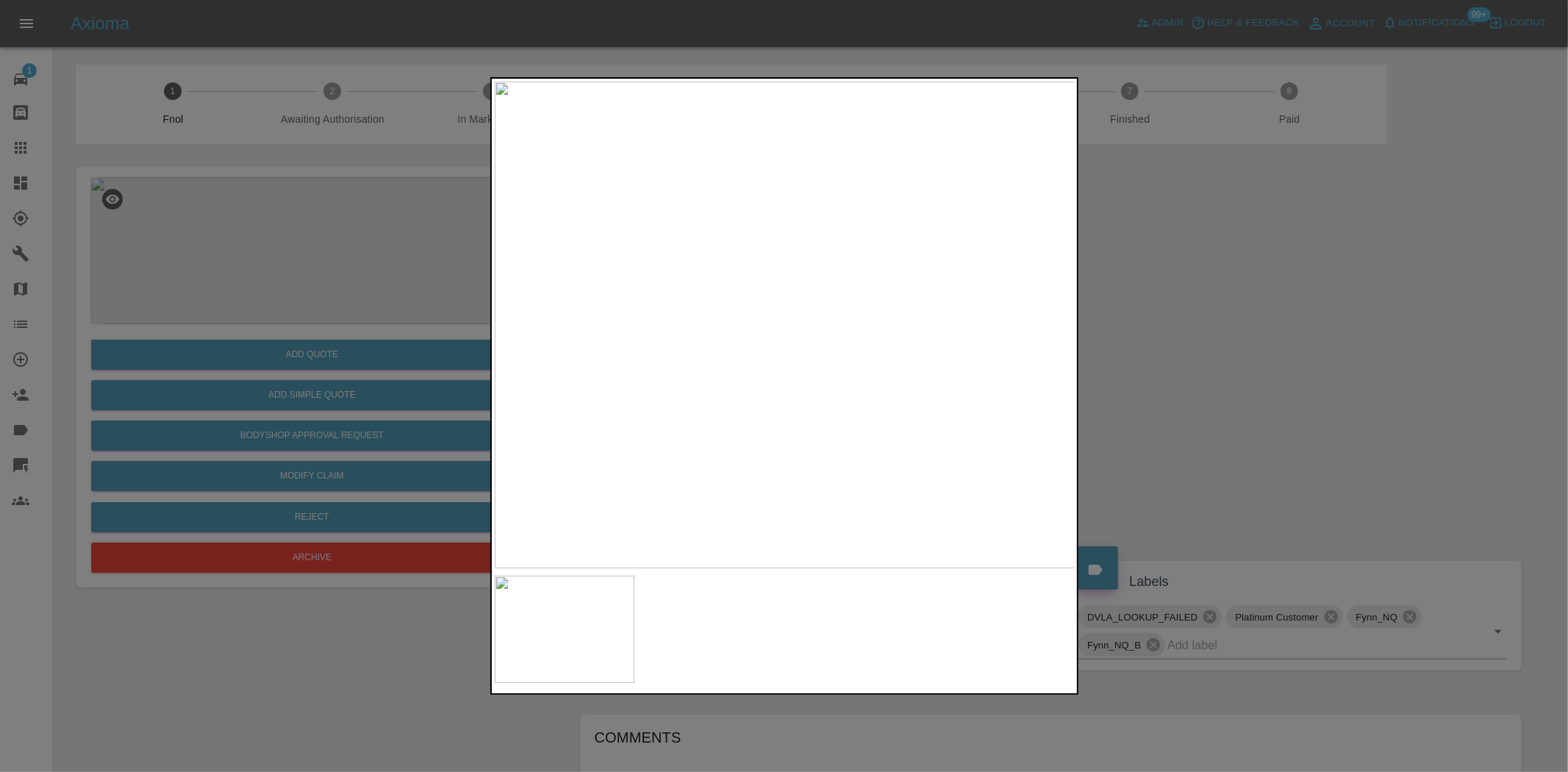
click at [437, 391] on div at bounding box center [784, 386] width 1568 height 772
click at [309, 309] on div at bounding box center [784, 386] width 1568 height 772
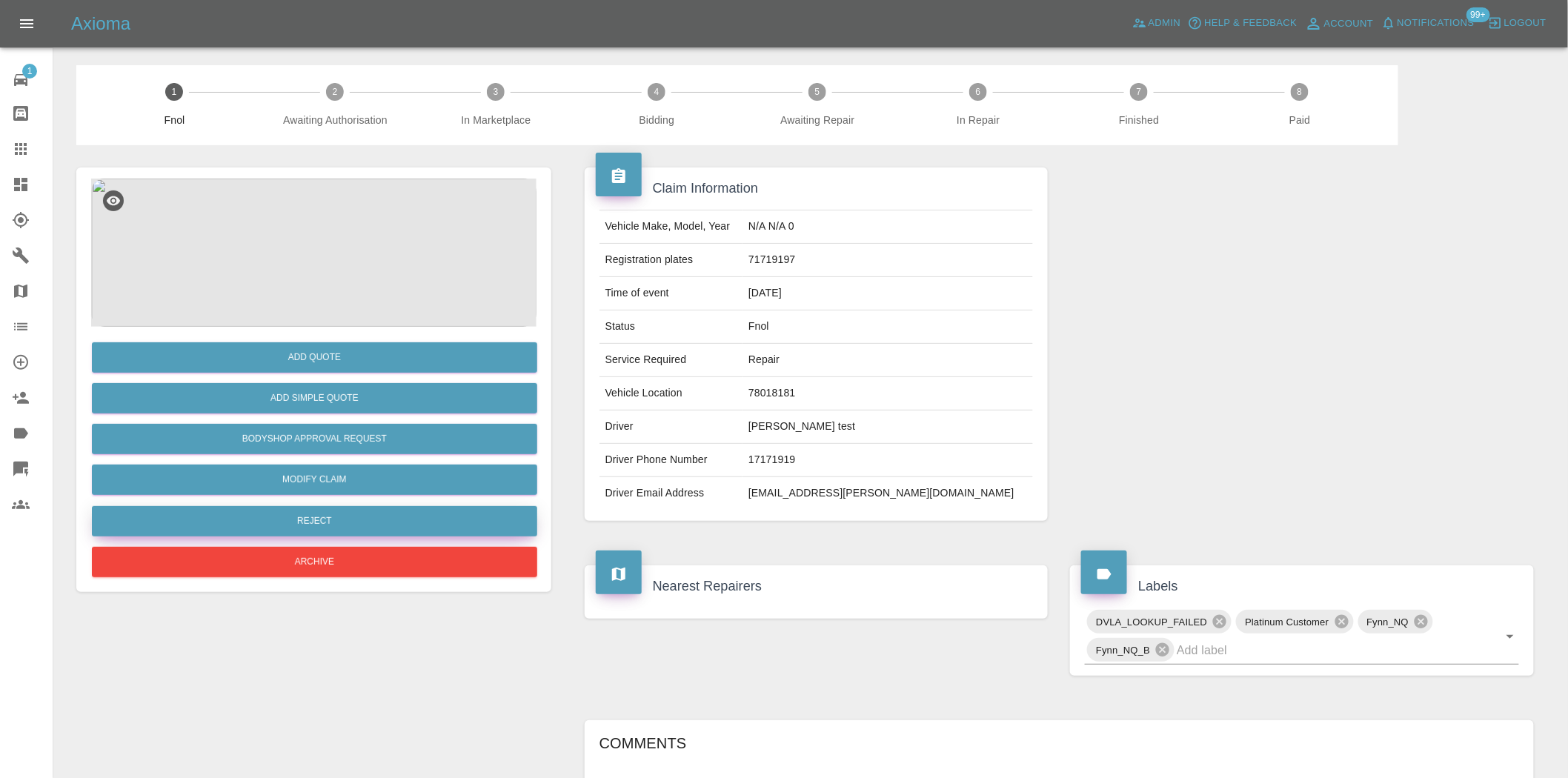
click at [339, 518] on button "Reject" at bounding box center [314, 521] width 445 height 31
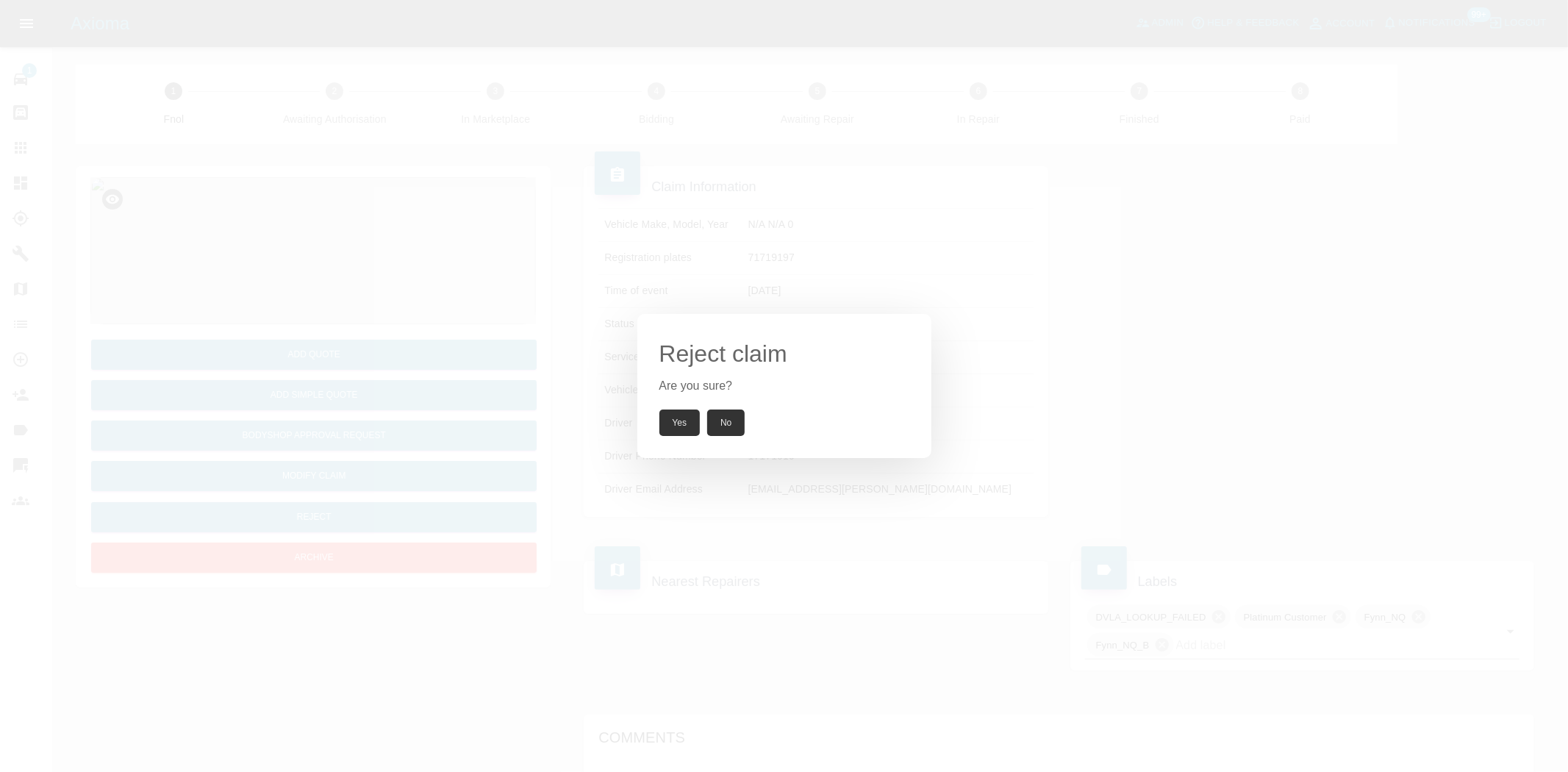
click at [674, 416] on button "Yes" at bounding box center [679, 422] width 41 height 26
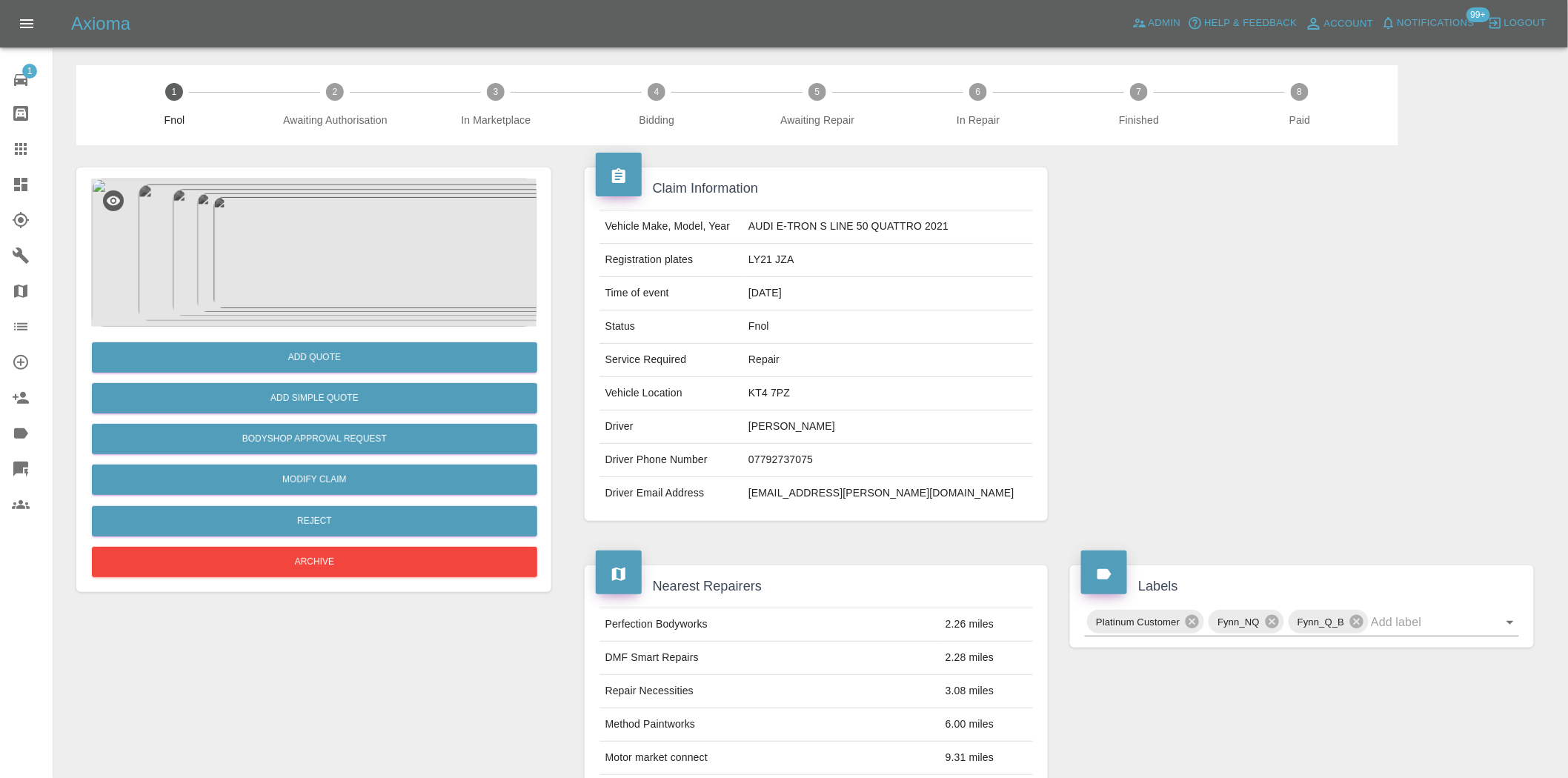
click at [306, 275] on img at bounding box center [314, 252] width 445 height 148
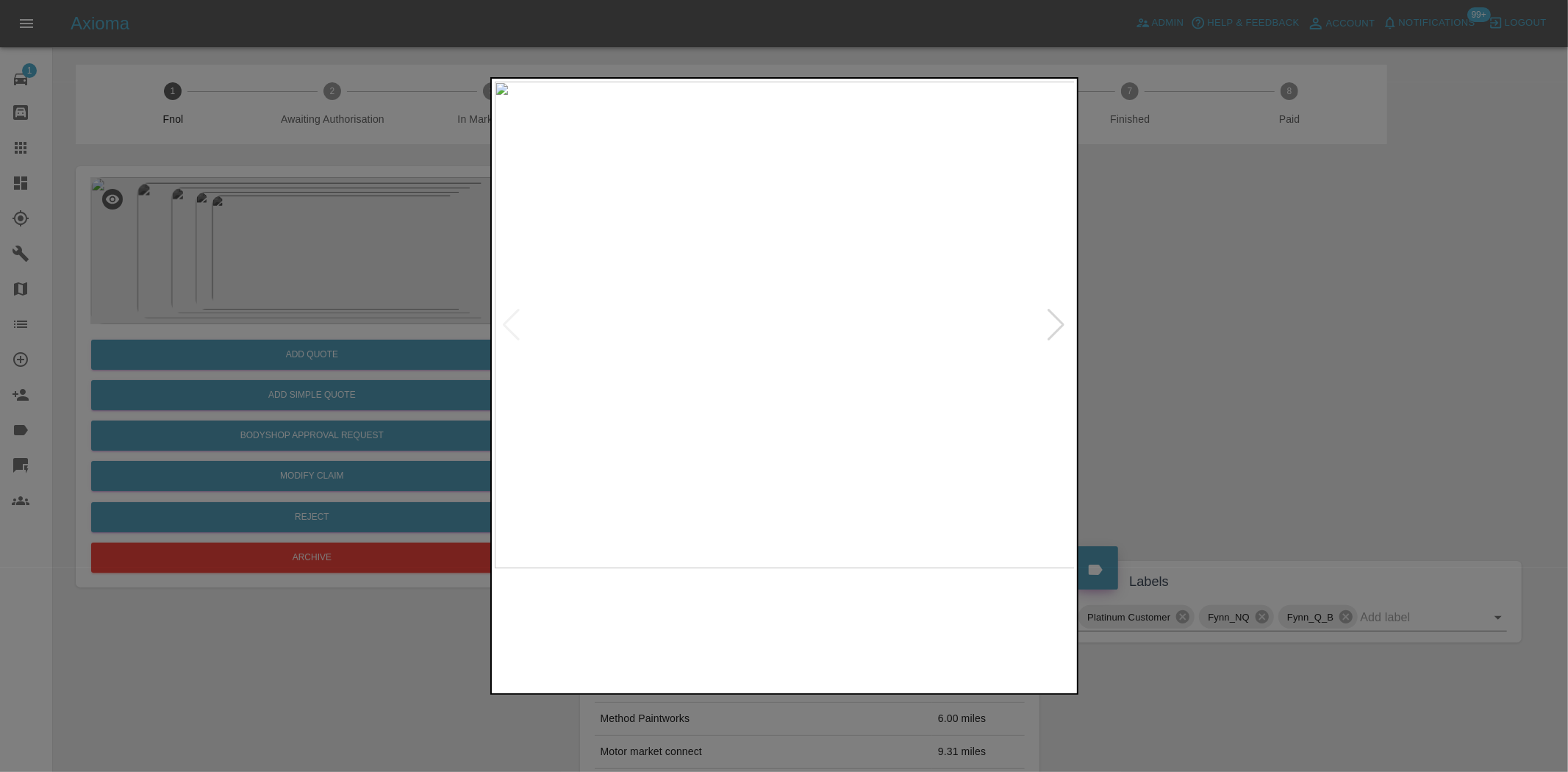
click at [637, 328] on img at bounding box center [785, 324] width 581 height 486
click at [658, 369] on img at bounding box center [785, 324] width 581 height 486
click at [695, 383] on img at bounding box center [785, 324] width 581 height 486
click at [627, 371] on img at bounding box center [785, 324] width 581 height 486
click at [534, 367] on img at bounding box center [785, 324] width 581 height 486
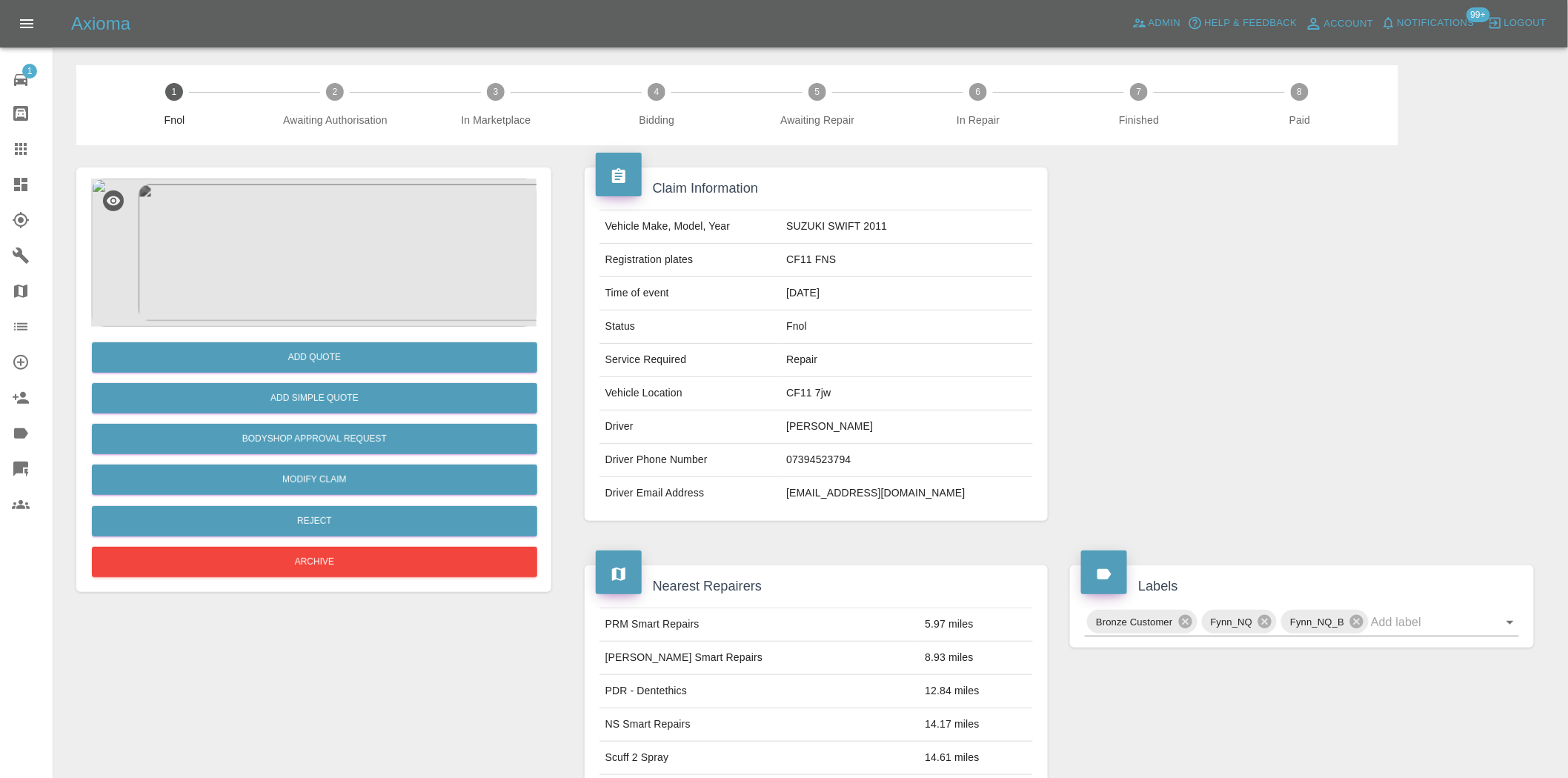
click at [315, 252] on img at bounding box center [314, 252] width 445 height 148
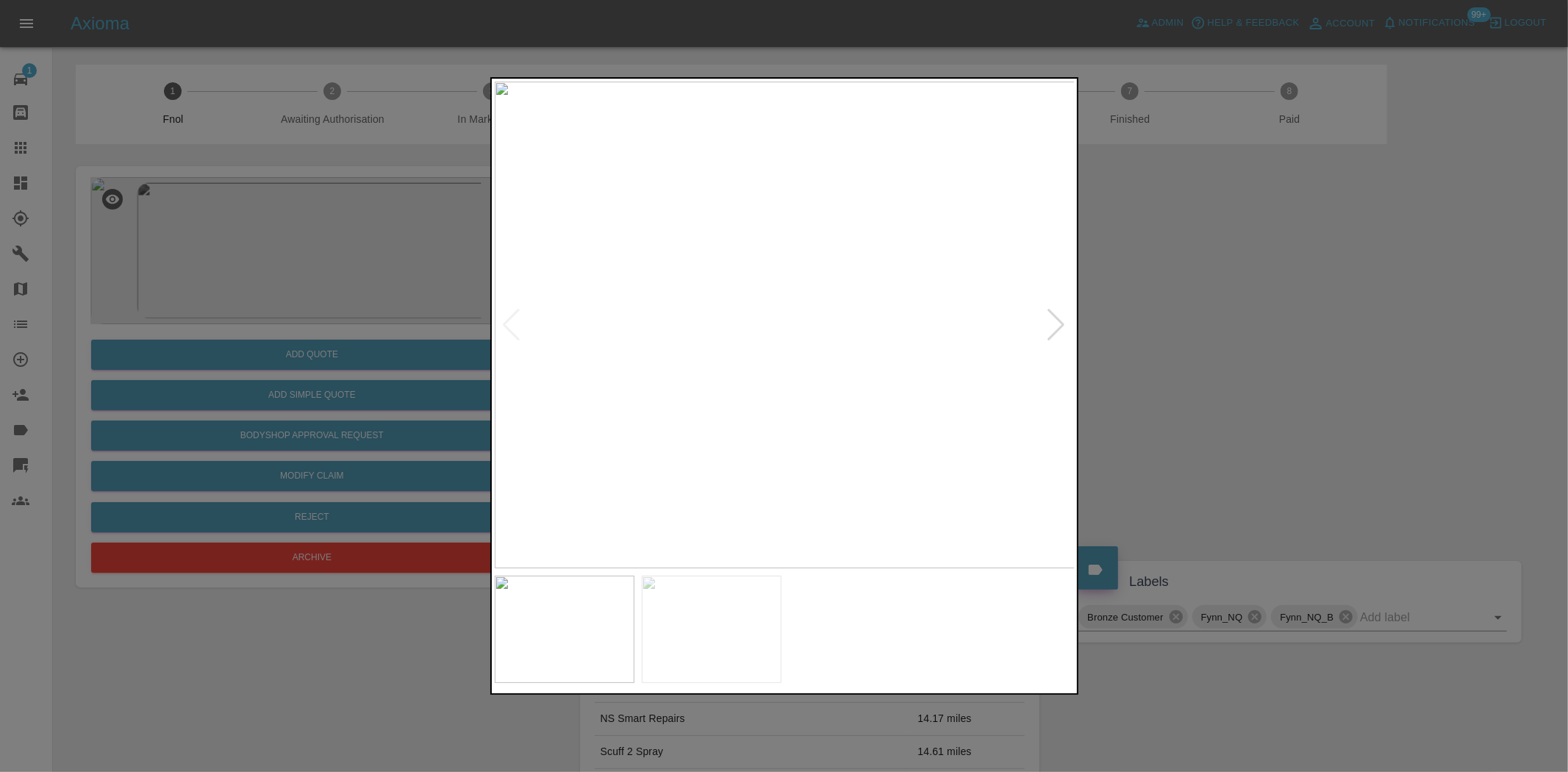
click at [320, 381] on div at bounding box center [784, 386] width 1568 height 772
click at [772, 340] on img at bounding box center [785, 324] width 581 height 486
click at [419, 377] on div at bounding box center [784, 386] width 1568 height 772
click at [733, 378] on img at bounding box center [498, 394] width 1743 height 1461
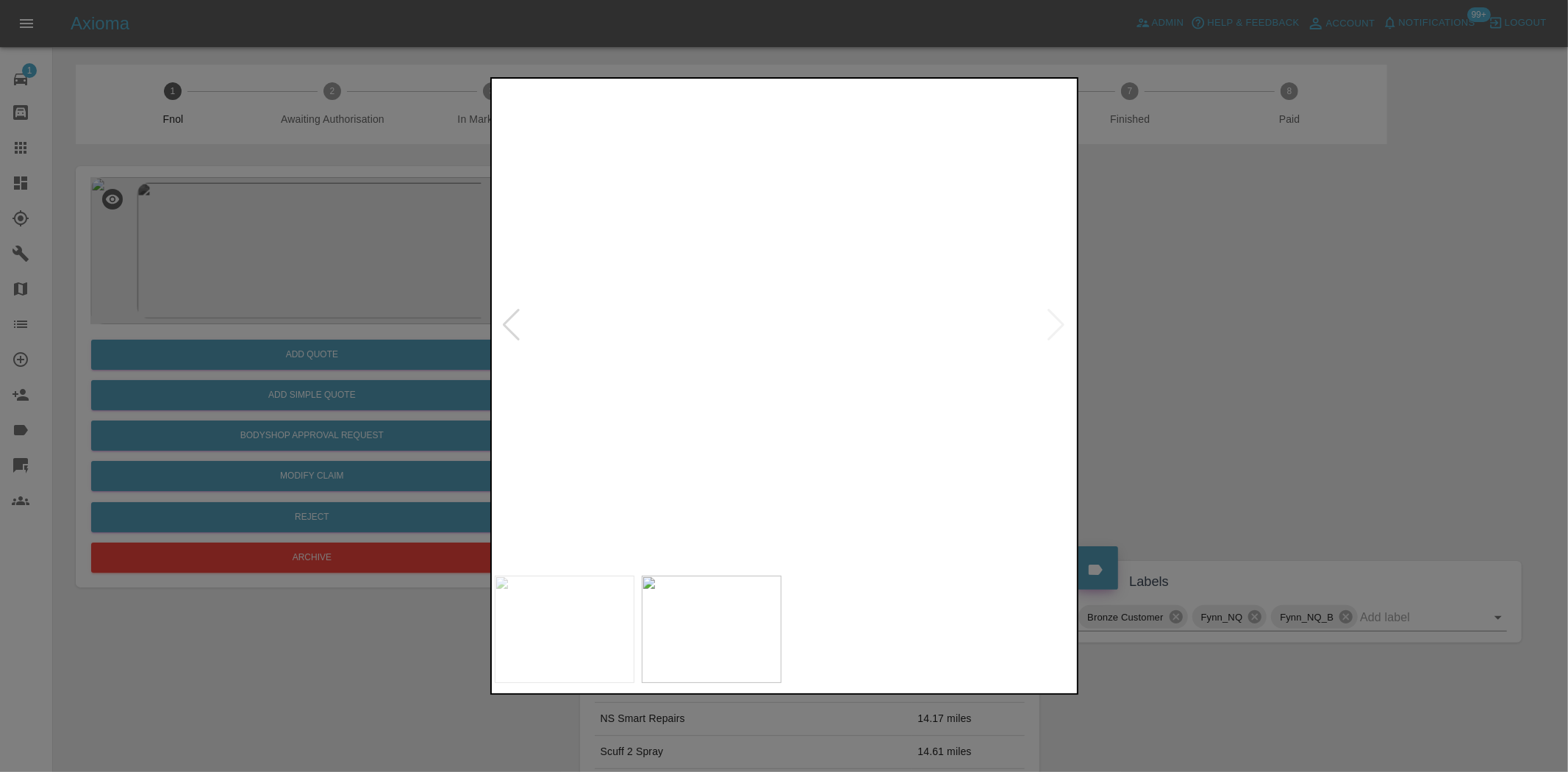
drag, startPoint x: 380, startPoint y: 308, endPoint x: 377, endPoint y: 318, distance: 10.4
click at [379, 308] on div at bounding box center [784, 386] width 1568 height 772
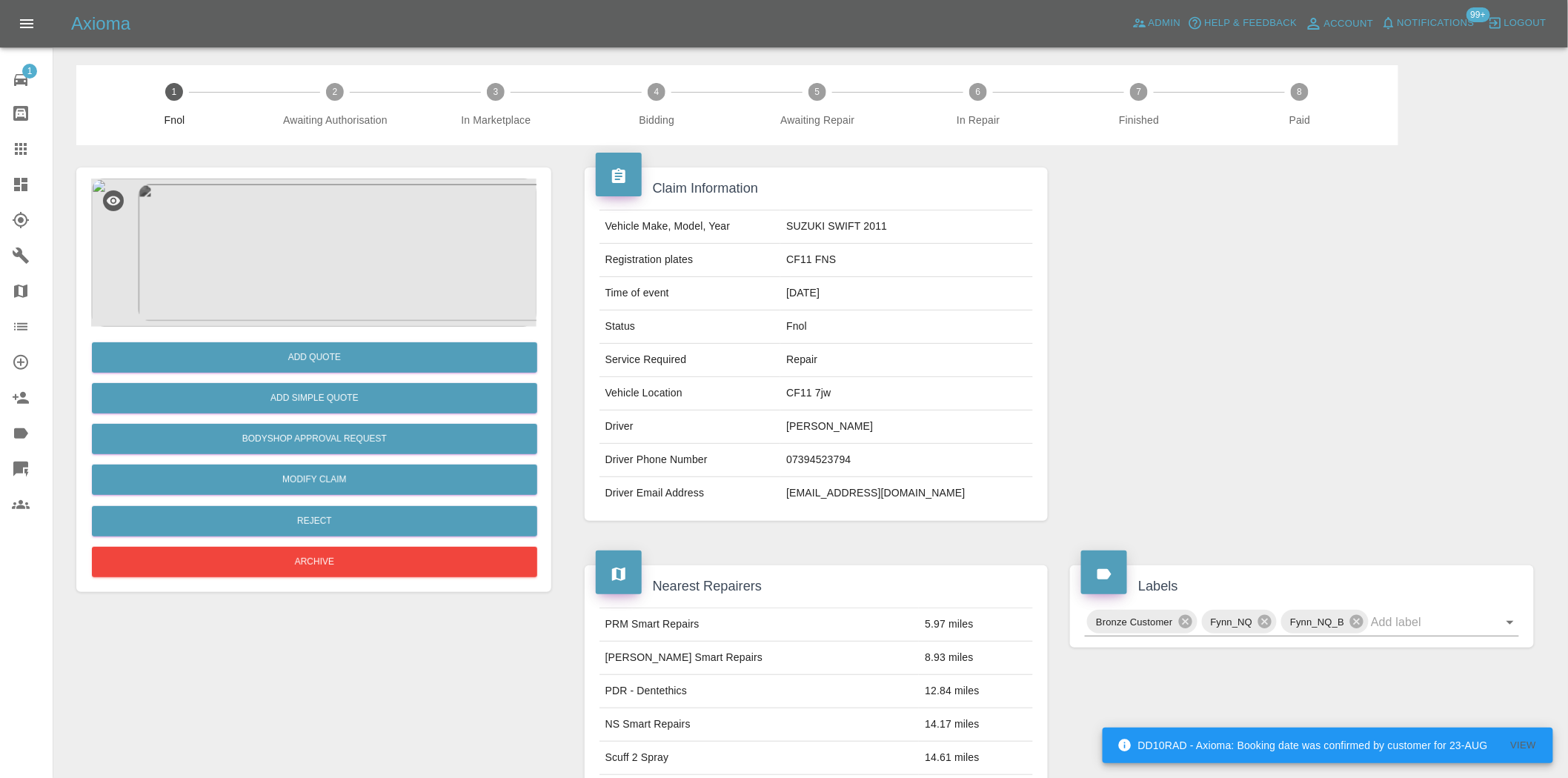
click at [343, 246] on img at bounding box center [314, 252] width 445 height 148
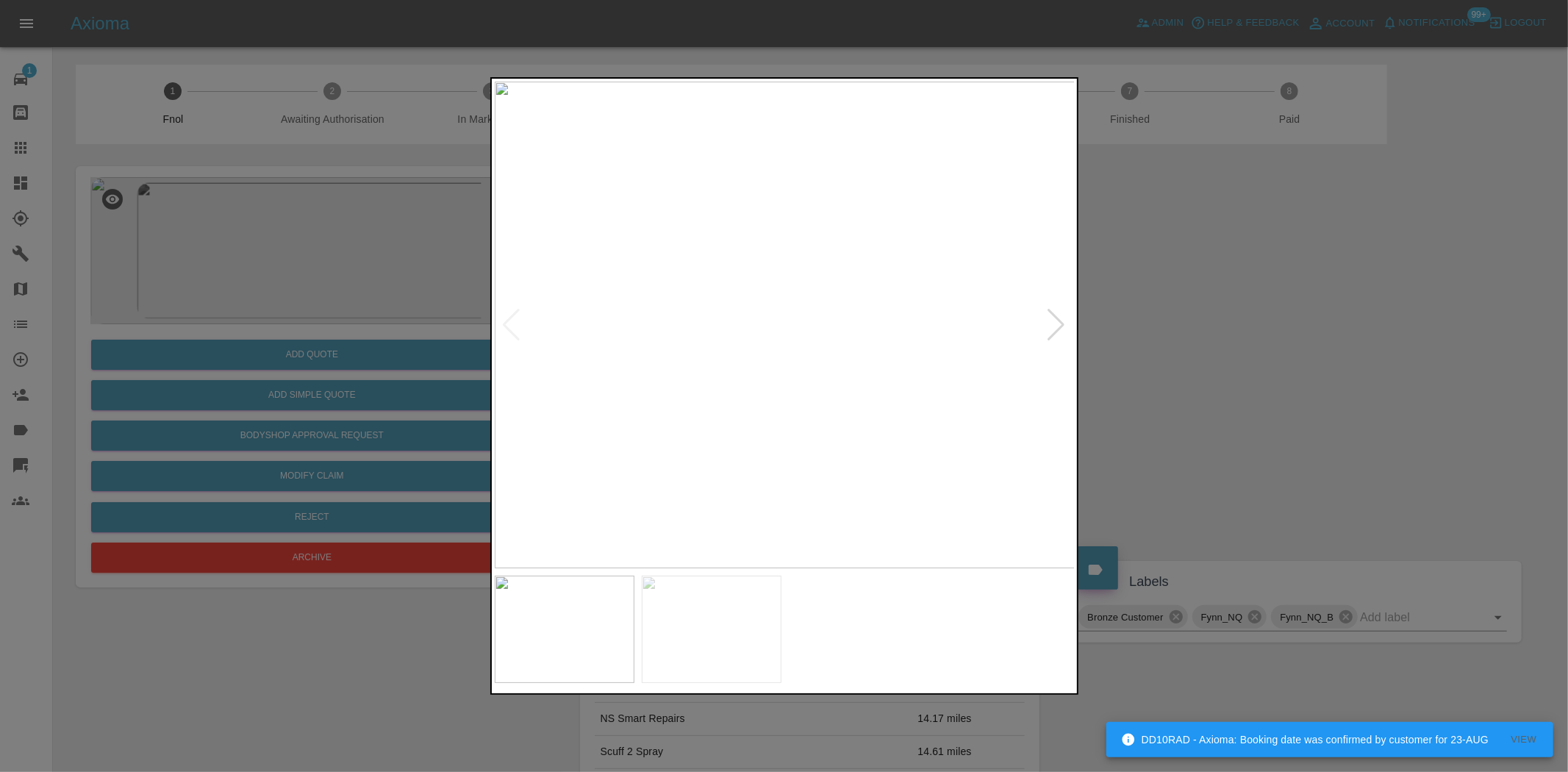
click at [342, 296] on div at bounding box center [784, 386] width 1568 height 772
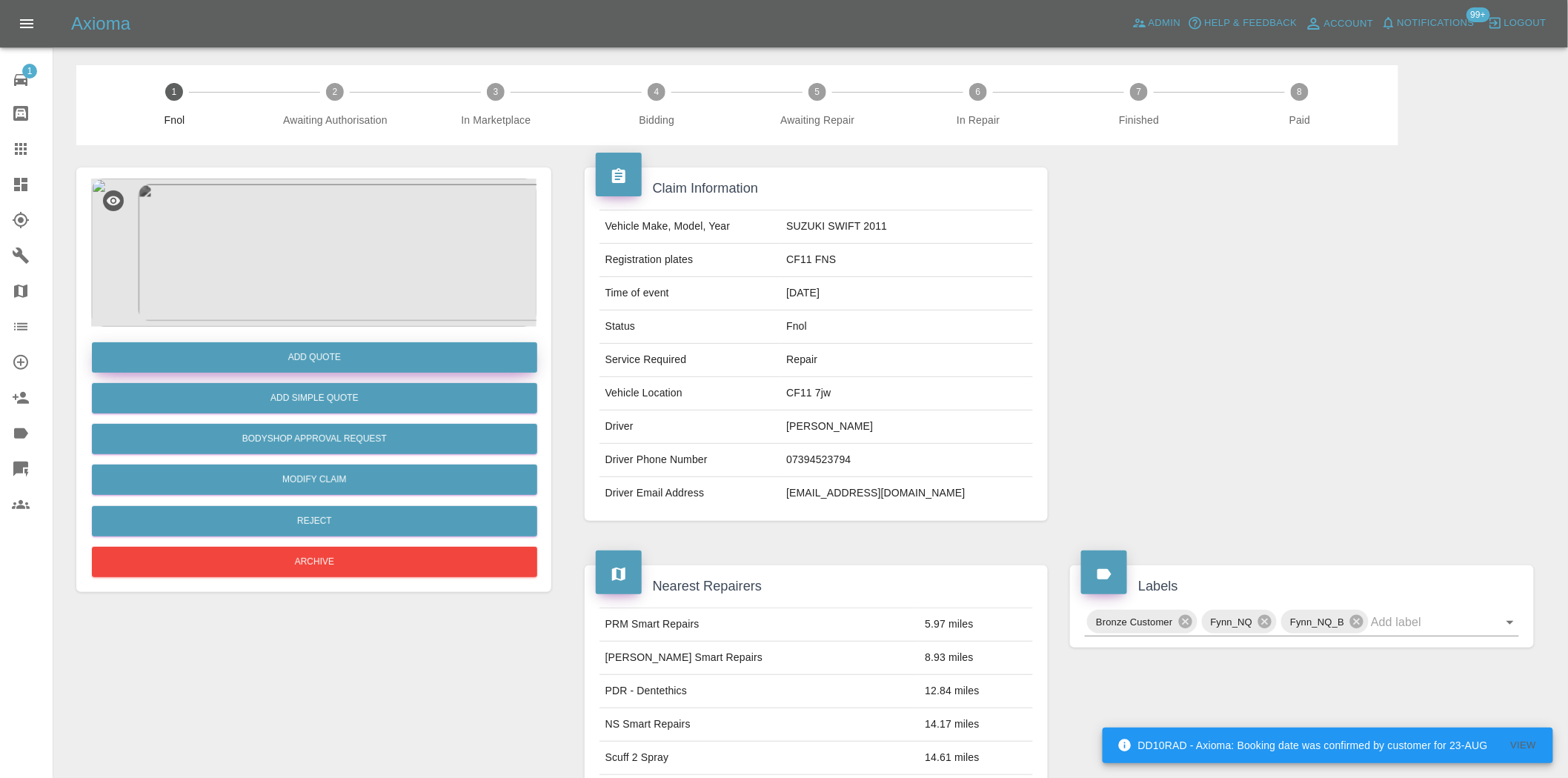
click at [378, 354] on button "Add Quote" at bounding box center [314, 358] width 445 height 31
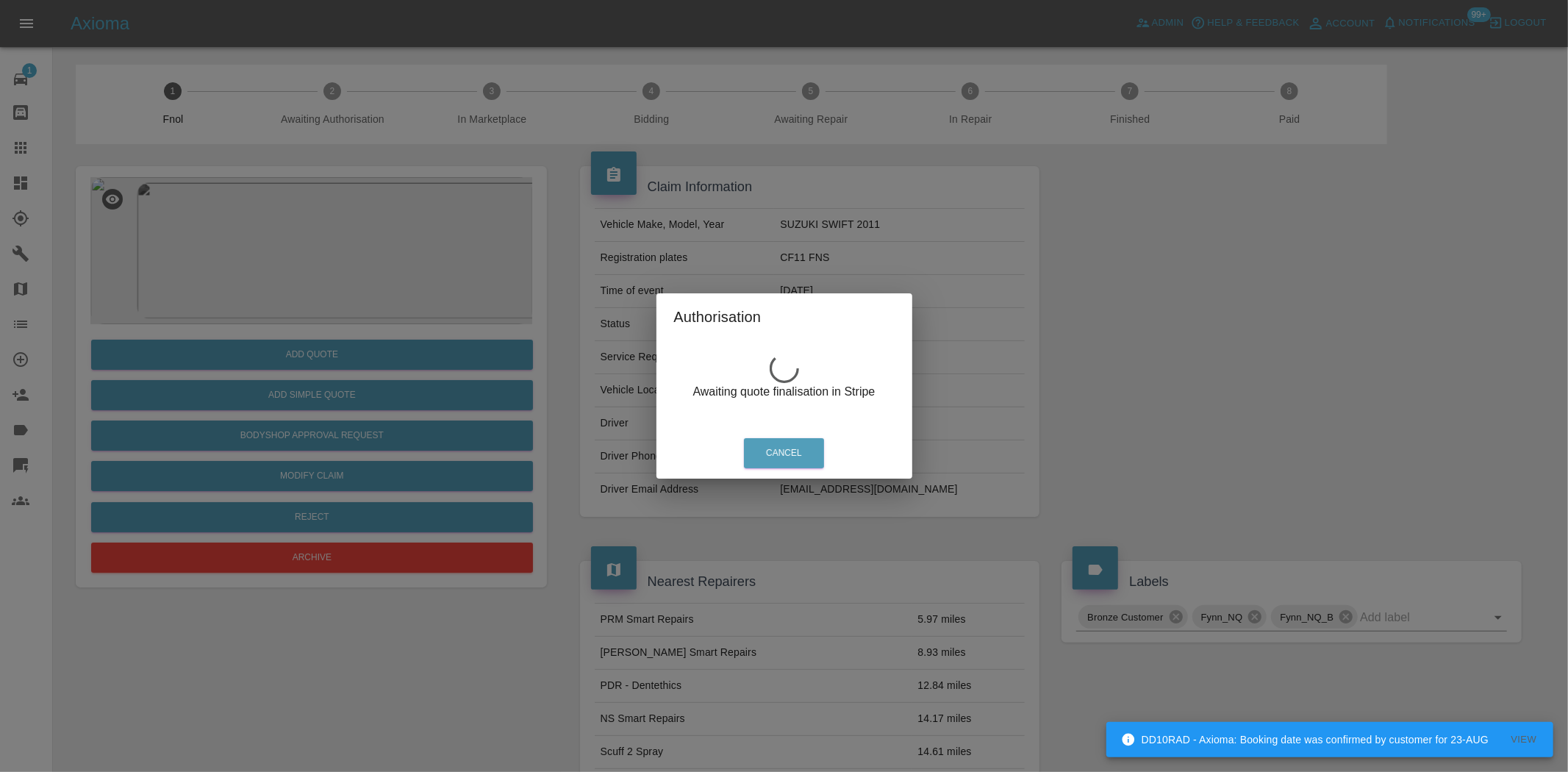
drag, startPoint x: 490, startPoint y: 253, endPoint x: 244, endPoint y: 249, distance: 246.0
click at [463, 252] on div "Authorisation Awaiting quote finalisation in Stripe Cancel" at bounding box center [784, 386] width 1568 height 772
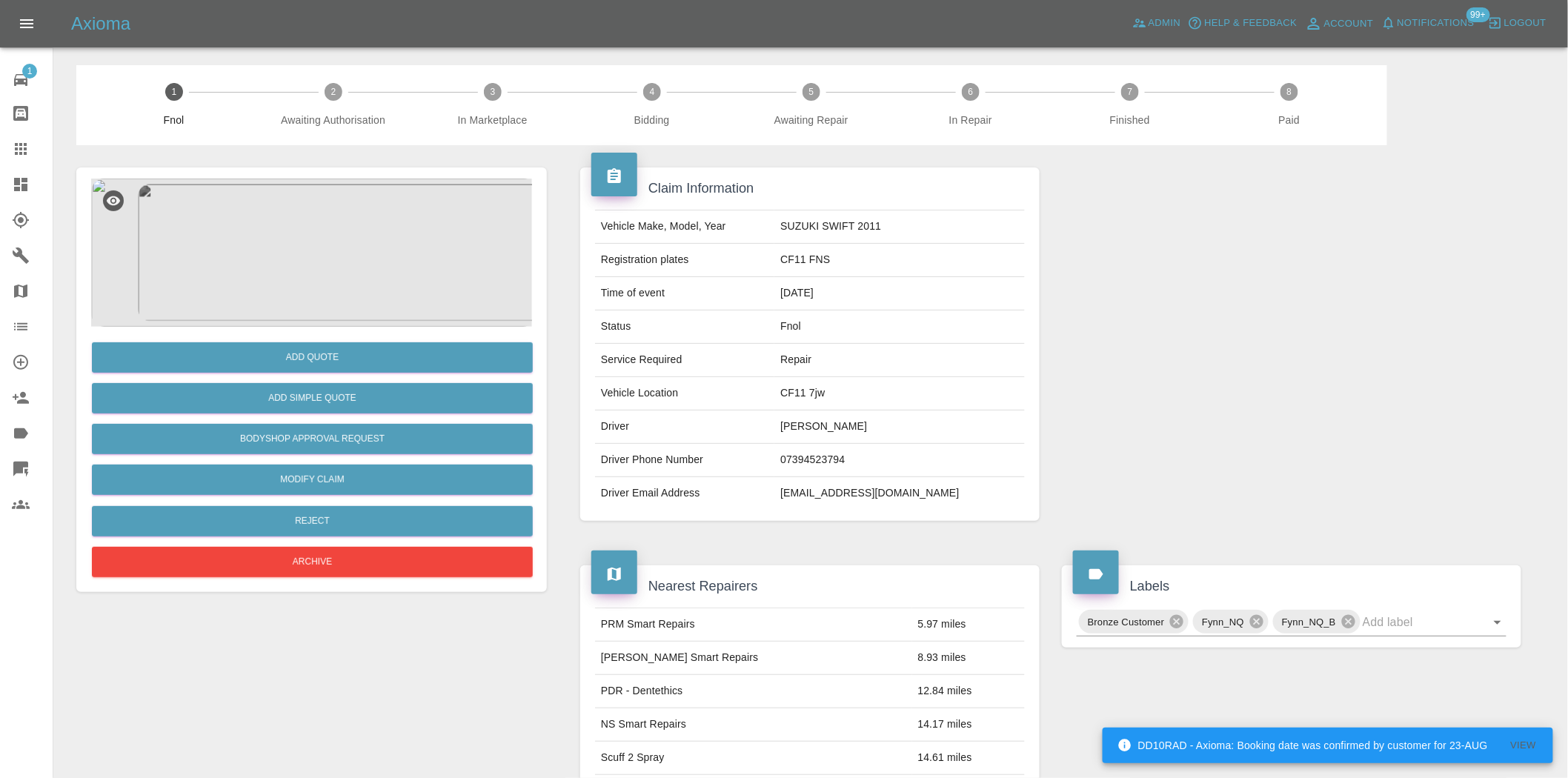
click at [246, 251] on img at bounding box center [314, 252] width 445 height 148
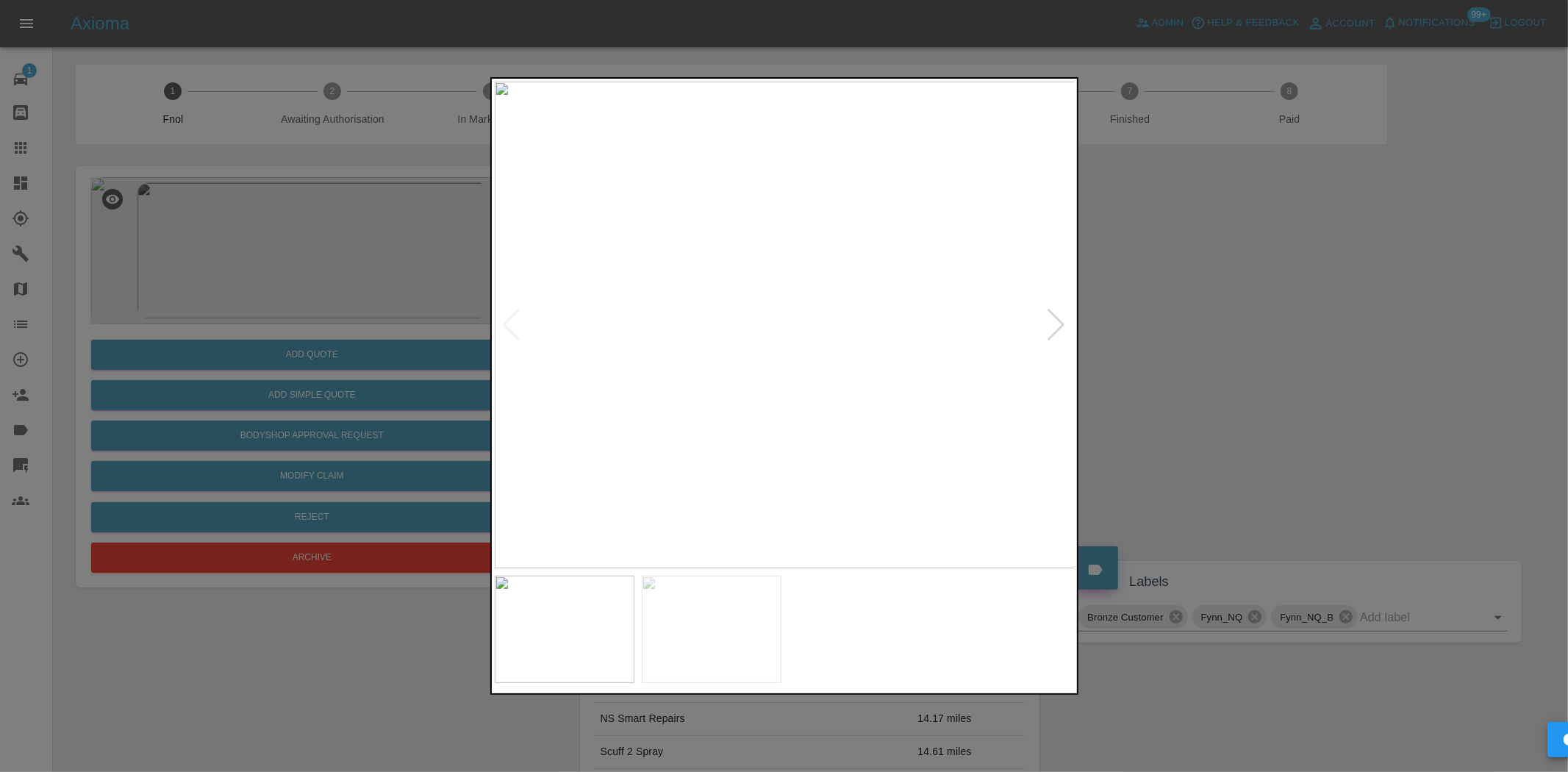
click at [847, 320] on img at bounding box center [785, 324] width 581 height 486
click at [941, 331] on img at bounding box center [785, 234] width 1743 height 1461
click at [781, 294] on img at bounding box center [964, 147] width 1743 height 1461
click at [710, 403] on img at bounding box center [1012, 2] width 1743 height 1461
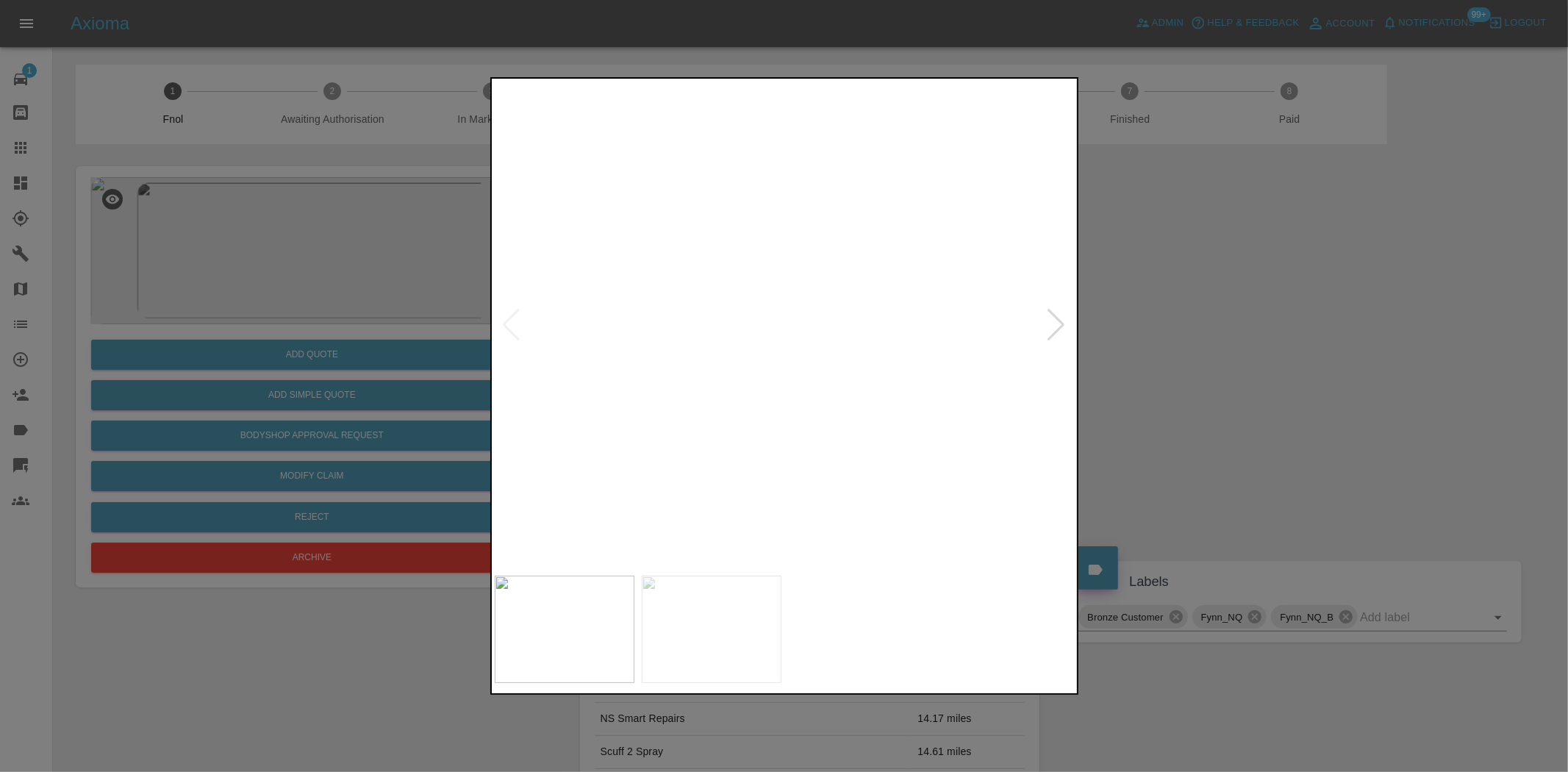
click at [710, 403] on img at bounding box center [1012, 2] width 1743 height 1461
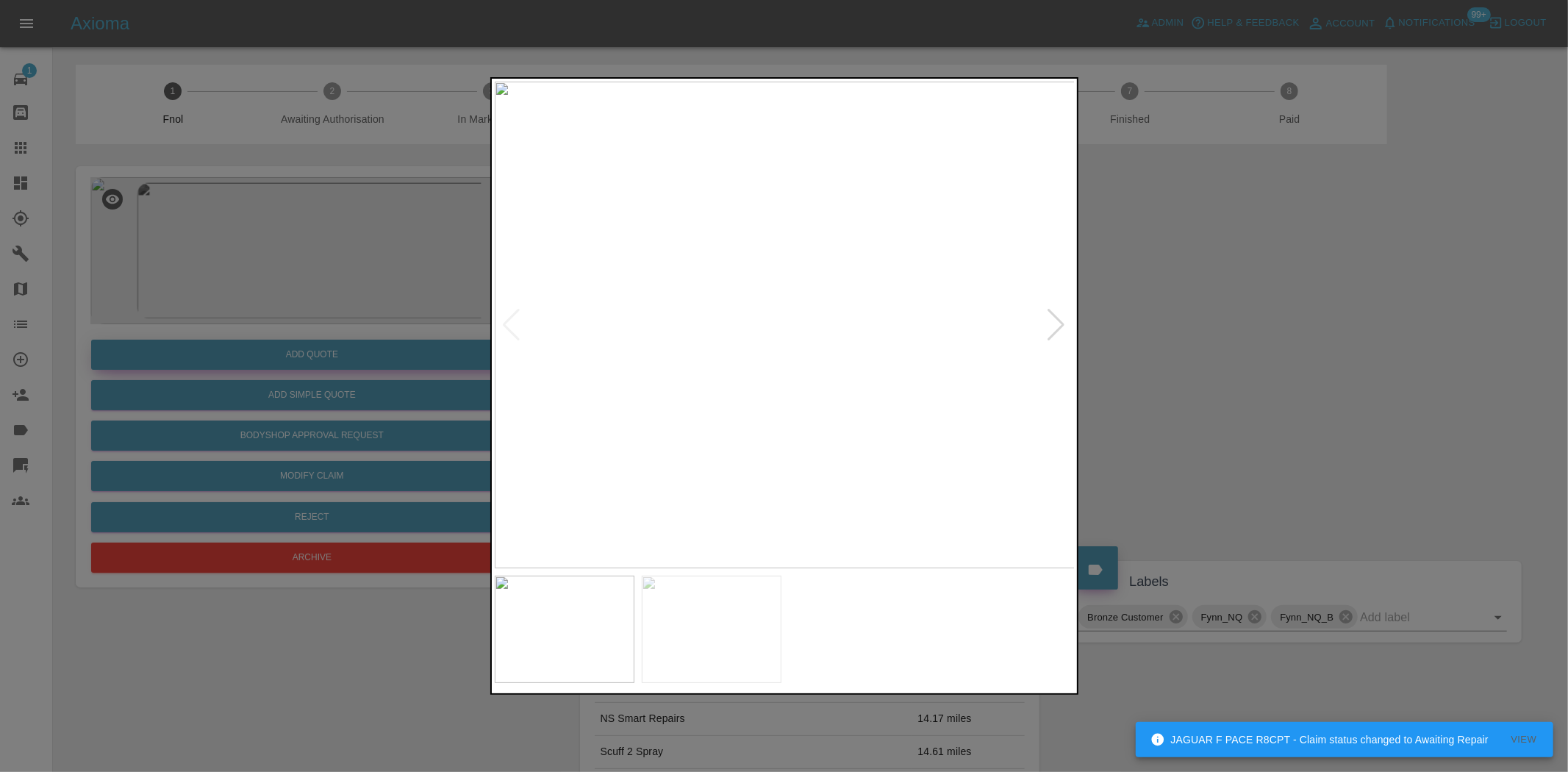
drag, startPoint x: 427, startPoint y: 299, endPoint x: 387, endPoint y: 353, distance: 67.2
click at [402, 322] on div at bounding box center [784, 386] width 1568 height 772
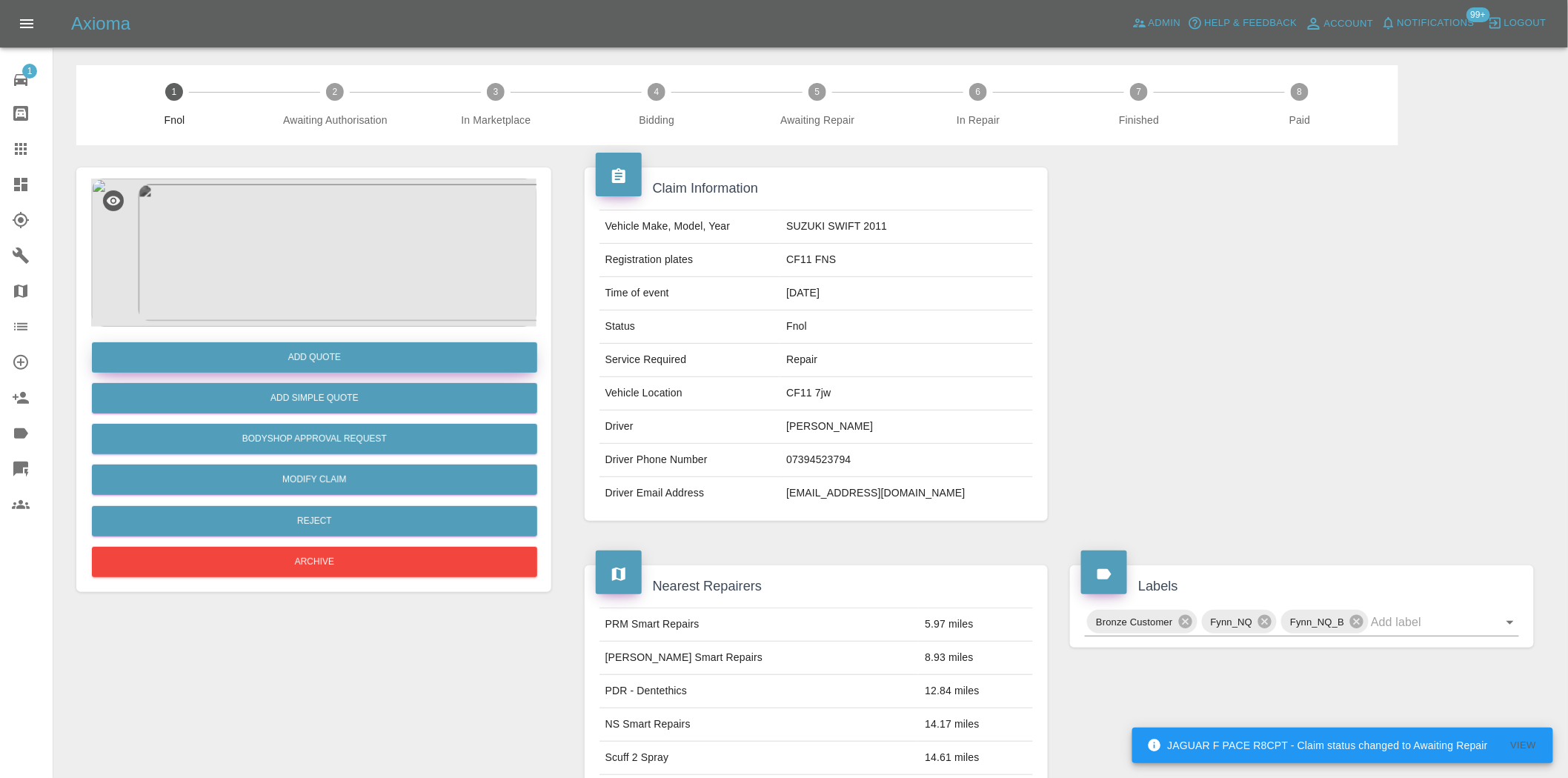
click at [390, 359] on button "Add Quote" at bounding box center [314, 358] width 445 height 31
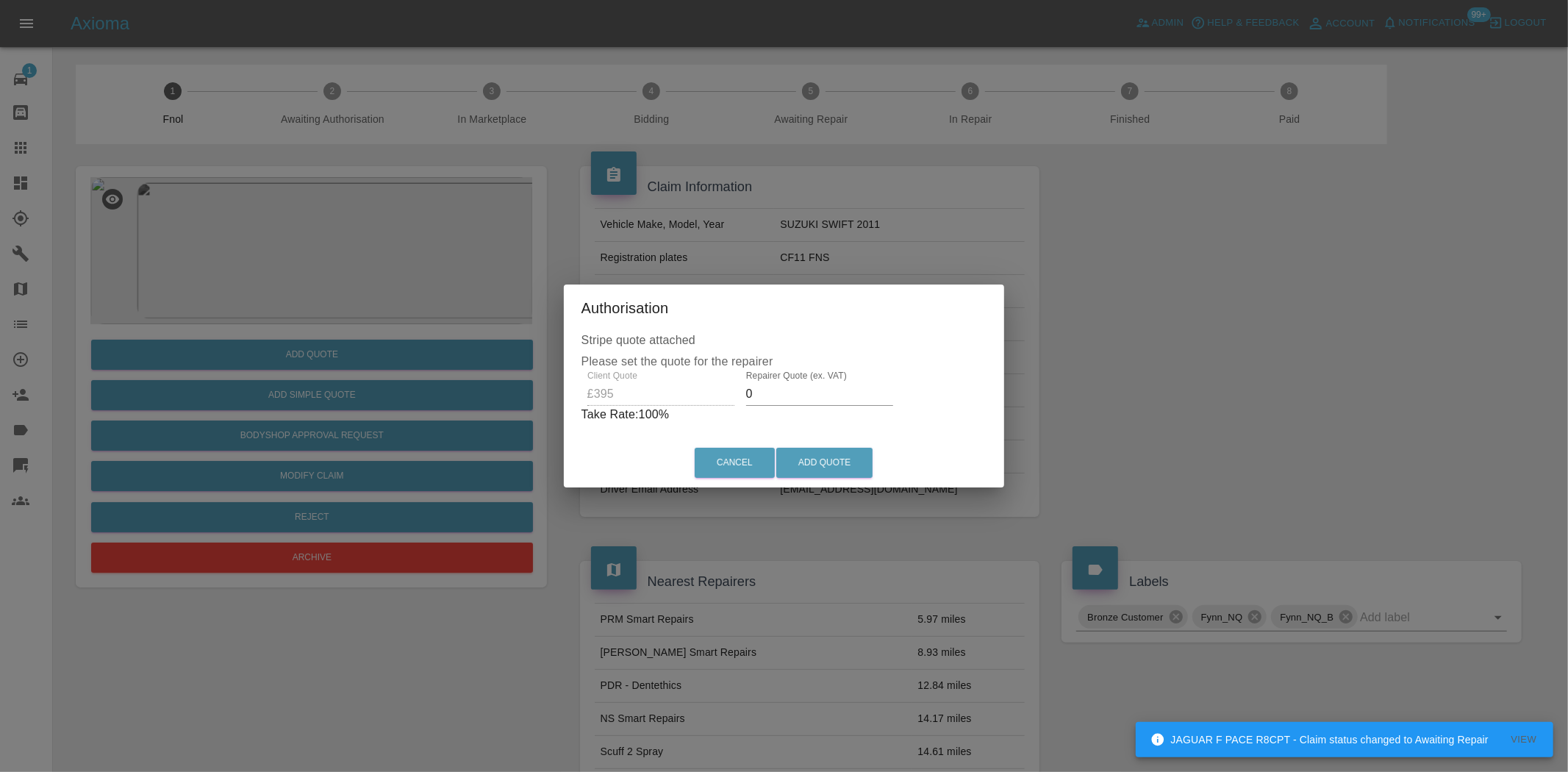
click at [634, 391] on div "Client Quote £395 Repairer Quote (ex. VAT) 0 Take Rate: 100 %" at bounding box center [784, 397] width 405 height 53
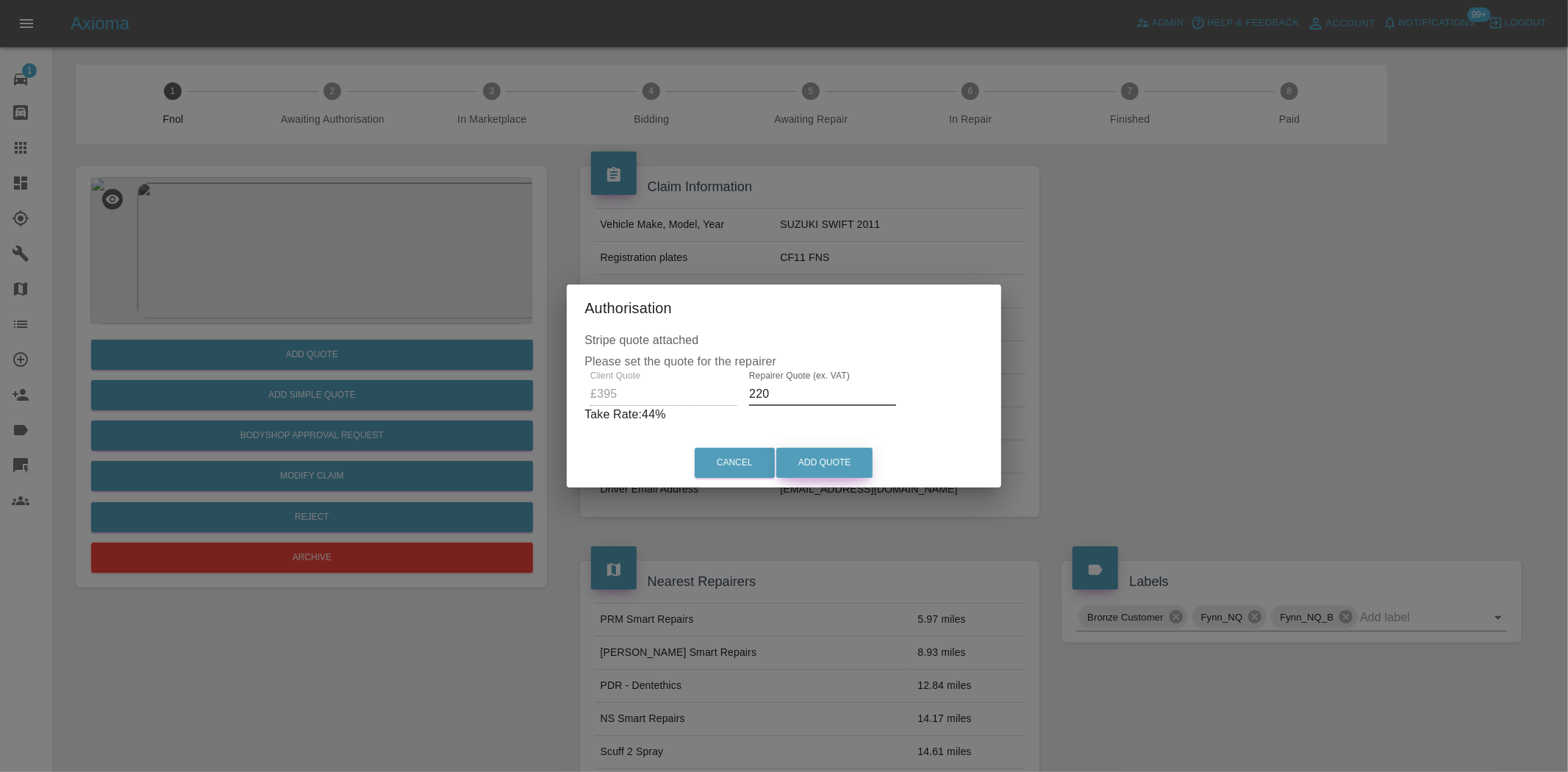
type input "220"
click at [830, 474] on button "Add Quote" at bounding box center [824, 463] width 96 height 30
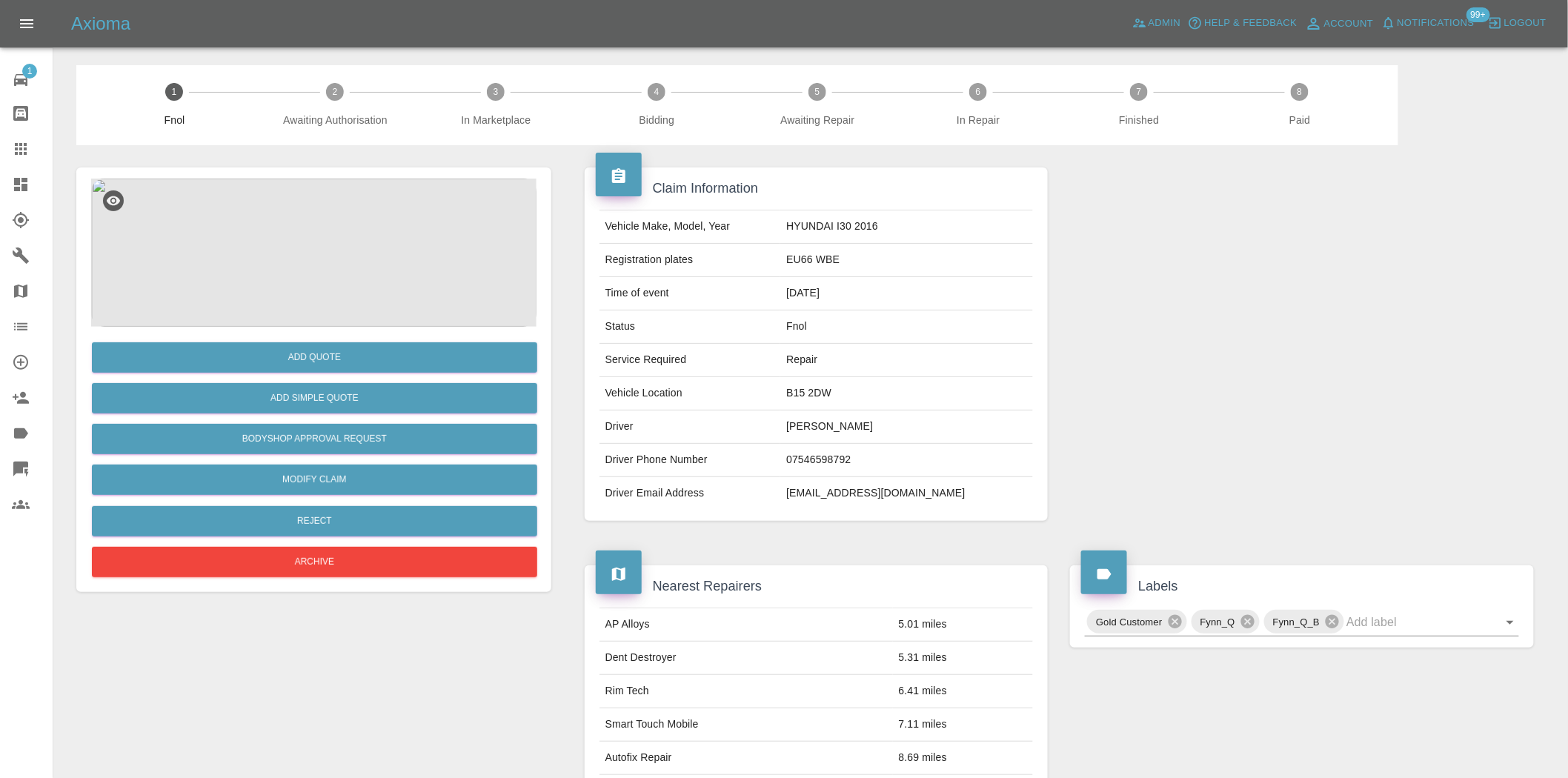
click at [347, 257] on img at bounding box center [314, 252] width 445 height 148
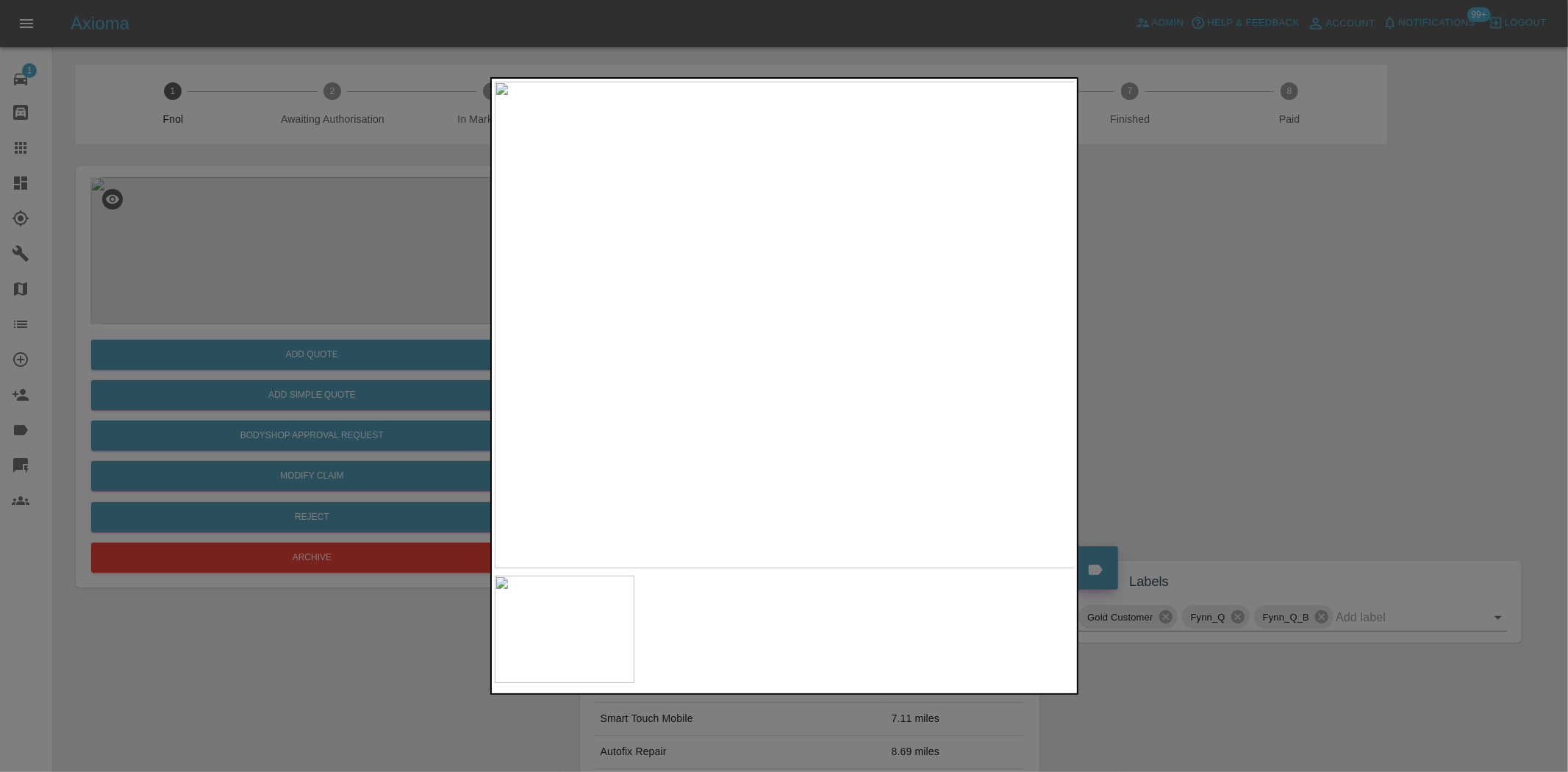
click at [748, 339] on img at bounding box center [785, 324] width 581 height 486
click at [573, 353] on img at bounding box center [785, 324] width 581 height 486
click at [899, 327] on img at bounding box center [785, 324] width 581 height 486
click at [899, 326] on img at bounding box center [785, 324] width 581 height 486
click at [811, 555] on img at bounding box center [388, 624] width 1743 height 1461
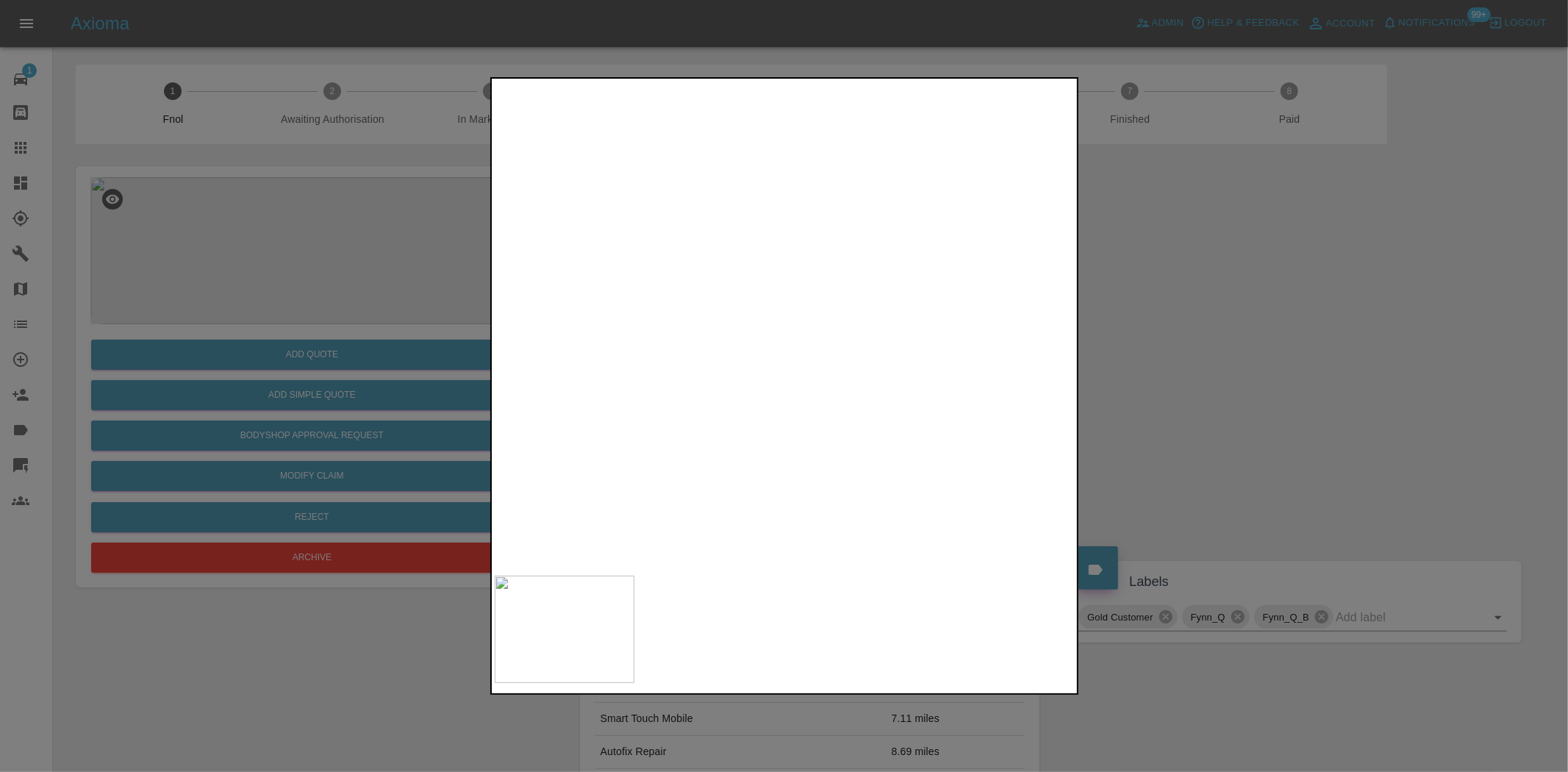
click at [841, 128] on img at bounding box center [405, 651] width 1743 height 1461
click at [735, 260] on img at bounding box center [479, 352] width 1743 height 1461
click at [712, 279] on img at bounding box center [479, 352] width 1743 height 1461
click at [573, 401] on img at bounding box center [785, 324] width 581 height 486
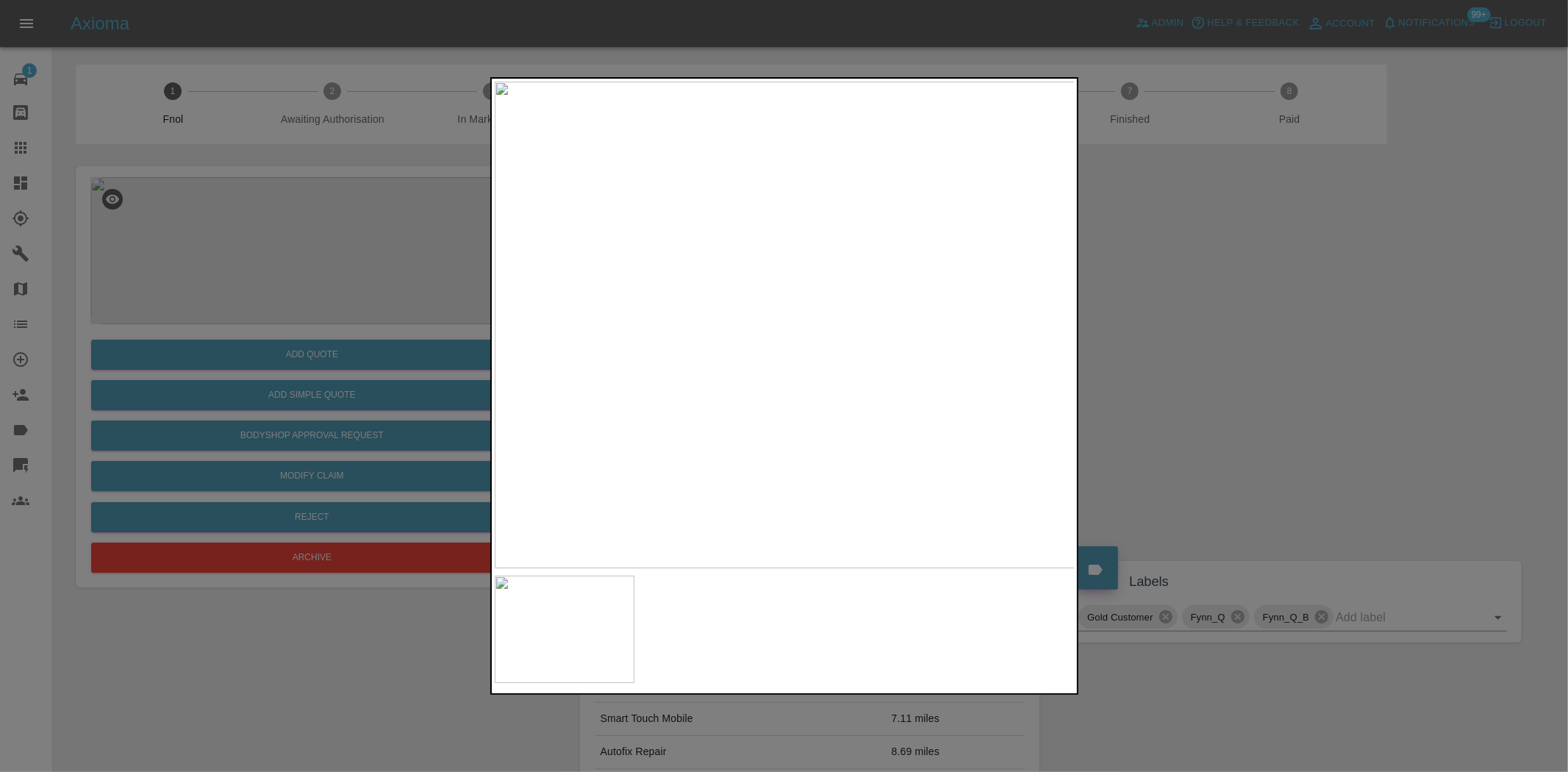
click at [411, 362] on div at bounding box center [784, 386] width 1568 height 772
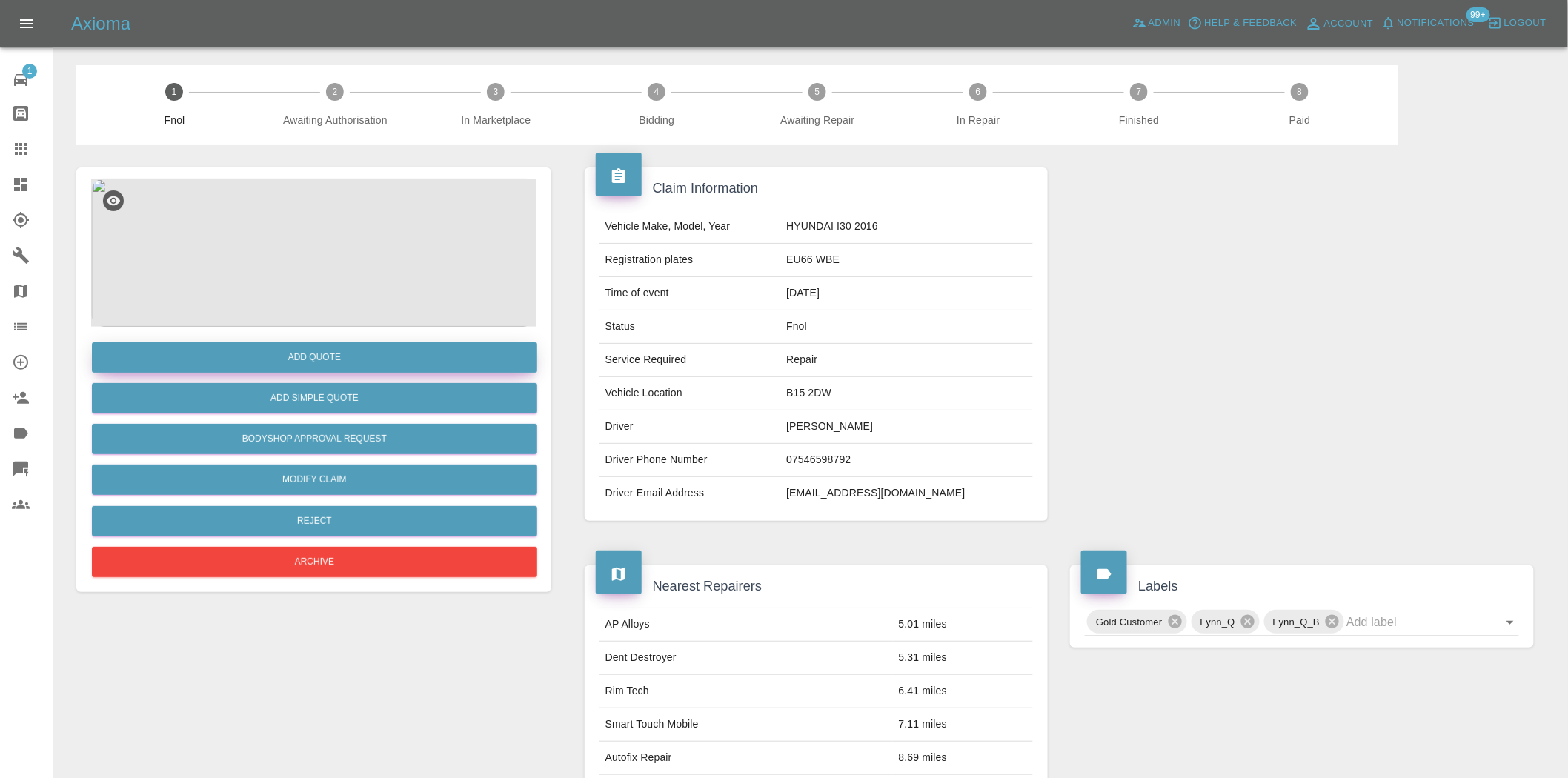
click at [406, 364] on button "Add Quote" at bounding box center [314, 358] width 445 height 31
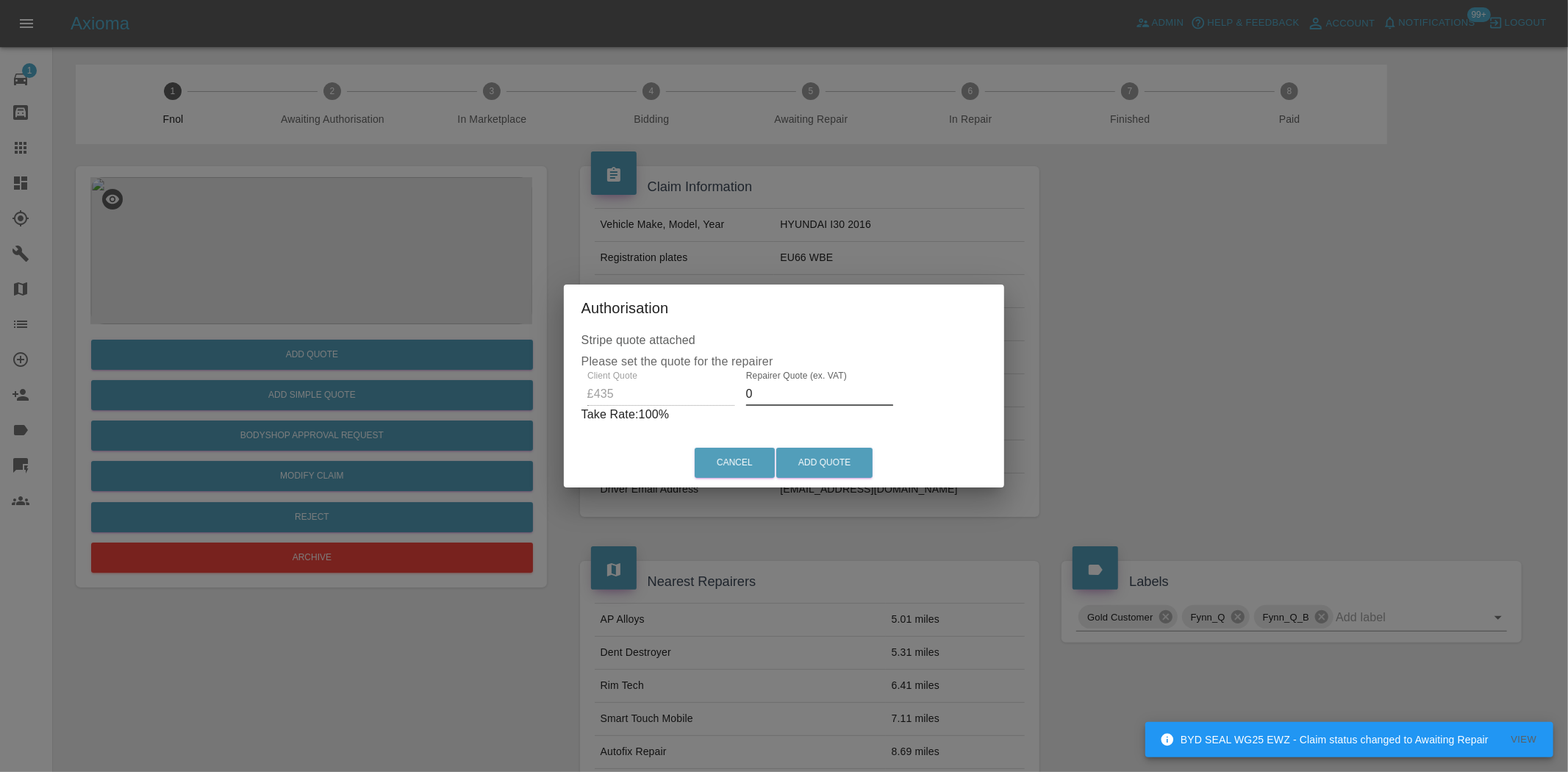
drag, startPoint x: 760, startPoint y: 392, endPoint x: 643, endPoint y: 373, distance: 118.5
click at [660, 380] on div "Client Quote £435 Repairer Quote (ex. VAT) 0 Take Rate: 100 %" at bounding box center [784, 397] width 405 height 53
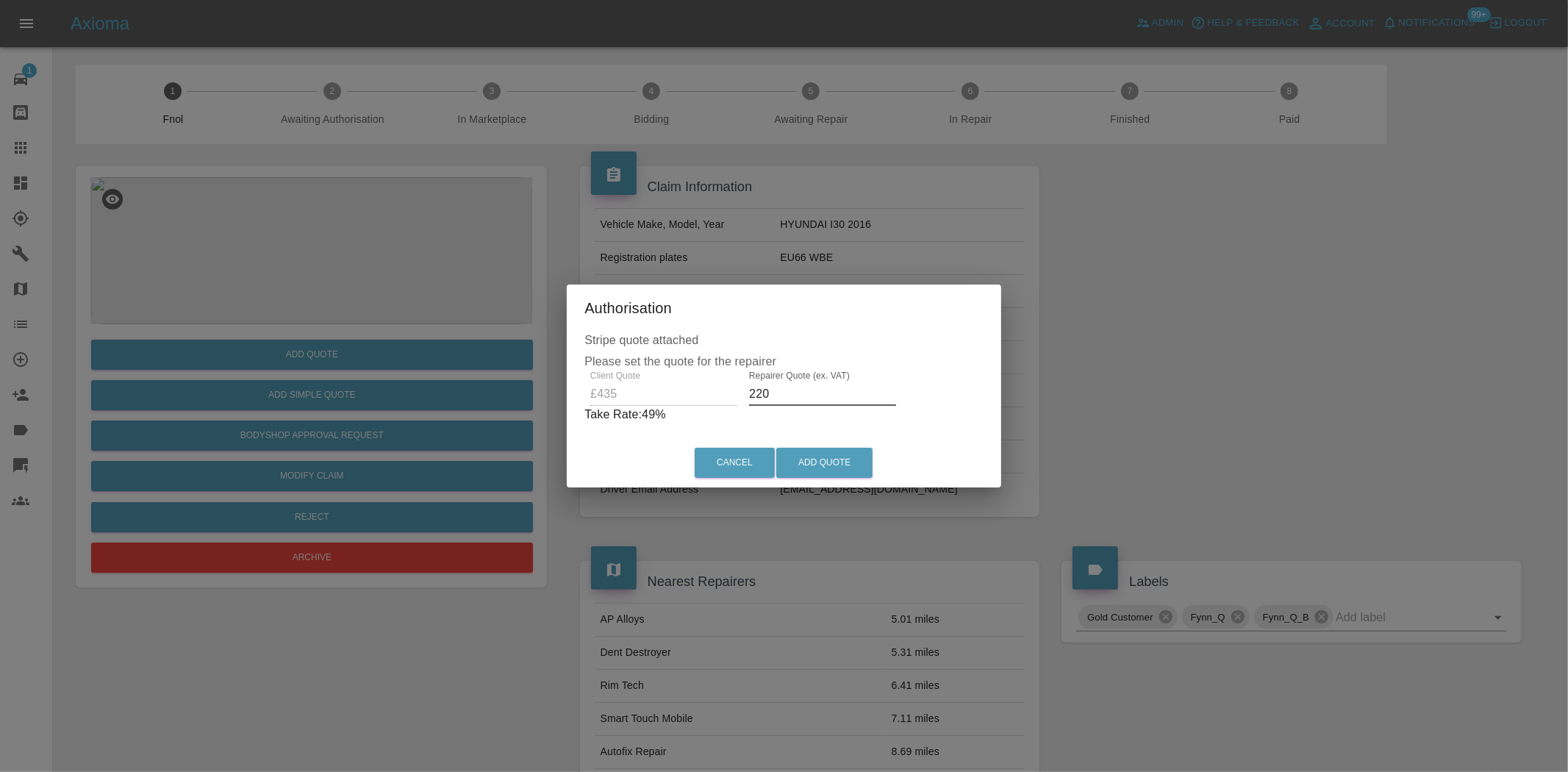
drag, startPoint x: 796, startPoint y: 392, endPoint x: 480, endPoint y: 361, distance: 317.5
click at [514, 361] on div "Authorisation Stripe quote attached Please set the quote for the repairer Clien…" at bounding box center [784, 386] width 1568 height 772
drag, startPoint x: 816, startPoint y: 392, endPoint x: 533, endPoint y: 392, distance: 283.0
click at [533, 392] on div "Authorisation Stripe quote attached Please set the quote for the repairer Clien…" at bounding box center [784, 386] width 1568 height 772
drag, startPoint x: 798, startPoint y: 394, endPoint x: 437, endPoint y: 424, distance: 362.2
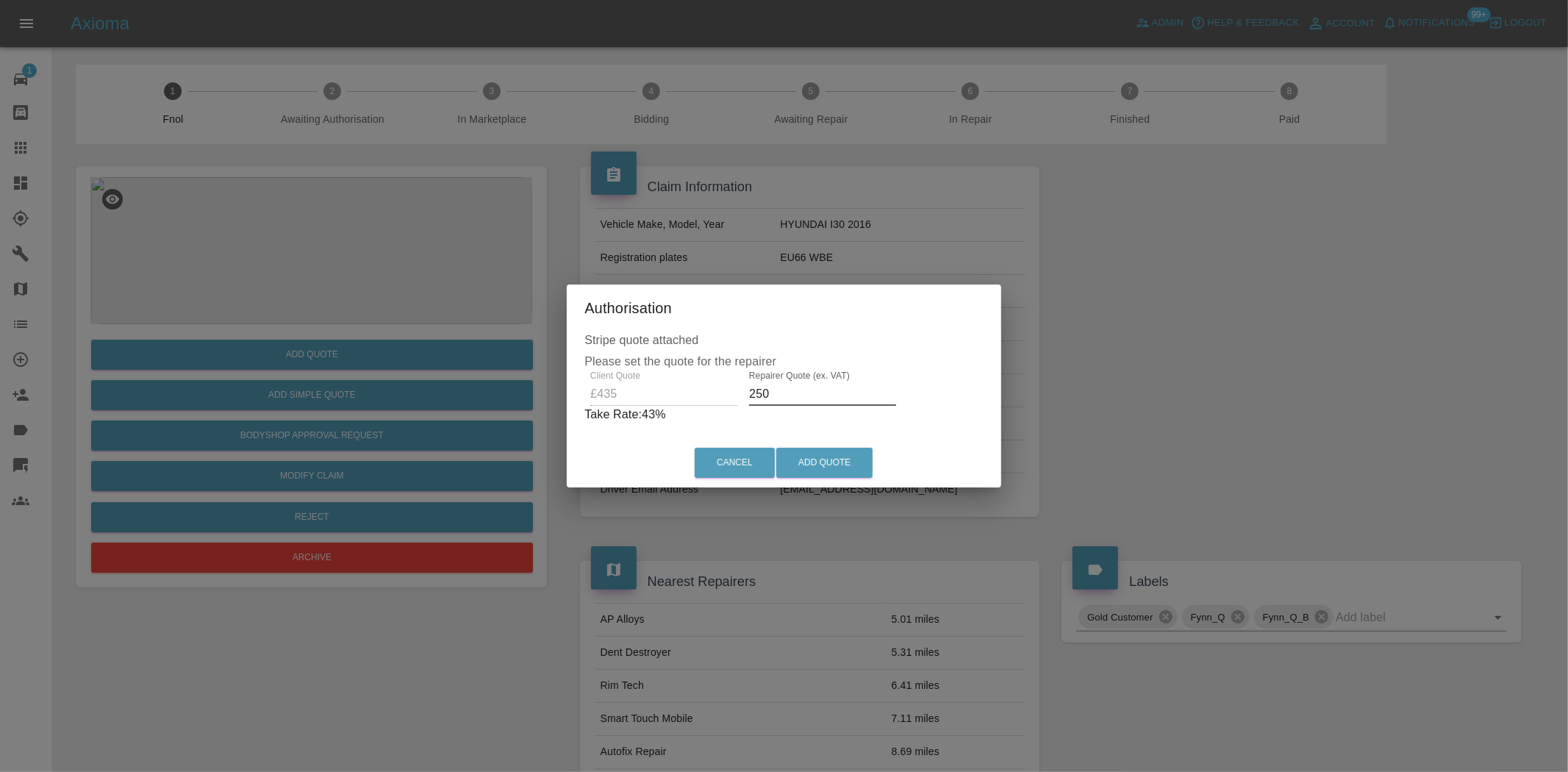
click at [445, 417] on div "Authorisation Stripe quote attached Please set the quote for the repairer Clien…" at bounding box center [784, 386] width 1568 height 772
type input "265"
click at [804, 463] on button "Add Quote" at bounding box center [824, 463] width 96 height 30
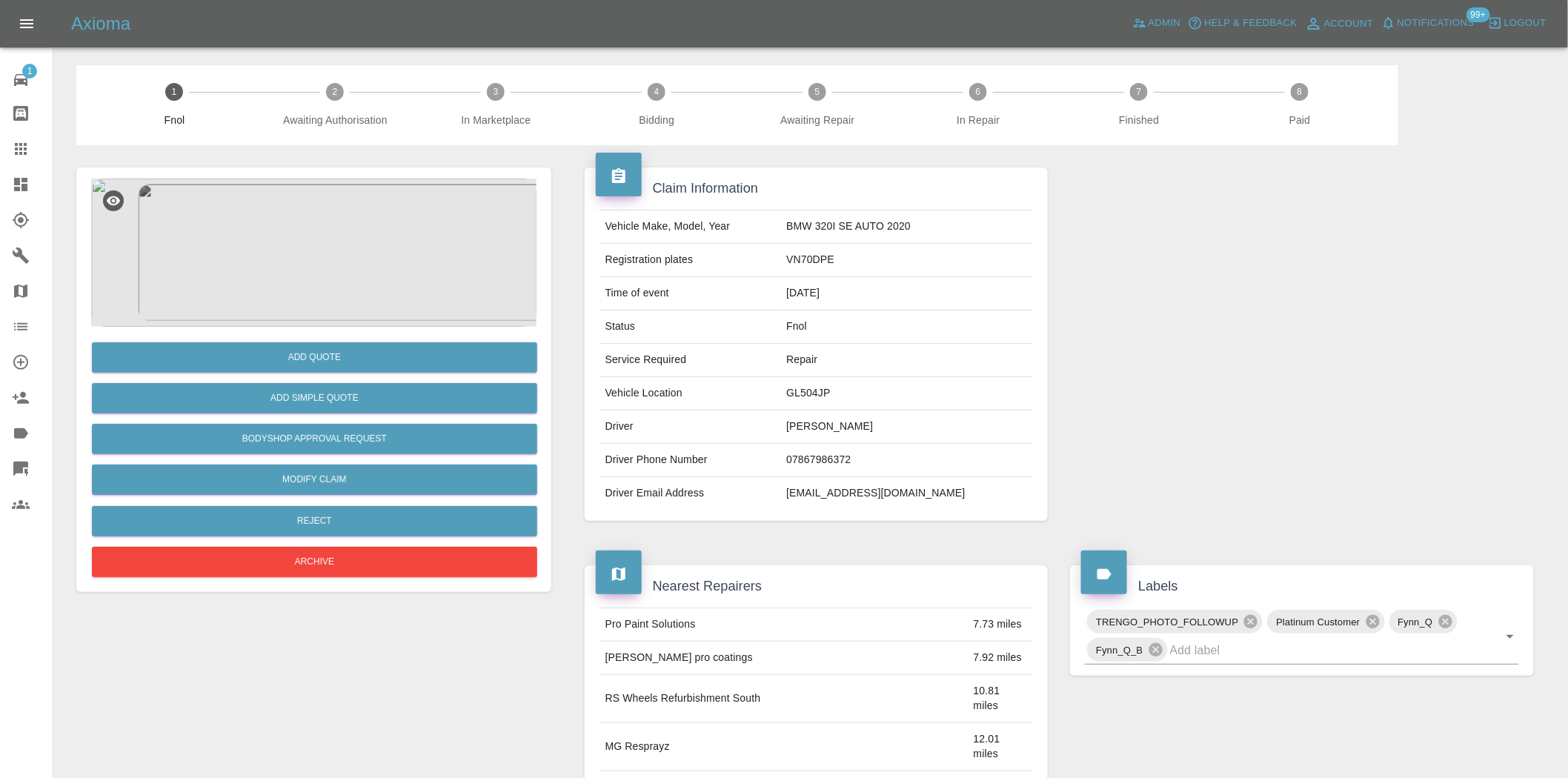
click at [356, 287] on img at bounding box center [314, 252] width 445 height 148
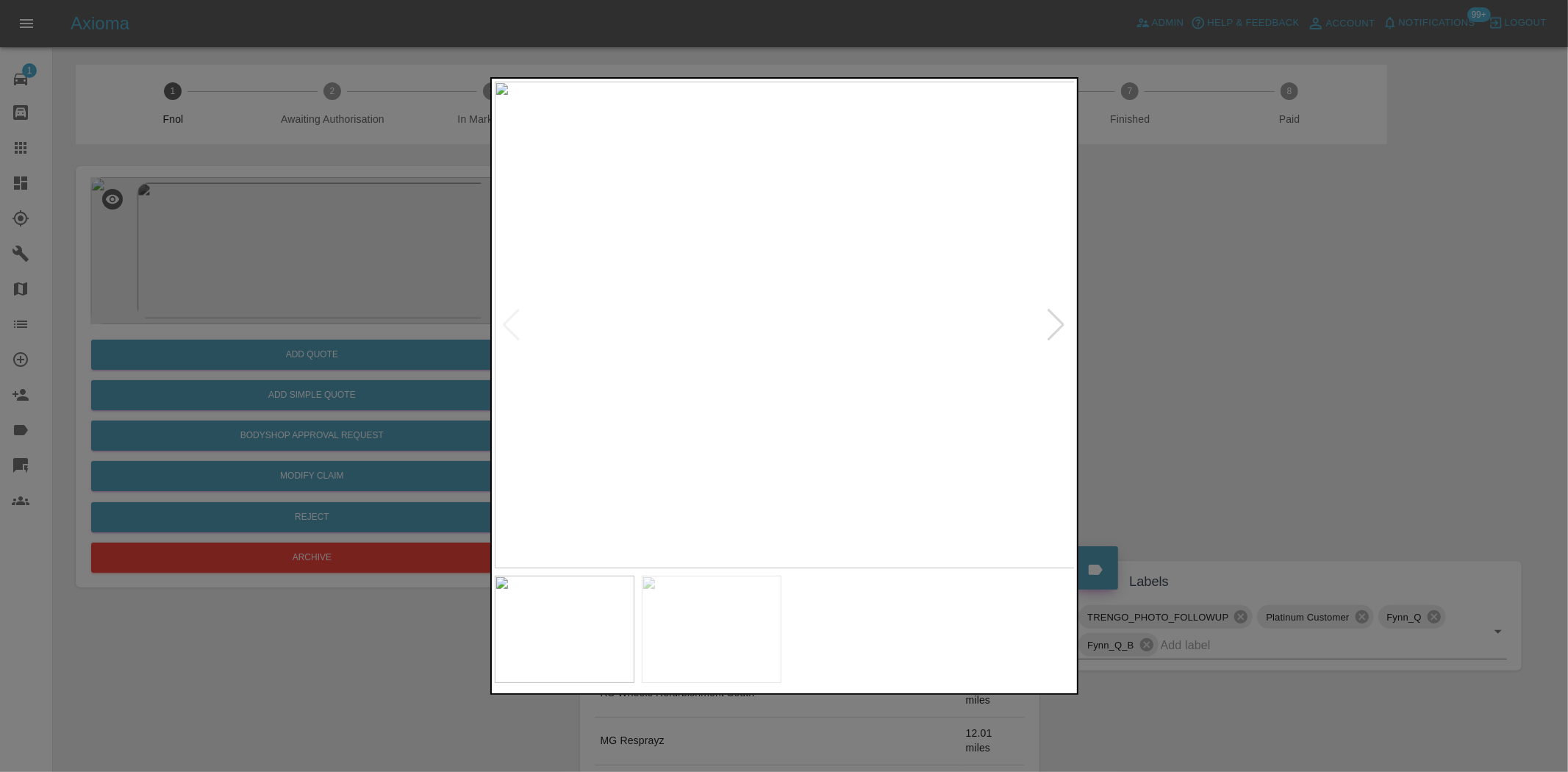
click at [849, 329] on img at bounding box center [785, 324] width 581 height 486
click at [849, 327] on img at bounding box center [785, 324] width 581 height 486
click at [849, 261] on img at bounding box center [588, 317] width 1743 height 1461
click at [848, 260] on img at bounding box center [588, 317] width 1743 height 1461
click at [717, 353] on img at bounding box center [785, 324] width 581 height 486
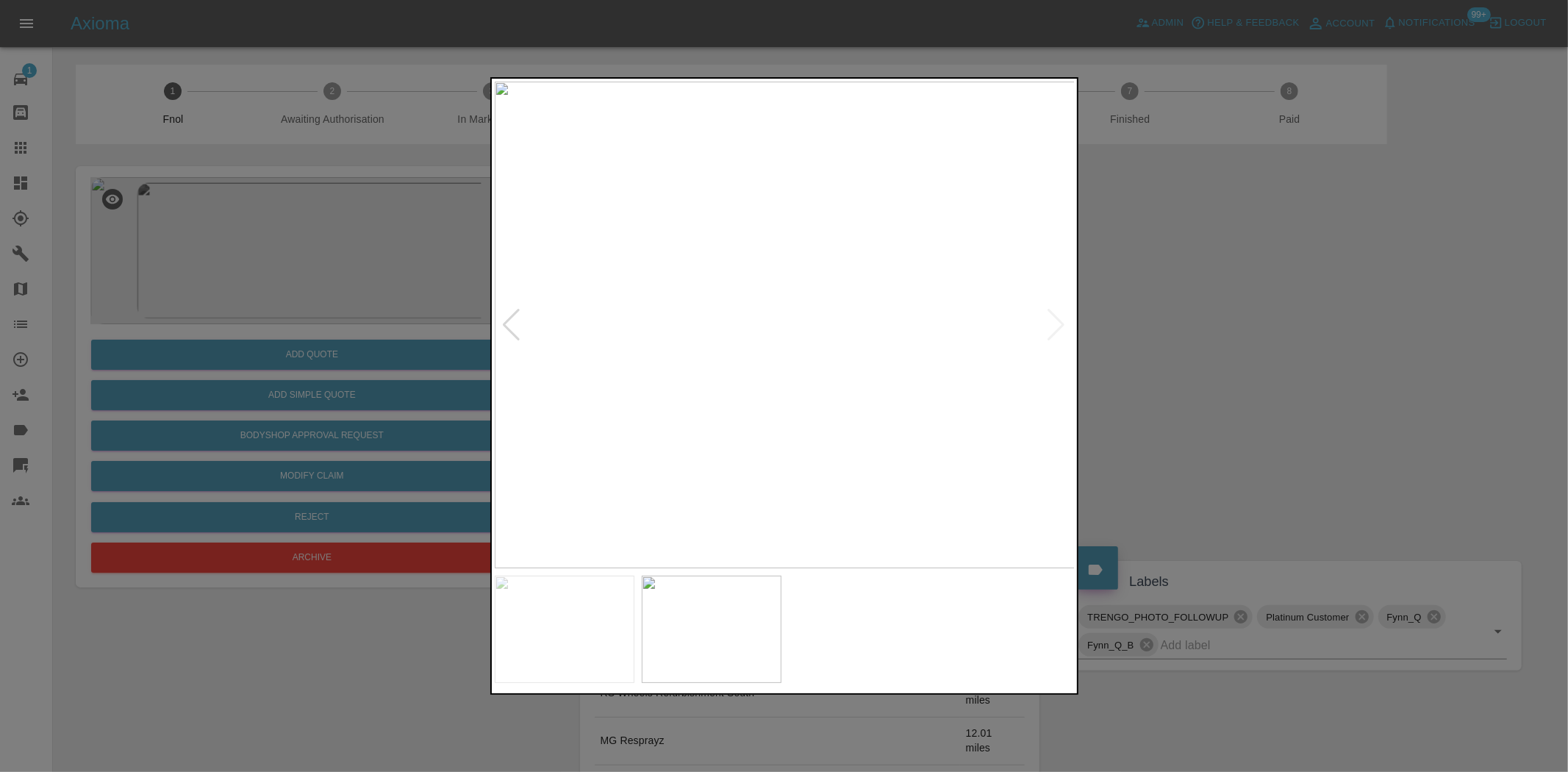
click at [825, 300] on img at bounding box center [785, 324] width 581 height 486
click at [825, 298] on img at bounding box center [785, 324] width 581 height 486
click at [586, 333] on img at bounding box center [617, 426] width 1743 height 1461
click at [716, 329] on img at bounding box center [356, 462] width 1743 height 1461
click at [722, 334] on img at bounding box center [355, 462] width 1743 height 1461
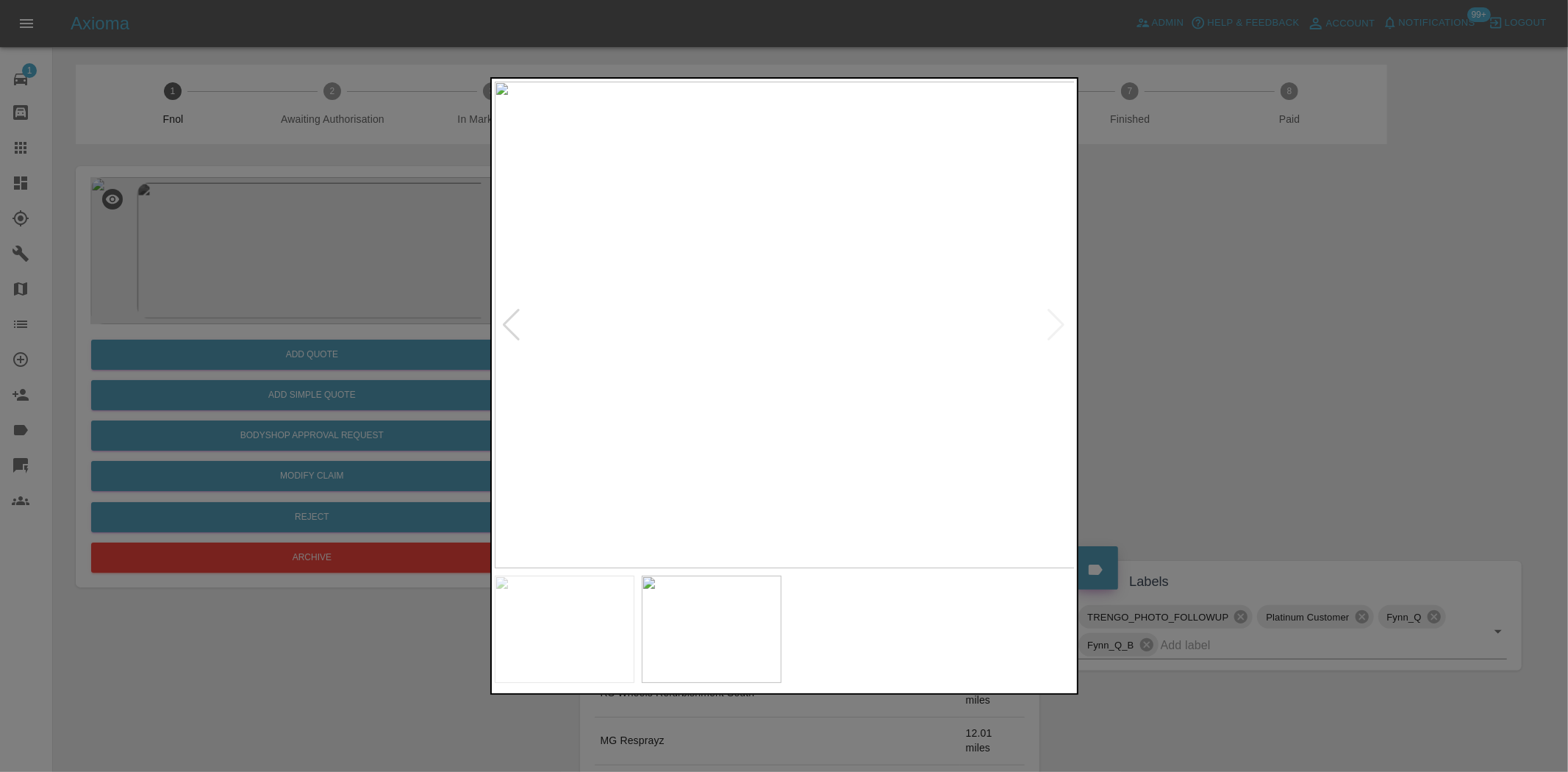
click at [725, 334] on img at bounding box center [785, 324] width 581 height 486
click at [681, 339] on img at bounding box center [961, 298] width 1743 height 1461
click at [360, 327] on div at bounding box center [784, 386] width 1568 height 772
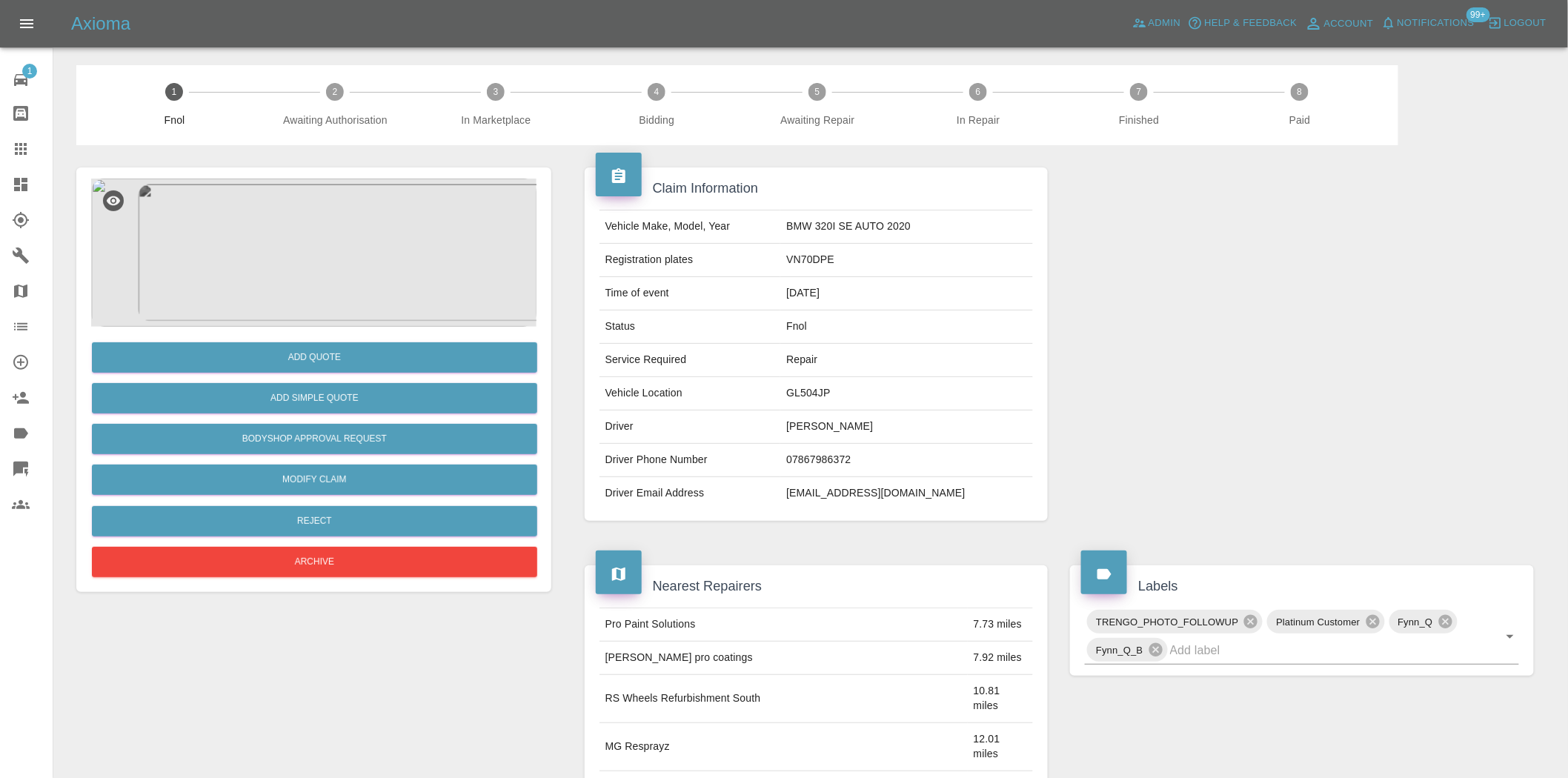
click at [337, 341] on div "Add Quote" at bounding box center [314, 358] width 445 height 37
click at [337, 345] on button "Add Quote" at bounding box center [314, 358] width 445 height 31
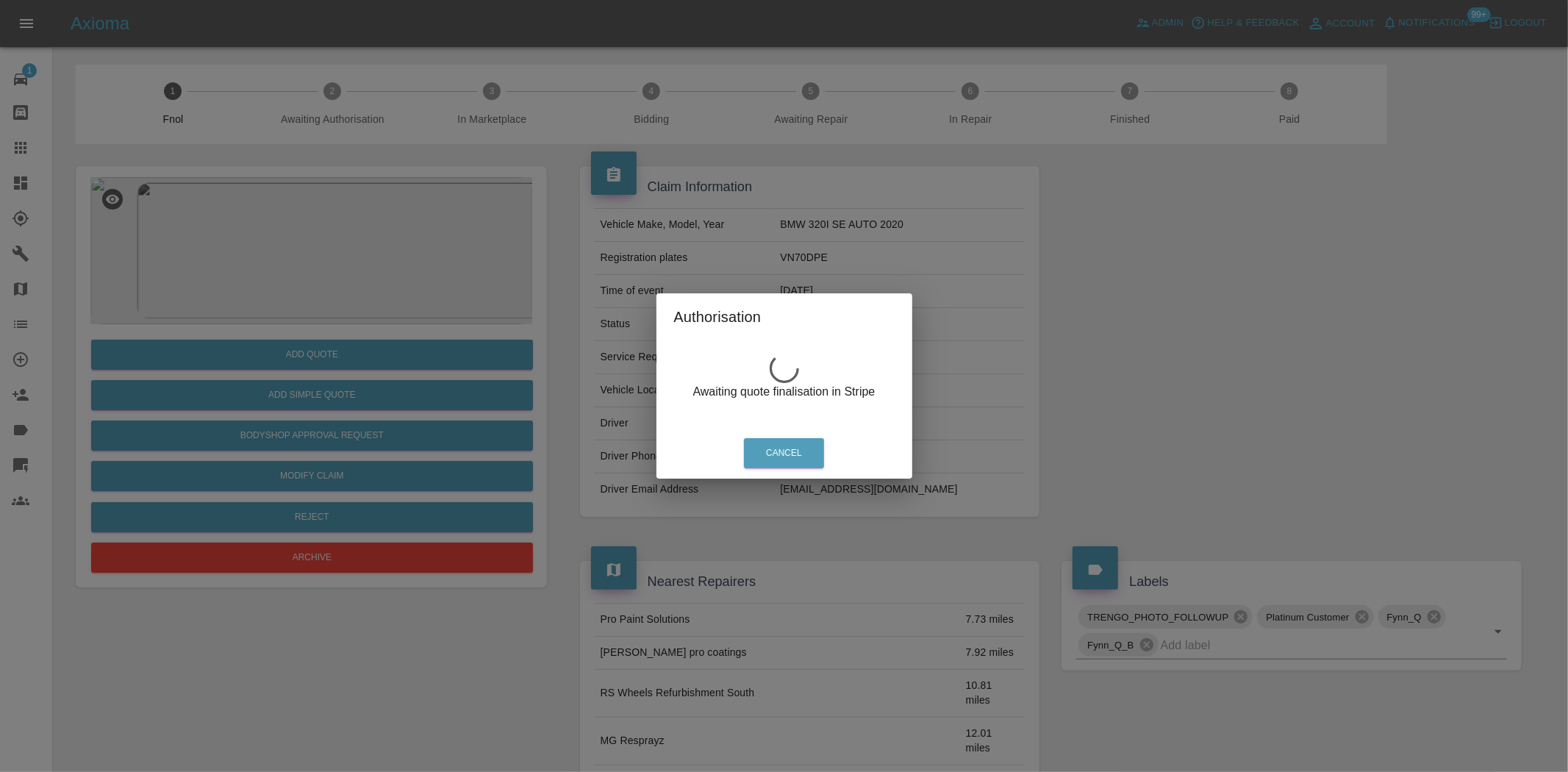
click at [285, 253] on div "Authorisation Awaiting quote finalisation in Stripe Cancel" at bounding box center [784, 386] width 1568 height 772
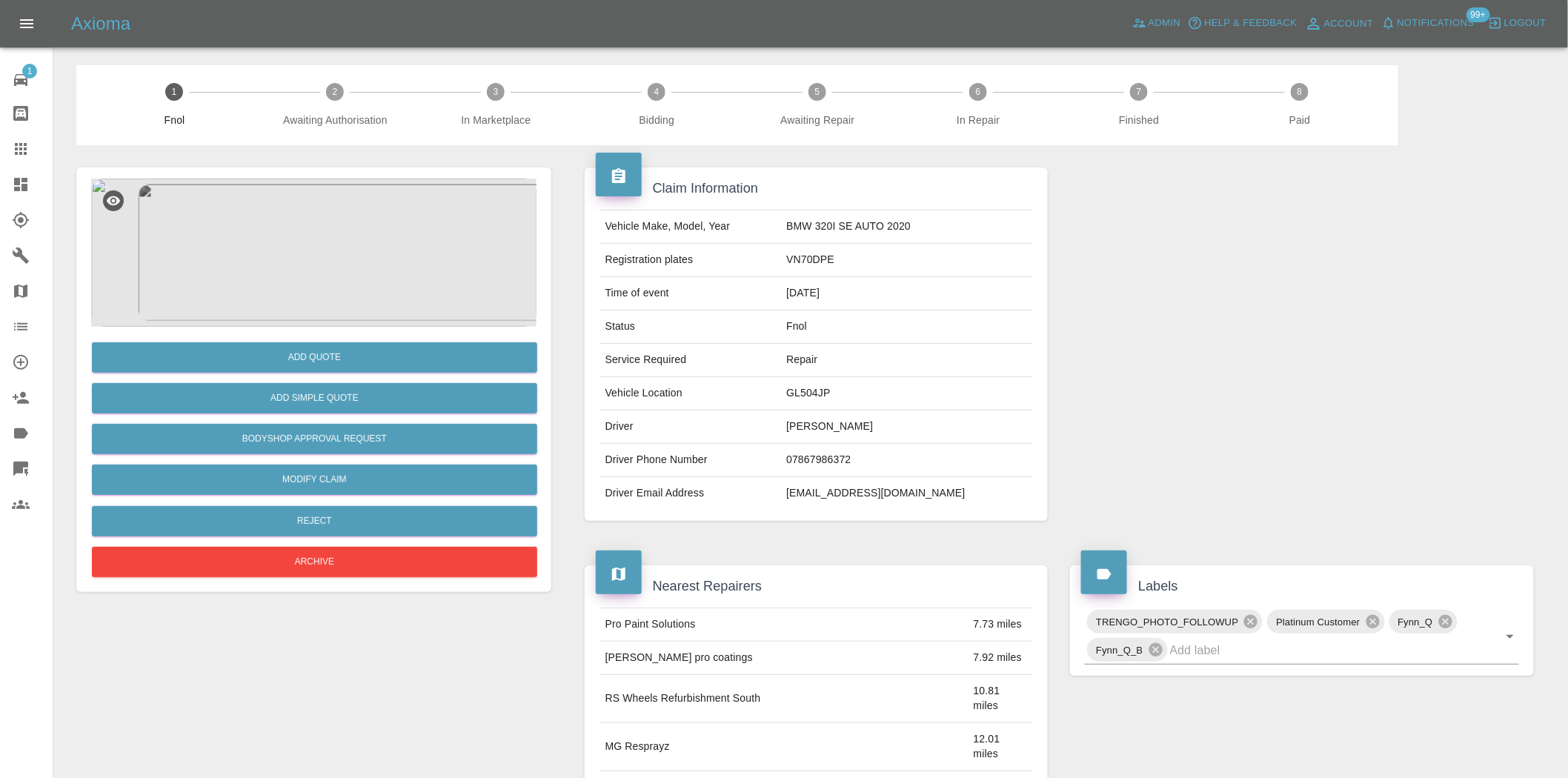
click at [292, 255] on img at bounding box center [314, 252] width 445 height 148
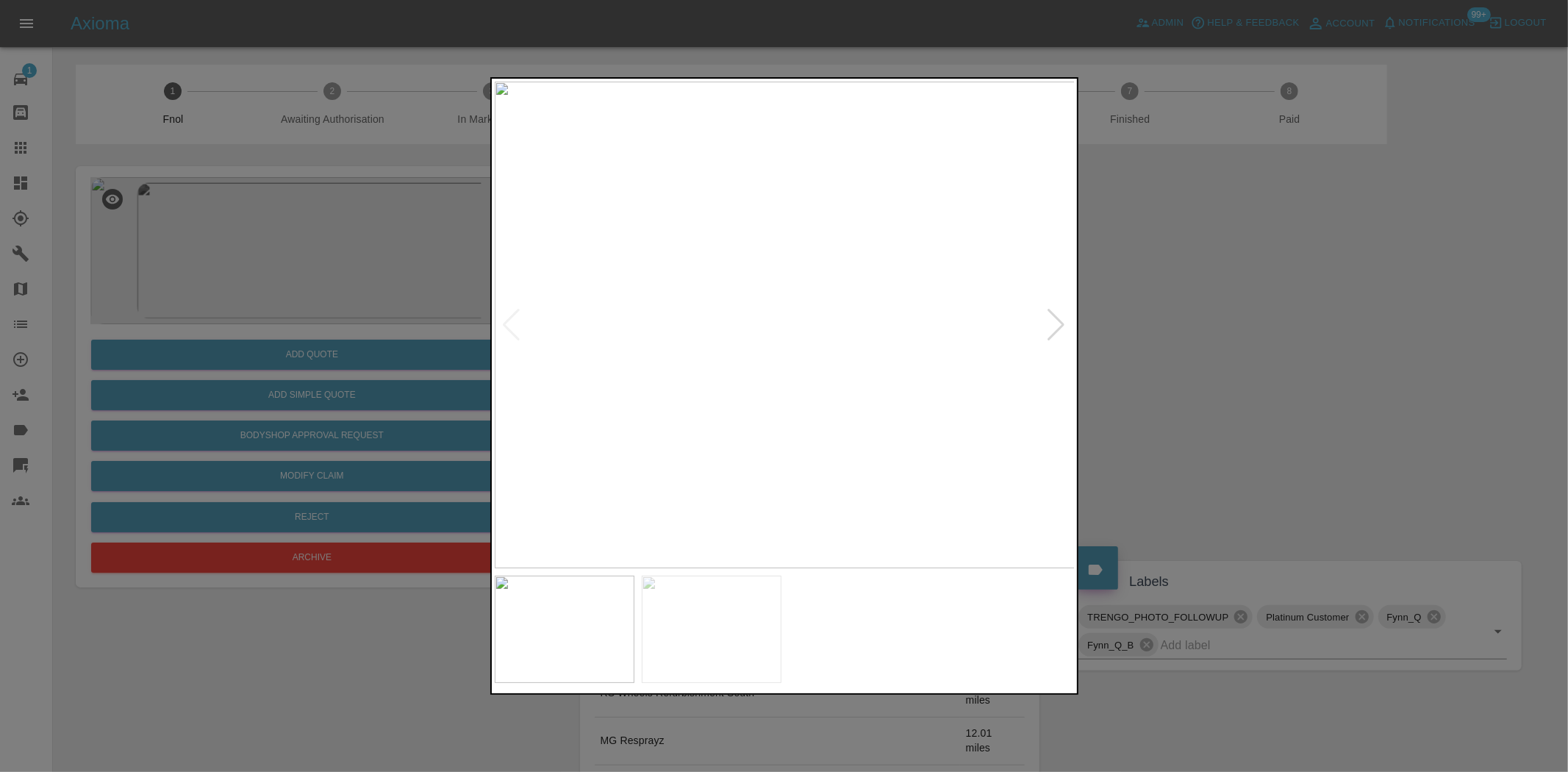
click at [664, 320] on img at bounding box center [785, 324] width 581 height 486
click at [856, 273] on img at bounding box center [785, 324] width 581 height 486
click at [844, 275] on img at bounding box center [569, 481] width 1743 height 1461
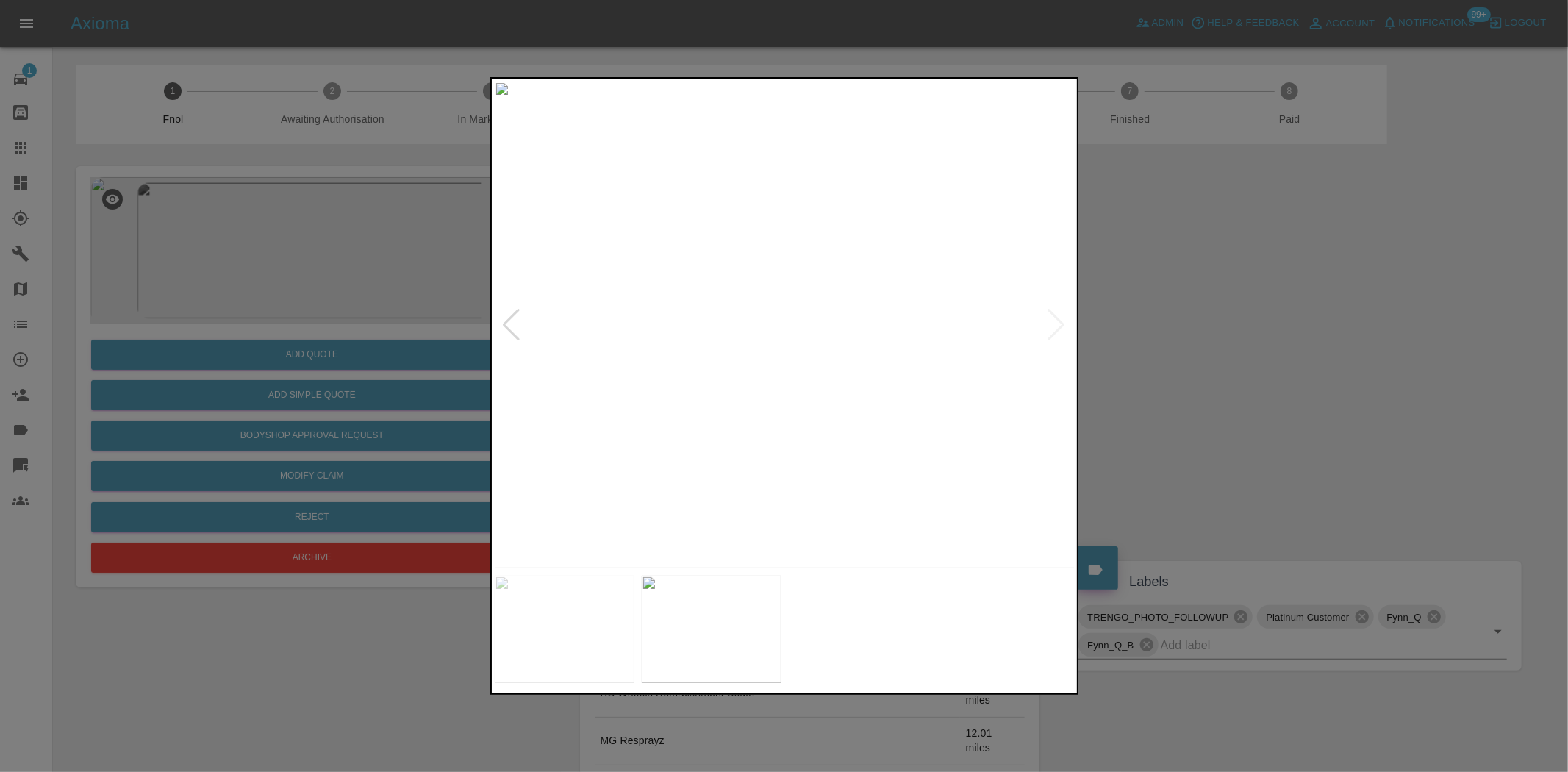
click at [303, 277] on div at bounding box center [784, 386] width 1568 height 772
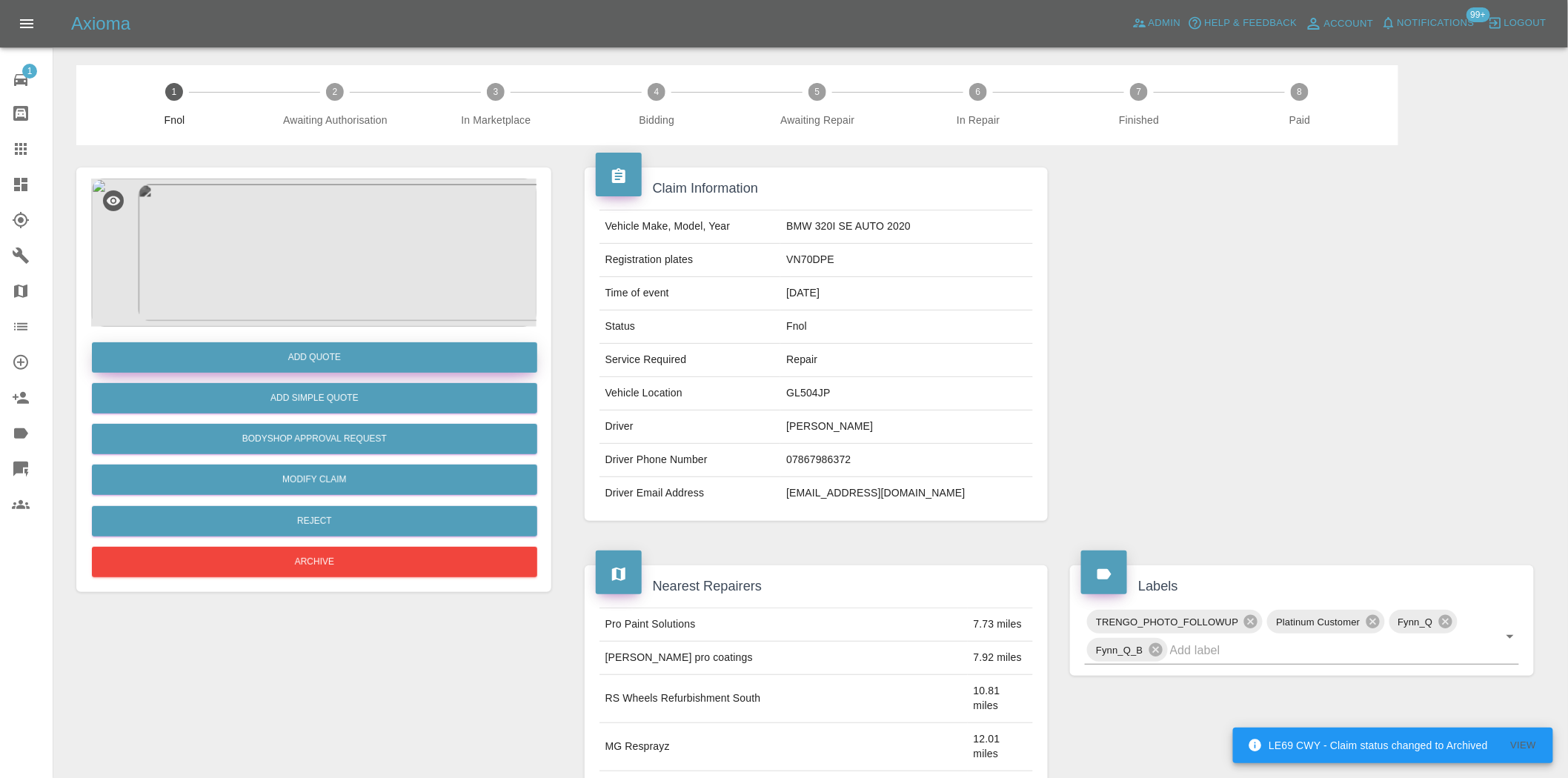
click at [304, 351] on button "Add Quote" at bounding box center [314, 358] width 445 height 31
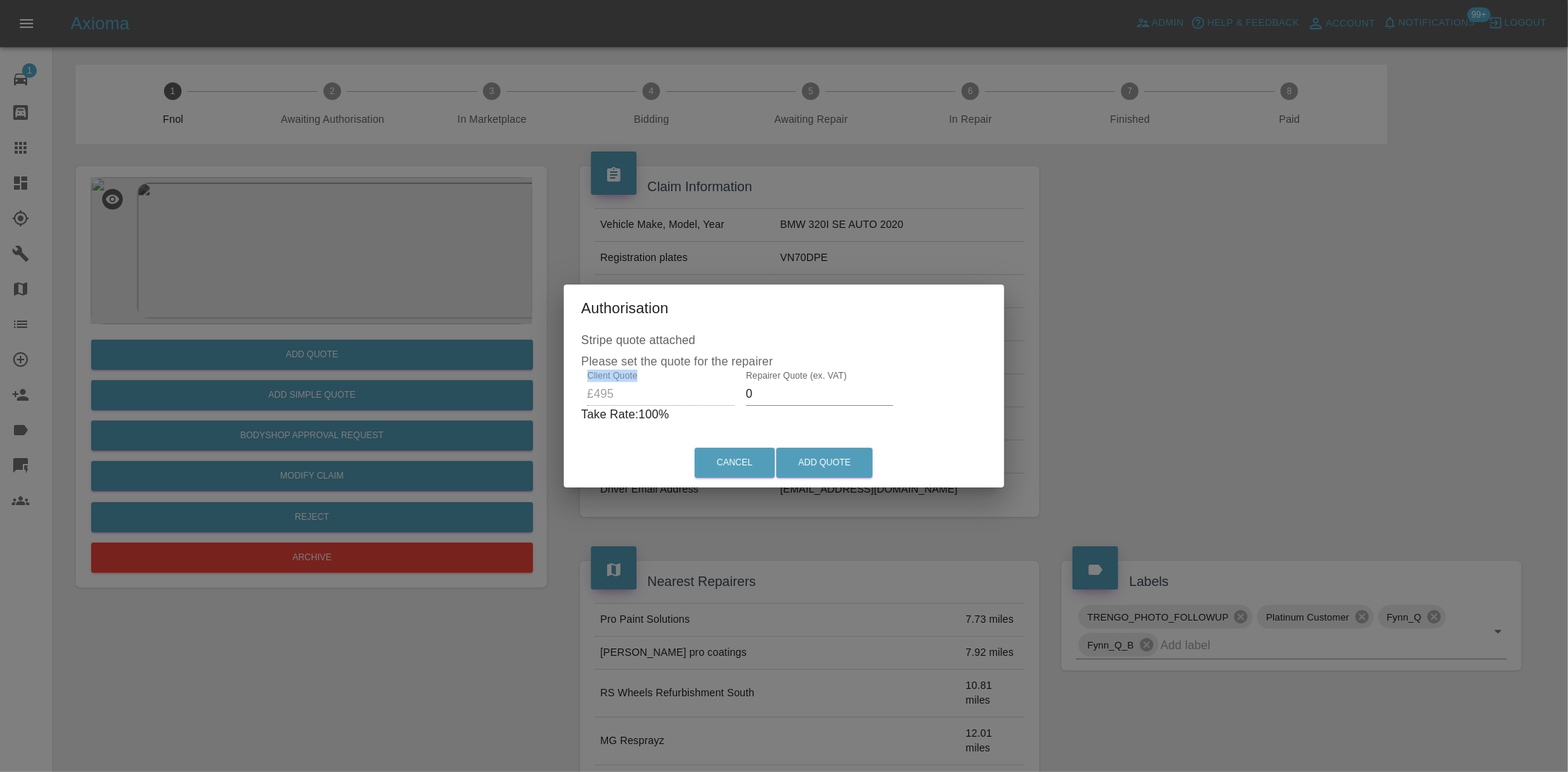
click at [663, 388] on div "Stripe quote attached Please set the quote for the repairer Client Quote £495 R…" at bounding box center [784, 384] width 441 height 107
click at [635, 399] on div "Client Quote £495 Repairer Quote (ex. VAT) 0 Take Rate: 100 %" at bounding box center [784, 397] width 405 height 53
type input "325"
click at [847, 462] on button "Add Quote" at bounding box center [824, 463] width 96 height 30
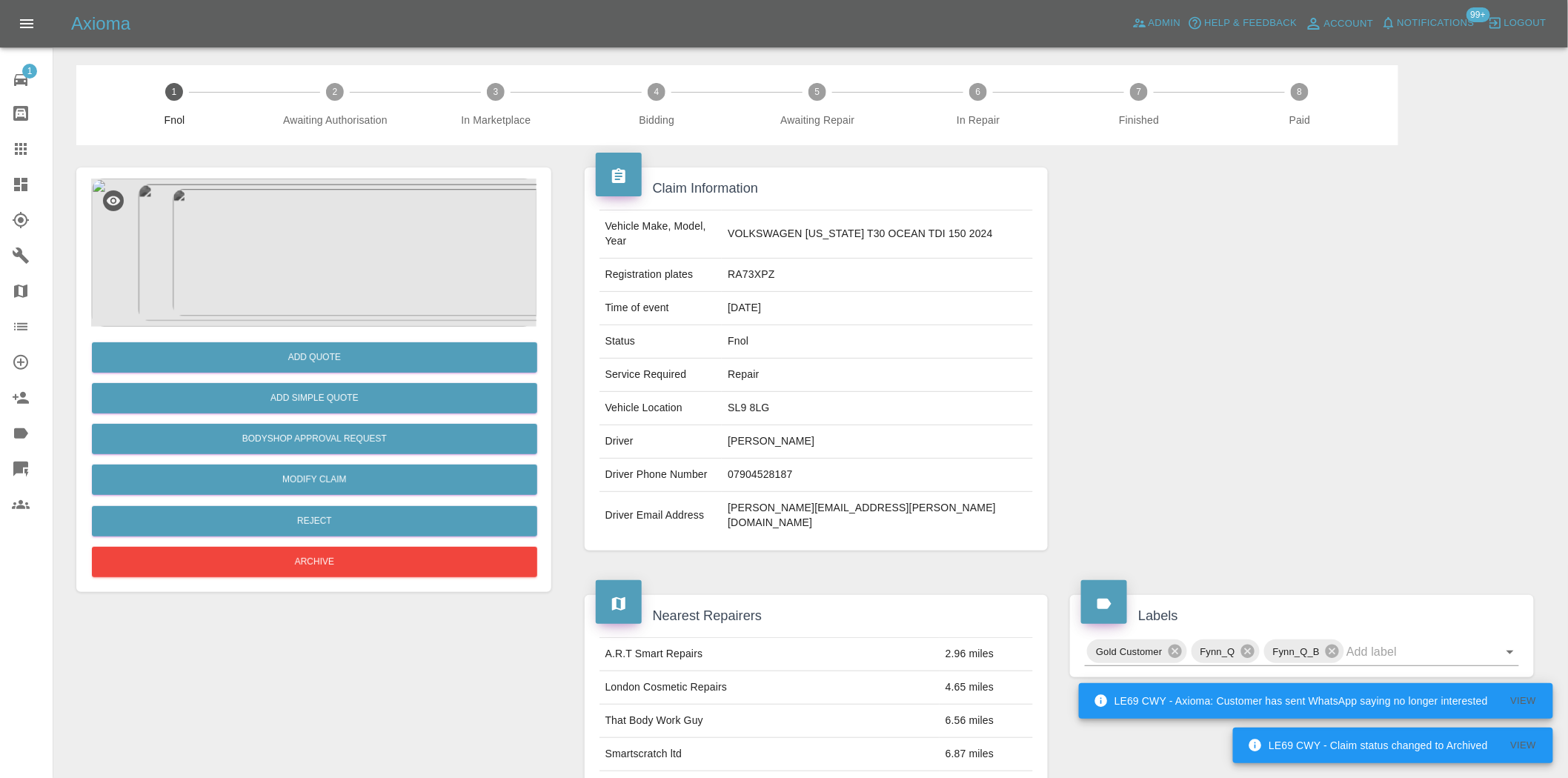
click at [365, 279] on img at bounding box center [314, 252] width 445 height 148
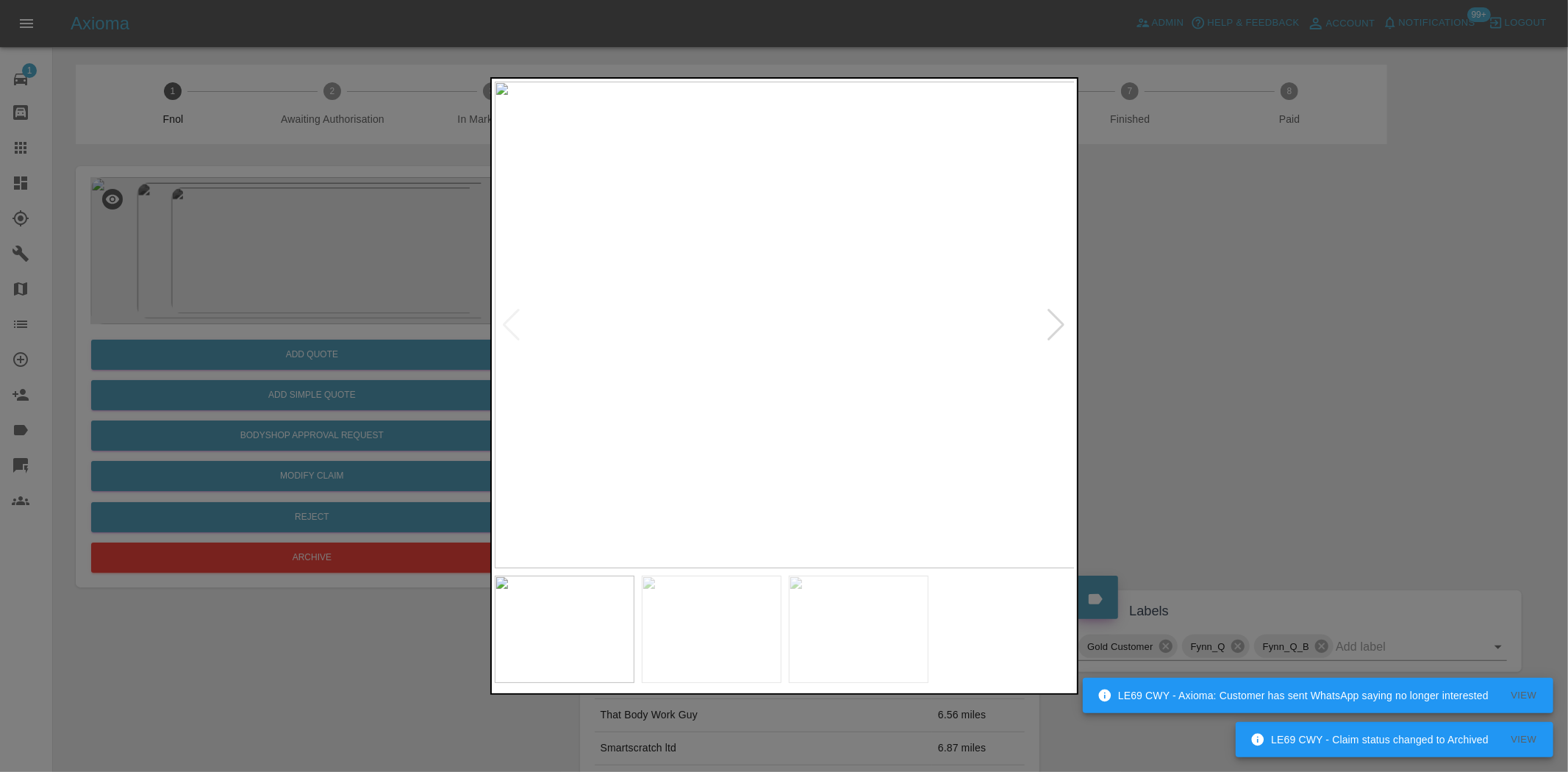
click at [685, 360] on img at bounding box center [785, 324] width 581 height 486
click at [572, 377] on img at bounding box center [785, 324] width 581 height 486
click at [567, 410] on img at bounding box center [785, 324] width 581 height 486
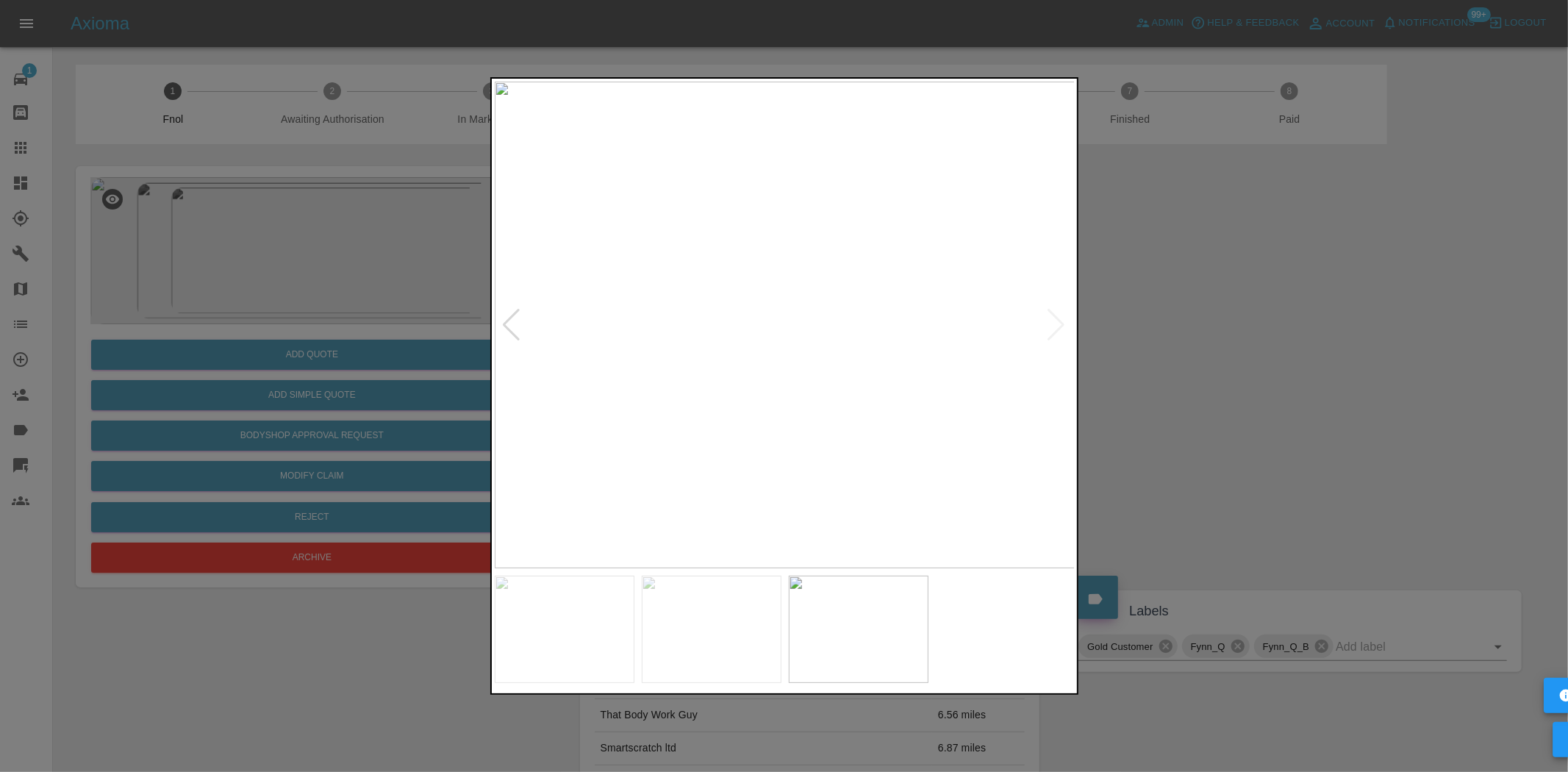
click at [349, 416] on div at bounding box center [784, 386] width 1568 height 772
click at [520, 421] on img at bounding box center [785, 324] width 581 height 486
click at [841, 354] on img at bounding box center [792, 324] width 581 height 486
